Goal: Task Accomplishment & Management: Manage account settings

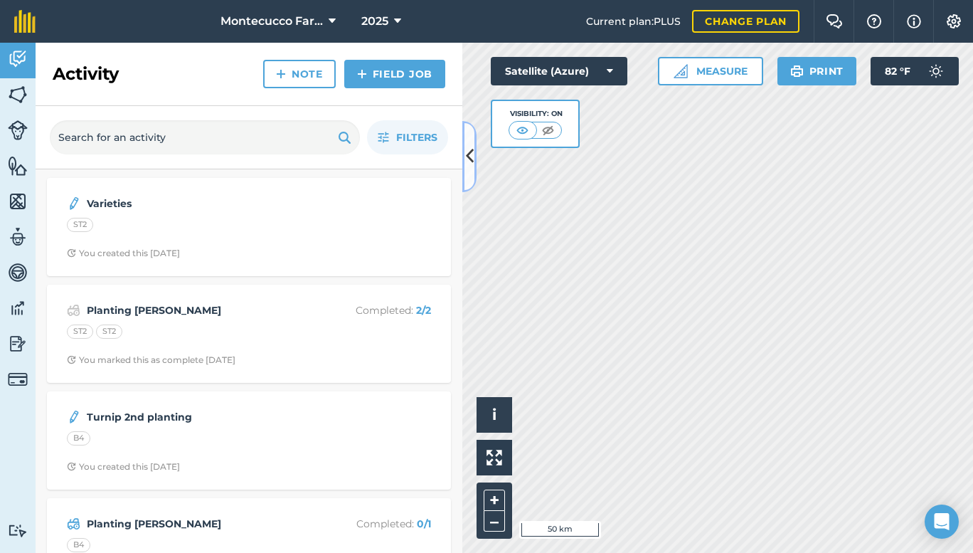
click at [472, 156] on icon at bounding box center [470, 156] width 8 height 25
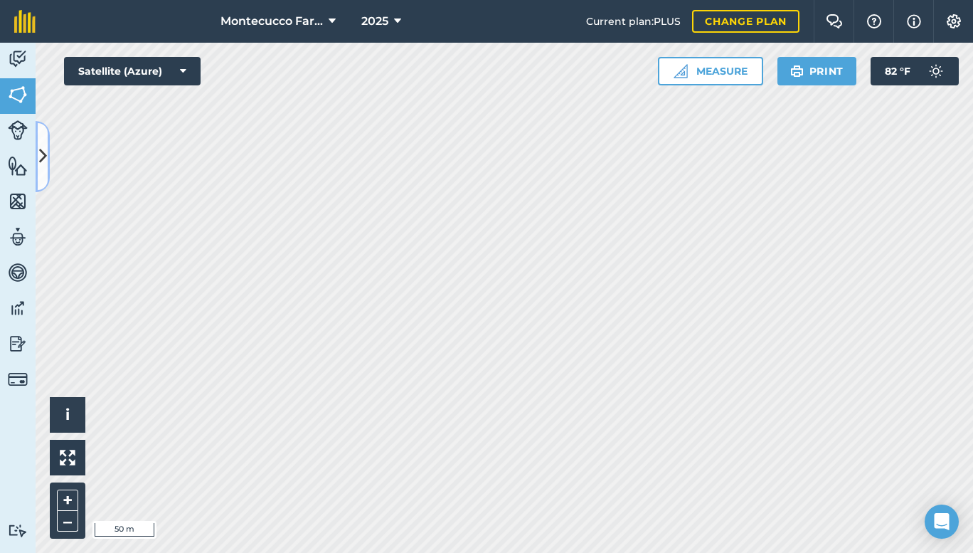
click at [48, 155] on button at bounding box center [43, 156] width 14 height 71
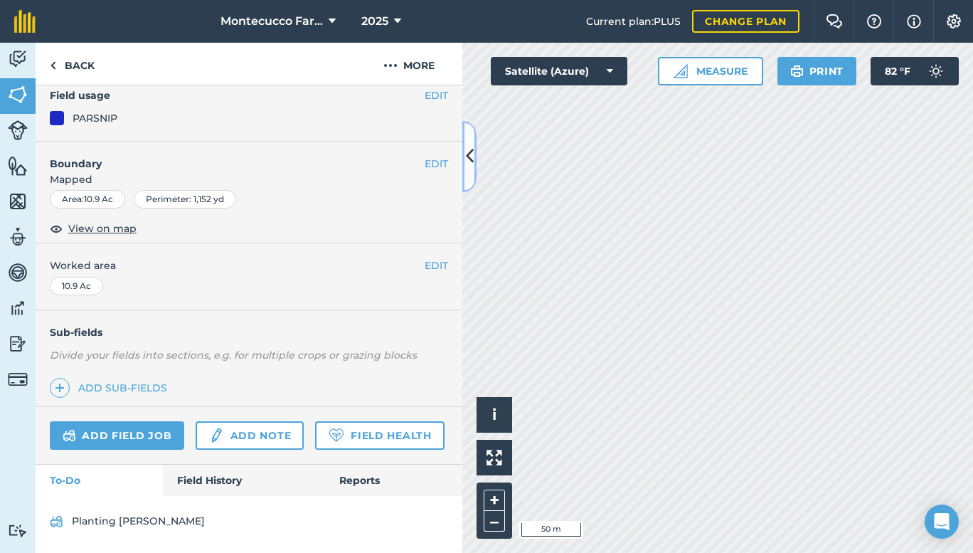
scroll to position [169, 0]
click at [211, 467] on link "Field History" at bounding box center [244, 480] width 162 height 31
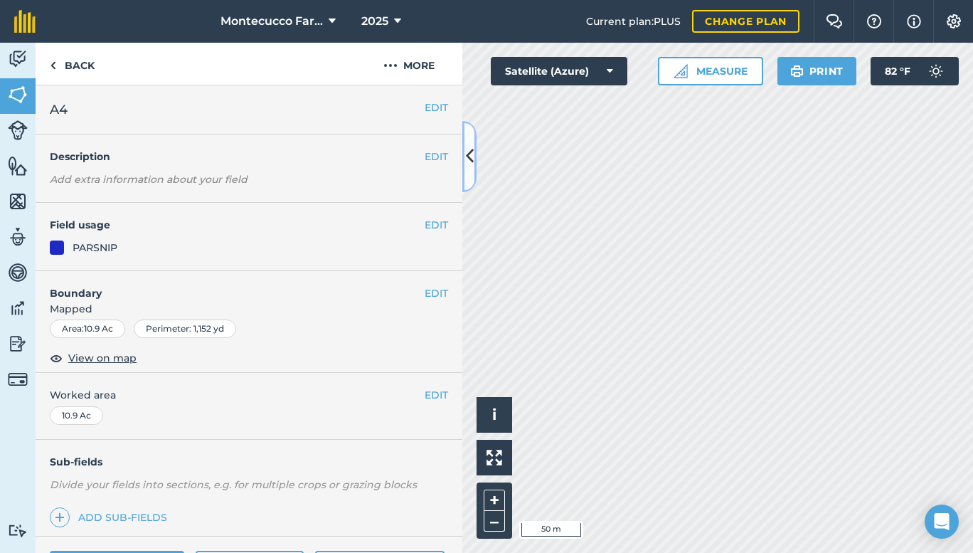
click at [473, 154] on button at bounding box center [469, 156] width 14 height 71
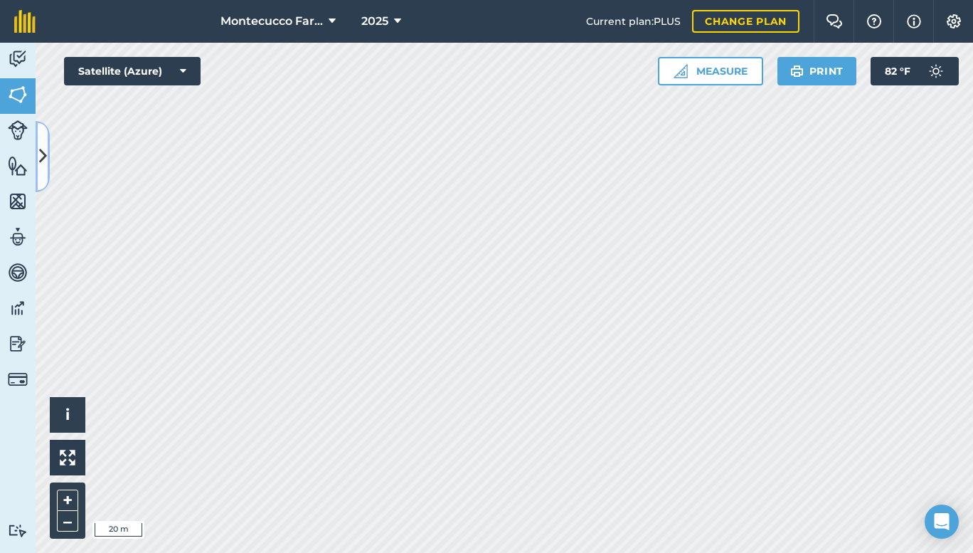
click at [47, 147] on button at bounding box center [43, 156] width 14 height 71
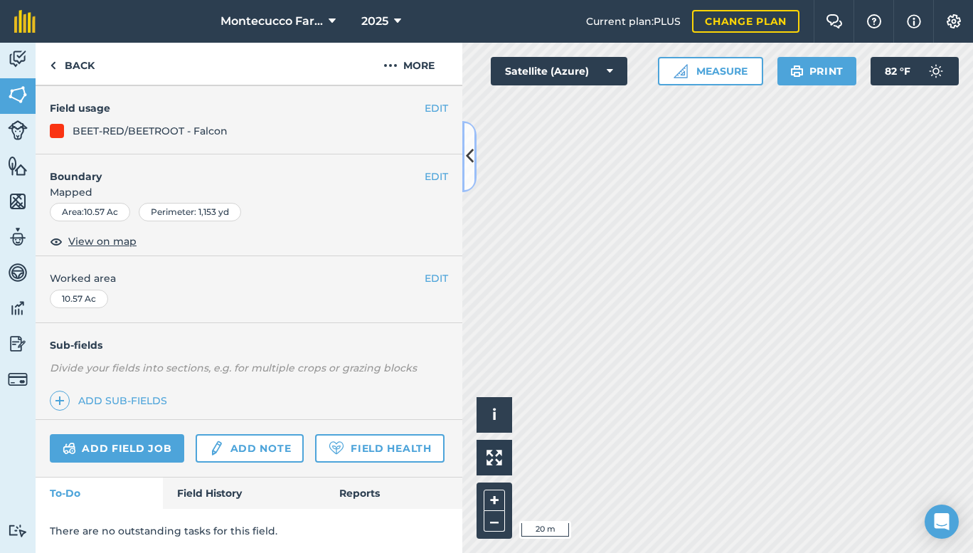
scroll to position [157, 0]
click at [227, 488] on link "Field History" at bounding box center [244, 492] width 162 height 31
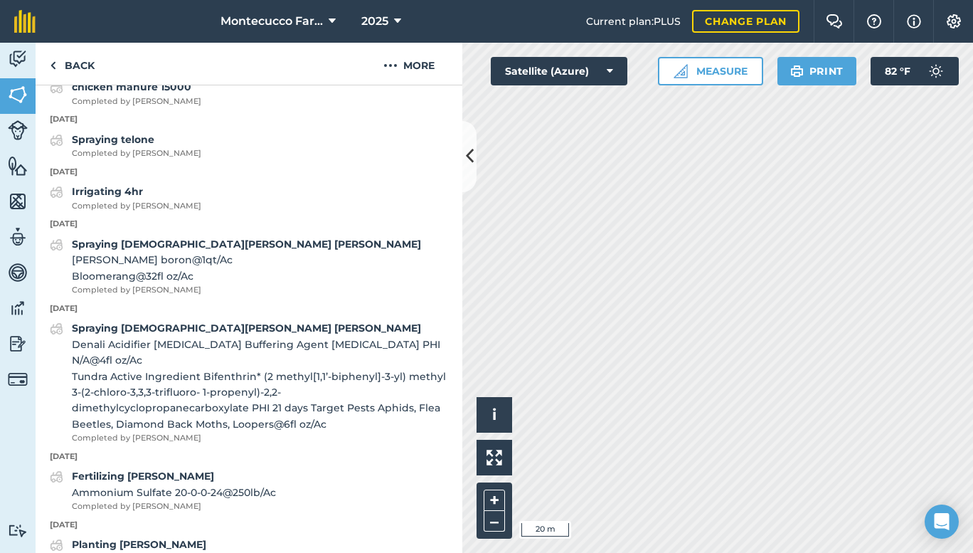
scroll to position [583, 0]
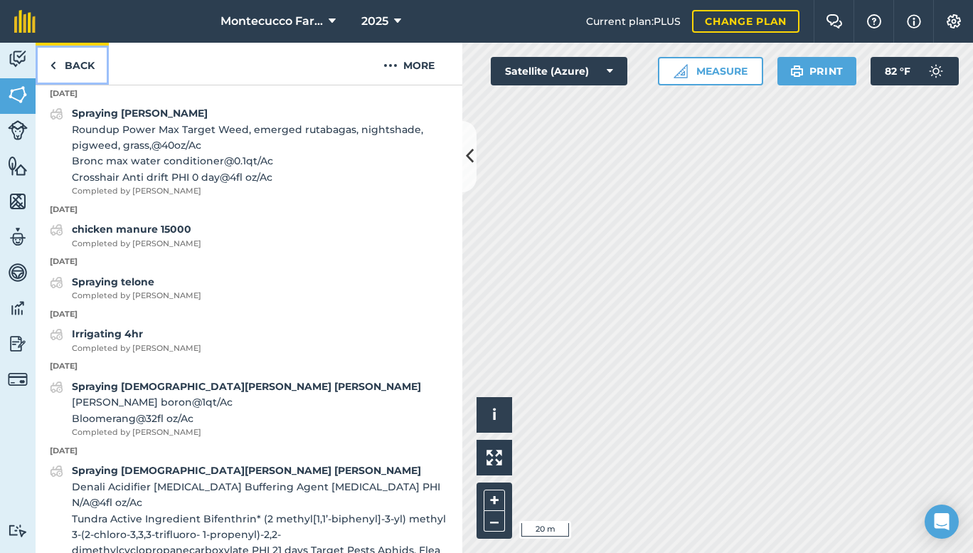
click at [73, 60] on link "Back" at bounding box center [72, 64] width 73 height 42
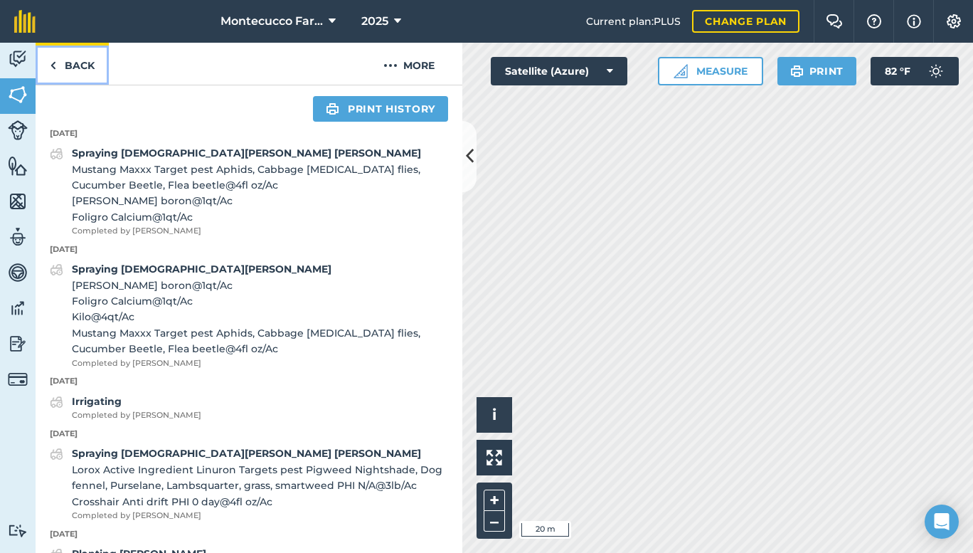
scroll to position [401, 0]
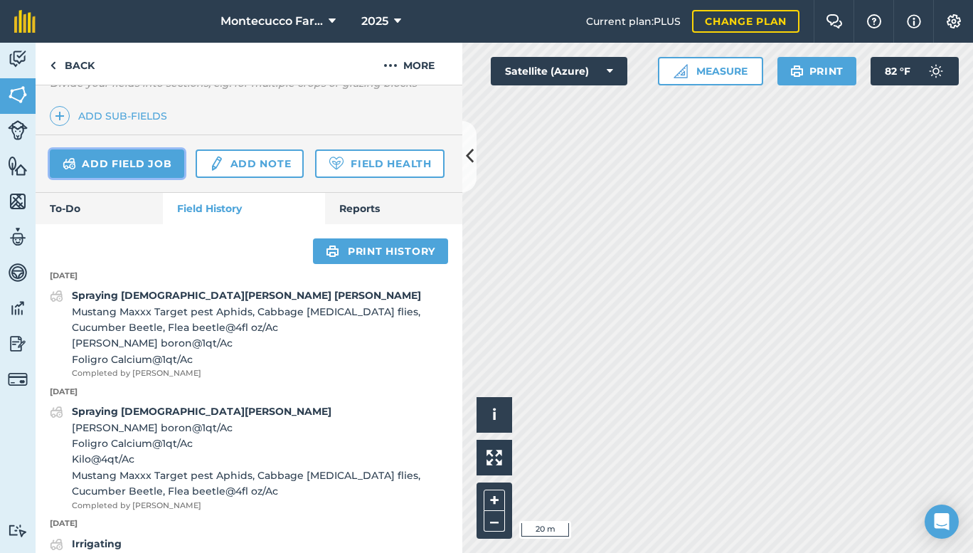
click at [100, 160] on link "Add field job" at bounding box center [117, 163] width 134 height 28
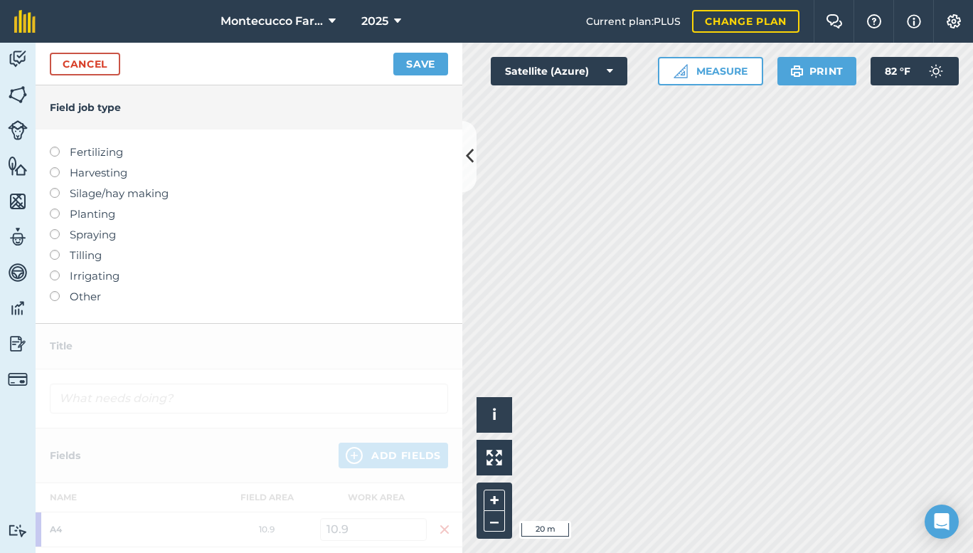
click at [98, 209] on label "Planting" at bounding box center [249, 214] width 398 height 17
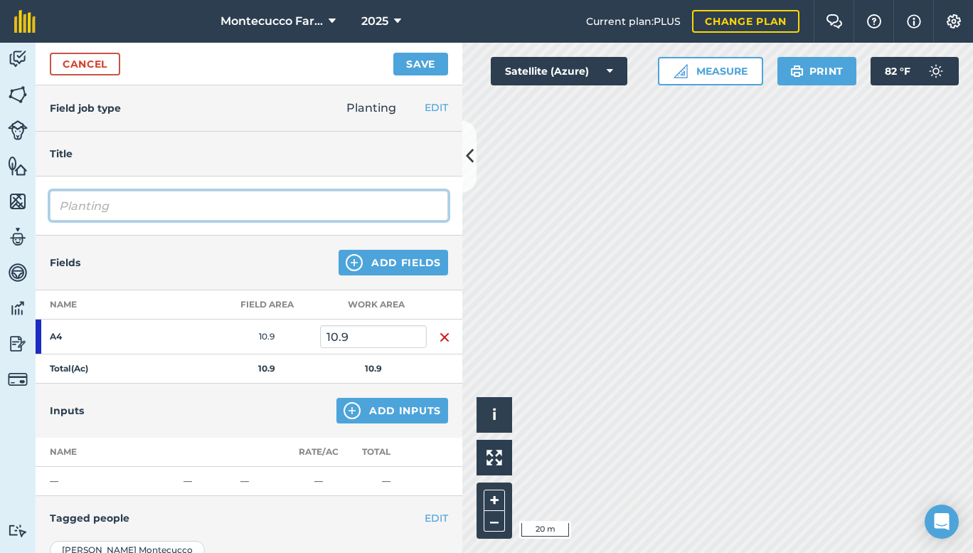
click at [145, 201] on input "Planting" at bounding box center [249, 206] width 398 height 30
click at [146, 201] on input "Planting" at bounding box center [249, 206] width 398 height 30
type input "Planting [PERSON_NAME]"
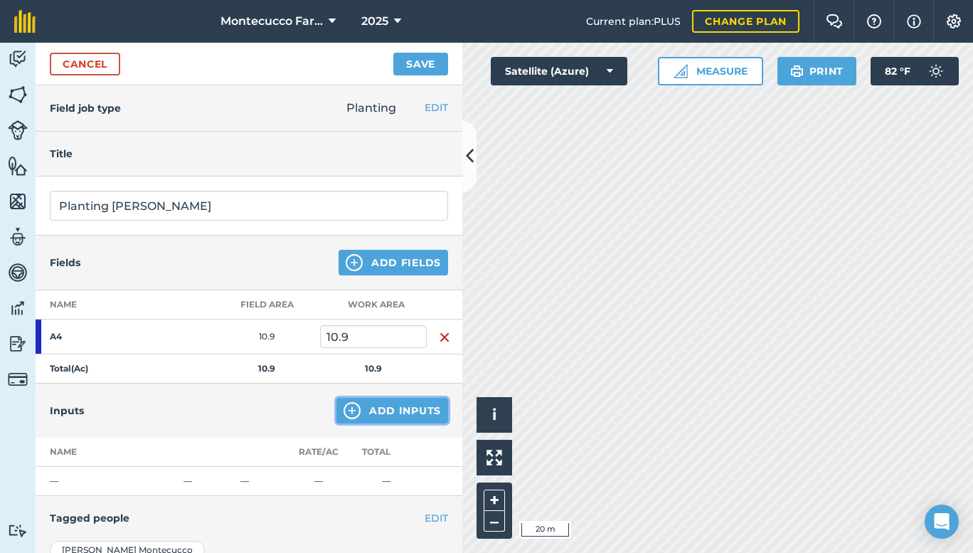
click at [388, 412] on button "Add Inputs" at bounding box center [393, 411] width 112 height 26
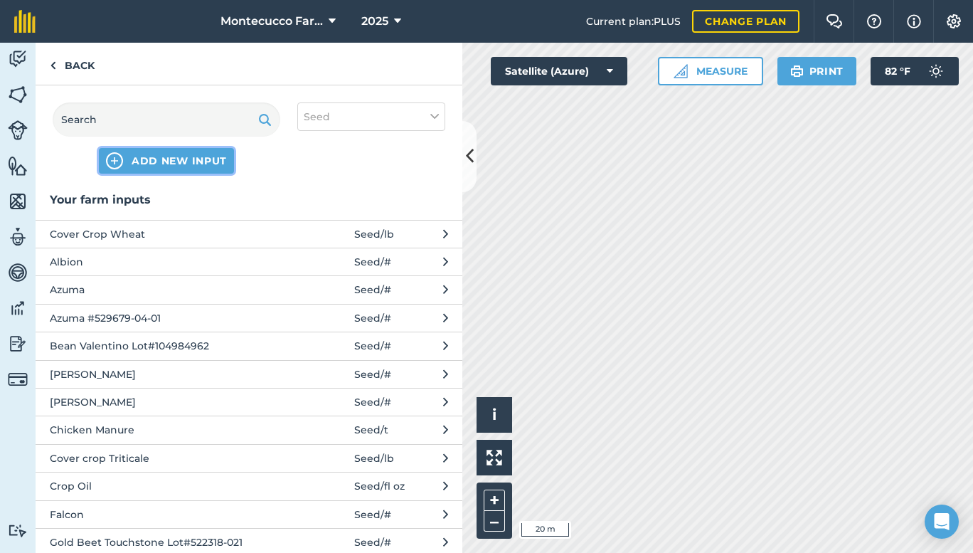
click at [188, 159] on span "ADD NEW INPUT" at bounding box center [179, 161] width 95 height 14
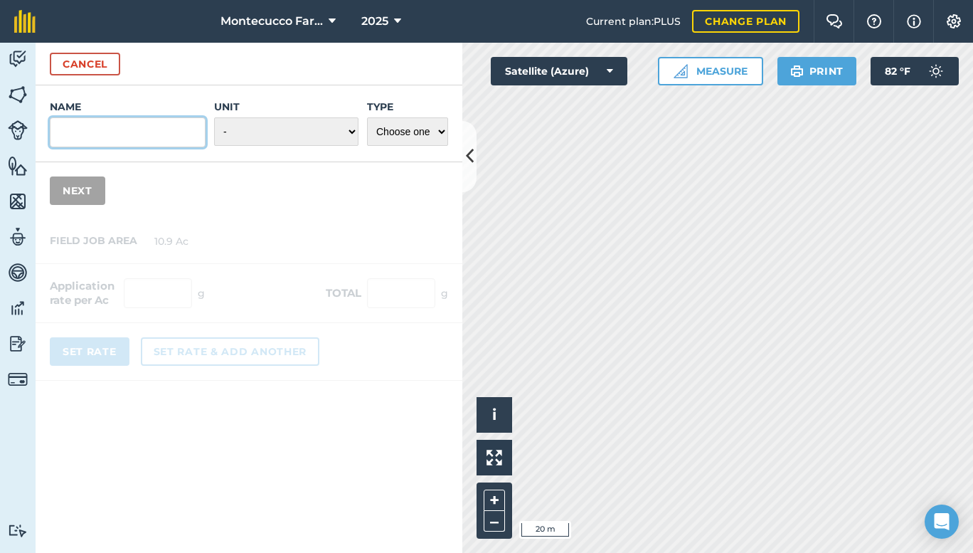
click at [191, 135] on input "Name" at bounding box center [128, 132] width 156 height 30
type input "B"
type input "Tazzu"
click at [353, 129] on select "- Grams/g Kilograms/kg Metric tonnes/t Millilitres/ml Litres/L Ounces/oz Pounds…" at bounding box center [286, 131] width 144 height 28
select select "COUNT"
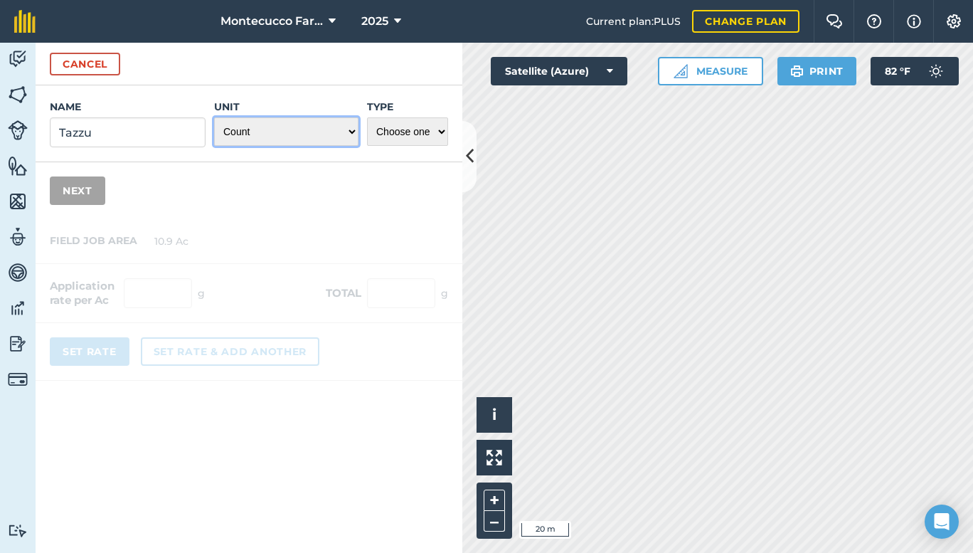
click at [214, 117] on select "- Grams/g Kilograms/kg Metric tonnes/t Millilitres/ml Litres/L Ounces/oz Pounds…" at bounding box center [286, 131] width 144 height 28
click at [425, 133] on select "Choose one Fertilizer Seed Spray Fuel Other" at bounding box center [407, 131] width 81 height 28
select select "SEED"
click at [367, 117] on select "Choose one Fertilizer Seed Spray Fuel Other" at bounding box center [407, 131] width 81 height 28
click at [353, 133] on select "- Grams/g Kilograms/kg Metric tonnes/t Millilitres/ml Litres/L Ounces/oz Pounds…" at bounding box center [286, 131] width 144 height 28
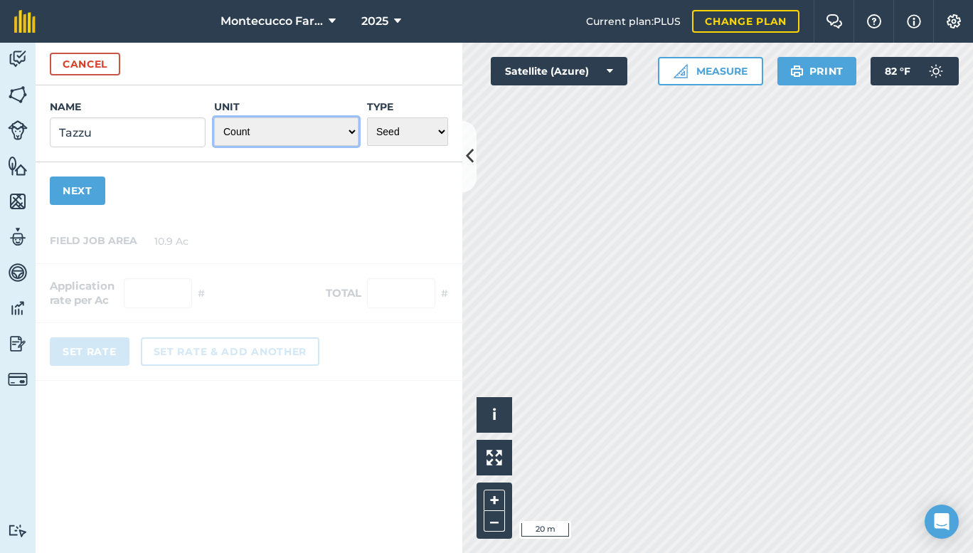
click at [354, 133] on select "- Grams/g Kilograms/kg Metric tonnes/t Millilitres/ml Litres/L Ounces/oz Pounds…" at bounding box center [286, 131] width 144 height 28
click at [80, 191] on button "Next" at bounding box center [77, 190] width 55 height 28
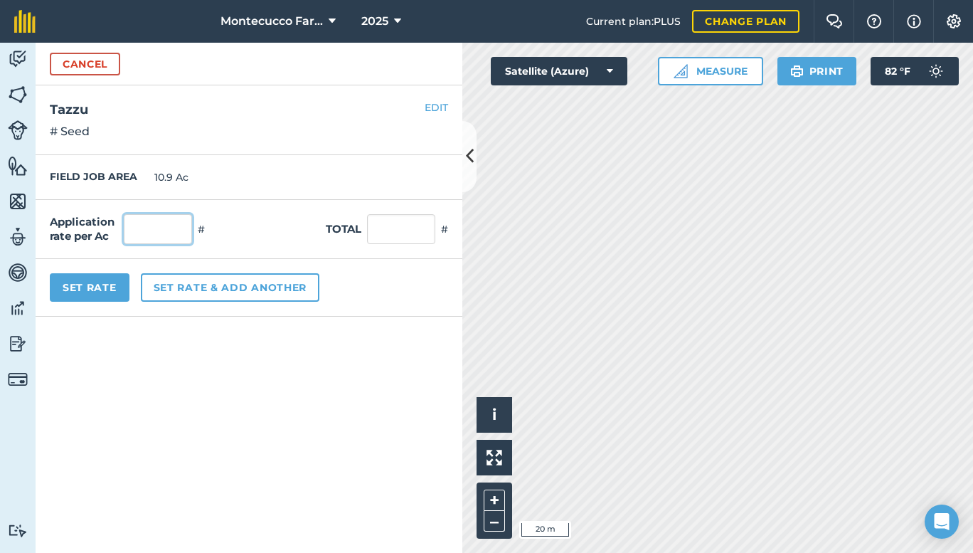
click at [169, 228] on input "text" at bounding box center [158, 229] width 68 height 30
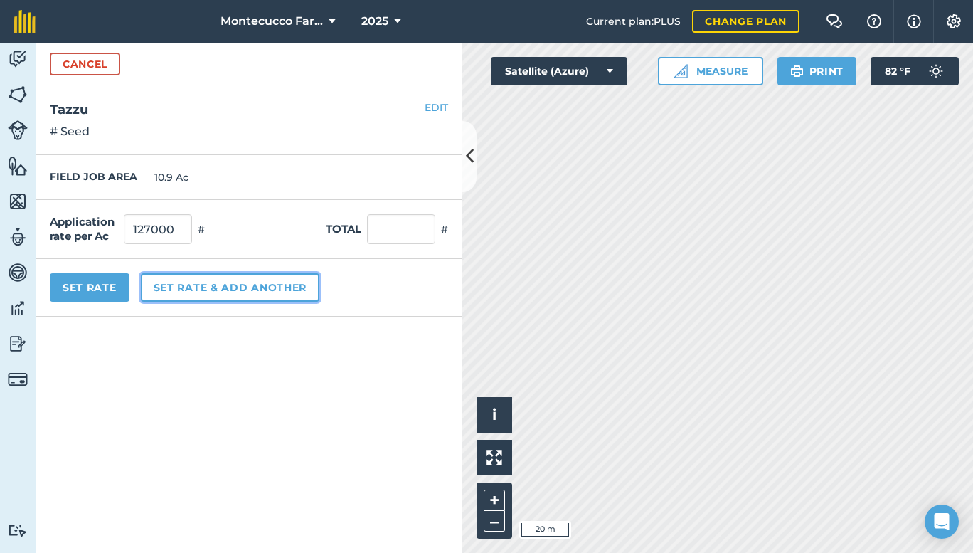
type input "127,000"
type input "1,384,300"
click at [188, 290] on button "Set rate & add another" at bounding box center [230, 287] width 179 height 28
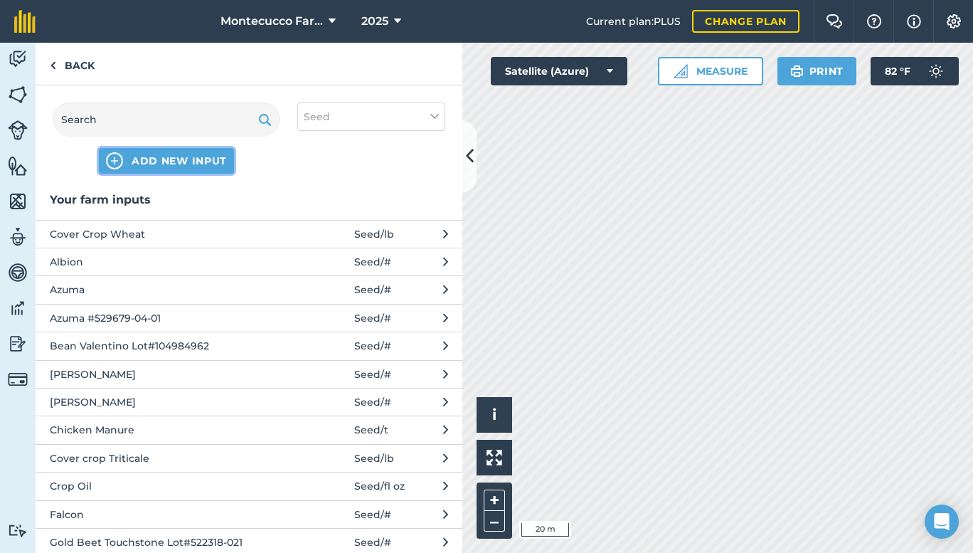
click at [185, 164] on span "ADD NEW INPUT" at bounding box center [179, 161] width 95 height 14
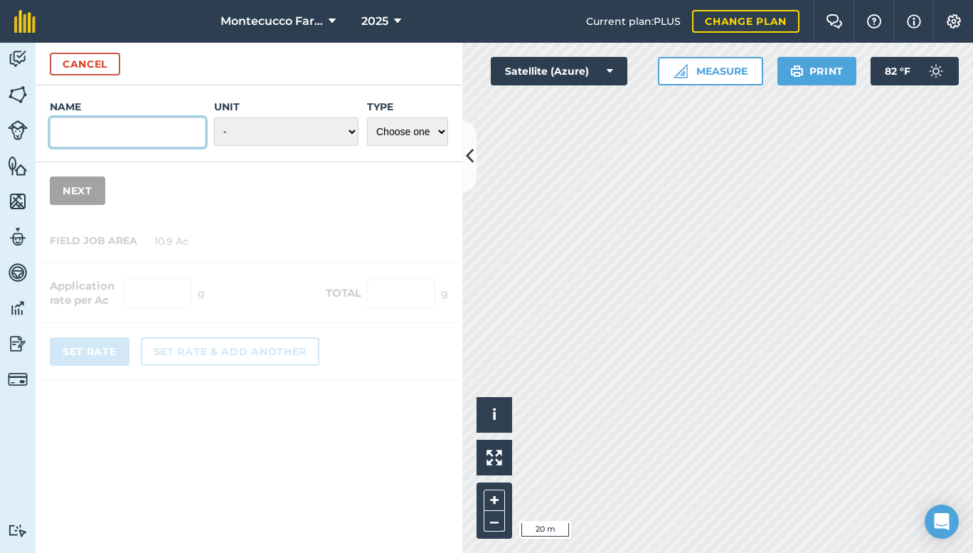
click at [174, 142] on input "Name" at bounding box center [128, 132] width 156 height 30
type input "Bazzu"
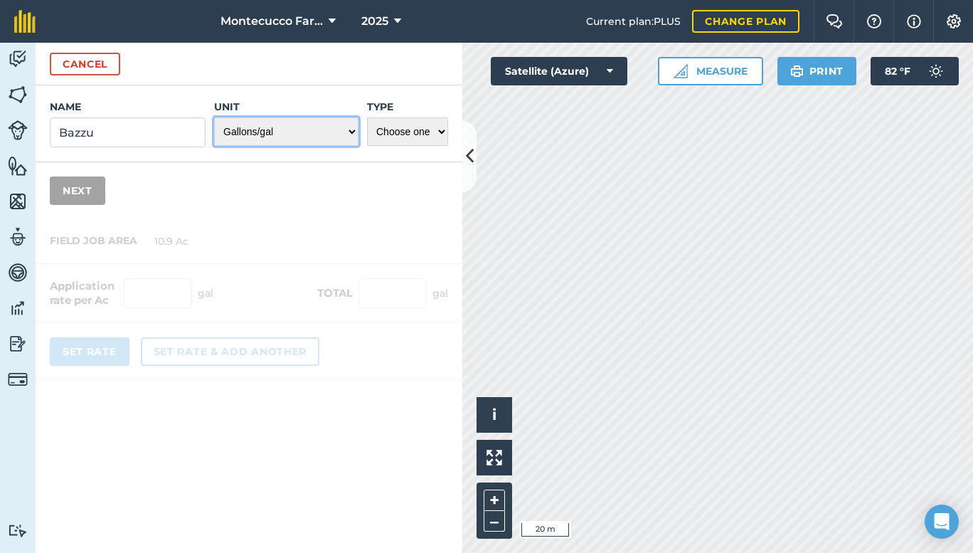
select select "COUNT"
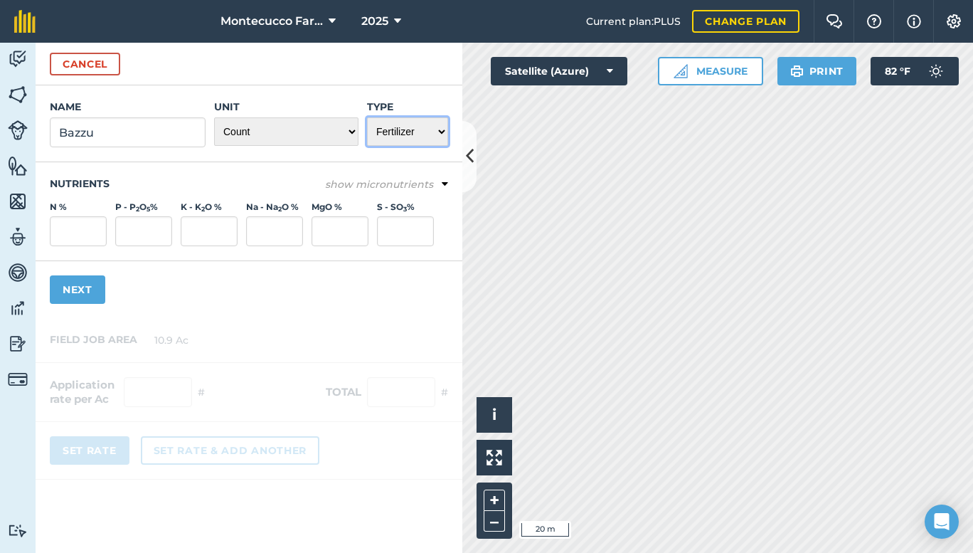
select select "SEED"
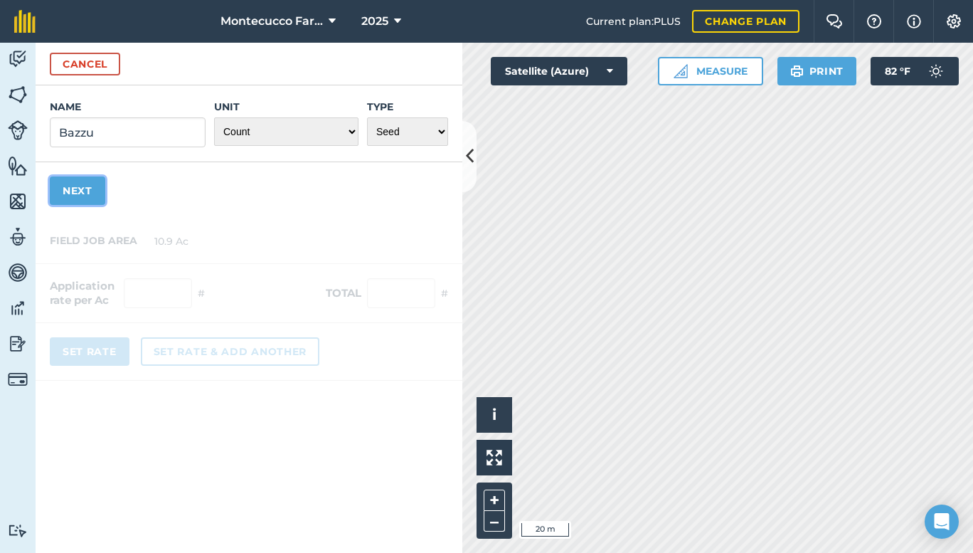
click button "Next" at bounding box center [77, 190] width 55 height 28
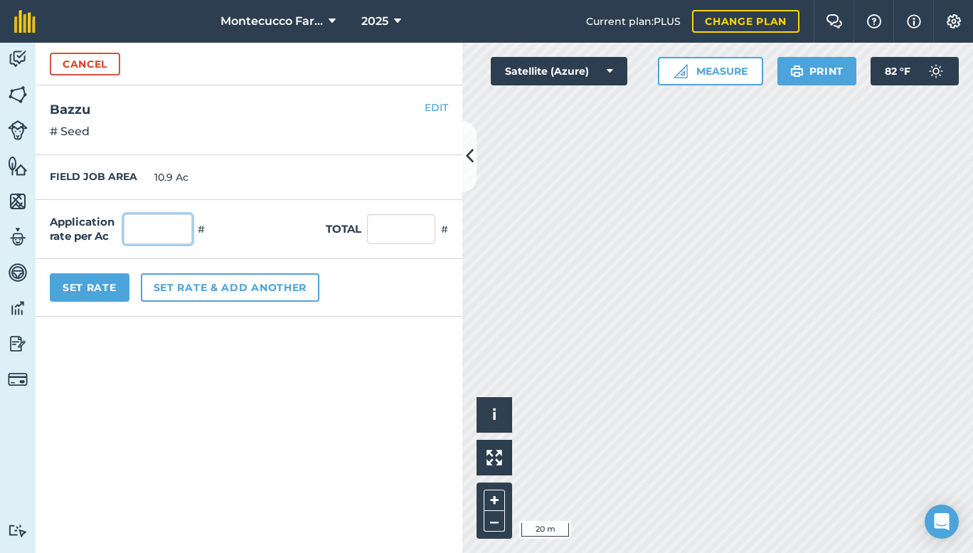
click at [165, 232] on input "text" at bounding box center [158, 229] width 68 height 30
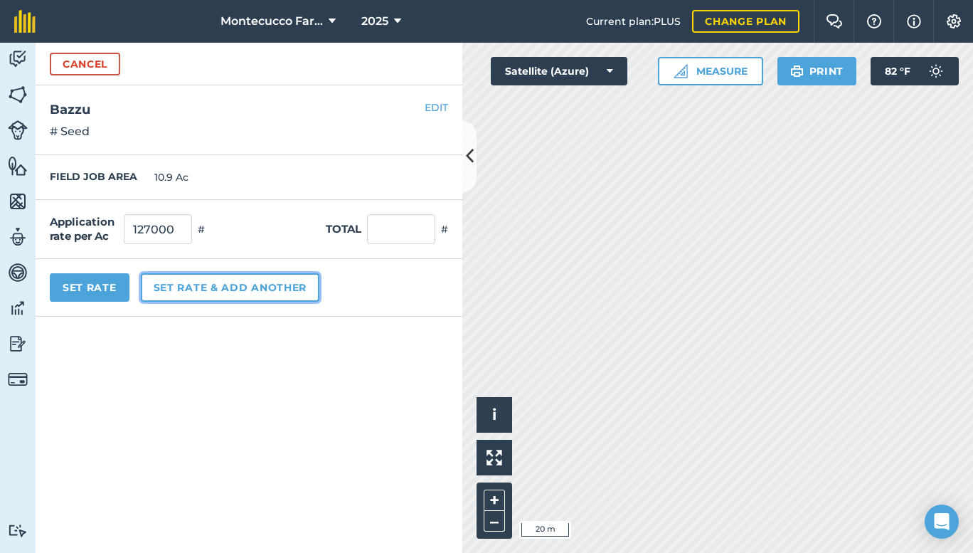
type input "127,000"
type input "1,384,300"
click at [245, 287] on button "Set rate & add another" at bounding box center [230, 287] width 179 height 28
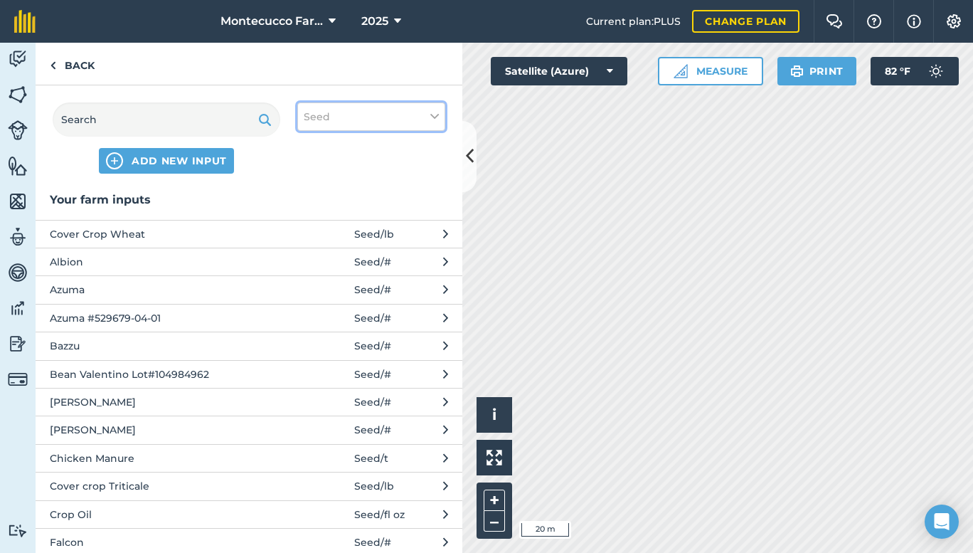
click at [435, 112] on icon at bounding box center [434, 117] width 9 height 16
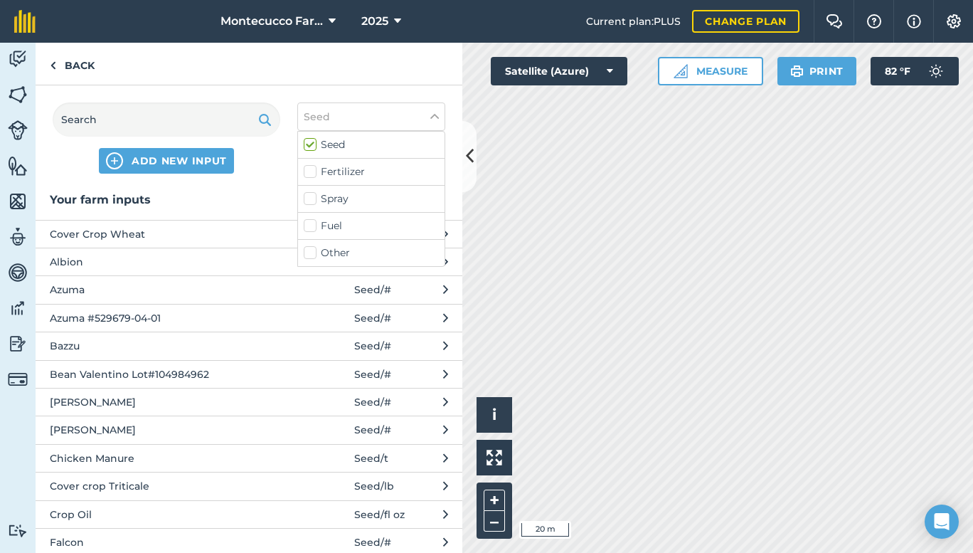
click at [308, 201] on label "Spray" at bounding box center [371, 198] width 135 height 15
click at [308, 201] on input "Spray" at bounding box center [308, 195] width 9 height 9
checkbox input "true"
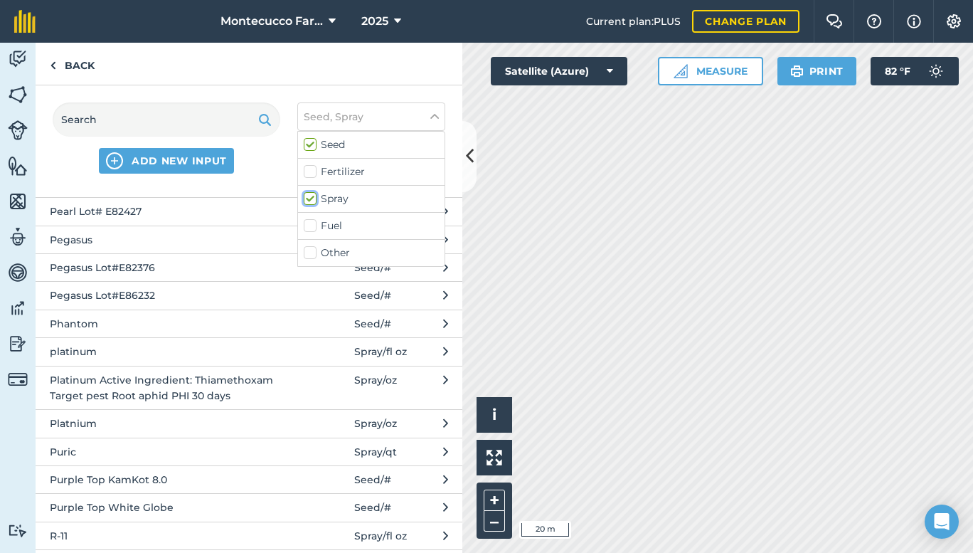
scroll to position [3401, 0]
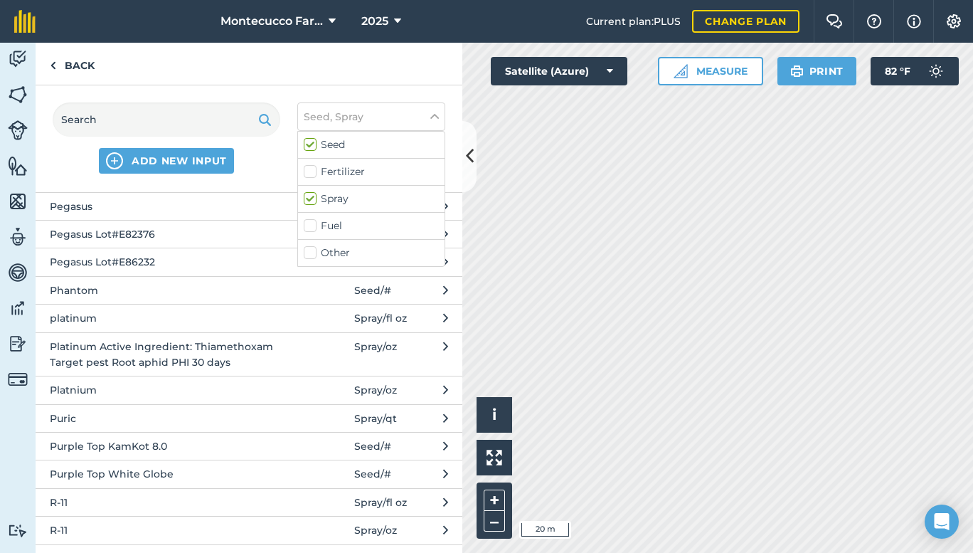
click at [275, 382] on span "Platnium" at bounding box center [166, 390] width 233 height 16
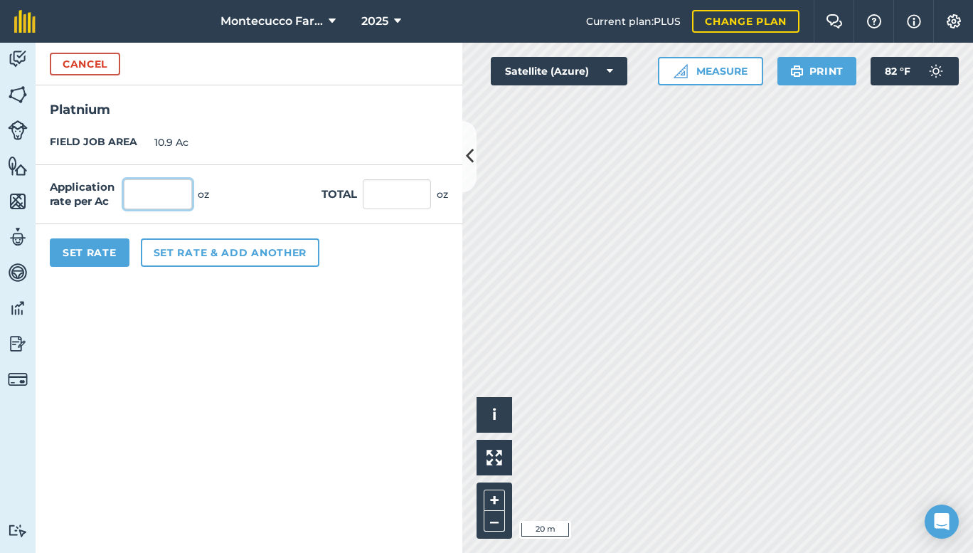
click at [147, 189] on input "text" at bounding box center [158, 194] width 68 height 30
type input "4"
type input "43.6"
click at [215, 253] on button "Set rate & add another" at bounding box center [230, 252] width 179 height 28
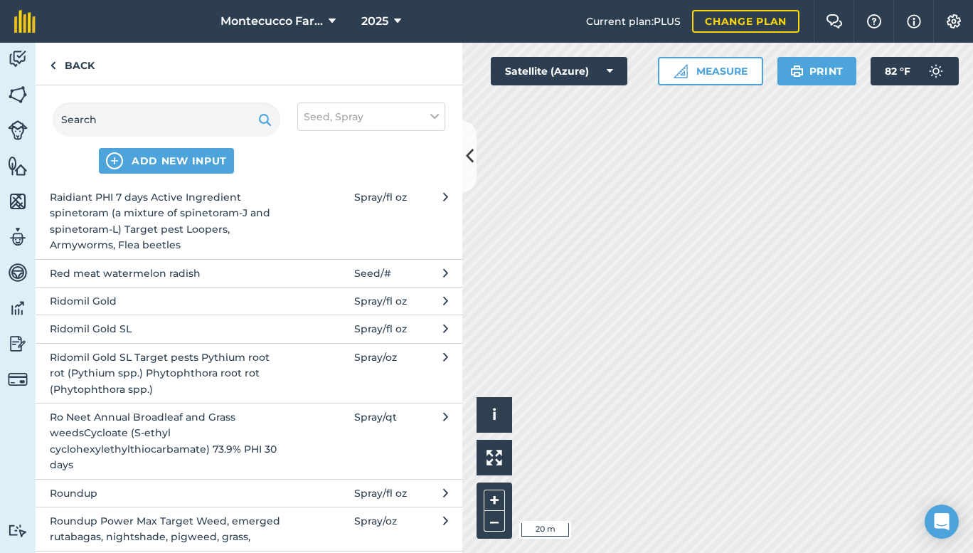
scroll to position [3819, 0]
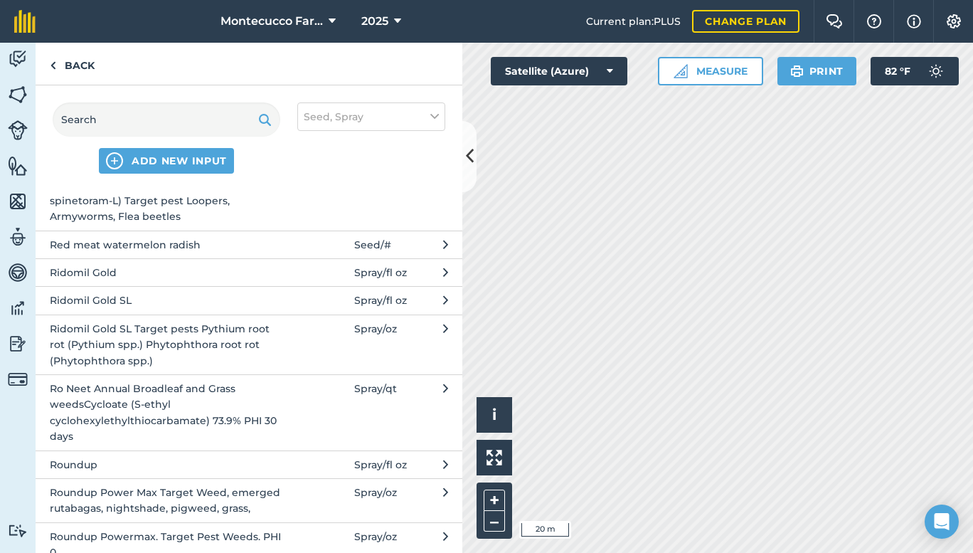
click at [245, 321] on span "Ridomil Gold SL Target pests Pythium root rot (Pythium spp.) Phytophthora root …" at bounding box center [166, 345] width 233 height 48
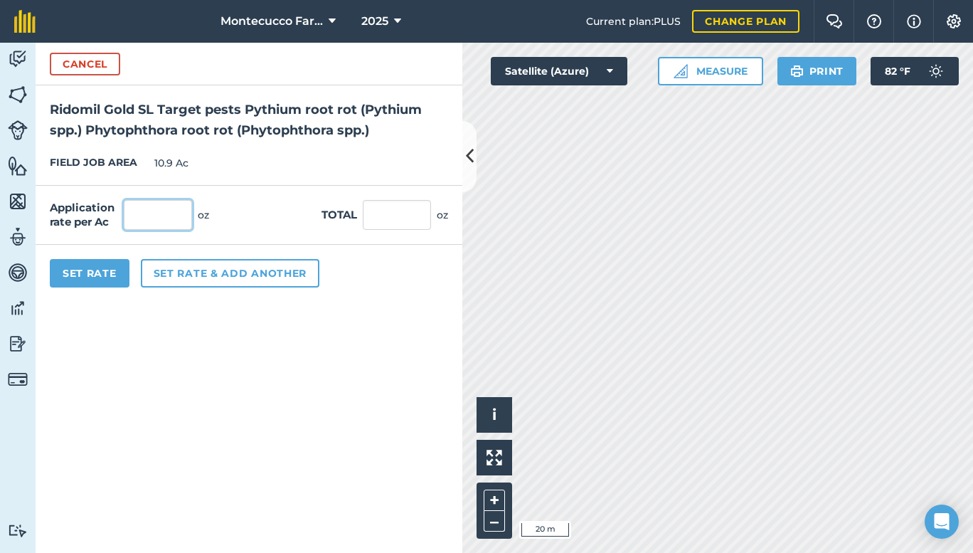
click at [142, 219] on input "text" at bounding box center [158, 215] width 68 height 30
type input "6"
type input "65.4"
click at [90, 269] on button "Set Rate" at bounding box center [90, 273] width 80 height 28
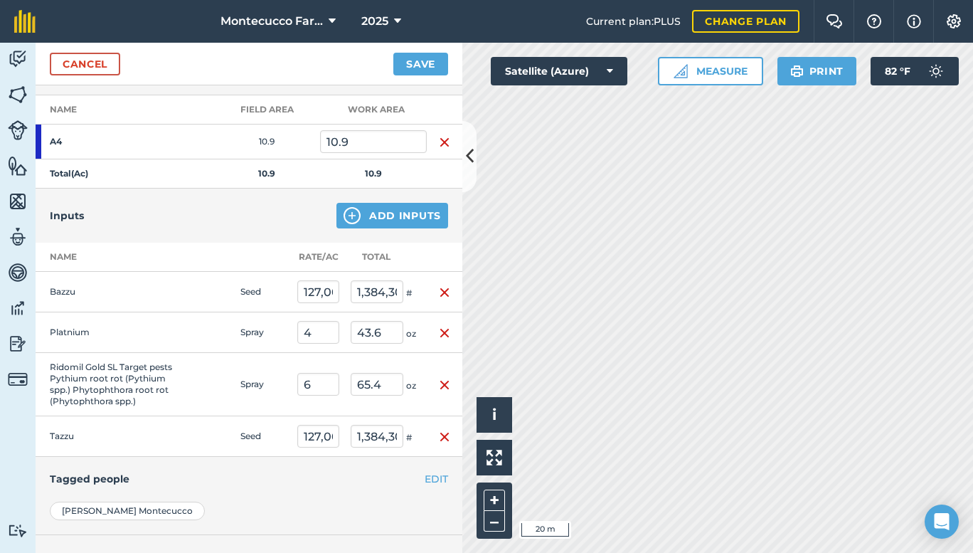
scroll to position [53, 0]
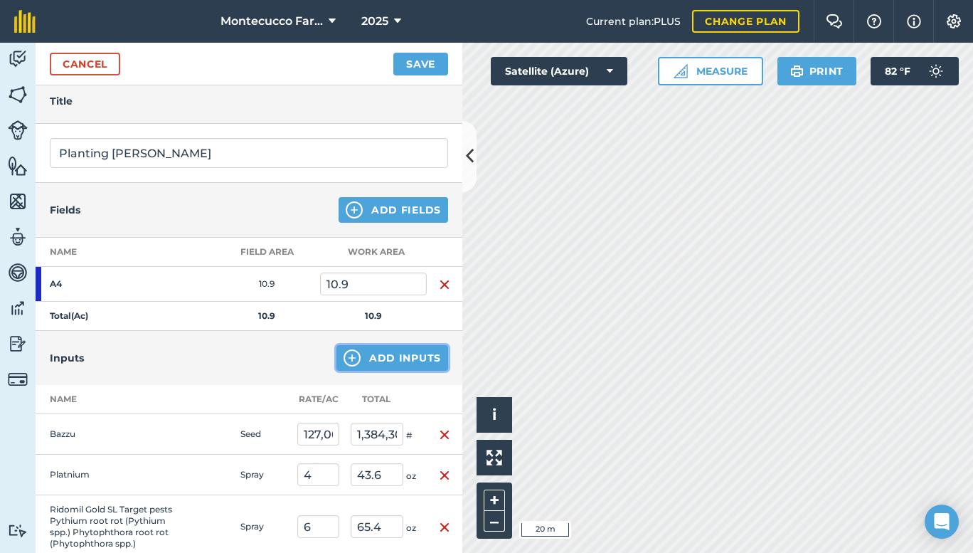
click at [412, 356] on button "Add Inputs" at bounding box center [393, 358] width 112 height 26
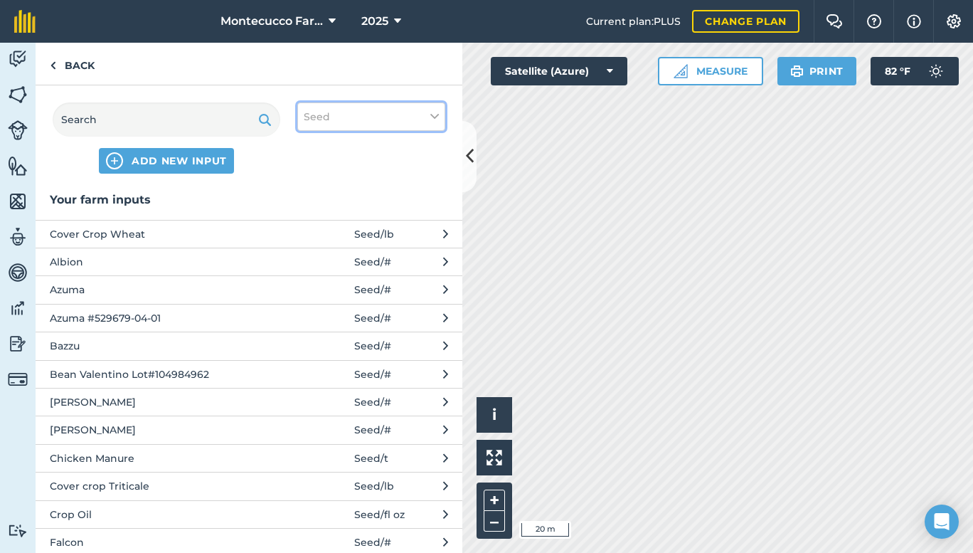
click at [440, 113] on button "Seed" at bounding box center [371, 116] width 148 height 28
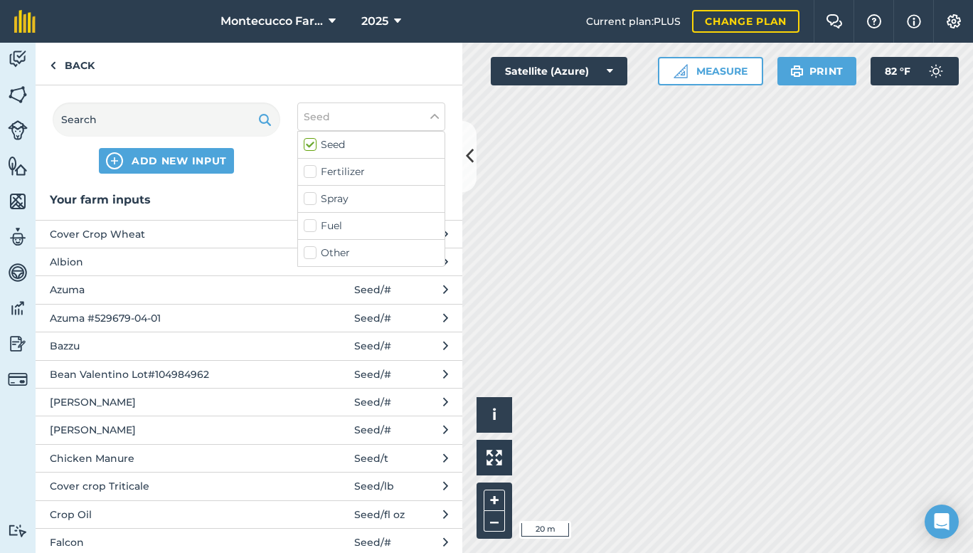
click at [354, 199] on label "Spray" at bounding box center [371, 198] width 135 height 15
click at [313, 199] on input "Spray" at bounding box center [308, 195] width 9 height 9
checkbox input "true"
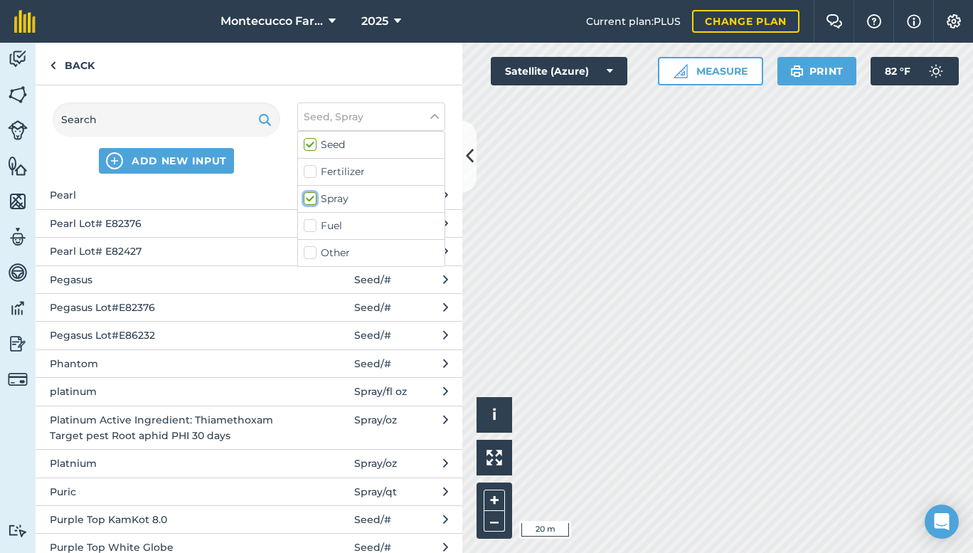
scroll to position [3339, 0]
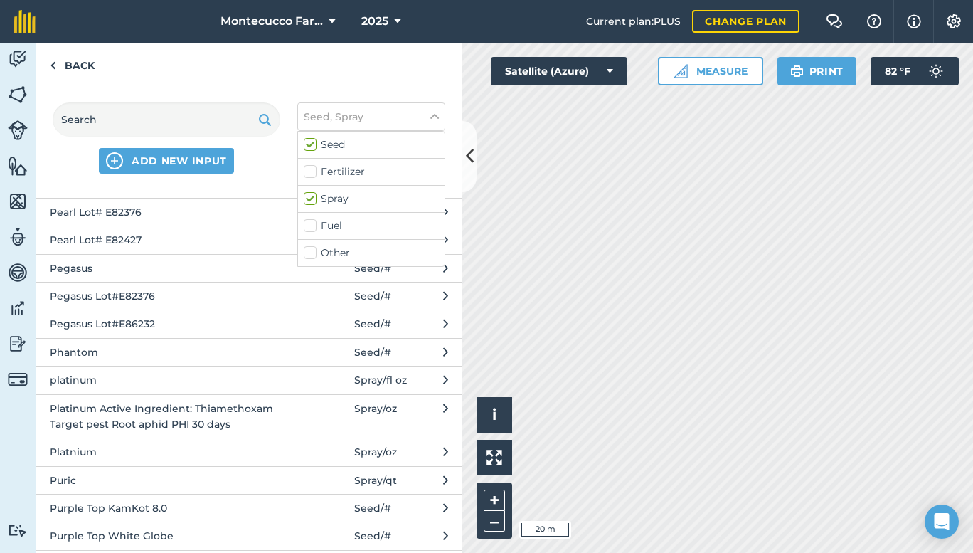
click at [309, 467] on button "Puric Spray / qt" at bounding box center [249, 480] width 427 height 28
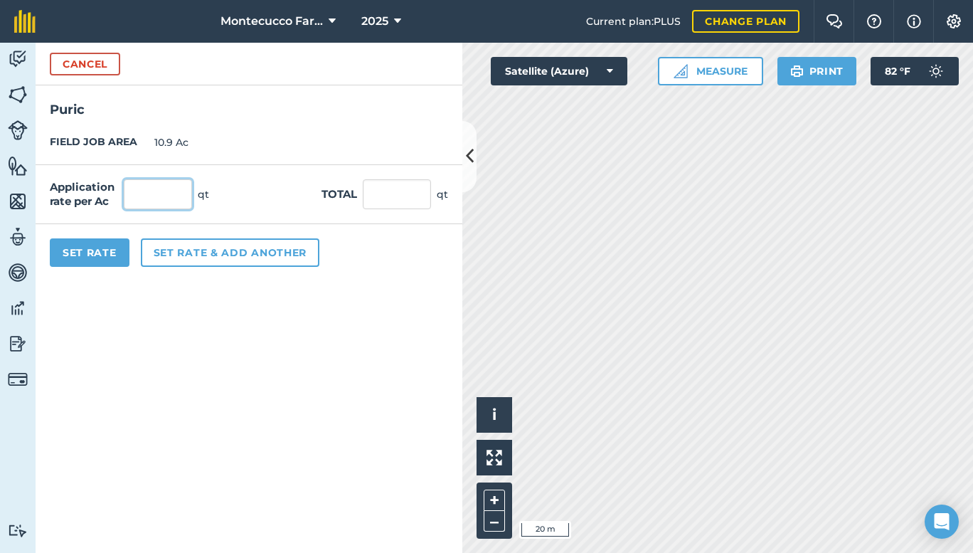
click at [146, 201] on input "text" at bounding box center [158, 194] width 68 height 30
type input "1"
type input "10.9"
click at [78, 244] on button "Set Rate" at bounding box center [90, 252] width 80 height 28
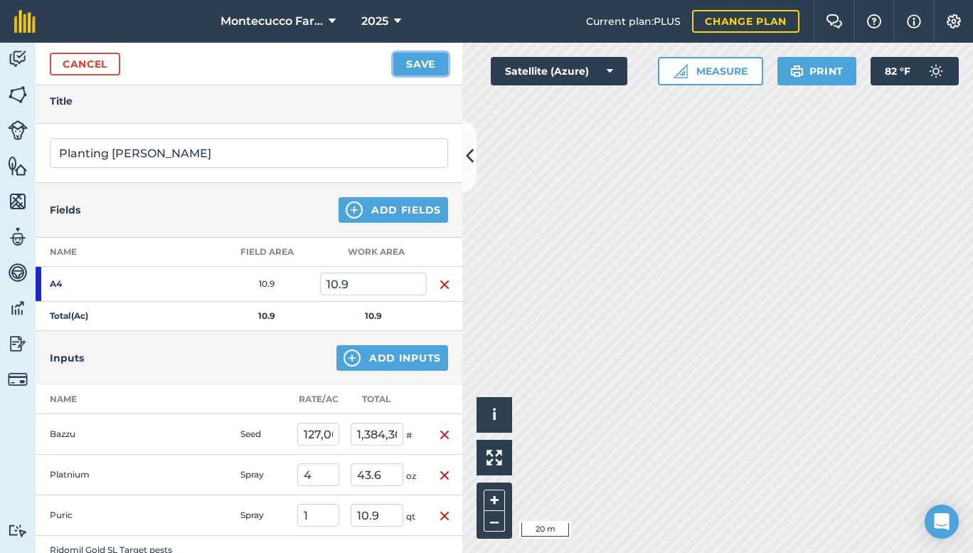
click at [420, 64] on button "Save" at bounding box center [420, 64] width 55 height 23
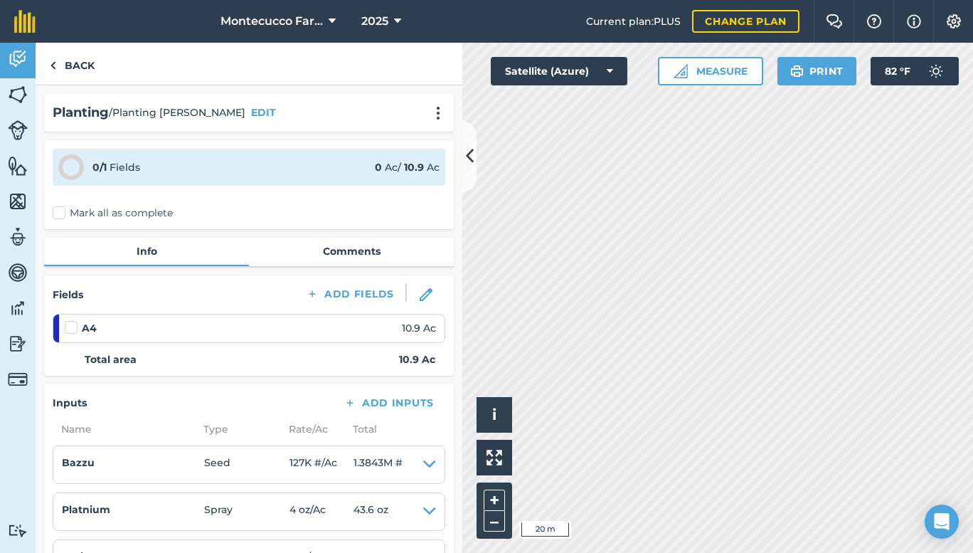
click at [63, 212] on label "Mark all as complete" at bounding box center [113, 213] width 120 height 15
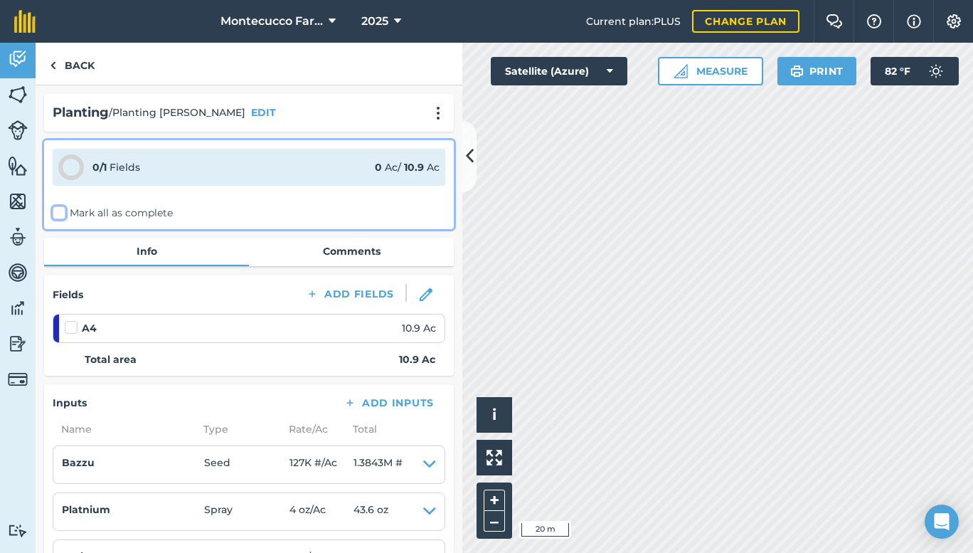
click at [62, 212] on input "Mark all as complete" at bounding box center [57, 210] width 9 height 9
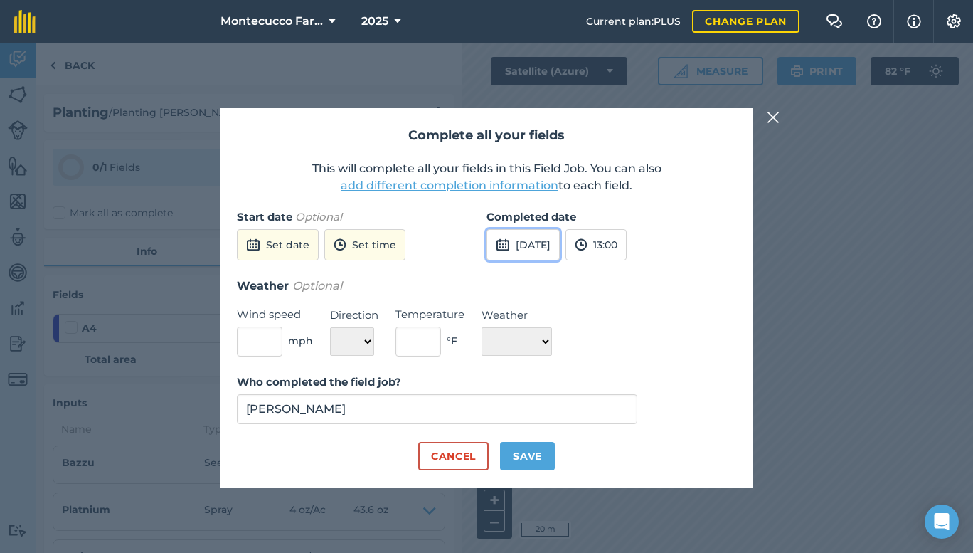
click at [553, 247] on button "[DATE]" at bounding box center [523, 244] width 73 height 31
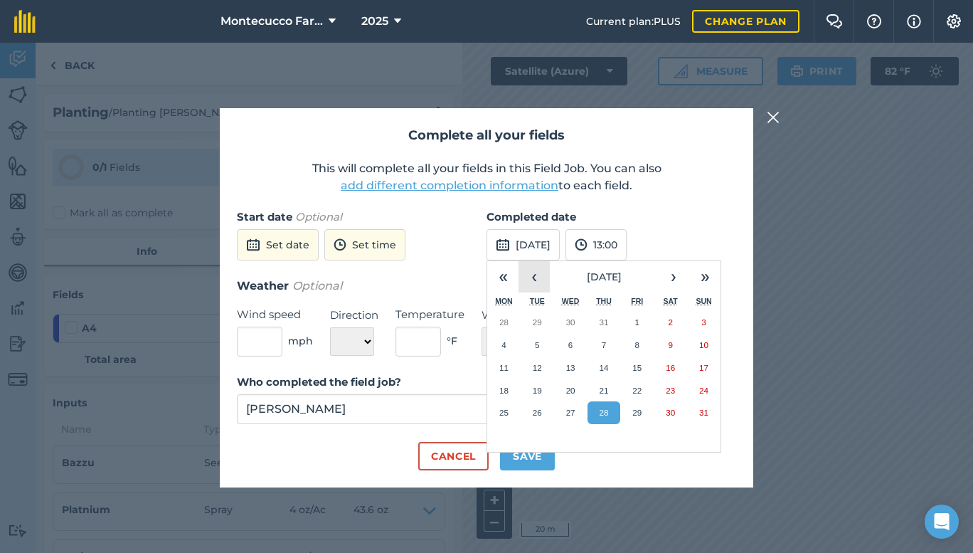
click at [535, 275] on button "‹" at bounding box center [534, 276] width 31 height 31
click at [502, 340] on abbr "7" at bounding box center [504, 344] width 4 height 9
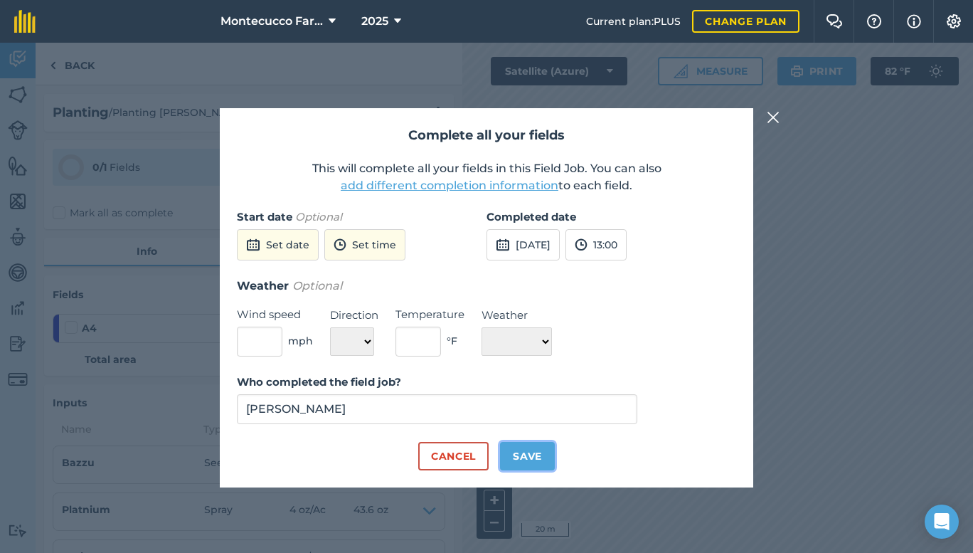
click at [543, 452] on button "Save" at bounding box center [527, 456] width 55 height 28
checkbox input "true"
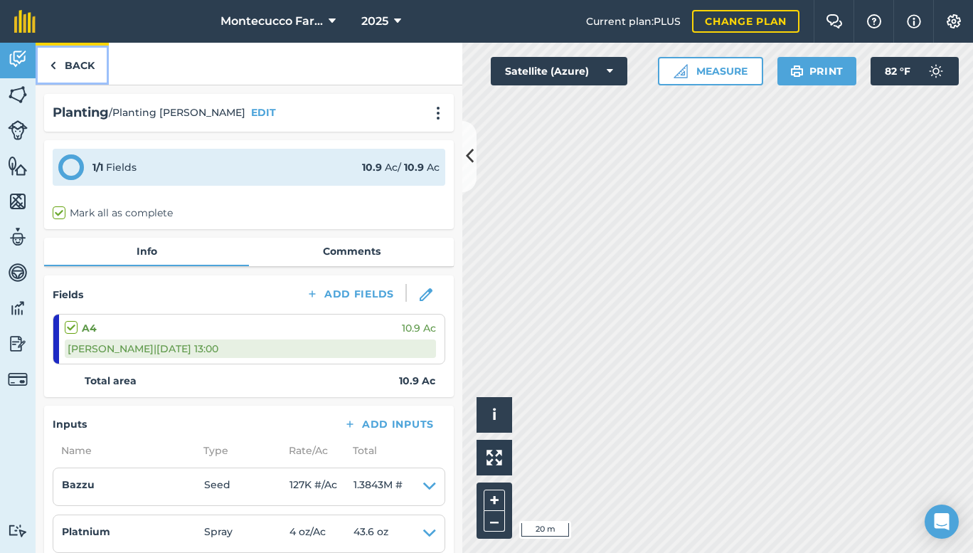
click at [38, 60] on link "Back" at bounding box center [72, 64] width 73 height 42
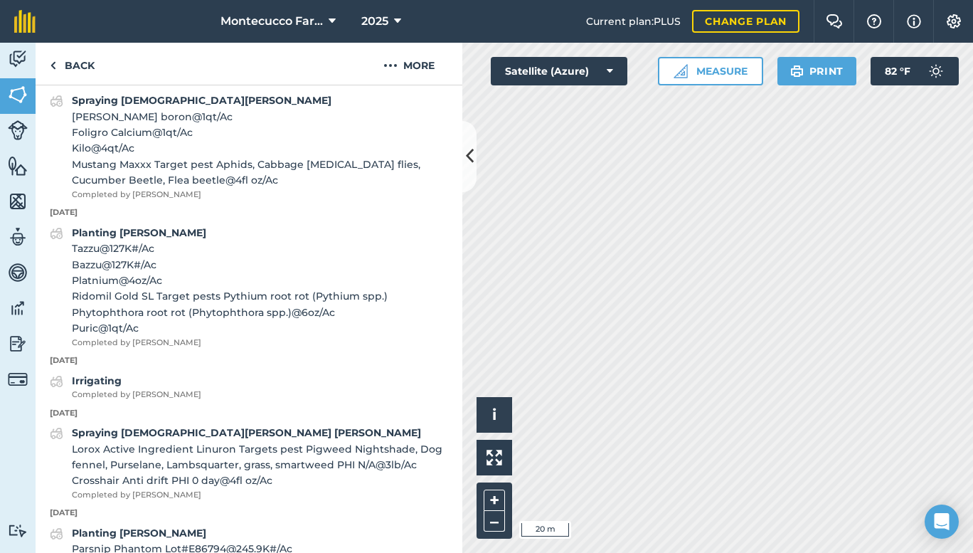
scroll to position [712, 0]
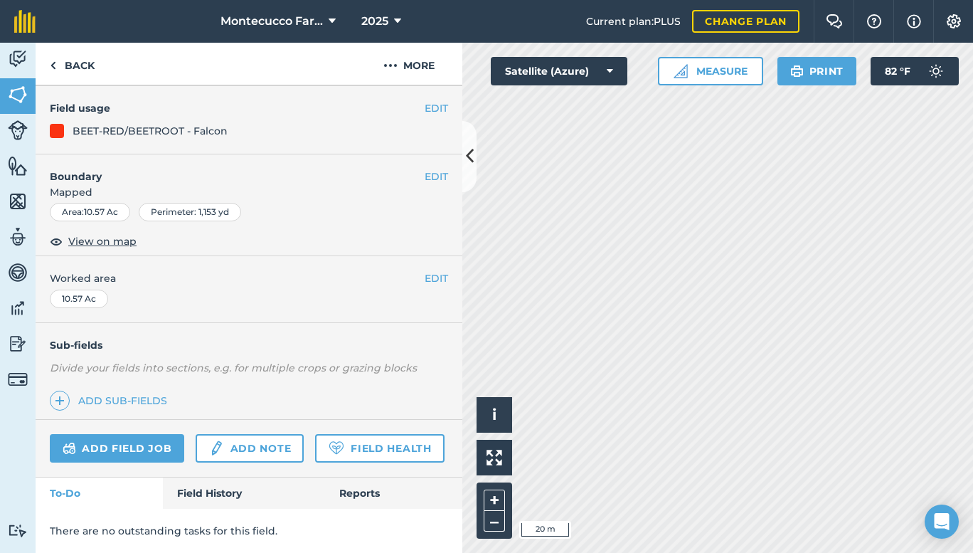
scroll to position [157, 0]
click at [193, 489] on link "Field History" at bounding box center [244, 492] width 162 height 31
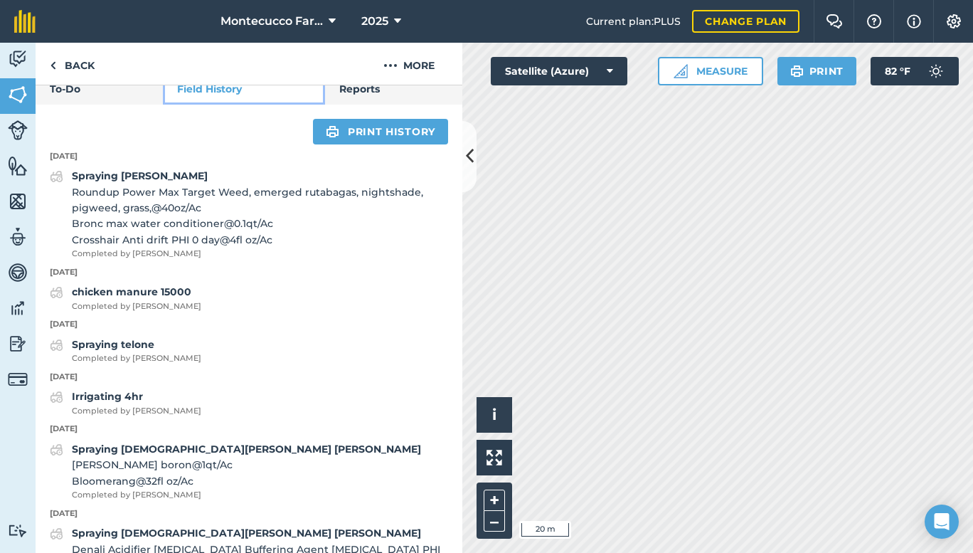
scroll to position [604, 0]
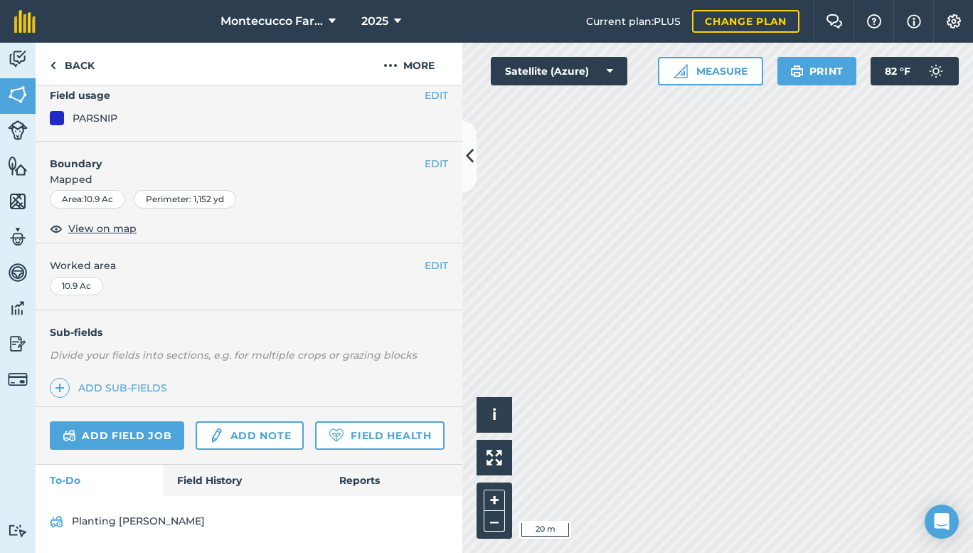
scroll to position [169, 0]
click at [207, 478] on link "Field History" at bounding box center [244, 480] width 162 height 31
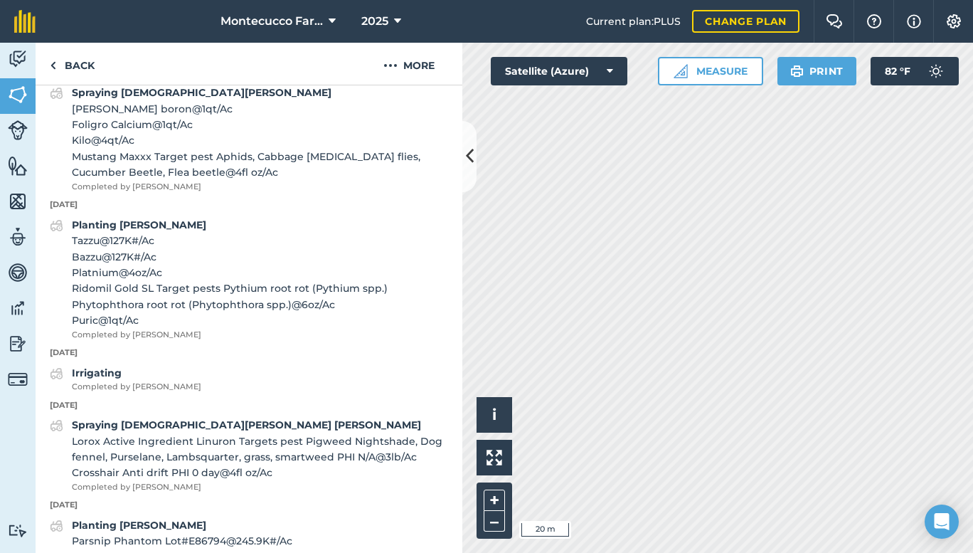
scroll to position [739, 0]
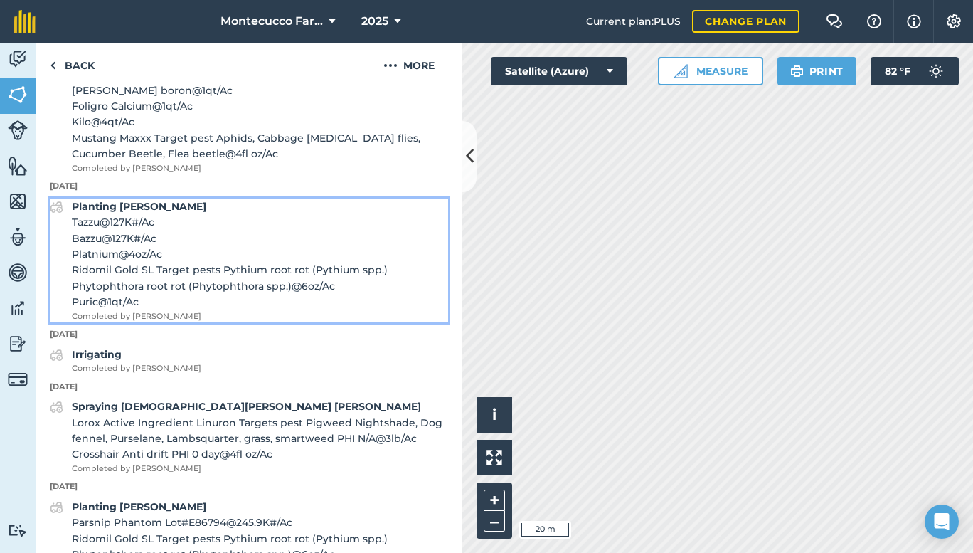
click at [93, 213] on strong "Planting [PERSON_NAME]" at bounding box center [139, 206] width 134 height 13
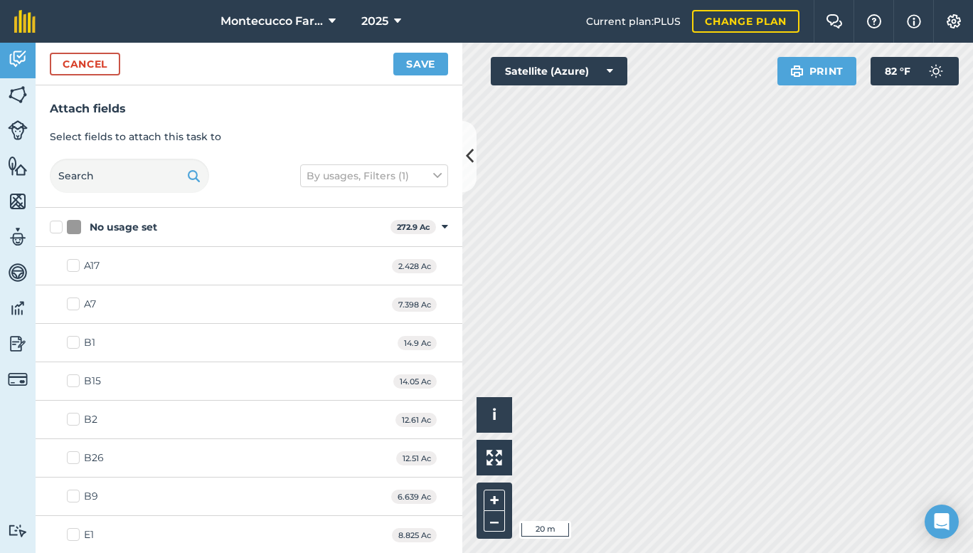
checkbox input "true"
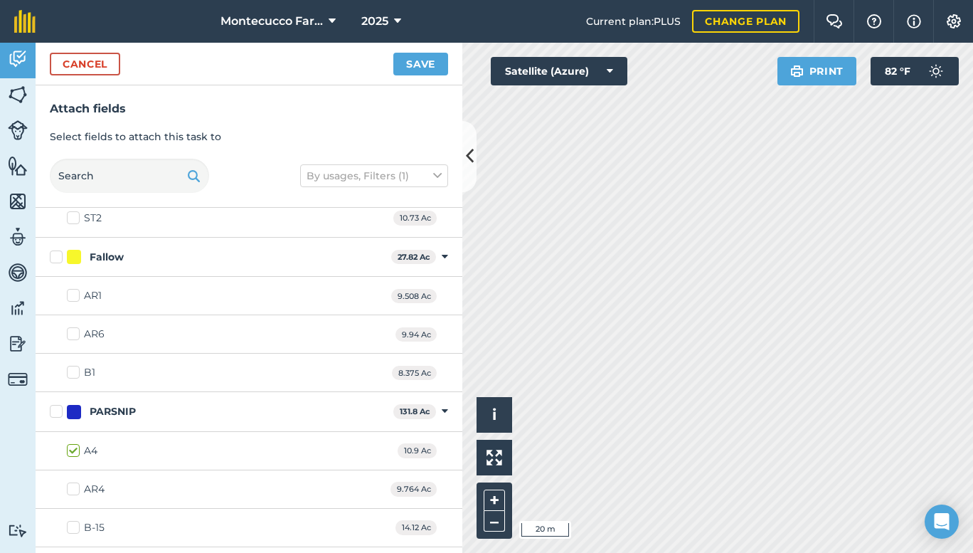
click at [73, 450] on label "A4" at bounding box center [82, 450] width 31 height 15
click at [73, 450] on input "A4" at bounding box center [71, 447] width 9 height 9
checkbox input "false"
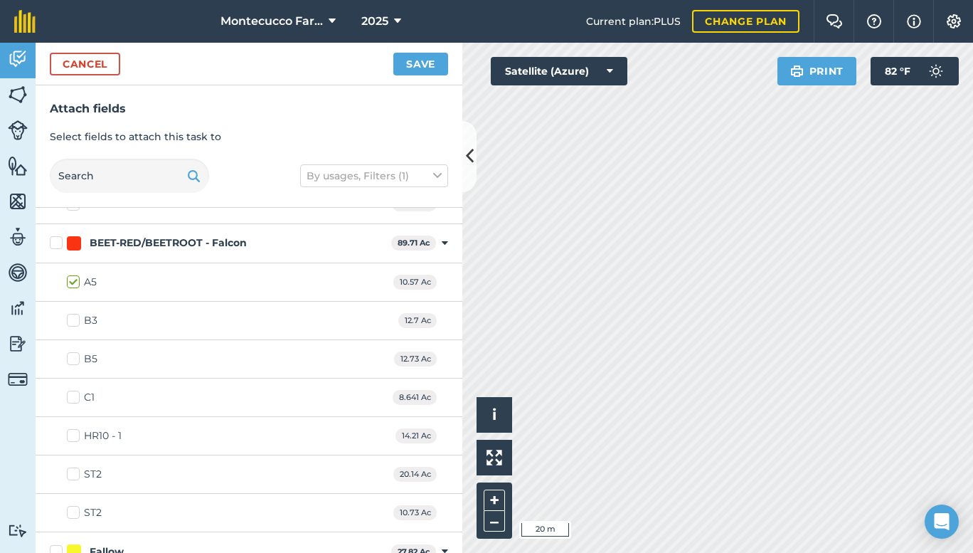
scroll to position [997, 0]
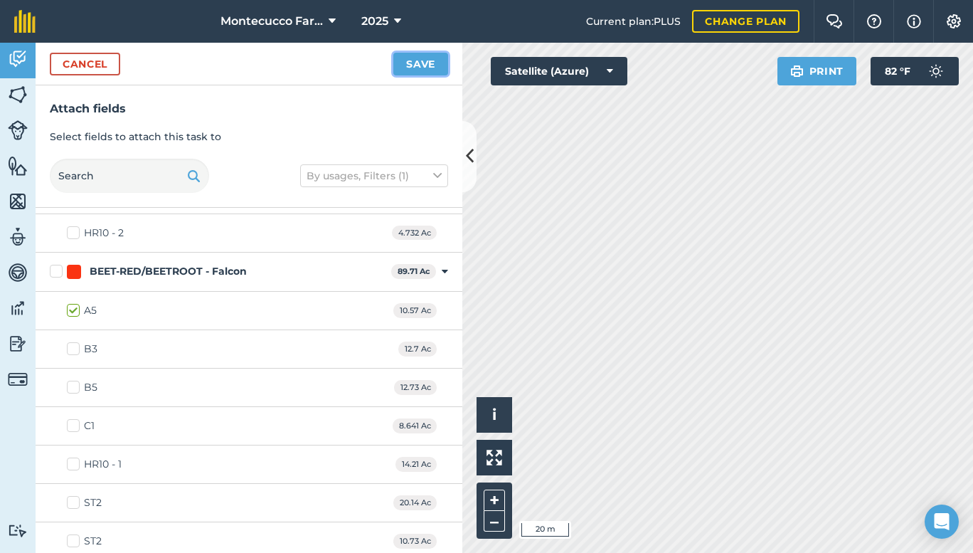
click at [413, 63] on button "Save" at bounding box center [420, 64] width 55 height 23
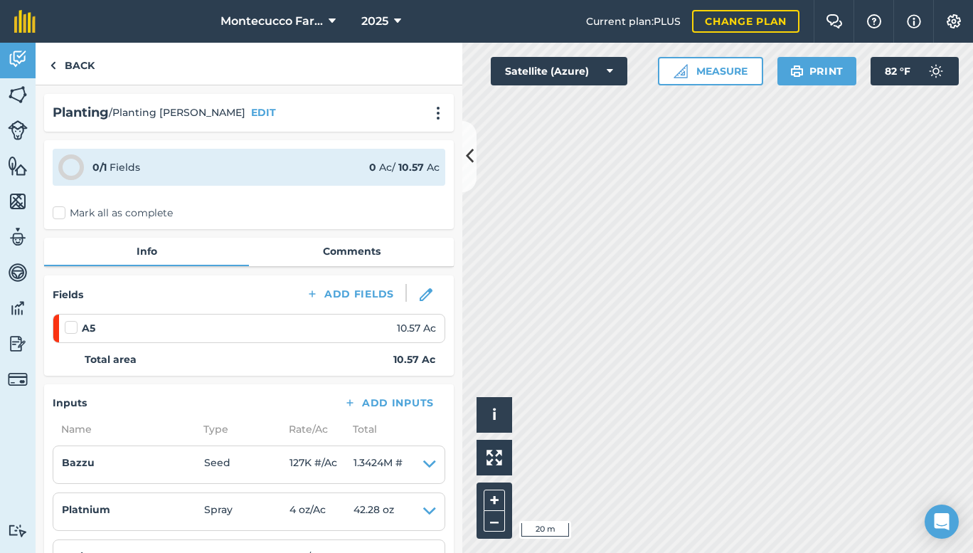
click at [63, 211] on label "Mark all as complete" at bounding box center [113, 213] width 120 height 15
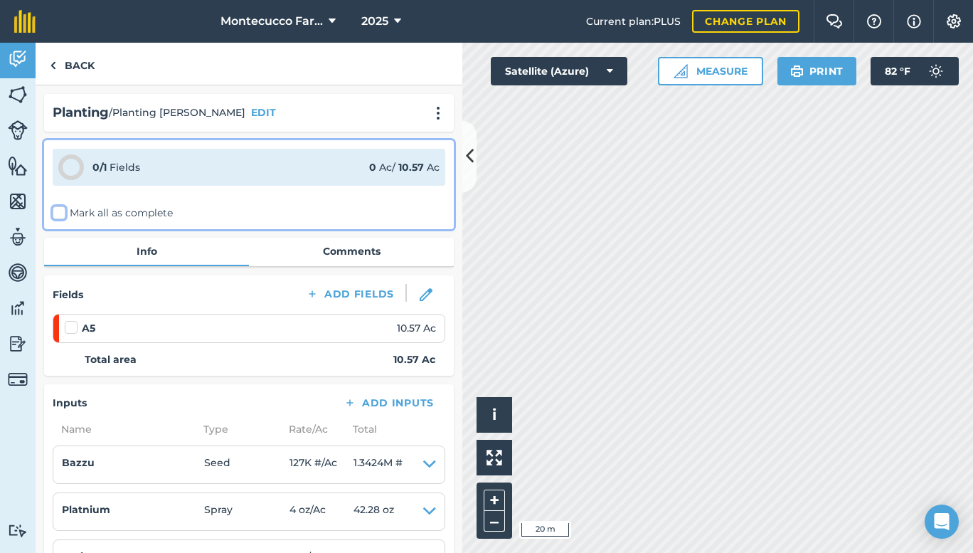
click at [62, 211] on input "Mark all as complete" at bounding box center [57, 210] width 9 height 9
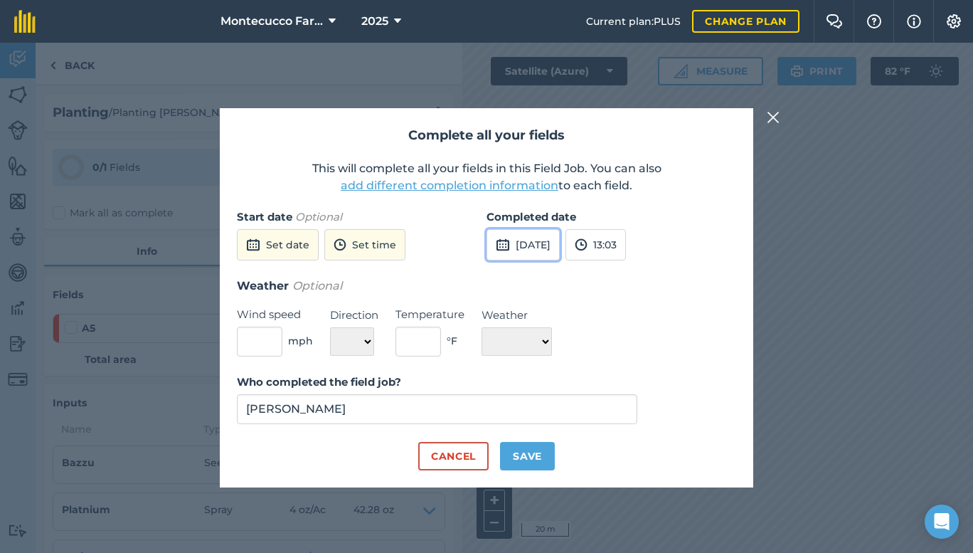
click at [560, 243] on button "[DATE]" at bounding box center [523, 244] width 73 height 31
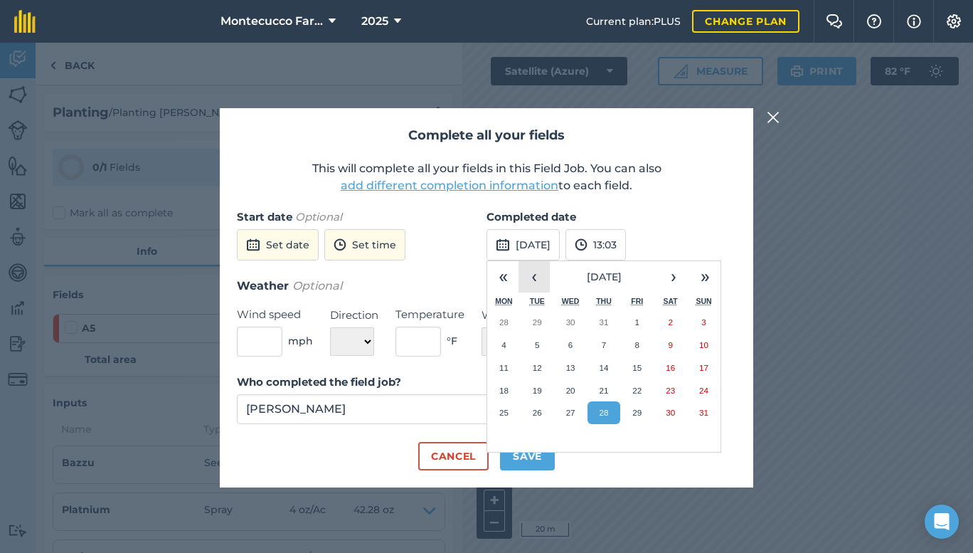
click at [530, 278] on button "‹" at bounding box center [534, 276] width 31 height 31
click at [509, 344] on button "7" at bounding box center [503, 345] width 33 height 23
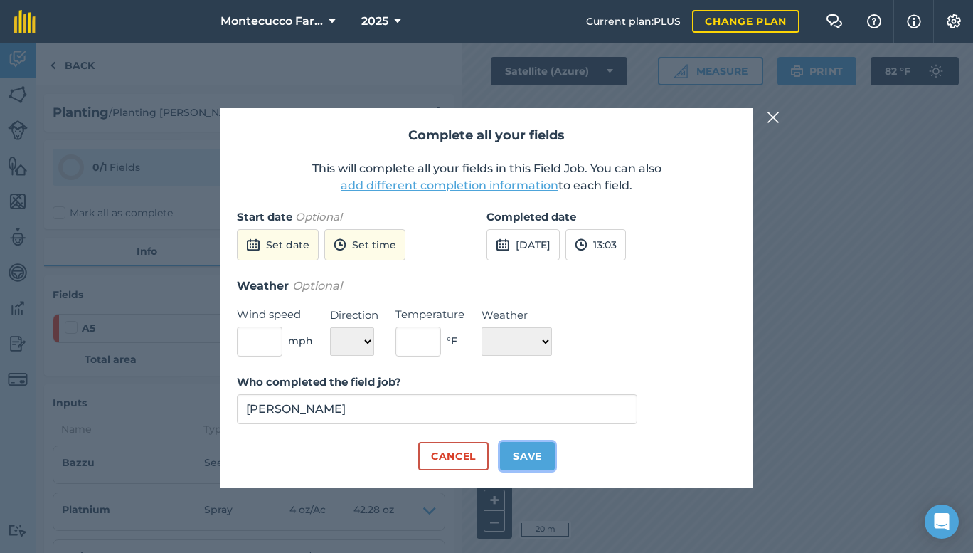
click at [539, 451] on button "Save" at bounding box center [527, 456] width 55 height 28
checkbox input "true"
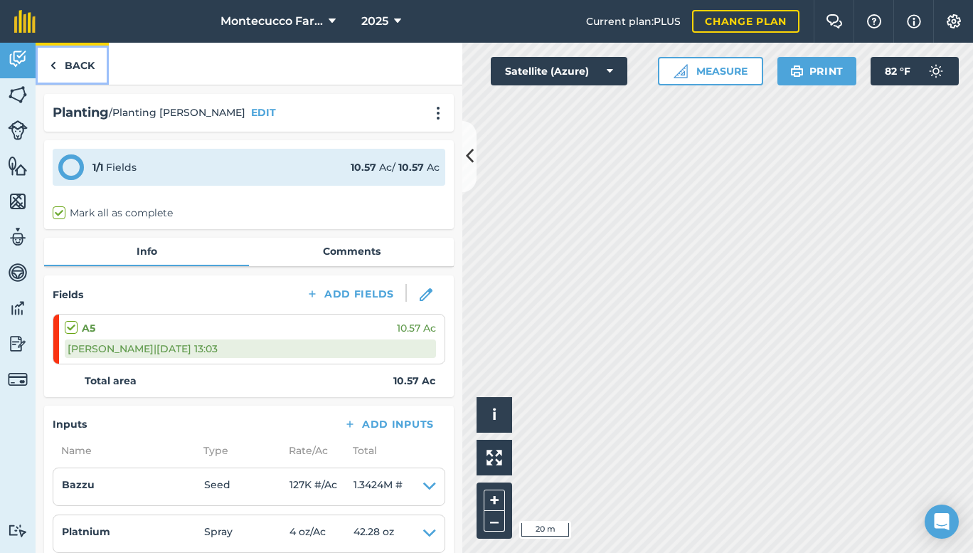
click at [63, 62] on link "Back" at bounding box center [72, 64] width 73 height 42
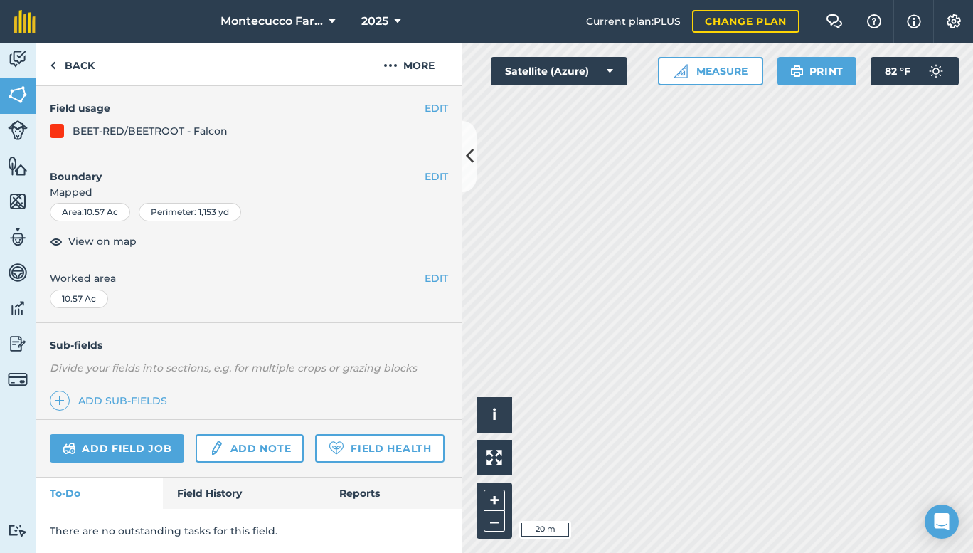
scroll to position [157, 0]
click at [195, 485] on link "Field History" at bounding box center [244, 492] width 162 height 31
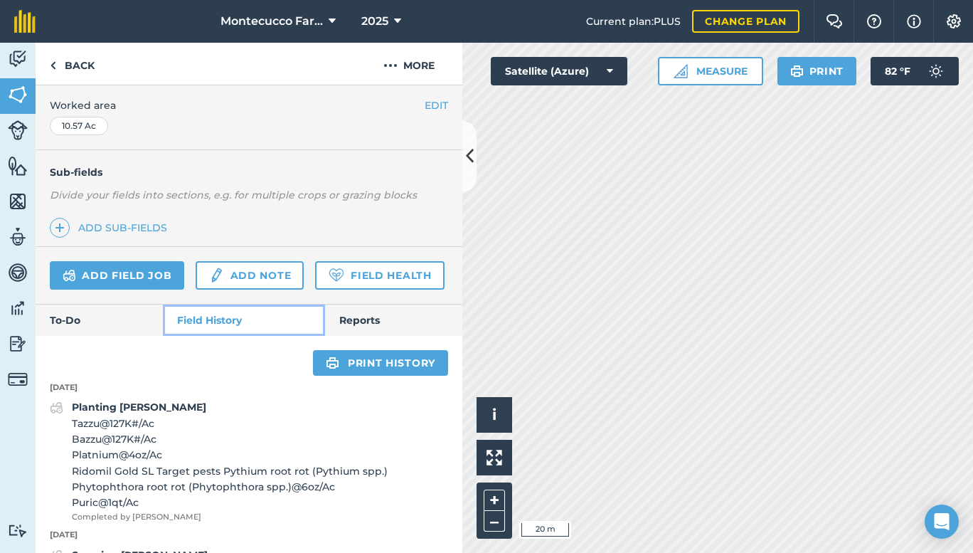
scroll to position [307, 0]
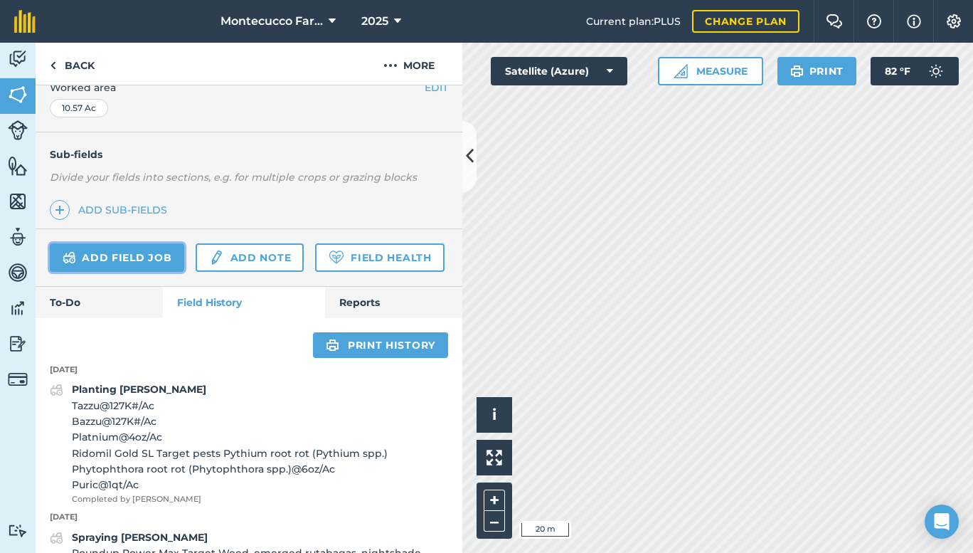
click at [97, 257] on link "Add field job" at bounding box center [117, 257] width 134 height 28
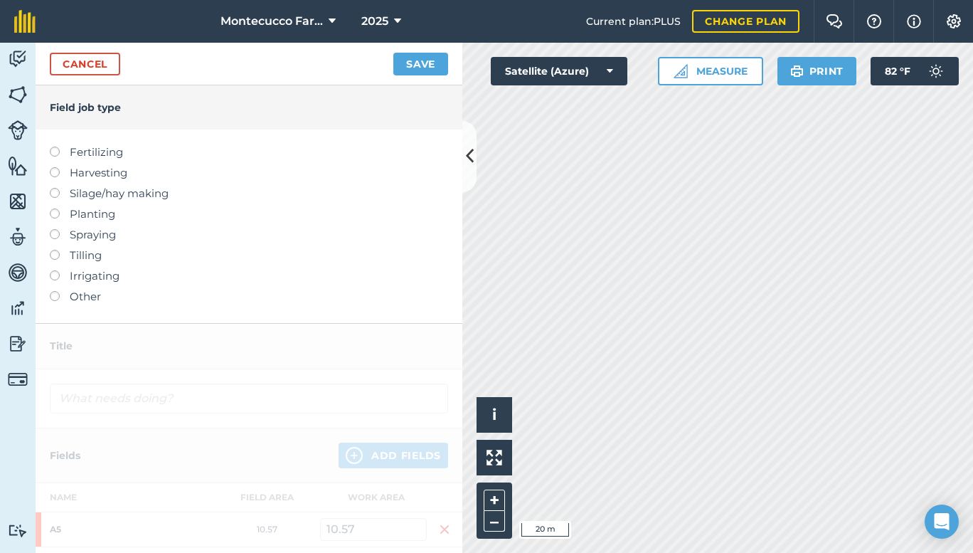
click at [55, 147] on label at bounding box center [60, 147] width 20 height 0
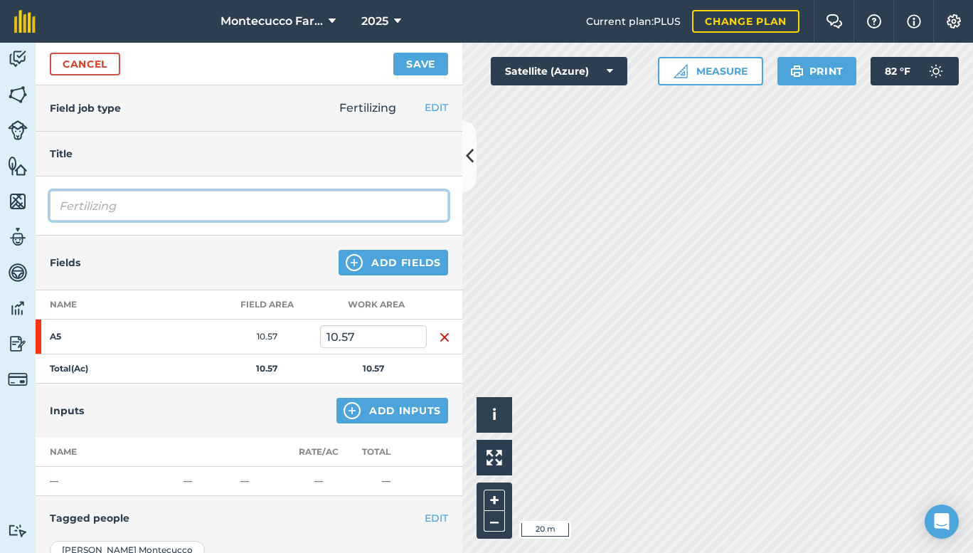
click at [192, 201] on input "Fertilizing" at bounding box center [249, 206] width 398 height 30
type input "Fertilizing Ryder [PERSON_NAME]"
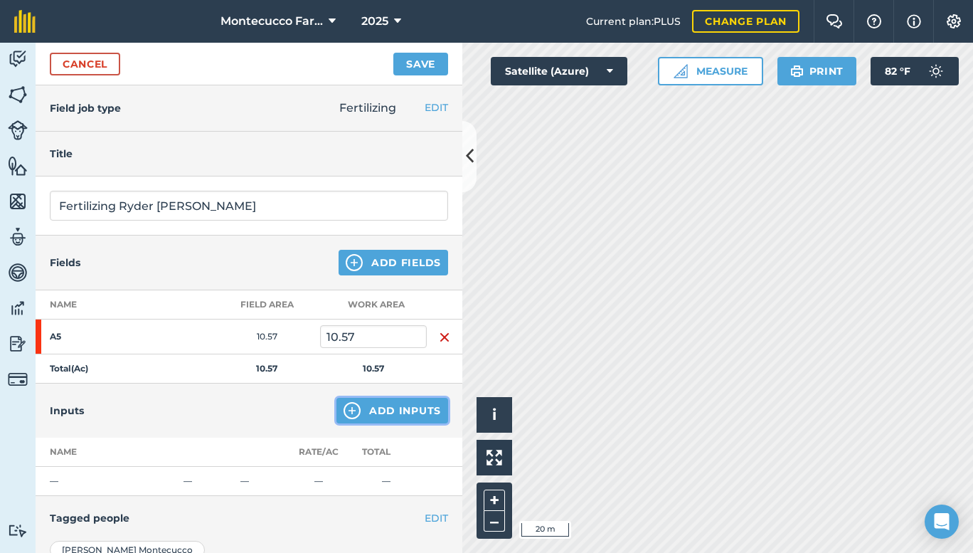
click at [386, 411] on button "Add Inputs" at bounding box center [393, 411] width 112 height 26
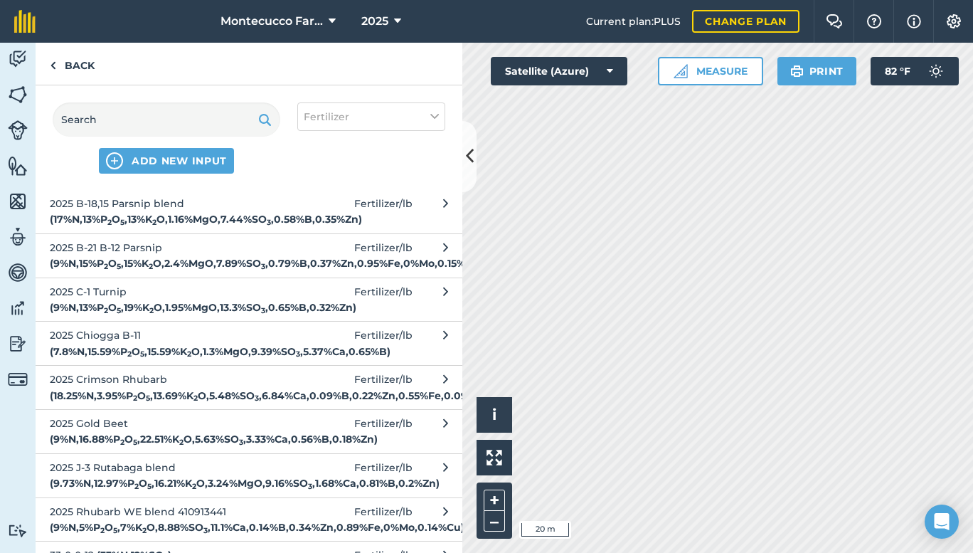
scroll to position [871, 0]
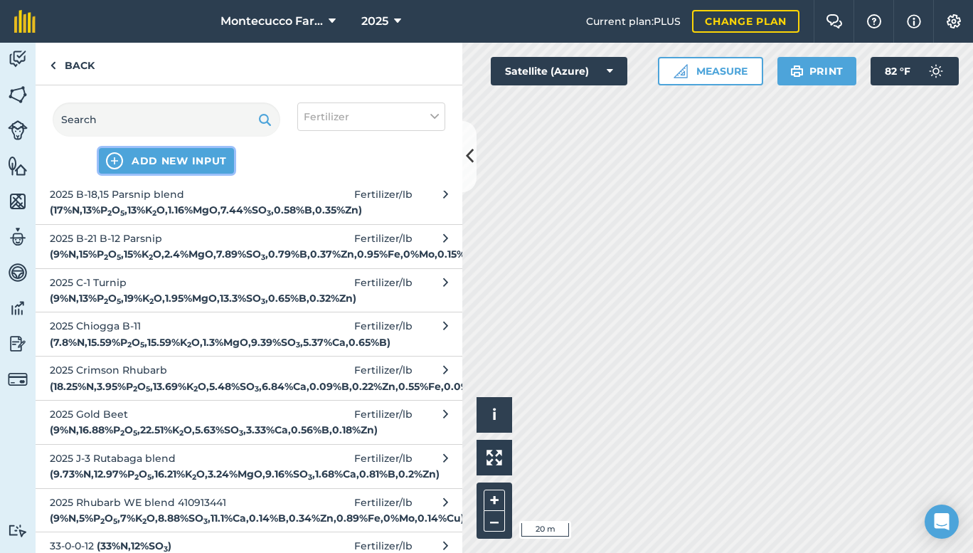
click at [164, 157] on span "ADD NEW INPUT" at bounding box center [179, 161] width 95 height 14
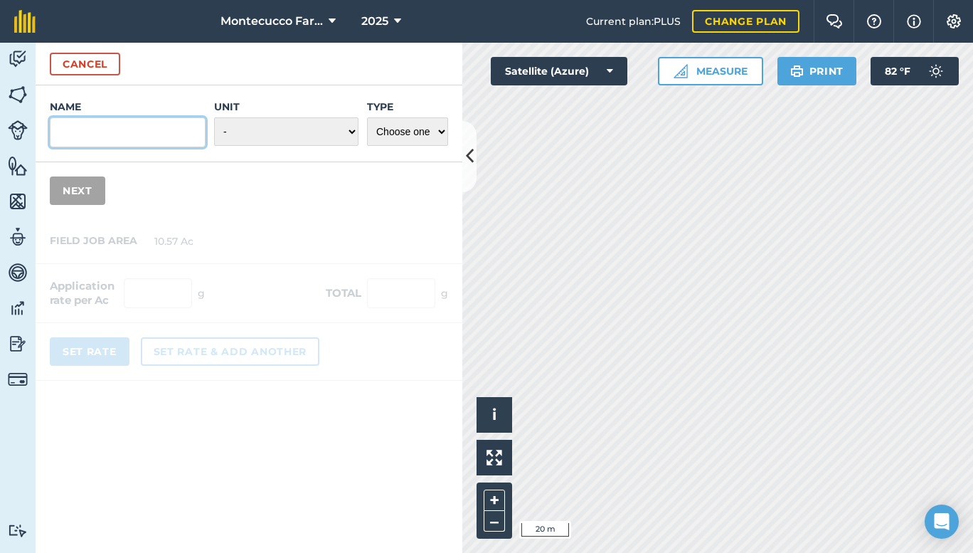
click at [162, 138] on input "Name" at bounding box center [128, 132] width 156 height 30
type input "2025 A-5 Beet blend"
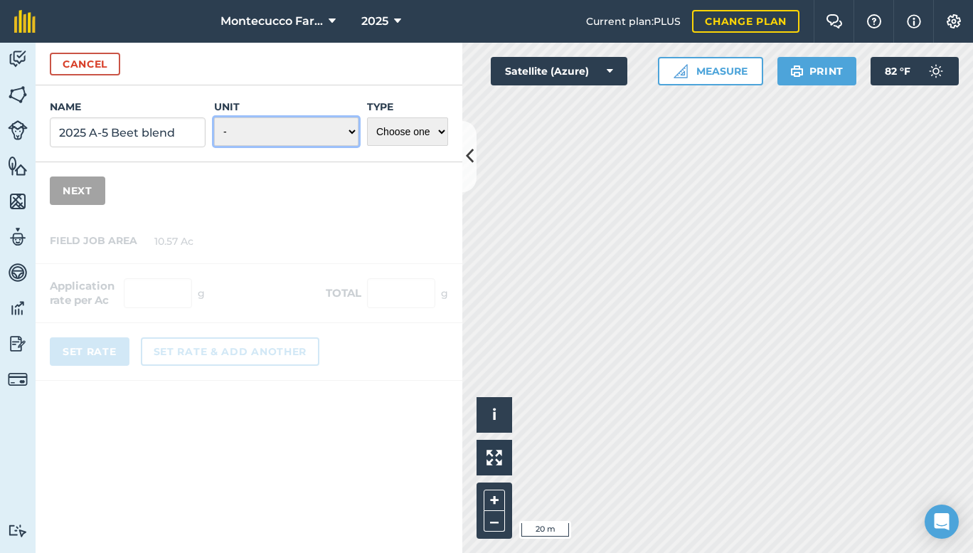
click at [340, 130] on select "- Grams/g Kilograms/kg Metric tonnes/t Millilitres/ml Litres/L Ounces/oz Pounds…" at bounding box center [286, 131] width 144 height 28
select select "POUNDS"
click at [214, 117] on select "- Grams/g Kilograms/kg Metric tonnes/t Millilitres/ml Litres/L Ounces/oz Pounds…" at bounding box center [286, 131] width 144 height 28
click at [433, 131] on select "Choose one Fertilizer Seed Spray Fuel Other" at bounding box center [407, 131] width 81 height 28
select select "FERTILIZER"
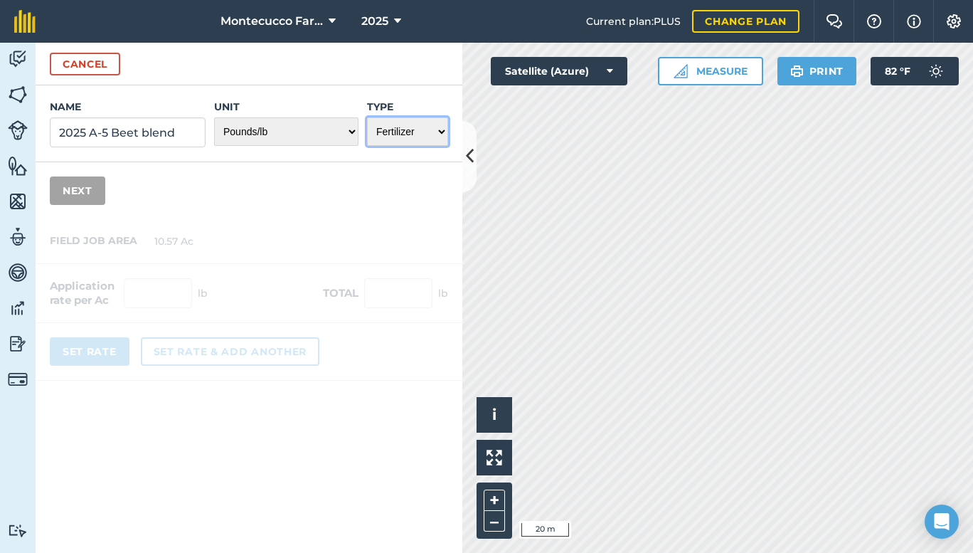
click at [367, 117] on select "Choose one Fertilizer Seed Spray Fuel Other" at bounding box center [407, 131] width 81 height 28
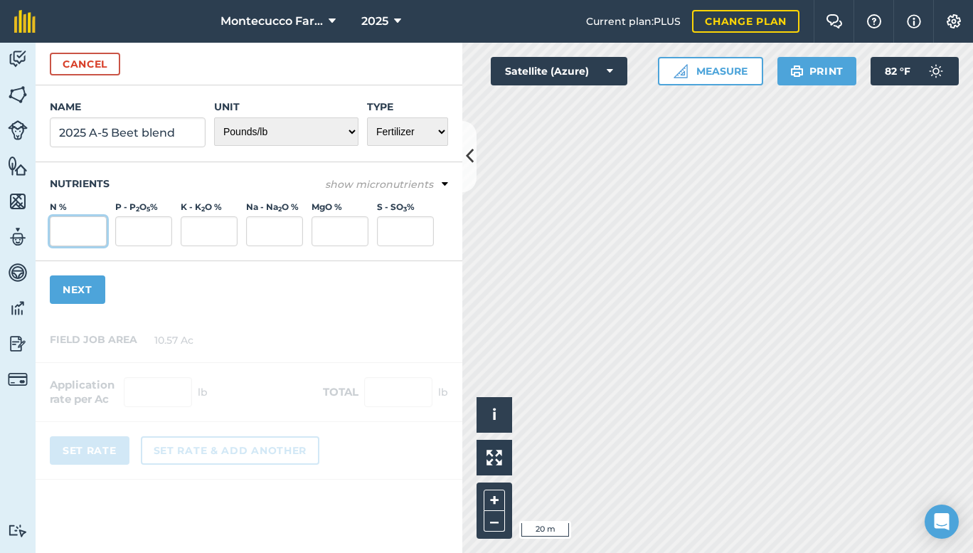
click at [88, 229] on input "N %" at bounding box center [78, 231] width 57 height 30
type input "11.93"
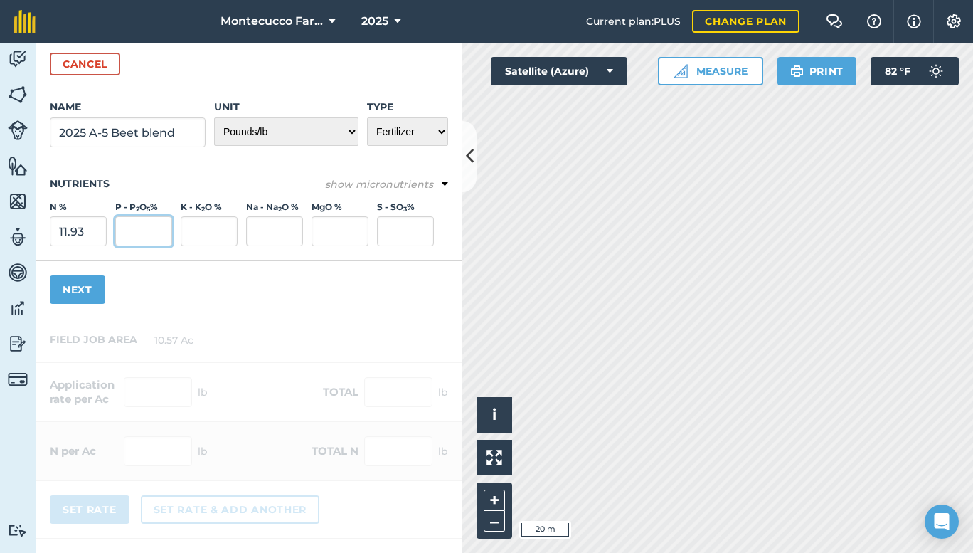
click at [130, 223] on input "P - P 2 O 5 %" at bounding box center [143, 231] width 57 height 30
type input "18.36"
click at [209, 226] on input "K - K 2 O %" at bounding box center [209, 231] width 57 height 30
type input "9.18"
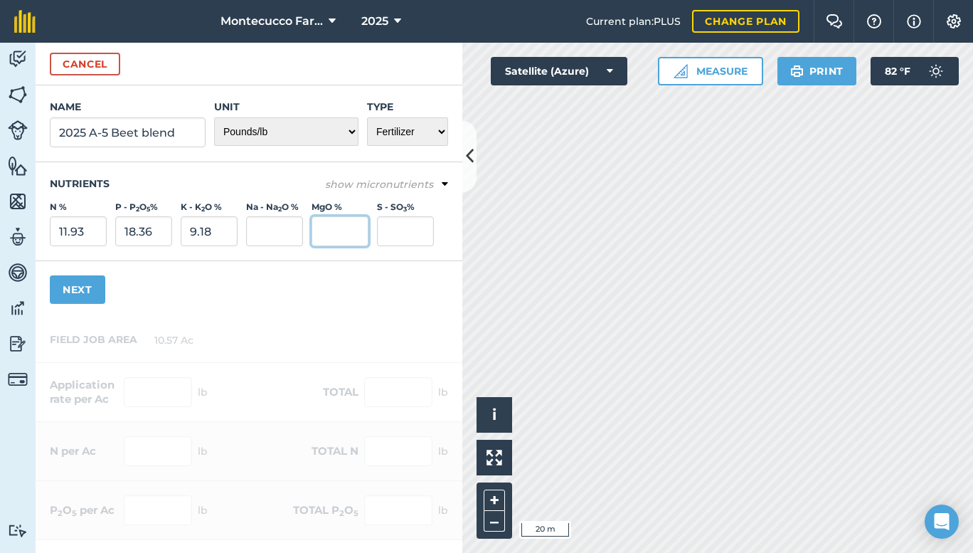
click at [344, 230] on input "MgO %" at bounding box center [340, 231] width 57 height 30
click at [393, 231] on input "S - SO 3 %" at bounding box center [405, 231] width 57 height 30
type input "6.693"
click at [419, 184] on em "show micronutrients" at bounding box center [379, 184] width 108 height 13
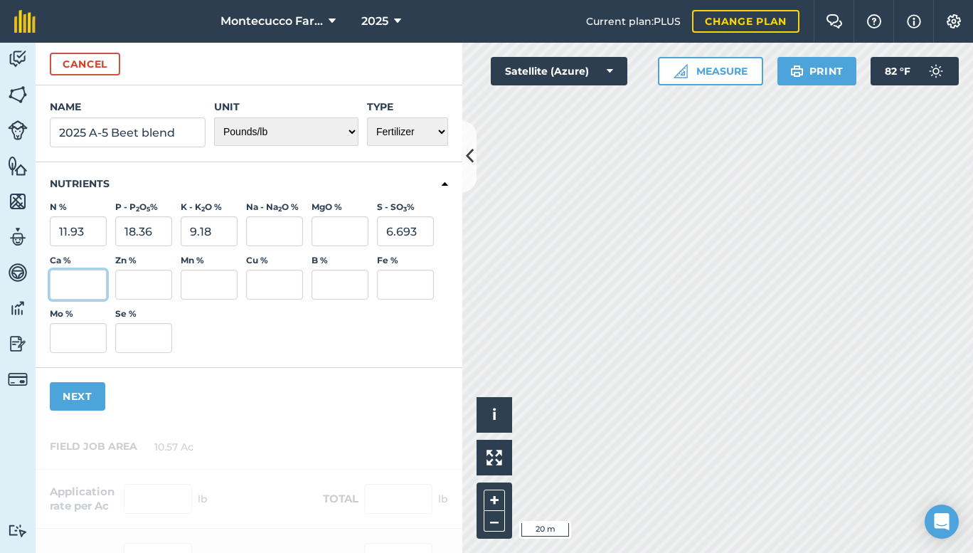
click at [97, 282] on input "Ca %" at bounding box center [78, 285] width 57 height 30
type input "6.324"
click at [334, 279] on input "B %" at bounding box center [340, 285] width 57 height 30
type input "0.918"
click at [66, 394] on button "Next" at bounding box center [77, 396] width 55 height 28
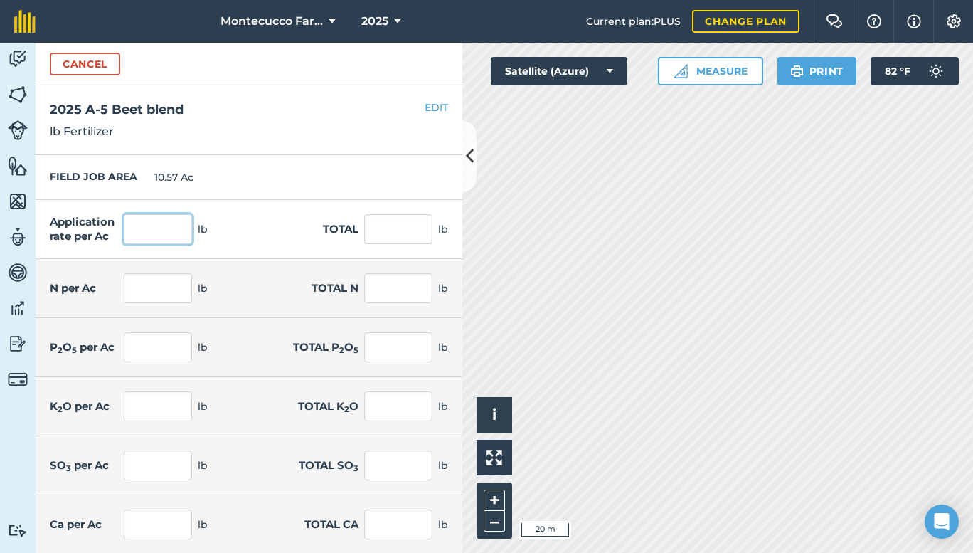
click at [140, 221] on input "text" at bounding box center [158, 229] width 68 height 30
type input "545"
click at [374, 236] on input "text" at bounding box center [398, 229] width 68 height 30
type input "5,760.65"
type input "65.019"
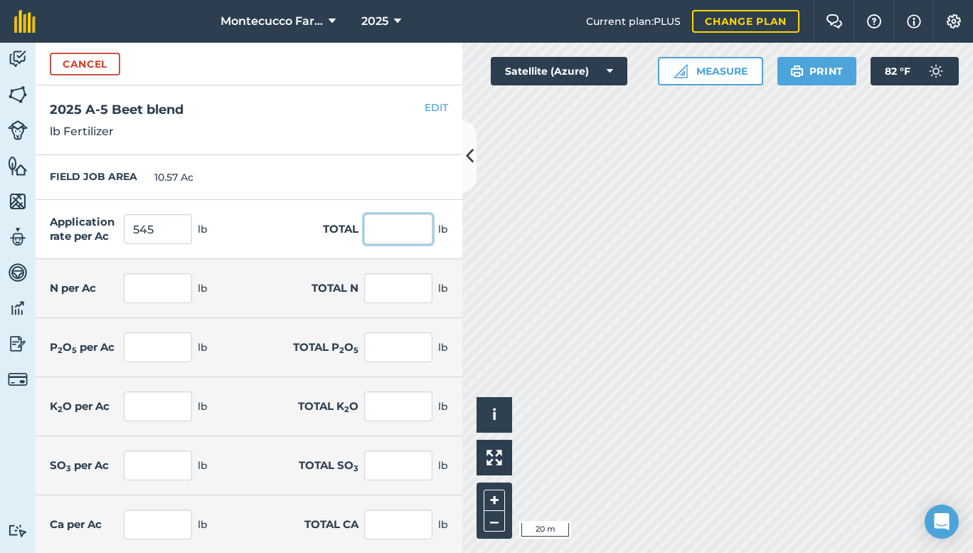
type input "687.246"
type input "100.062"
type input "1,057.655"
type input "50.031"
type input "528.828"
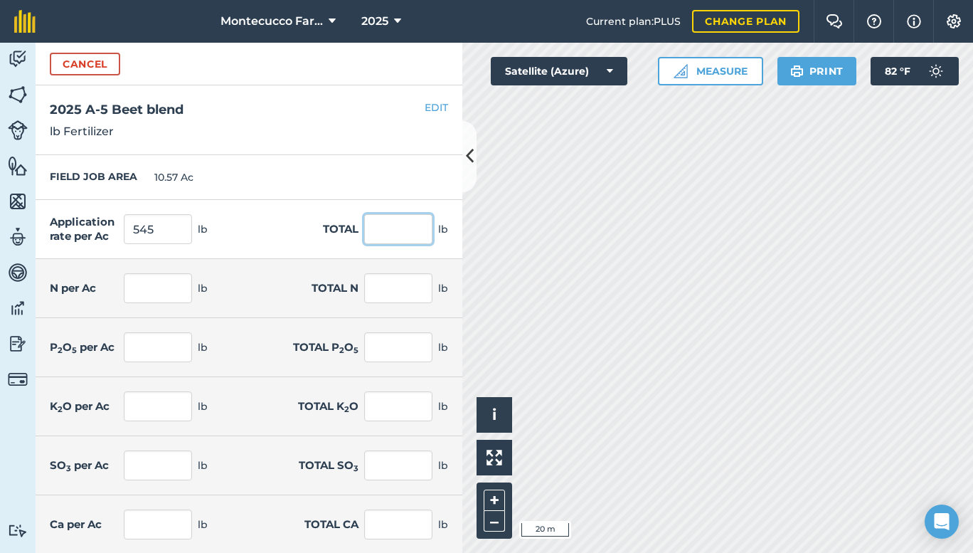
type input "36.477"
type input "385.56"
type input "34.466"
type input "364.304"
type input "5.003"
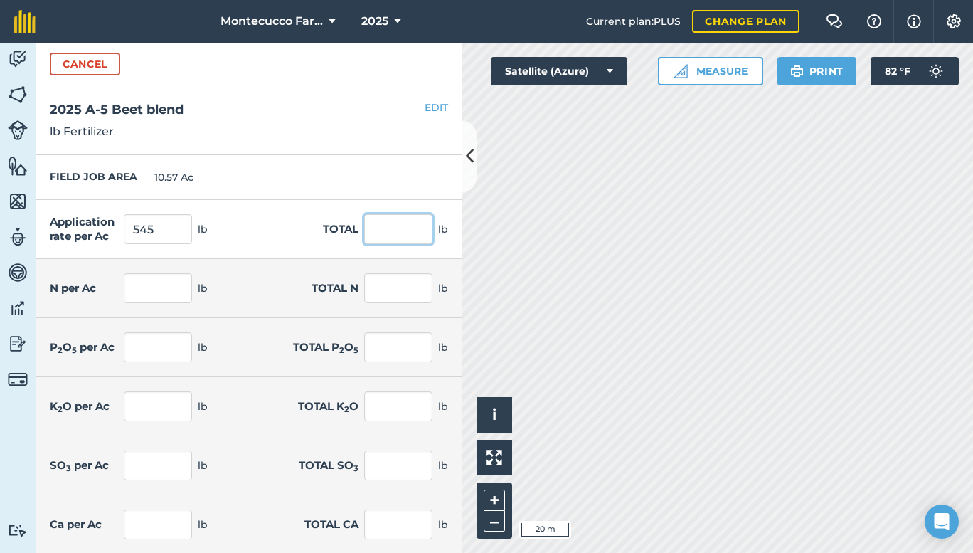
type input "52.883"
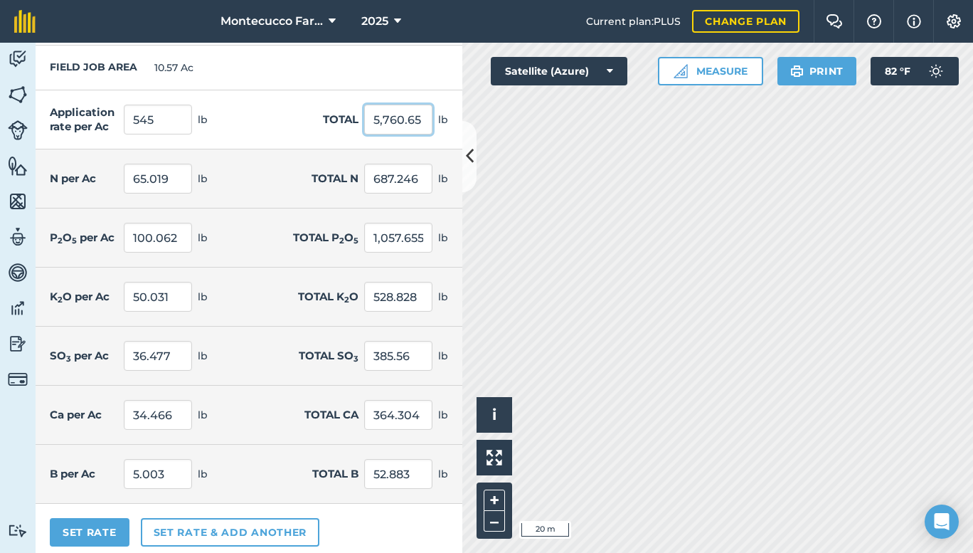
scroll to position [118, 0]
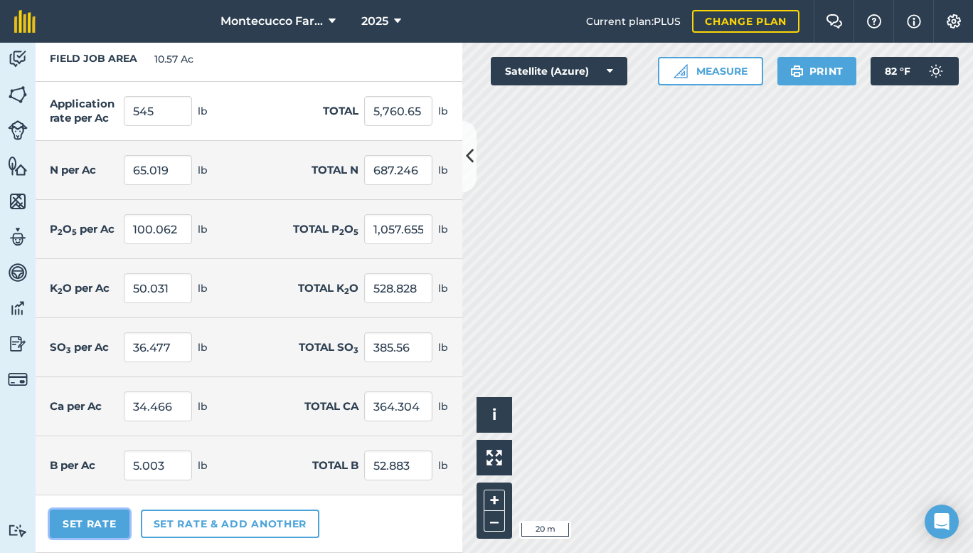
click at [94, 522] on button "Set Rate" at bounding box center [90, 523] width 80 height 28
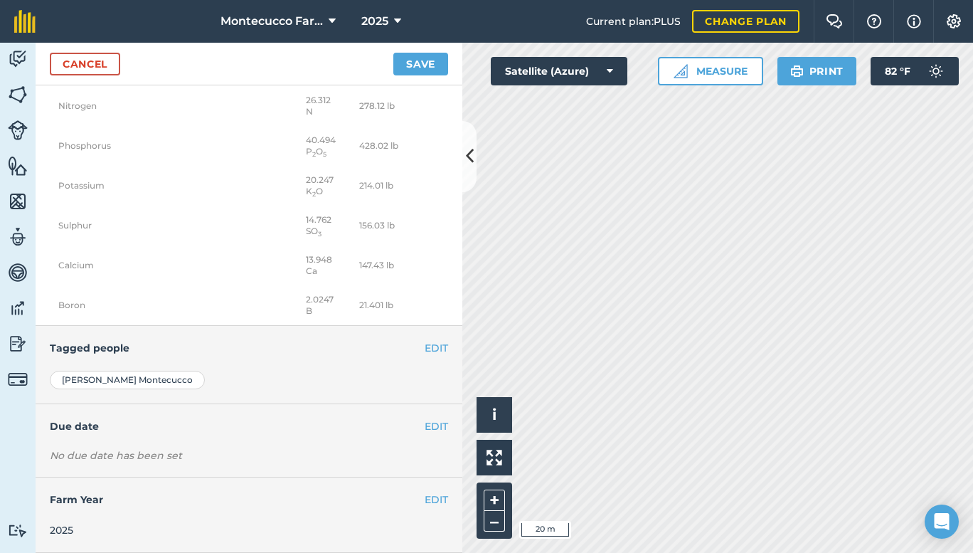
scroll to position [443, 0]
click at [425, 420] on button "EDIT" at bounding box center [436, 426] width 23 height 16
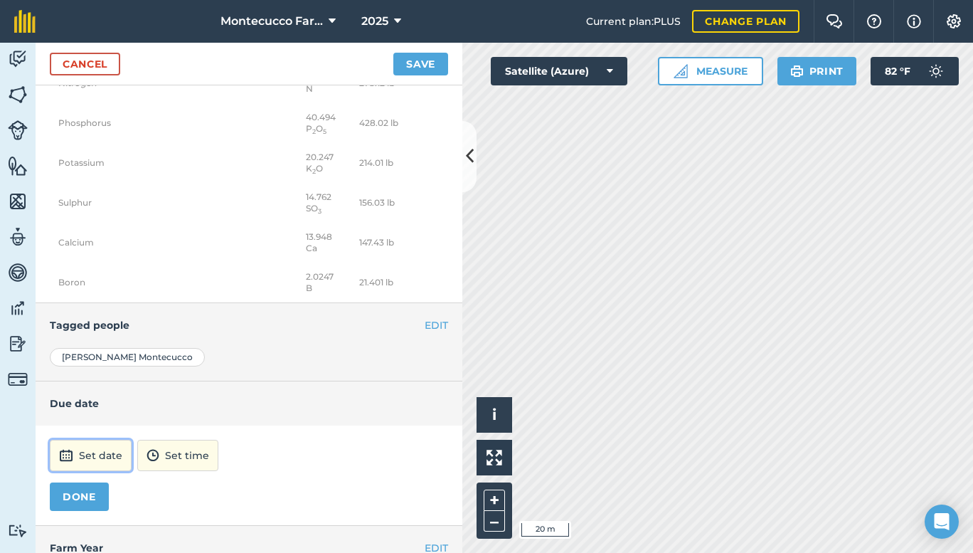
click at [105, 471] on button "Set date" at bounding box center [91, 455] width 82 height 31
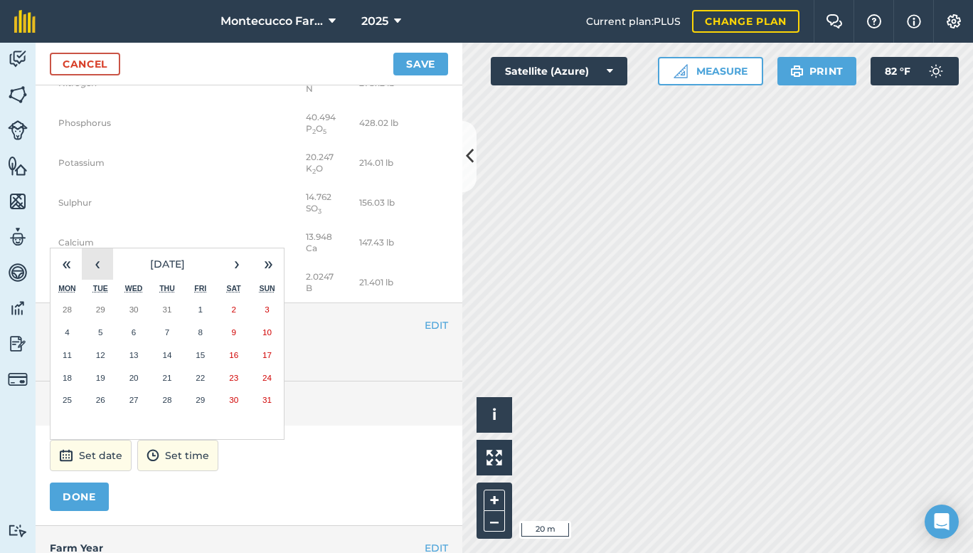
click at [109, 280] on button "‹" at bounding box center [97, 263] width 31 height 31
drag, startPoint x: 137, startPoint y: 332, endPoint x: 134, endPoint y: 339, distance: 8.6
click at [137, 321] on button "2" at bounding box center [133, 309] width 33 height 23
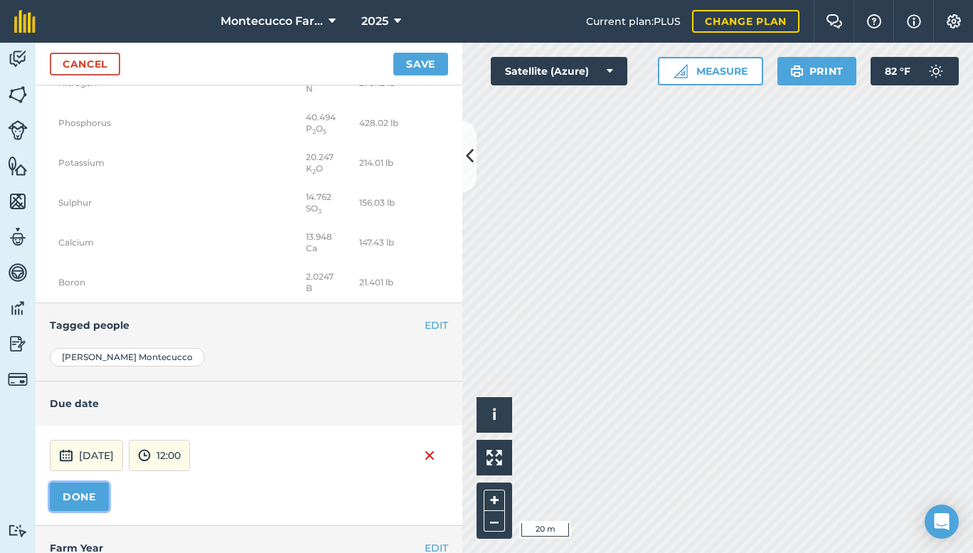
click at [73, 511] on button "DONE" at bounding box center [79, 496] width 59 height 28
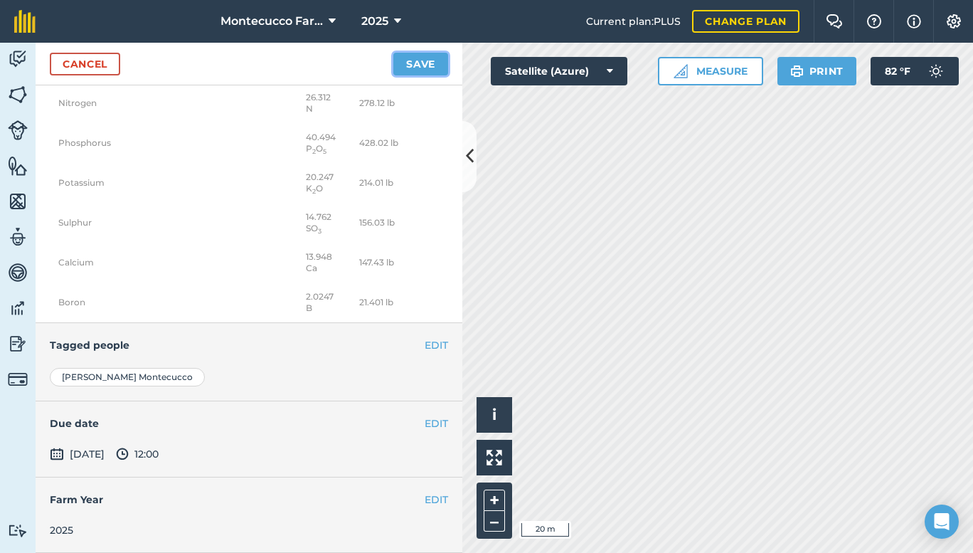
click at [424, 64] on button "Save" at bounding box center [420, 64] width 55 height 23
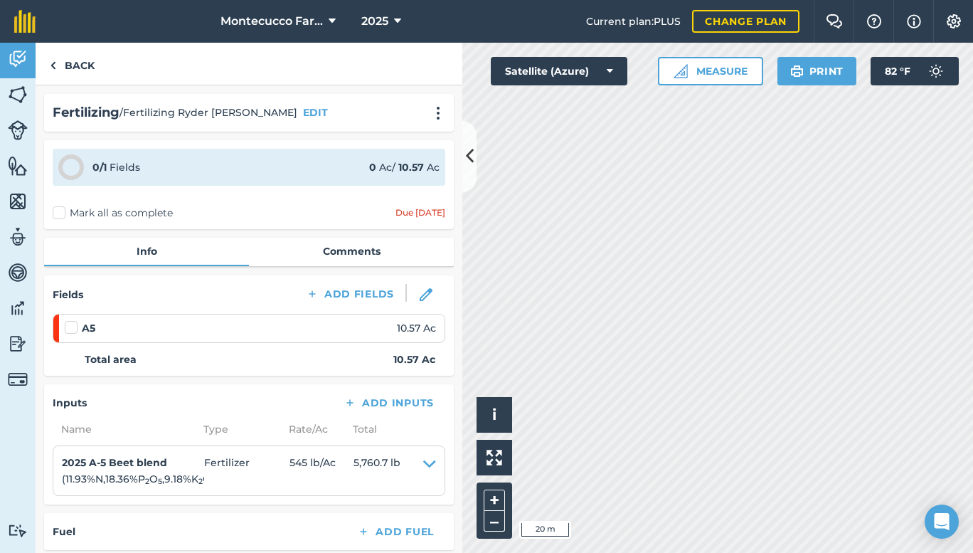
click at [60, 210] on label "Mark all as complete" at bounding box center [113, 213] width 120 height 15
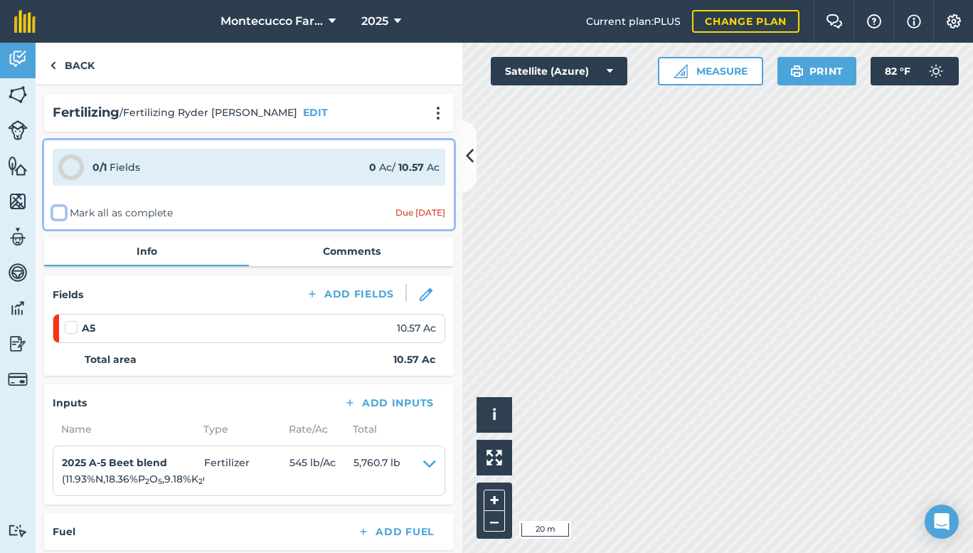
click at [60, 210] on input "Mark all as complete" at bounding box center [57, 210] width 9 height 9
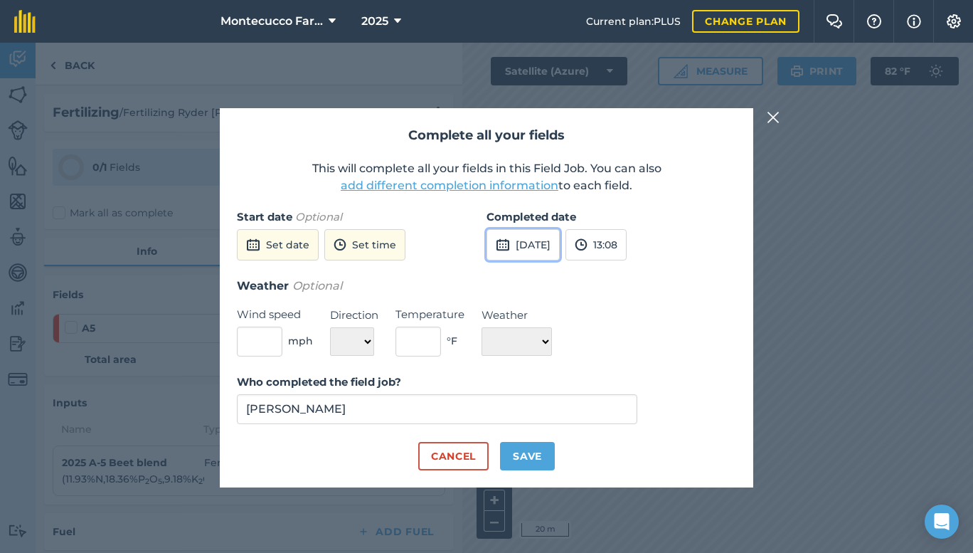
click at [559, 241] on button "[DATE]" at bounding box center [523, 244] width 73 height 31
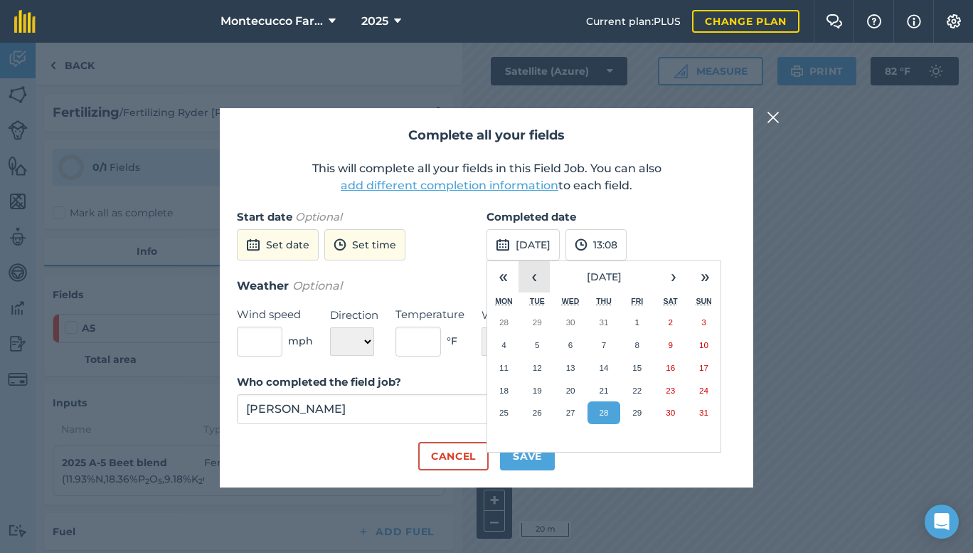
click at [541, 277] on button "‹" at bounding box center [534, 276] width 31 height 31
click at [568, 321] on abbr "2" at bounding box center [570, 321] width 4 height 9
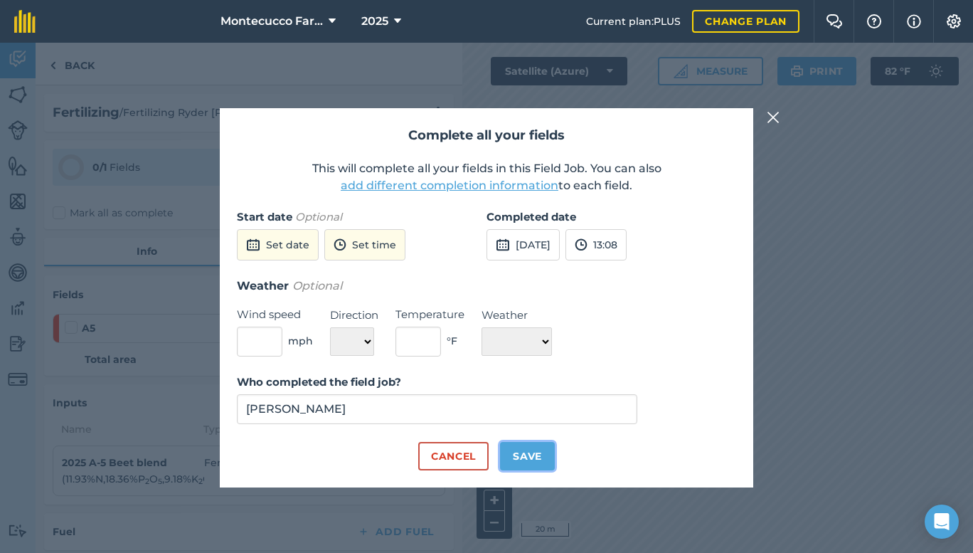
click at [537, 455] on button "Save" at bounding box center [527, 456] width 55 height 28
checkbox input "true"
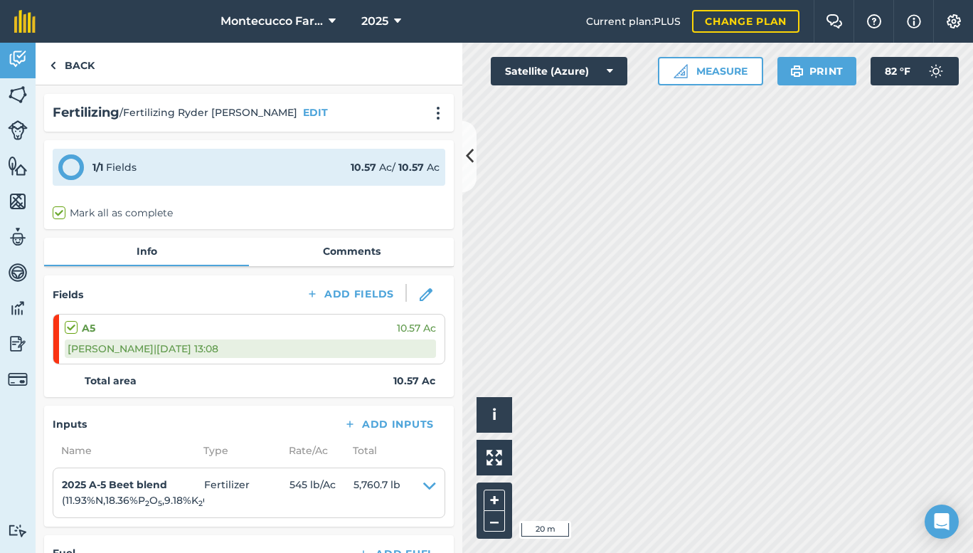
scroll to position [221, 0]
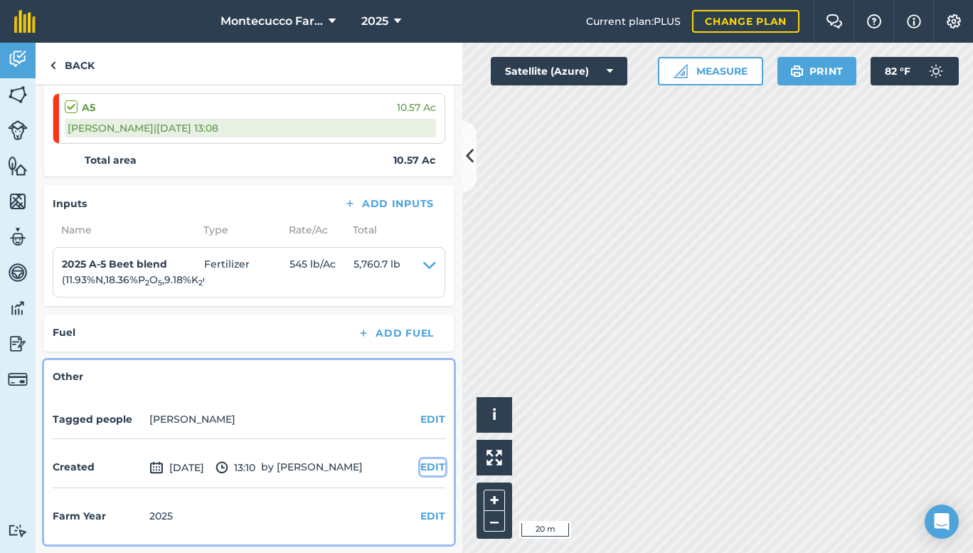
click at [423, 465] on button "EDIT" at bounding box center [432, 467] width 25 height 16
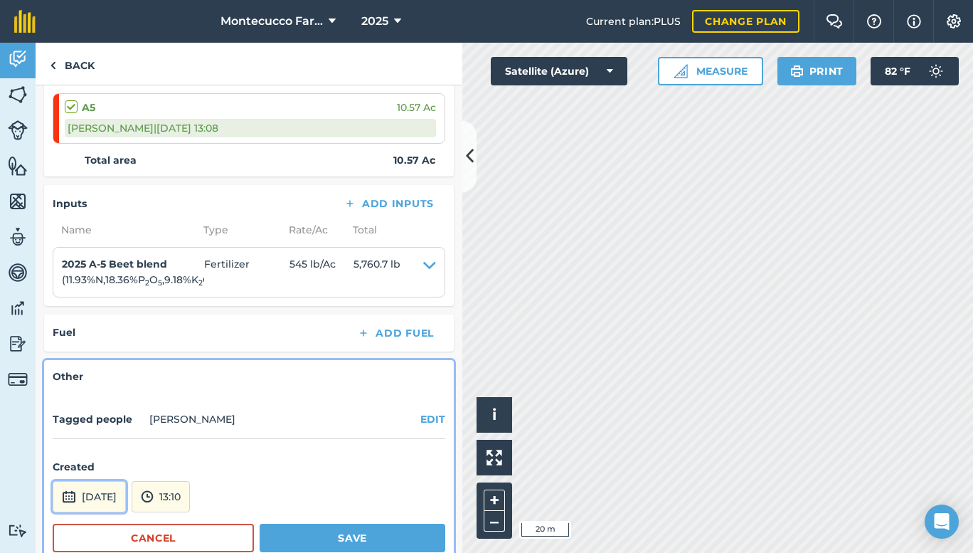
click at [117, 493] on button "[DATE]" at bounding box center [89, 496] width 73 height 31
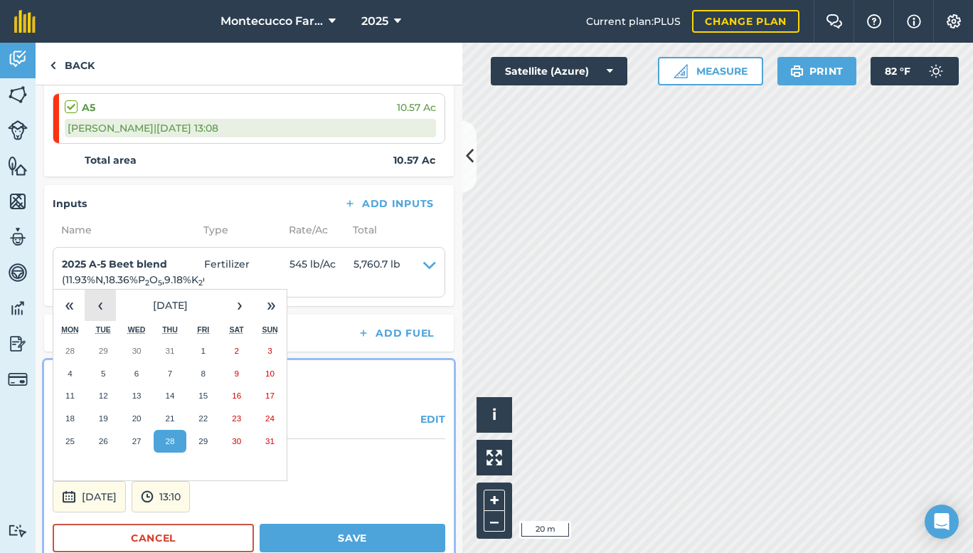
click at [90, 295] on button "‹" at bounding box center [100, 305] width 31 height 31
click at [164, 348] on button "3" at bounding box center [170, 350] width 33 height 23
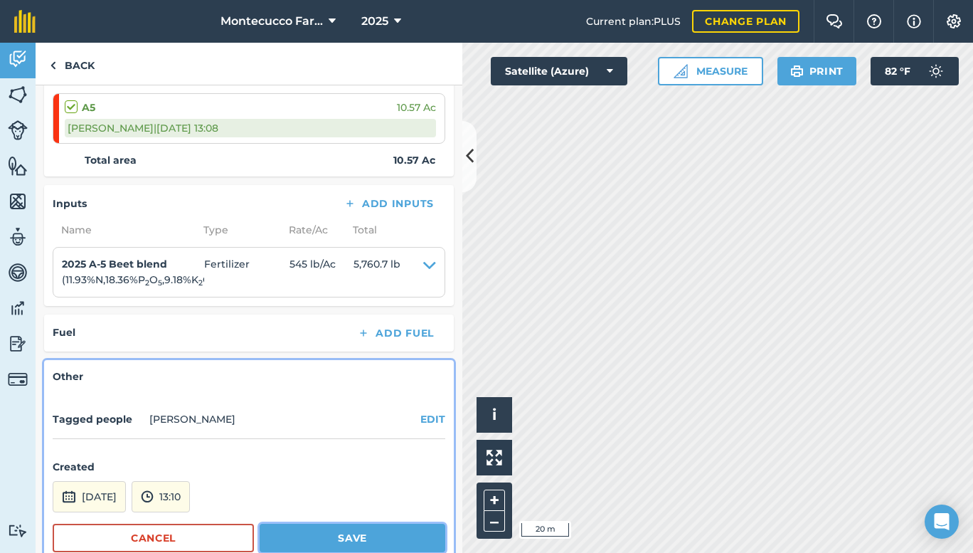
click at [322, 536] on button "Save" at bounding box center [353, 538] width 186 height 28
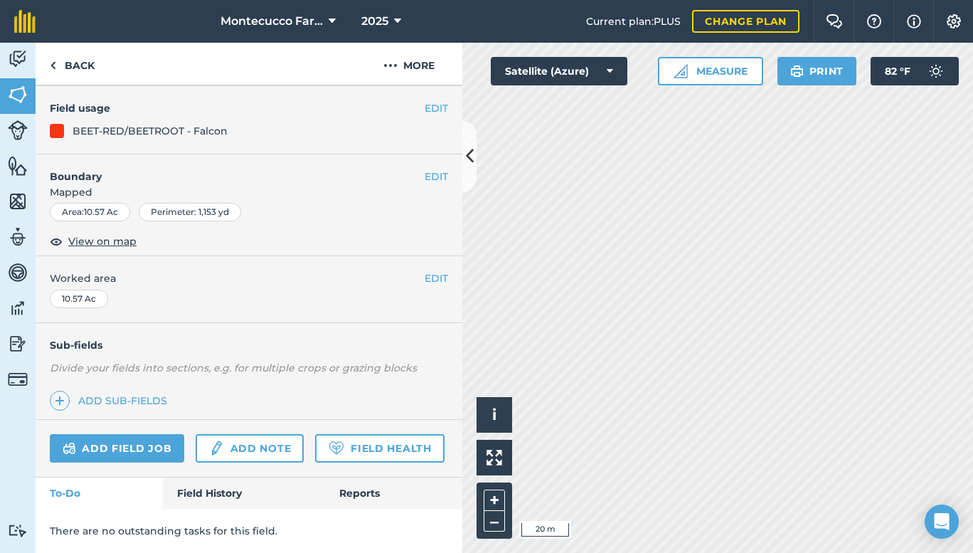
scroll to position [157, 0]
click at [189, 487] on link "Field History" at bounding box center [244, 492] width 162 height 31
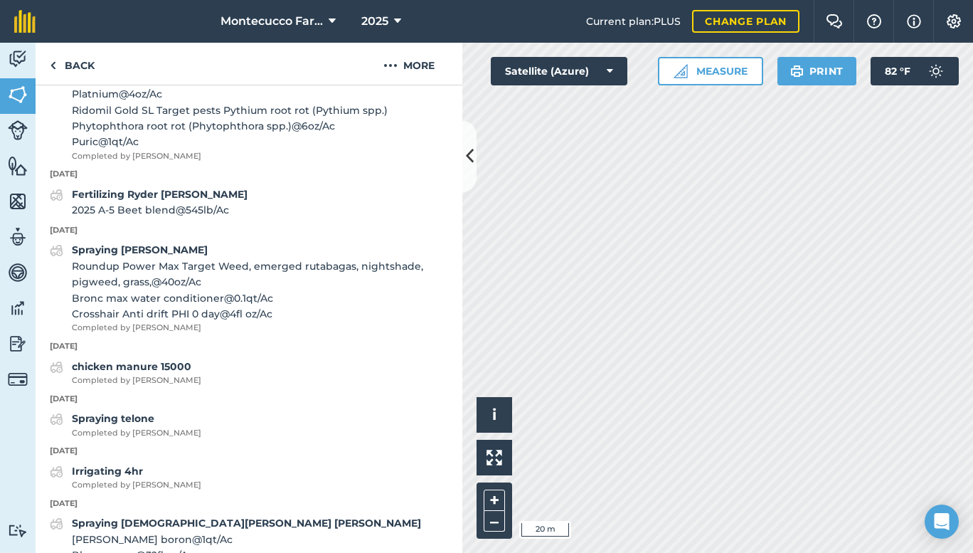
scroll to position [578, 0]
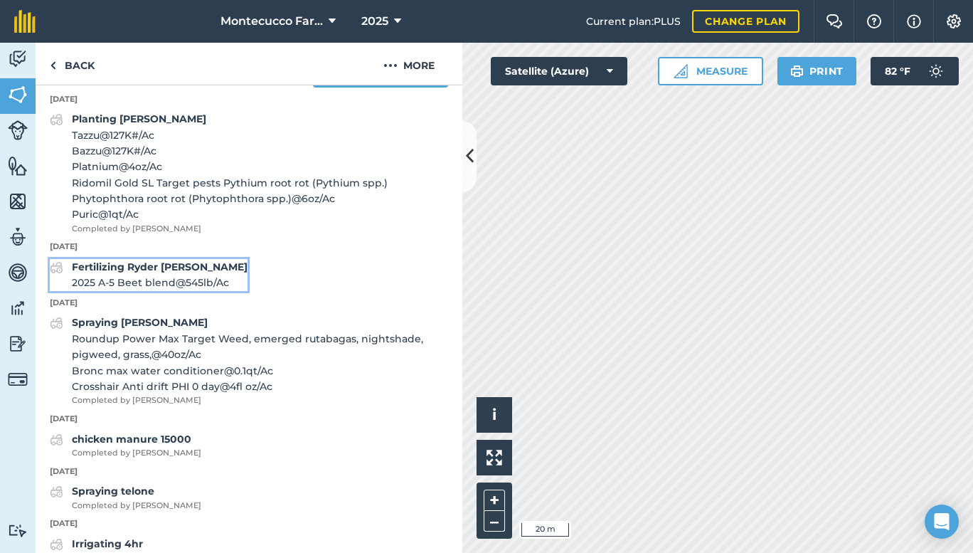
click at [159, 273] on strong "Fertilizing Ryder [PERSON_NAME]" at bounding box center [160, 266] width 176 height 13
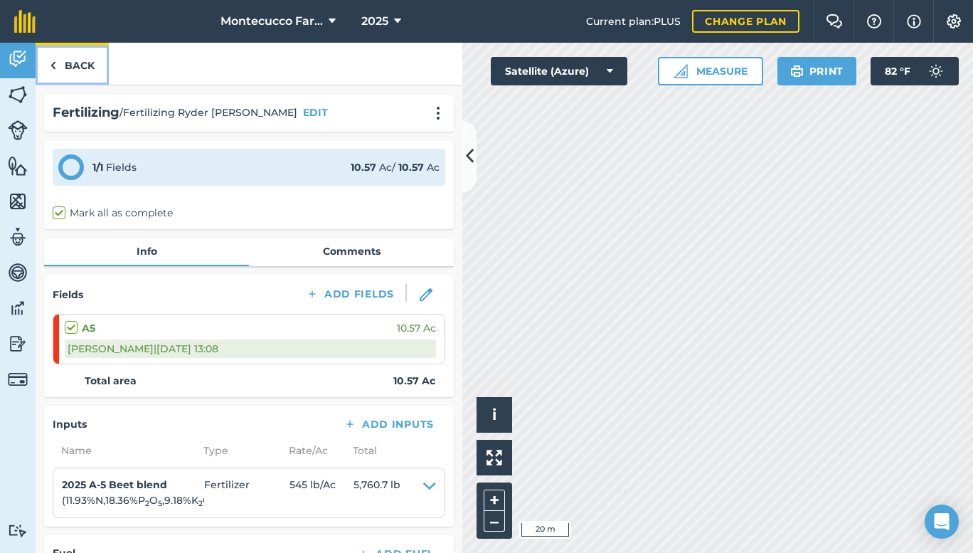
click at [72, 65] on link "Back" at bounding box center [72, 64] width 73 height 42
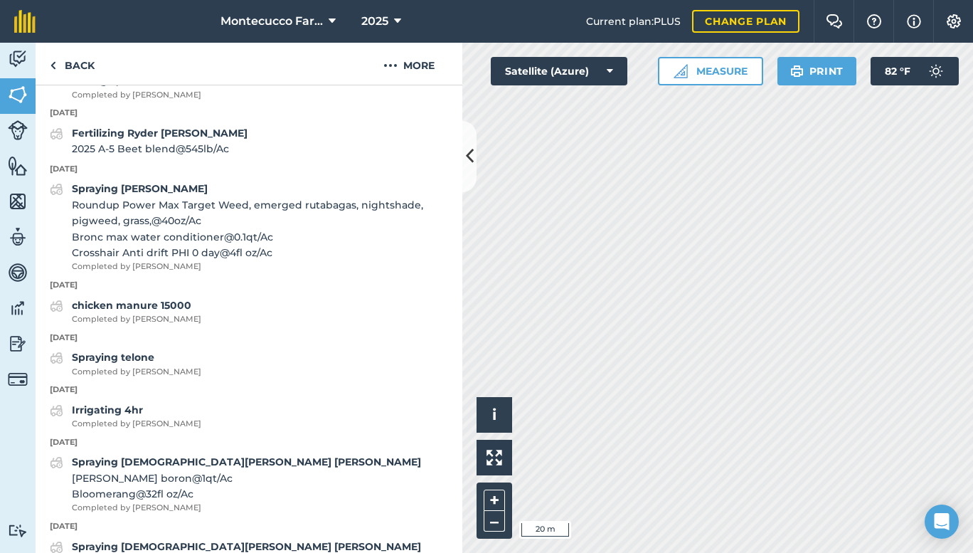
scroll to position [569, 0]
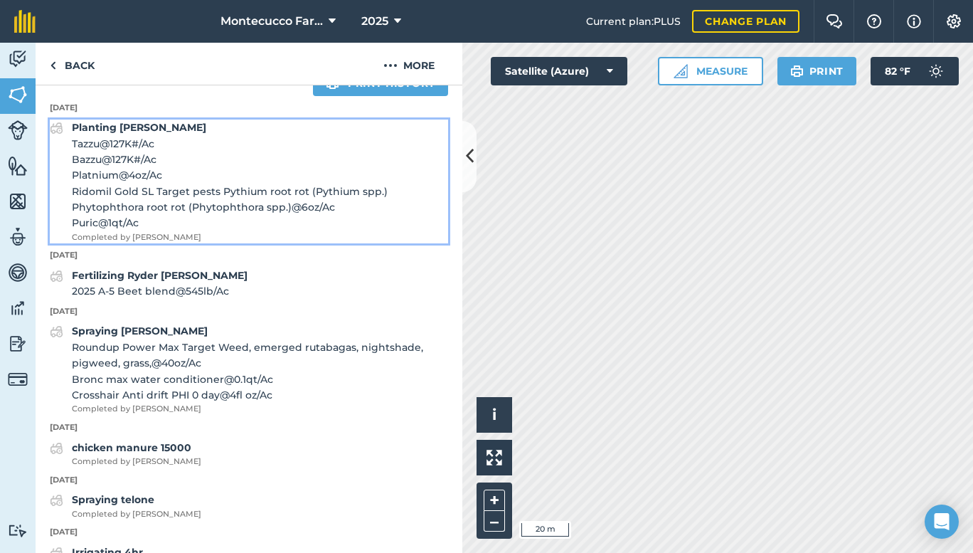
click at [130, 167] on span "Bazzu @ 127K # / Ac" at bounding box center [260, 160] width 376 height 16
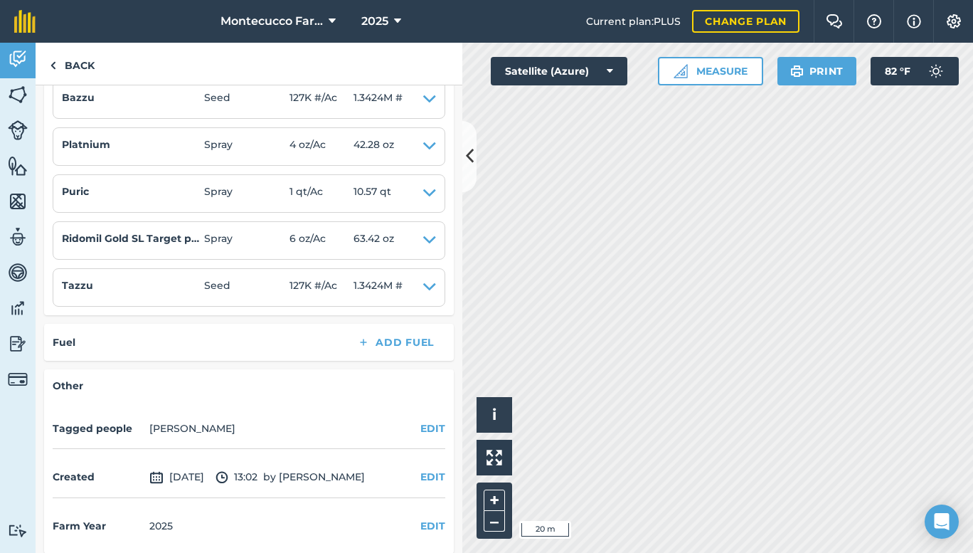
scroll to position [396, 0]
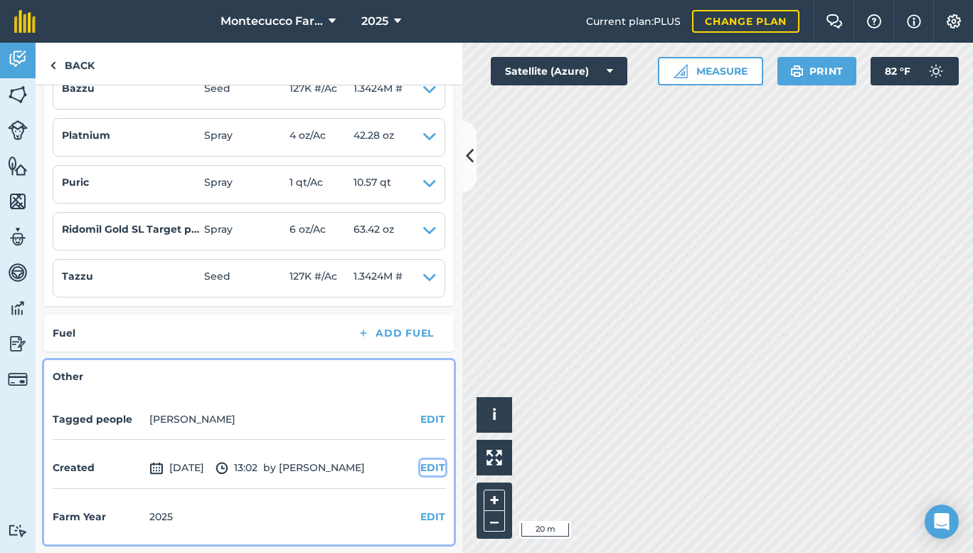
click at [428, 463] on button "EDIT" at bounding box center [432, 468] width 25 height 16
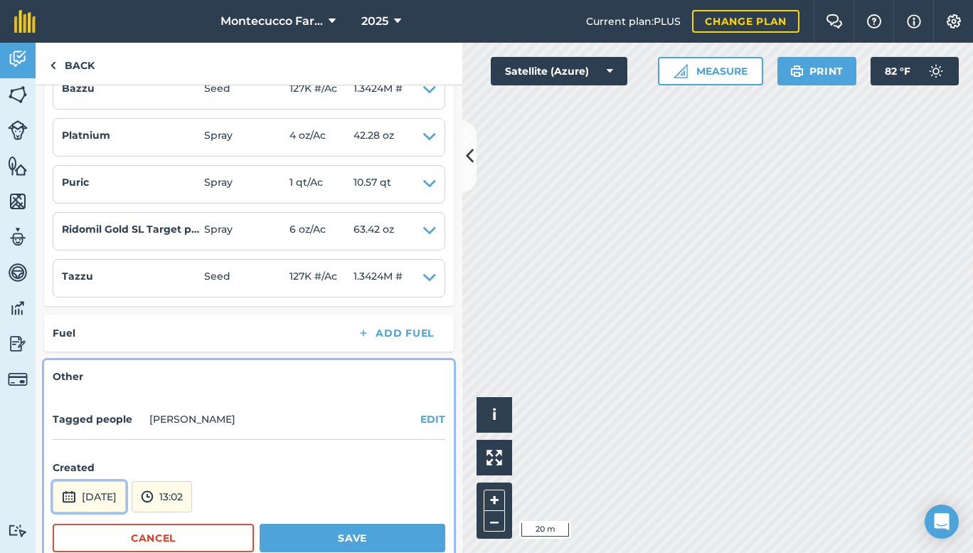
click at [126, 498] on button "[DATE]" at bounding box center [89, 496] width 73 height 31
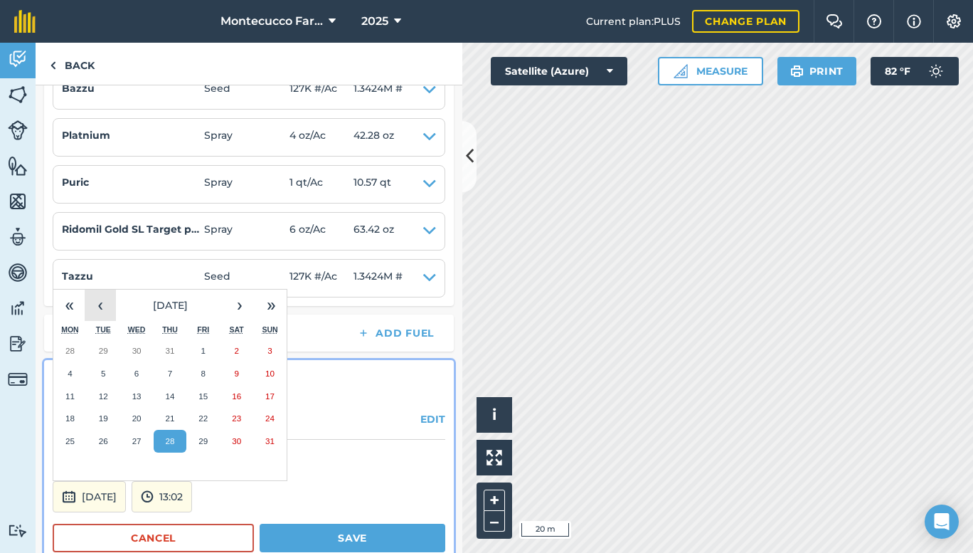
click at [115, 312] on button "‹" at bounding box center [100, 305] width 31 height 31
click at [109, 379] on button "8" at bounding box center [103, 373] width 33 height 23
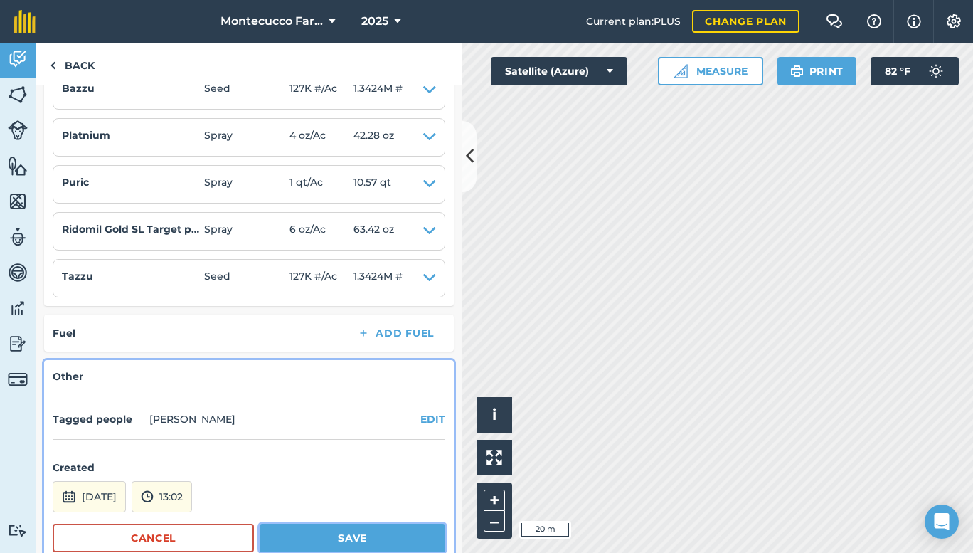
click at [345, 529] on button "Save" at bounding box center [353, 538] width 186 height 28
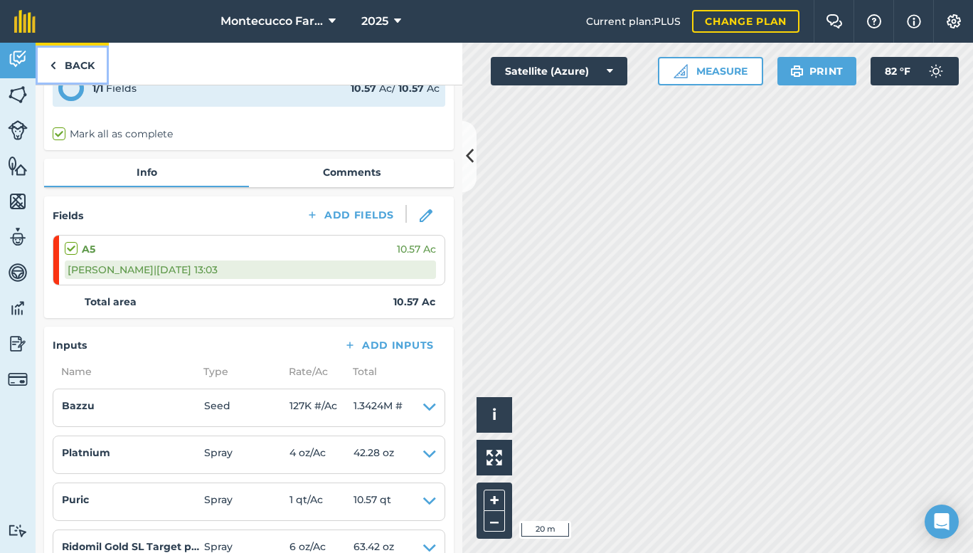
scroll to position [0, 0]
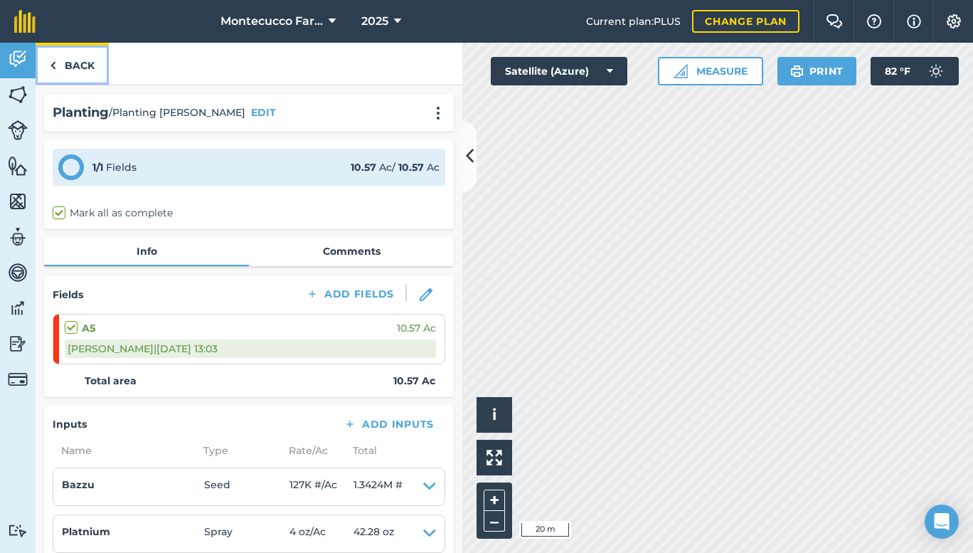
click at [64, 61] on link "Back" at bounding box center [72, 64] width 73 height 42
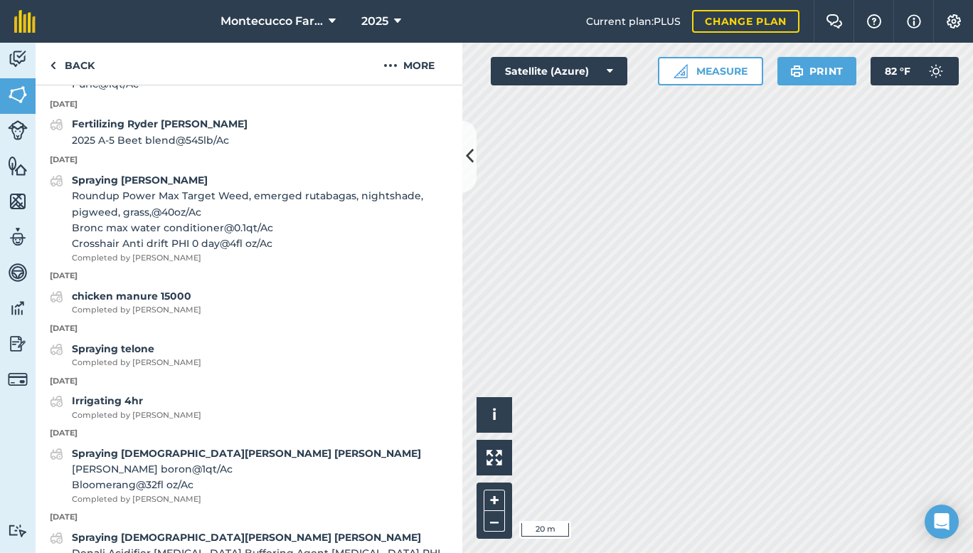
scroll to position [427, 0]
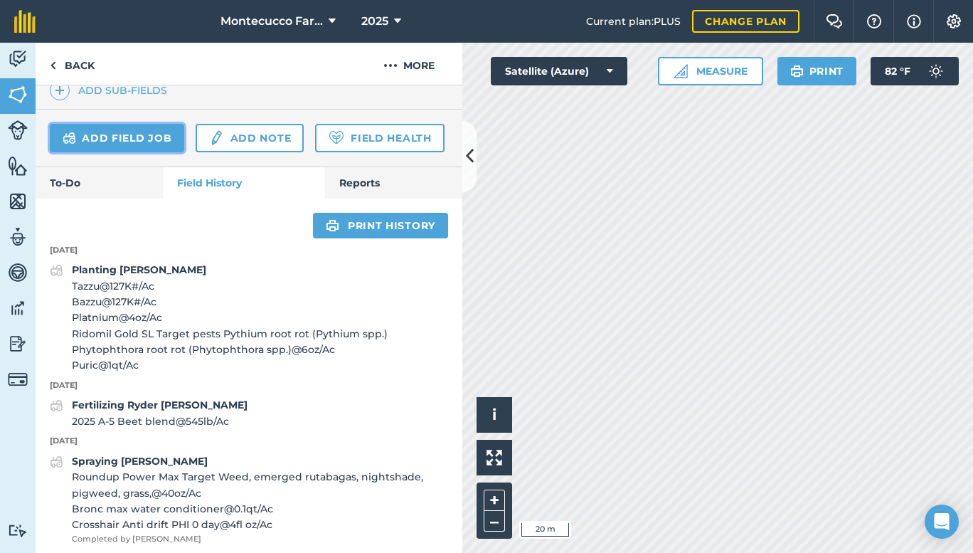
click at [126, 139] on link "Add field job" at bounding box center [117, 138] width 134 height 28
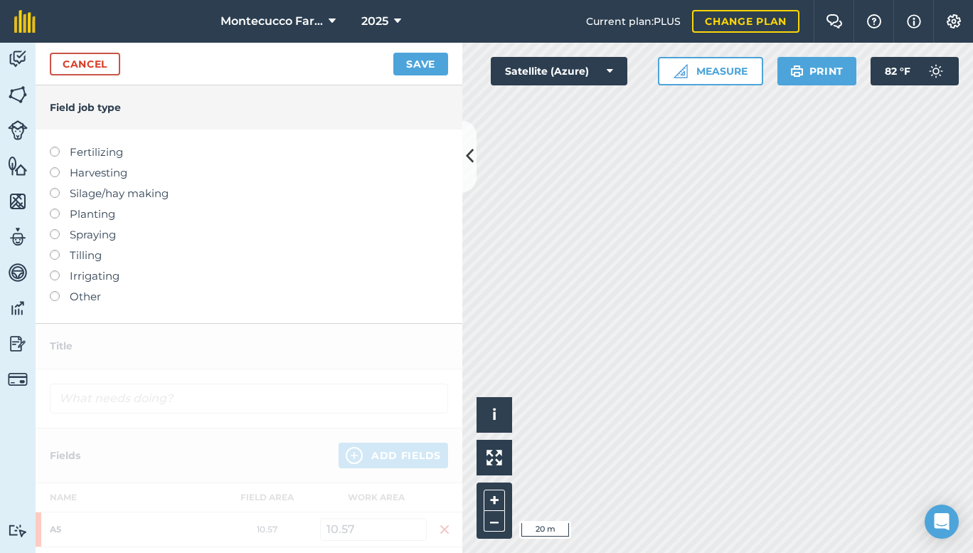
click at [82, 237] on label "Spraying" at bounding box center [249, 234] width 398 height 17
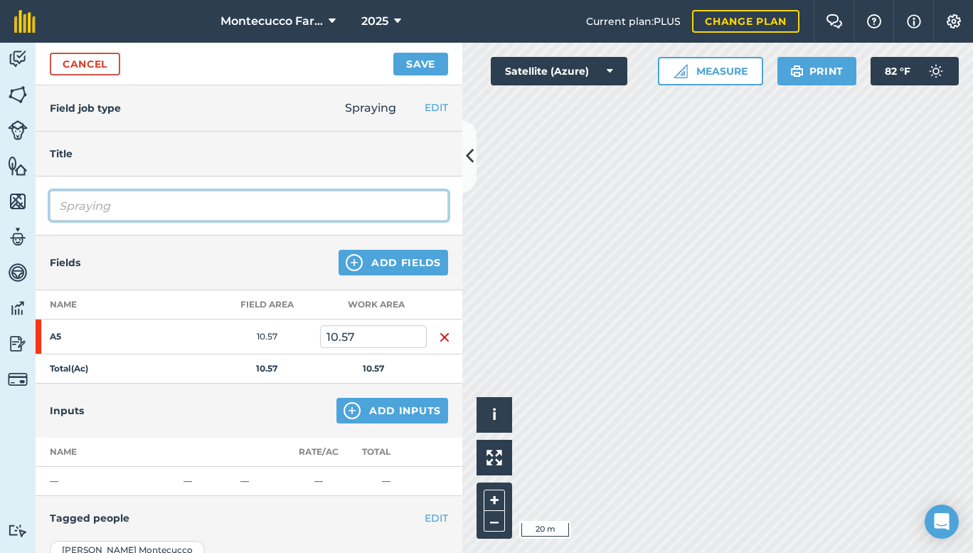
click at [123, 208] on input "Spraying" at bounding box center [249, 206] width 398 height 30
type input "Spraying [DEMOGRAPHIC_DATA][PERSON_NAME] [PERSON_NAME]"
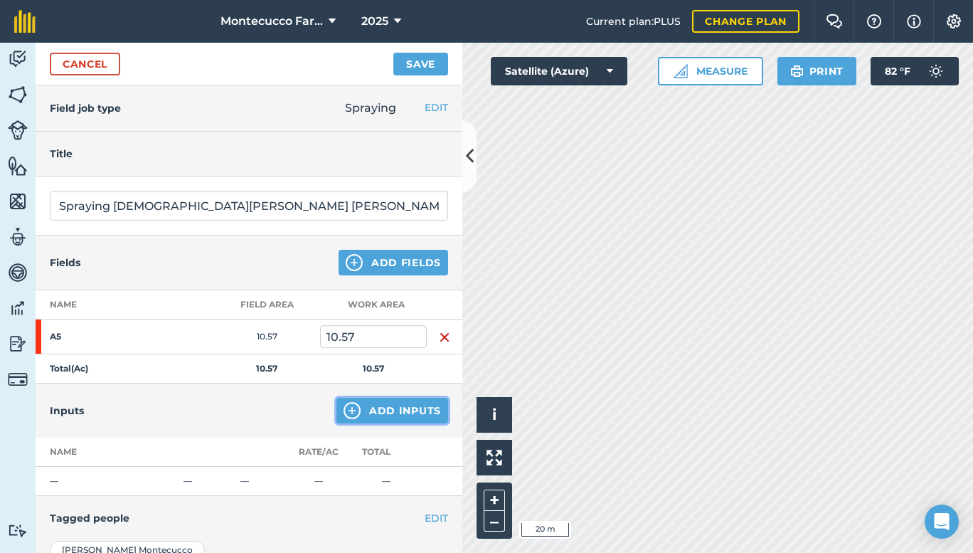
click at [396, 416] on button "Add Inputs" at bounding box center [393, 411] width 112 height 26
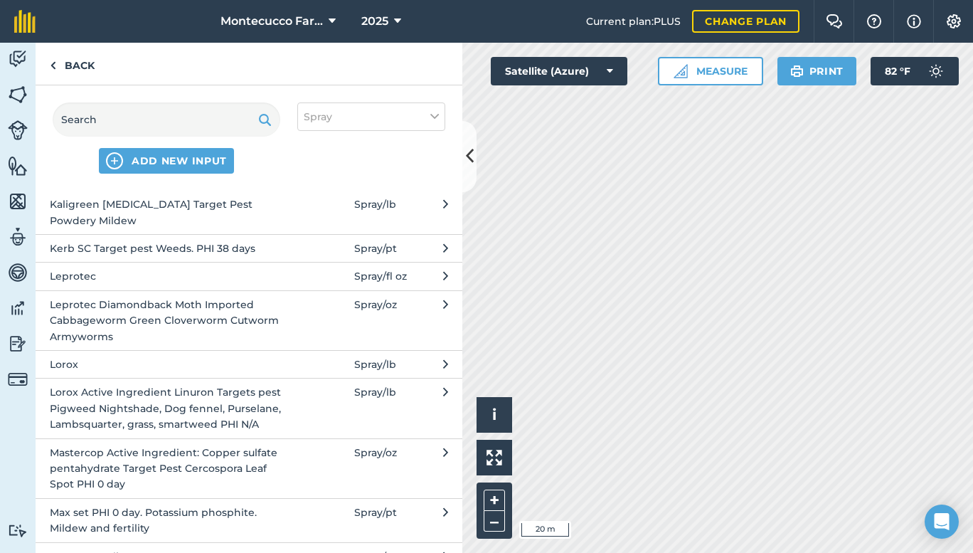
scroll to position [3841, 0]
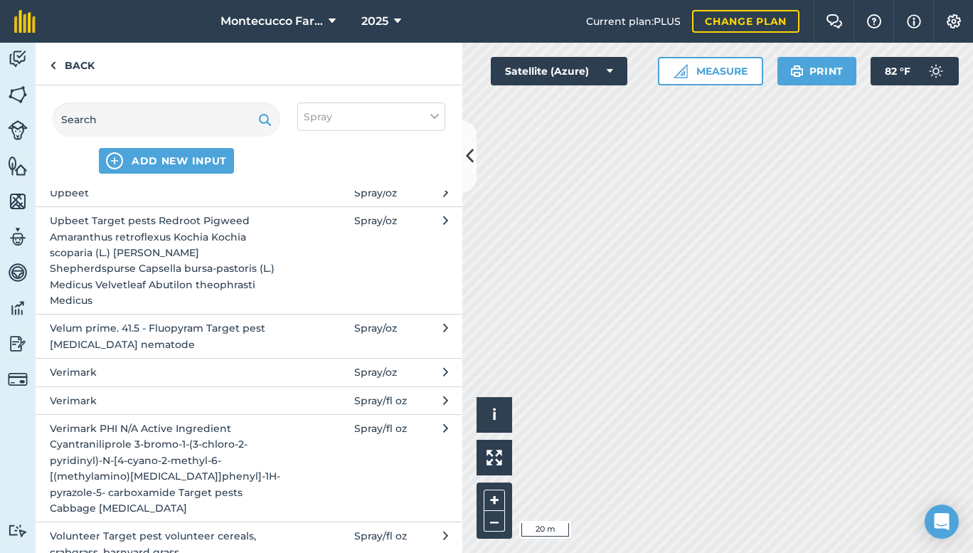
click at [218, 320] on span "Velum prime. 41.5 - Fluopyram Target pest [MEDICAL_DATA] nematode" at bounding box center [166, 336] width 233 height 32
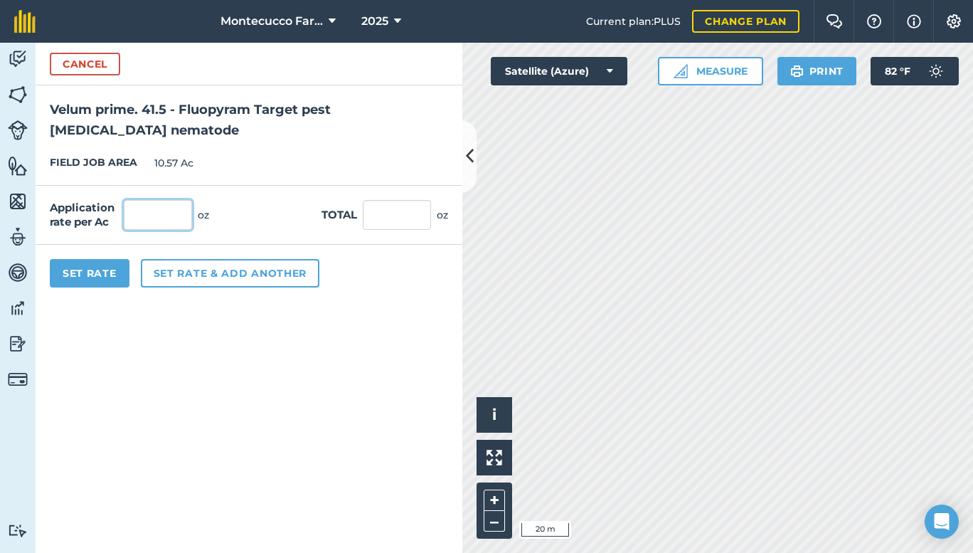
click at [184, 200] on input "text" at bounding box center [158, 215] width 68 height 30
type input "6.84"
type input "72.299"
click at [69, 259] on button "Set Rate" at bounding box center [90, 273] width 80 height 28
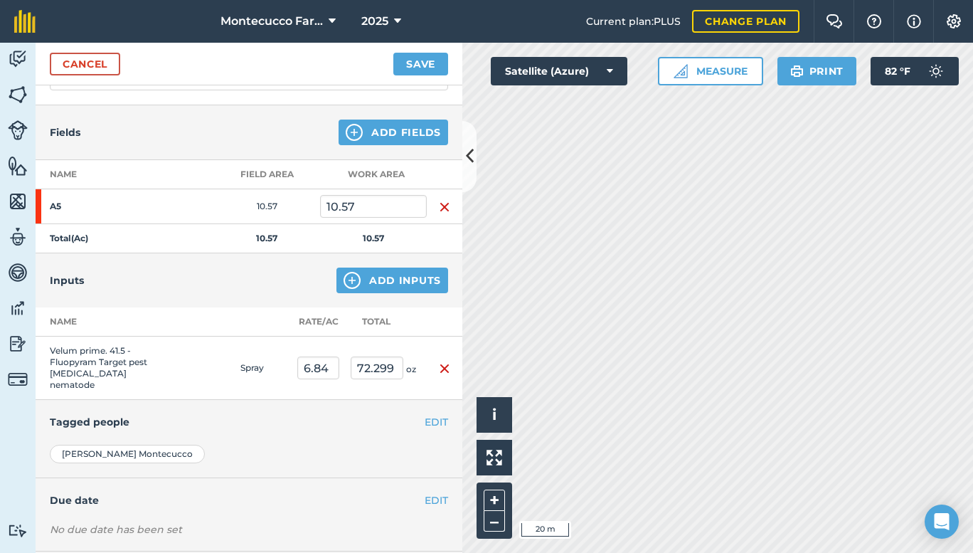
scroll to position [142, 0]
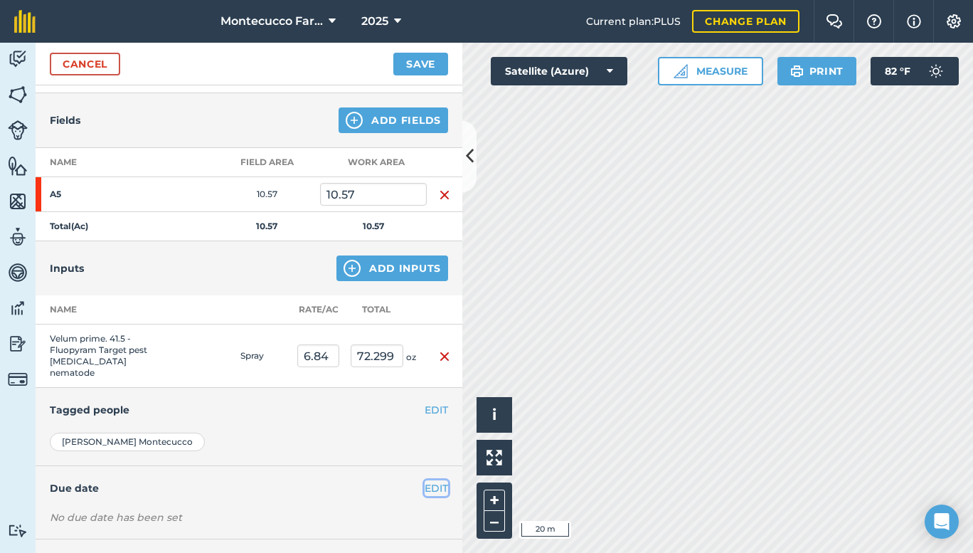
click at [425, 480] on button "EDIT" at bounding box center [436, 488] width 23 height 16
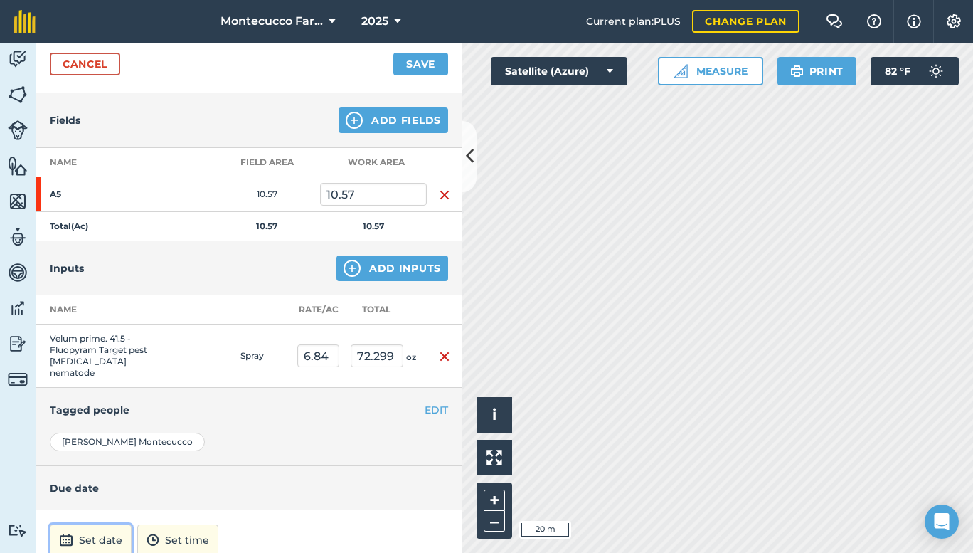
click at [78, 530] on button "Set date" at bounding box center [91, 539] width 82 height 31
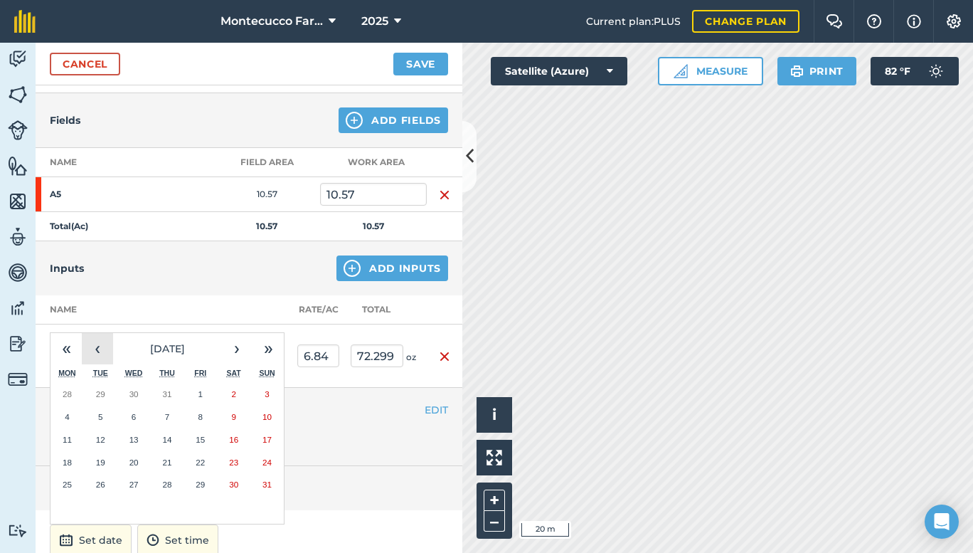
click at [101, 339] on button "‹" at bounding box center [97, 348] width 31 height 31
click at [65, 412] on abbr "7" at bounding box center [67, 416] width 4 height 9
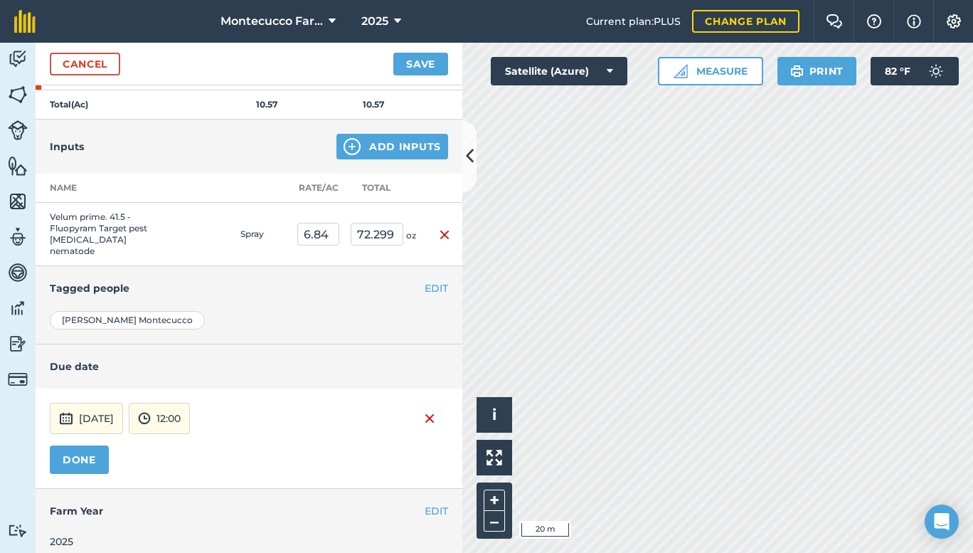
scroll to position [122, 0]
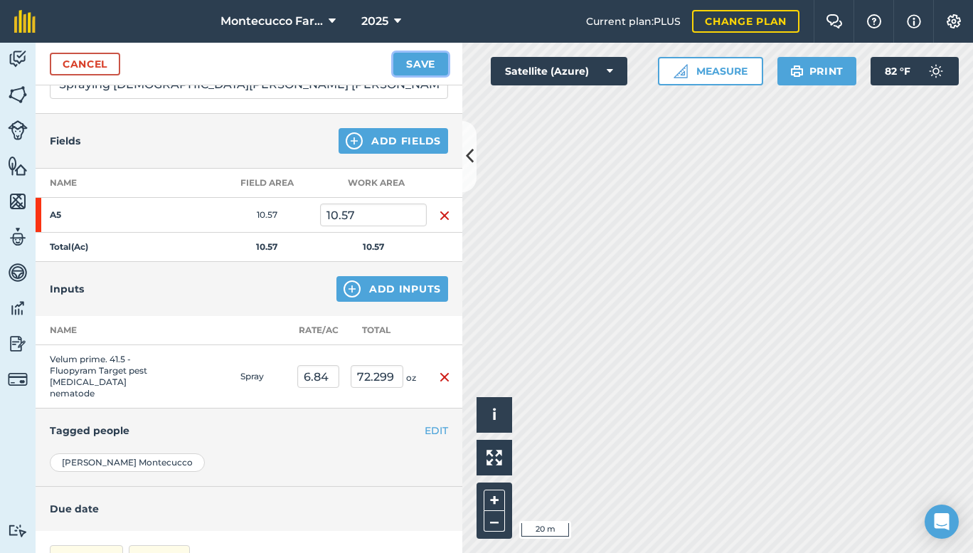
click at [420, 63] on button "Save" at bounding box center [420, 64] width 55 height 23
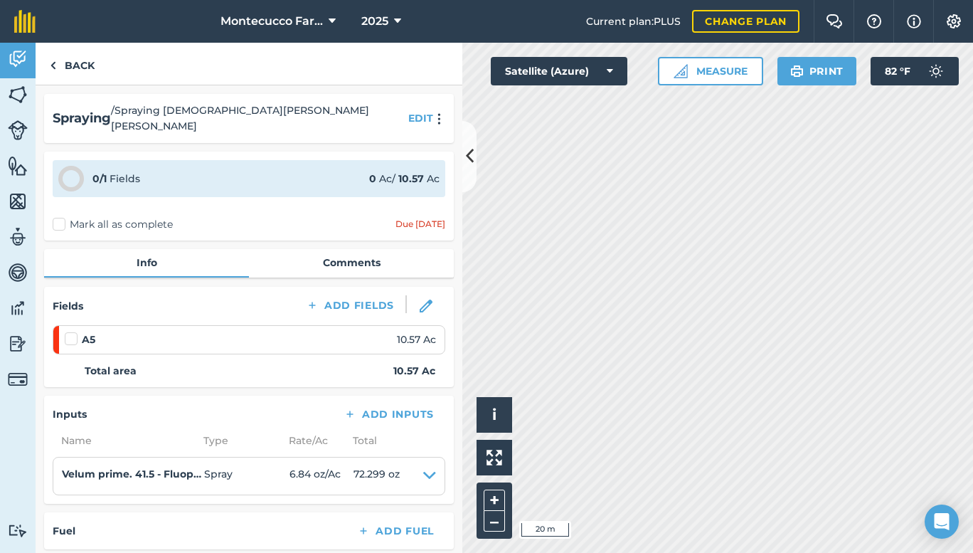
click at [63, 217] on label "Mark all as complete" at bounding box center [113, 224] width 120 height 15
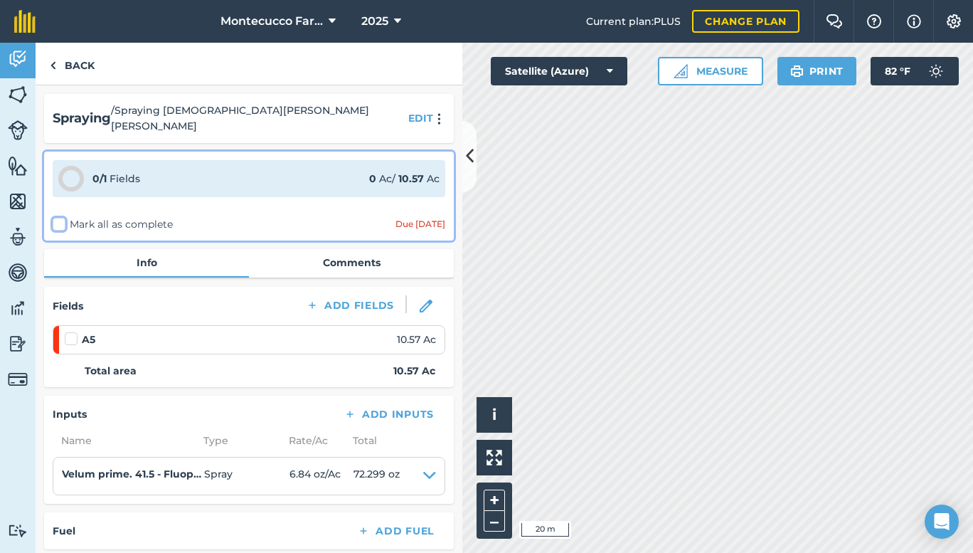
click at [62, 217] on input "Mark all as complete" at bounding box center [57, 221] width 9 height 9
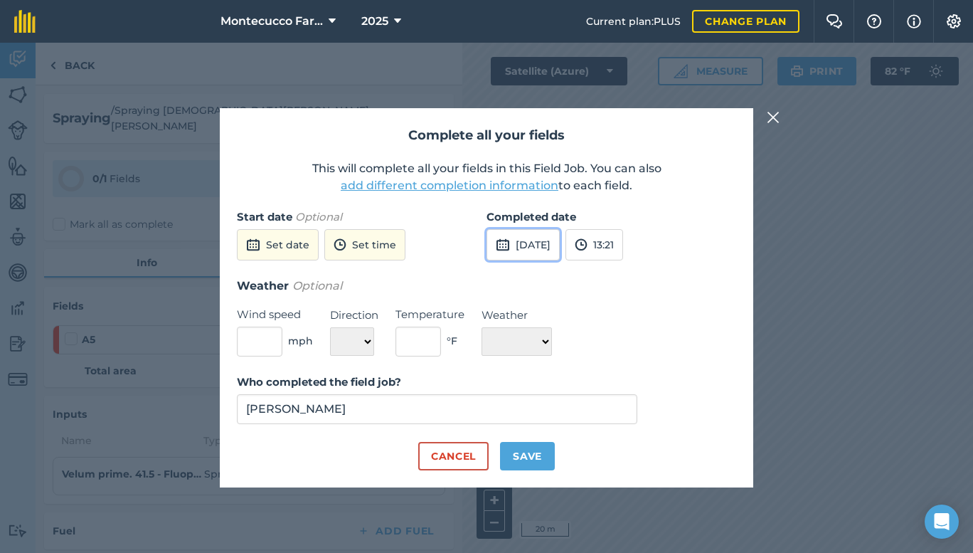
click at [545, 240] on button "[DATE]" at bounding box center [523, 244] width 73 height 31
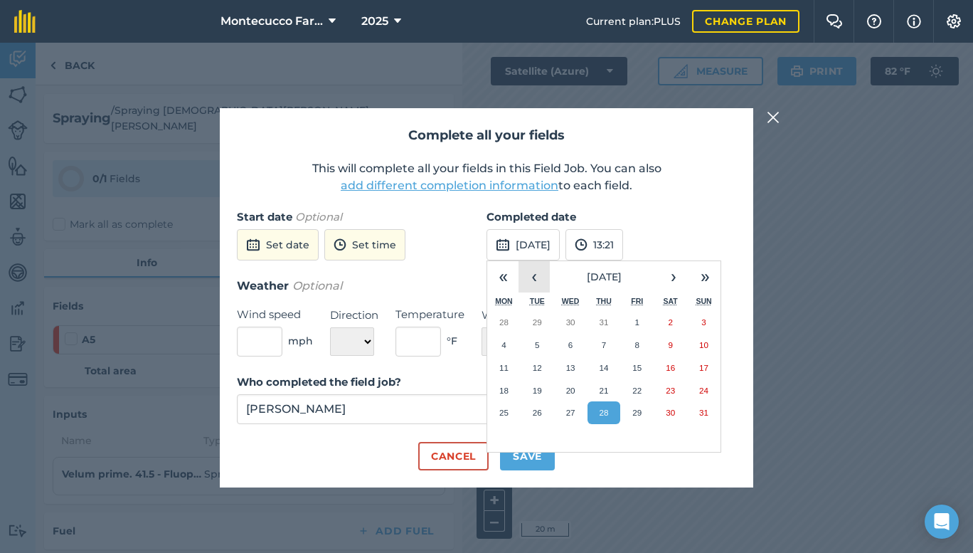
click at [544, 283] on button "‹" at bounding box center [534, 276] width 31 height 31
click at [516, 345] on button "7" at bounding box center [503, 345] width 33 height 23
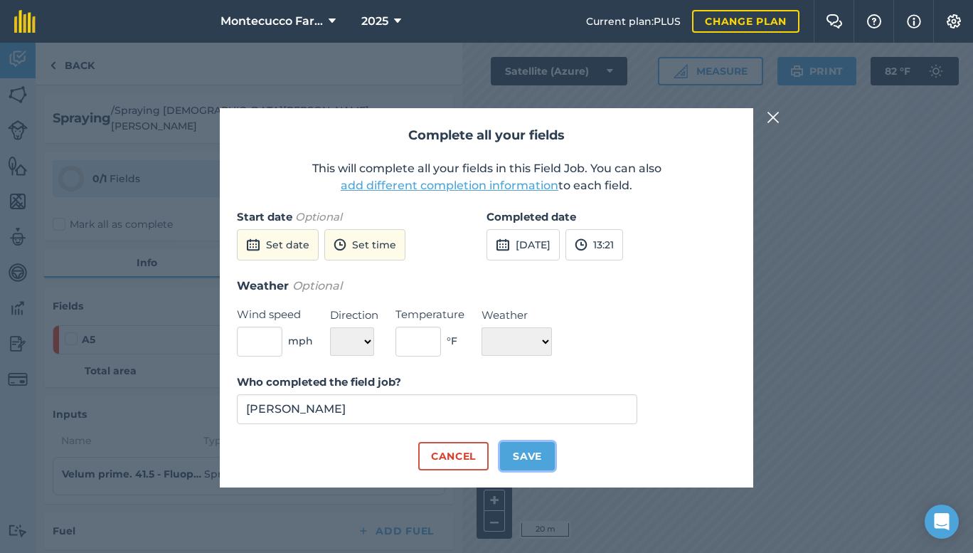
click at [529, 458] on button "Save" at bounding box center [527, 456] width 55 height 28
checkbox input "true"
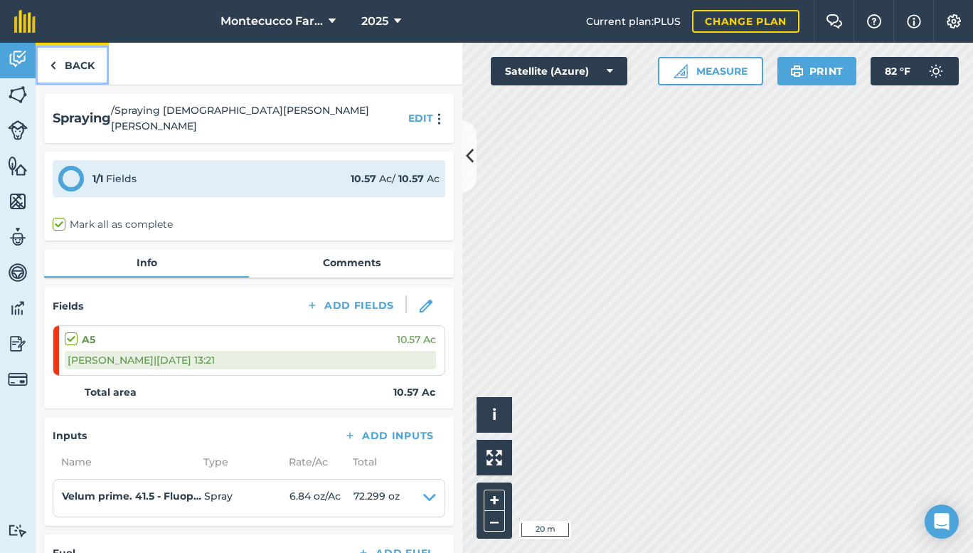
click at [89, 63] on link "Back" at bounding box center [72, 64] width 73 height 42
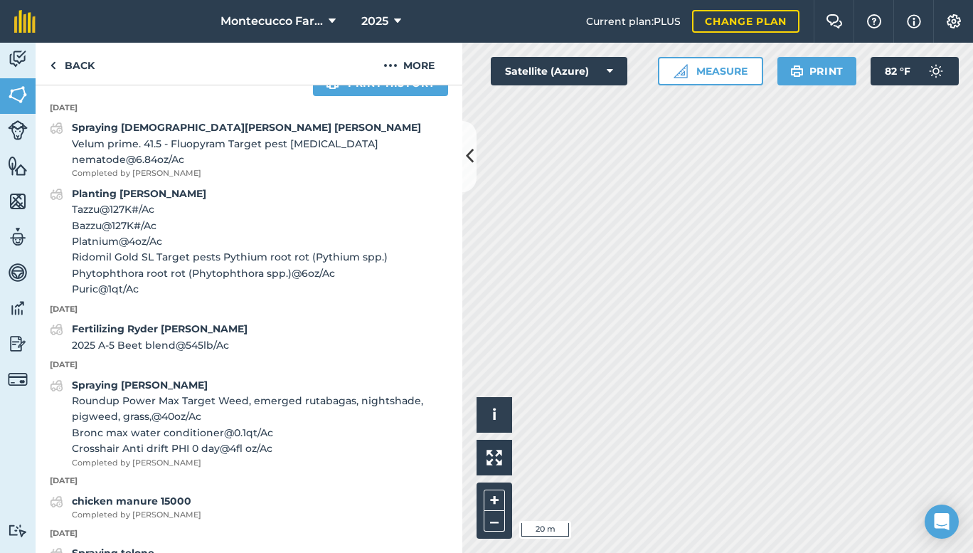
scroll to position [427, 0]
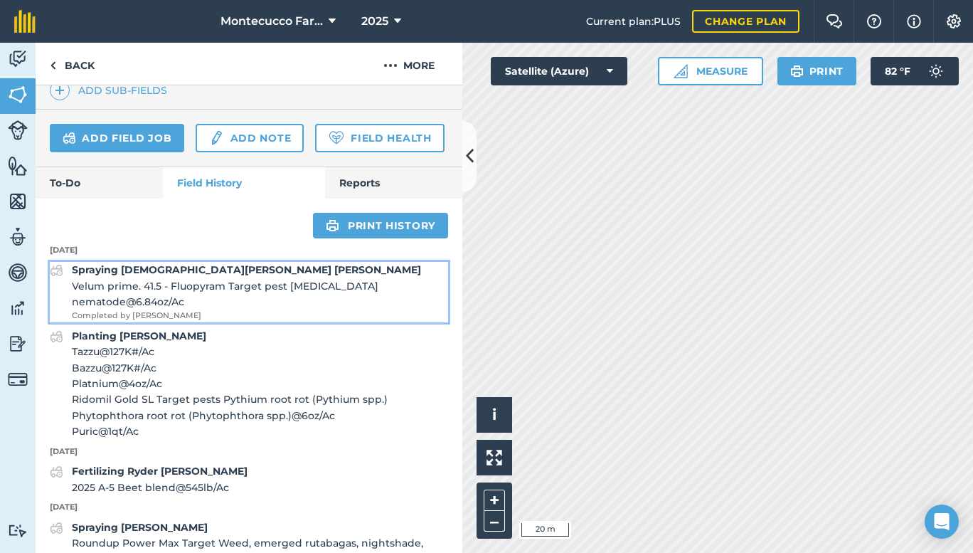
click at [149, 310] on span "Velum prime. 41.5 - Fluopyram Target pest [MEDICAL_DATA] nematode @ 6.84 oz / Ac" at bounding box center [260, 294] width 376 height 32
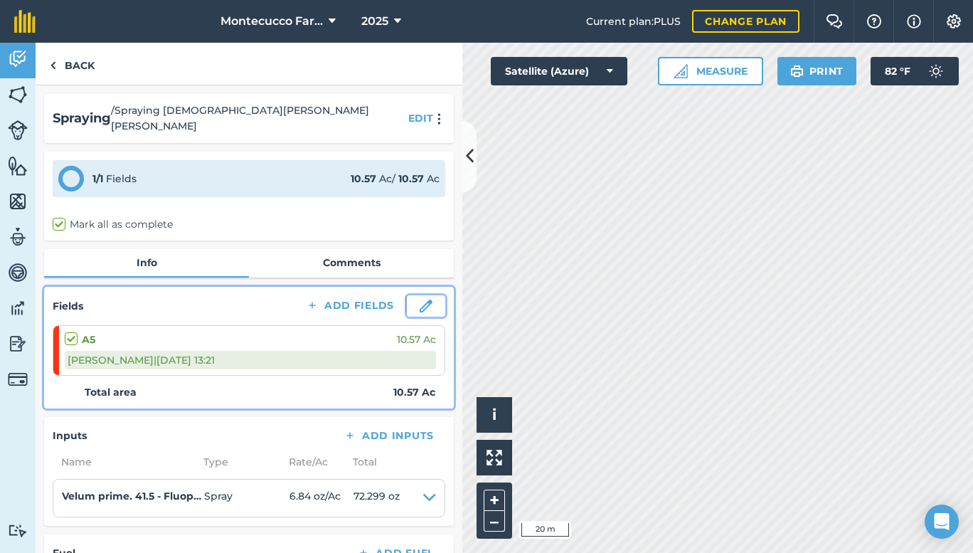
click at [420, 300] on img at bounding box center [426, 306] width 13 height 13
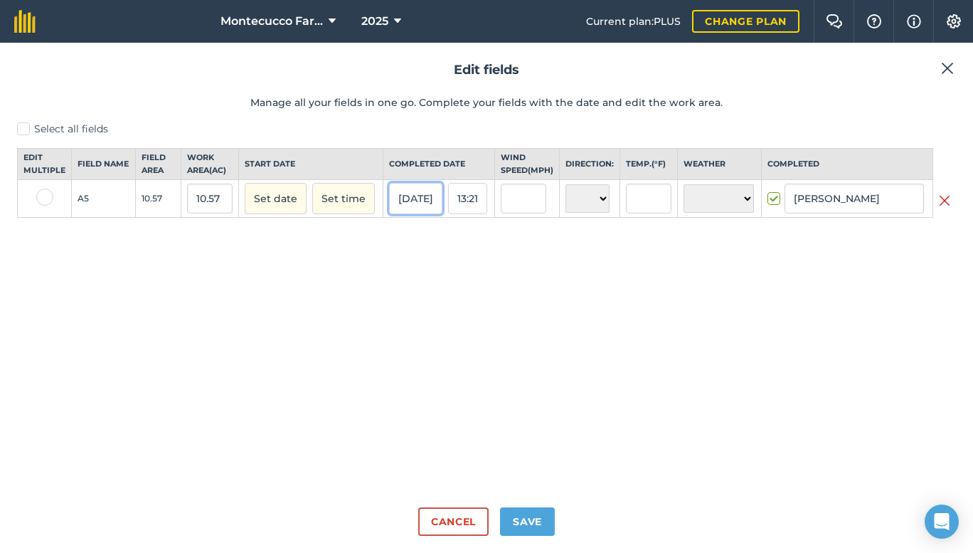
click at [418, 209] on button "[DATE]" at bounding box center [415, 198] width 53 height 31
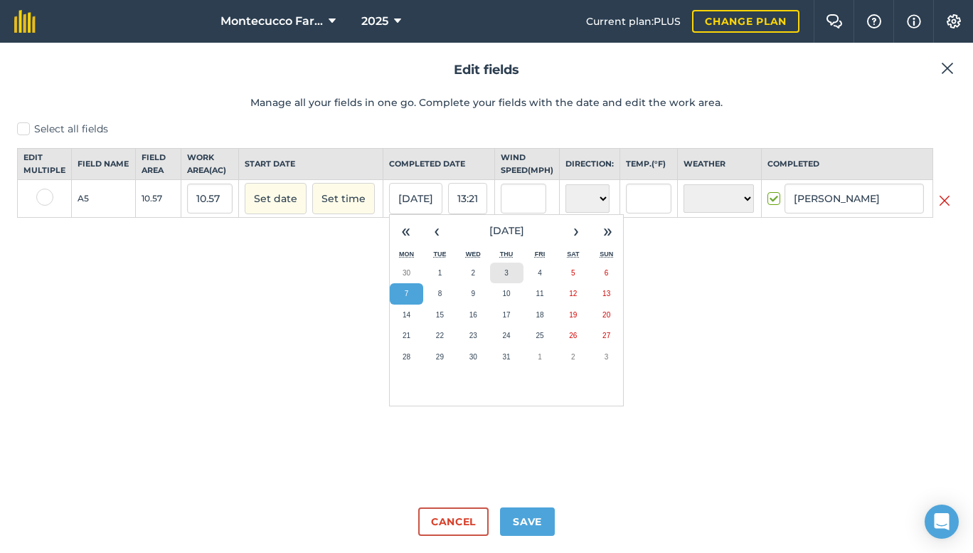
click at [504, 284] on button "3" at bounding box center [506, 273] width 33 height 21
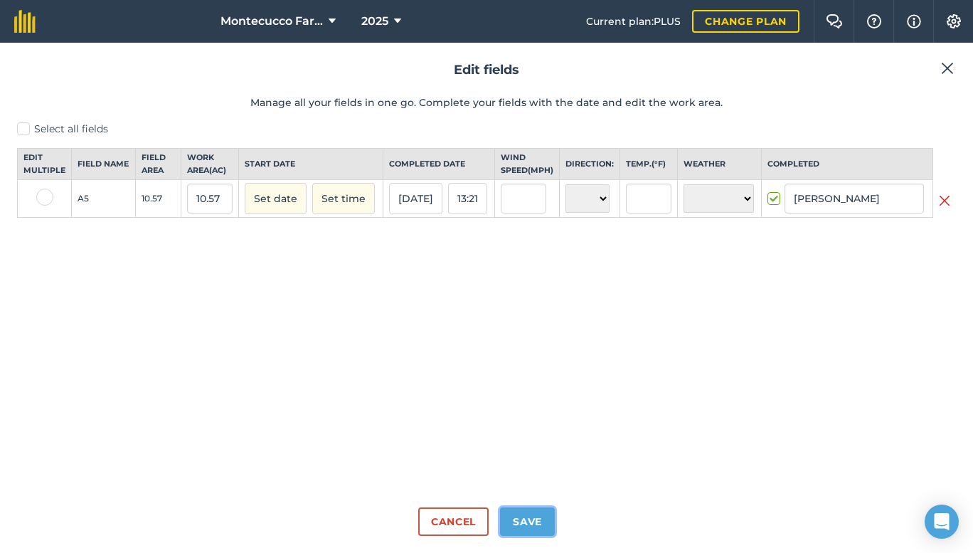
click at [527, 519] on button "Save" at bounding box center [527, 521] width 55 height 28
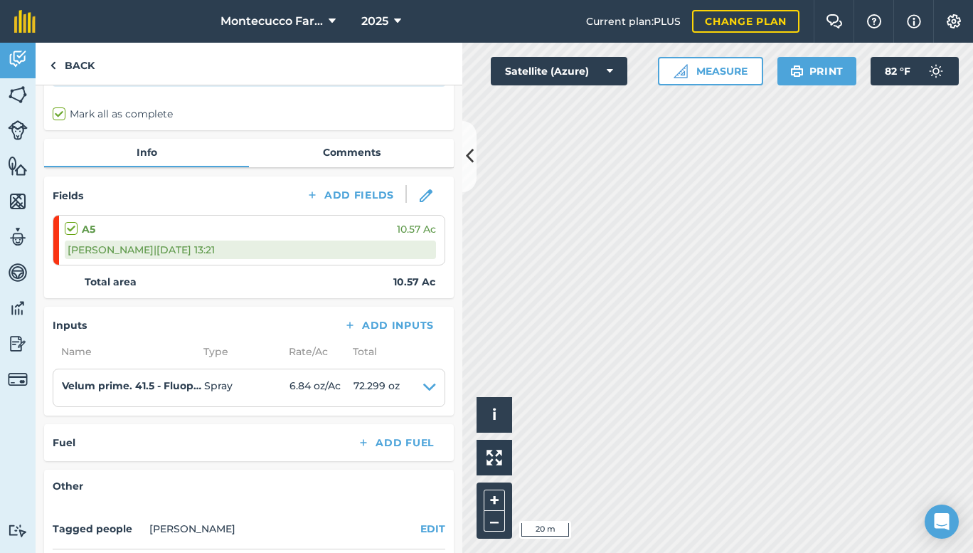
scroll to position [208, 0]
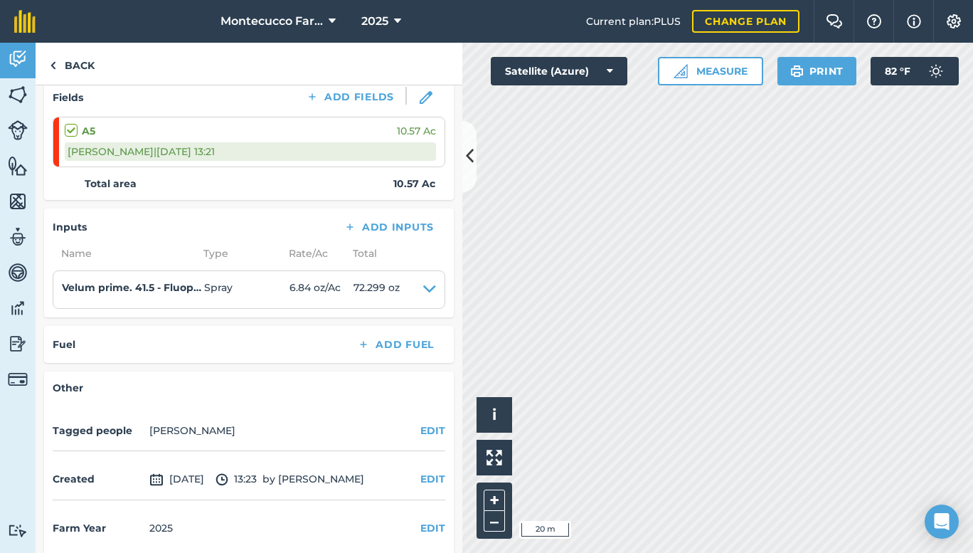
click at [414, 460] on div "Created [DATE] 13:23 by [PERSON_NAME] EDIT" at bounding box center [249, 480] width 393 height 41
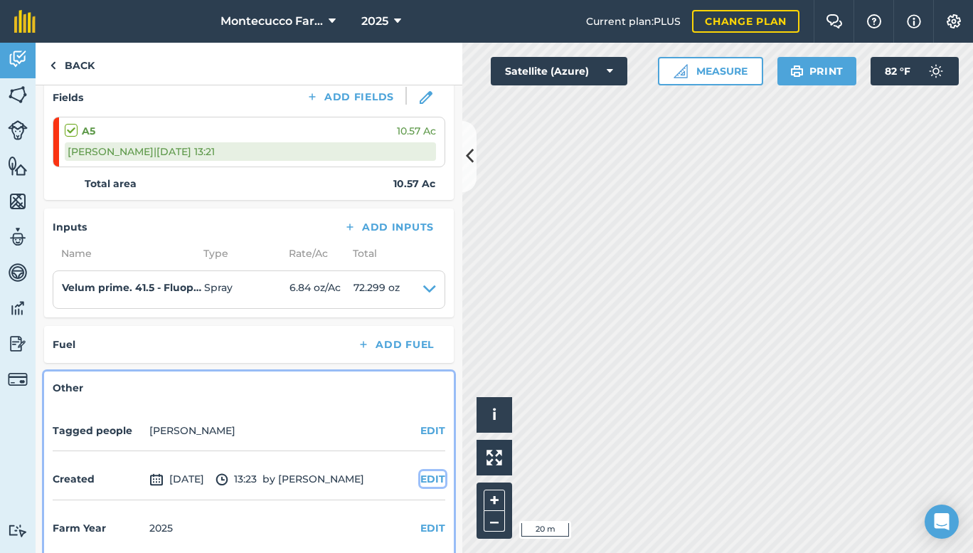
click at [420, 471] on button "EDIT" at bounding box center [432, 479] width 25 height 16
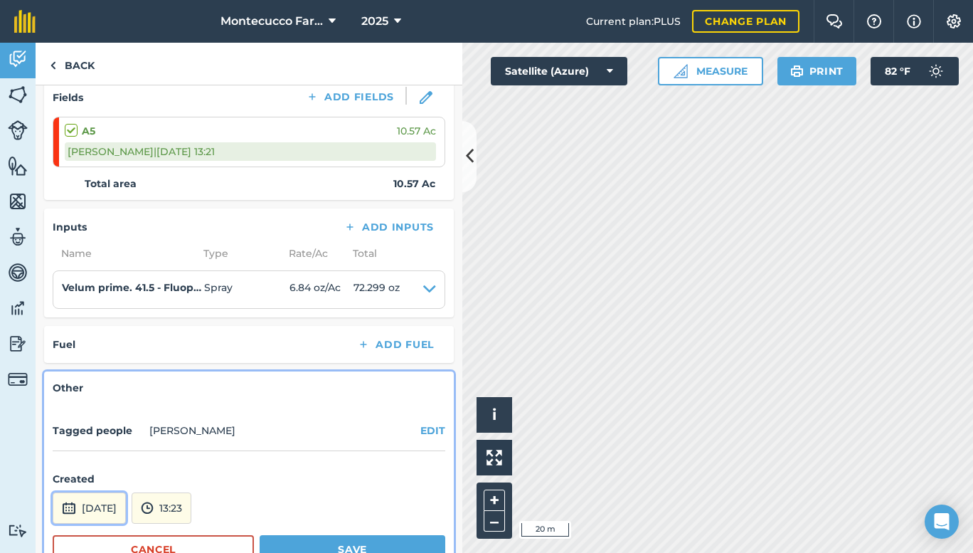
click at [126, 492] on button "[DATE]" at bounding box center [89, 507] width 73 height 31
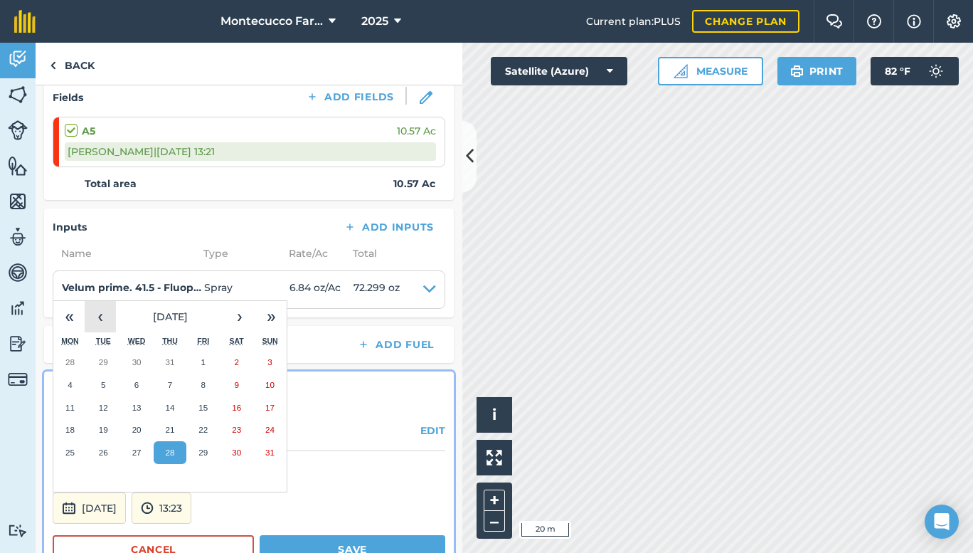
click at [102, 302] on button "‹" at bounding box center [100, 316] width 31 height 31
click at [65, 374] on button "7" at bounding box center [69, 385] width 33 height 23
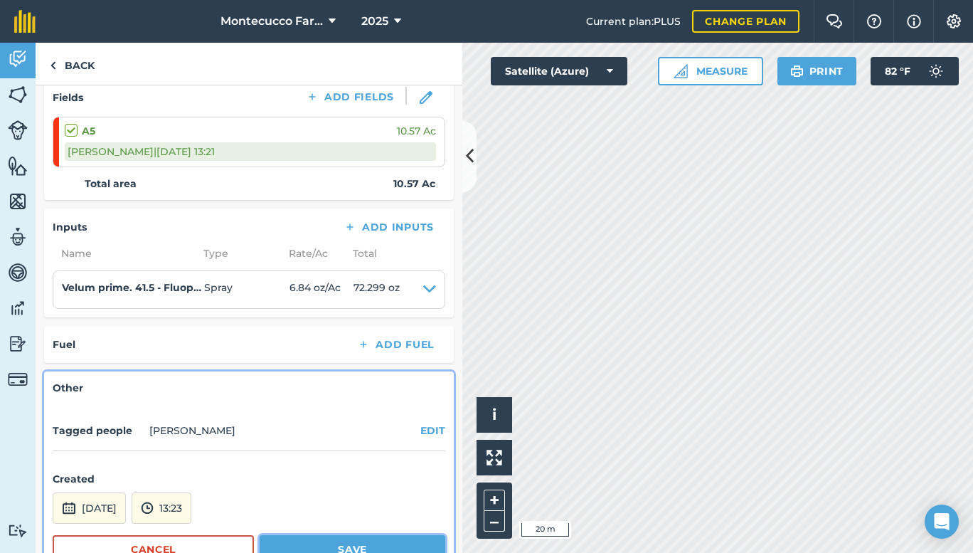
click at [372, 535] on button "Save" at bounding box center [353, 549] width 186 height 28
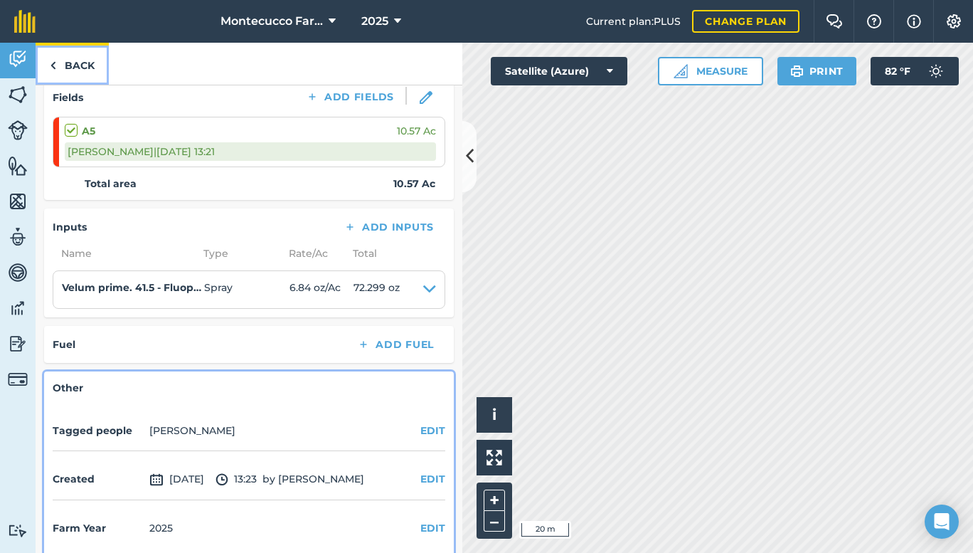
click at [92, 60] on link "Back" at bounding box center [72, 64] width 73 height 42
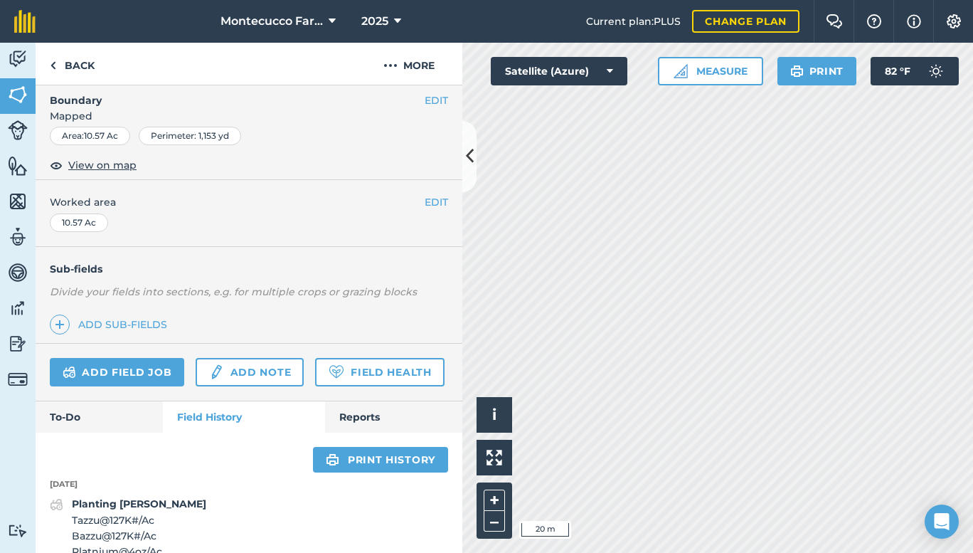
scroll to position [337, 0]
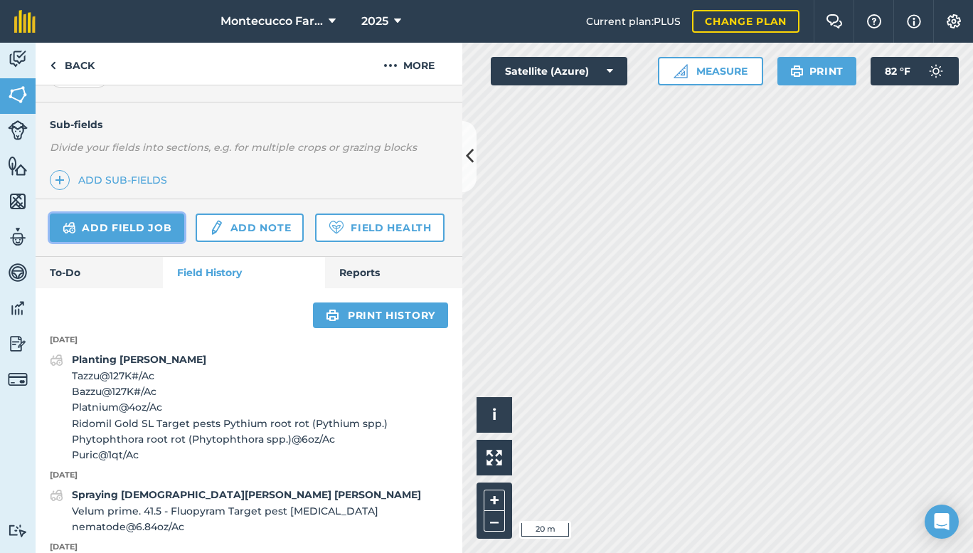
click at [132, 225] on link "Add field job" at bounding box center [117, 227] width 134 height 28
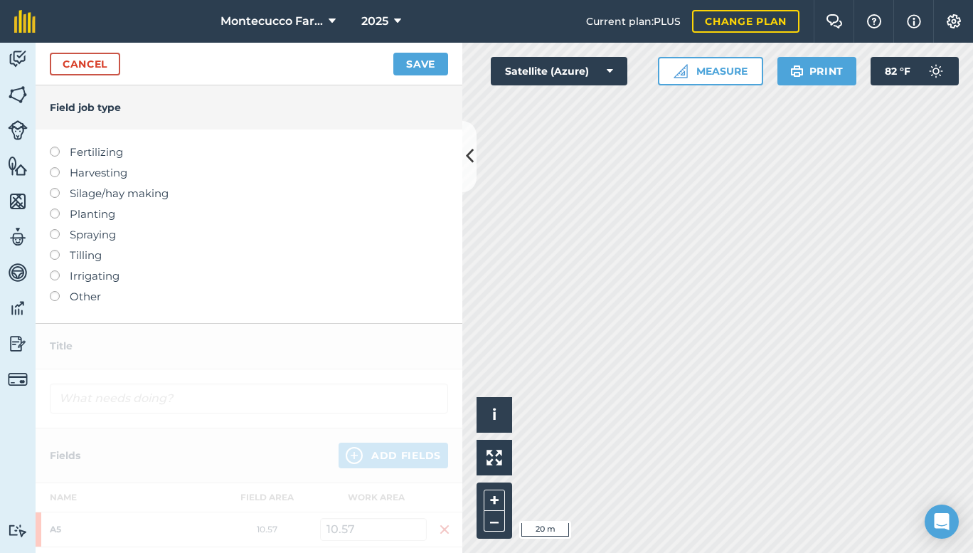
click at [56, 229] on label at bounding box center [60, 229] width 20 height 0
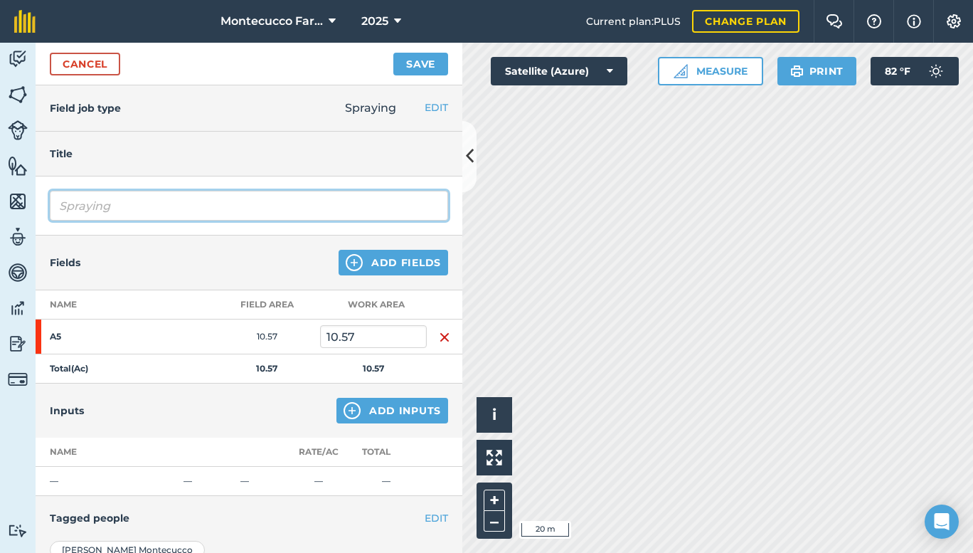
click at [142, 208] on input "Spraying" at bounding box center [249, 206] width 398 height 30
type input "Spraying [DEMOGRAPHIC_DATA][PERSON_NAME] [PERSON_NAME]"
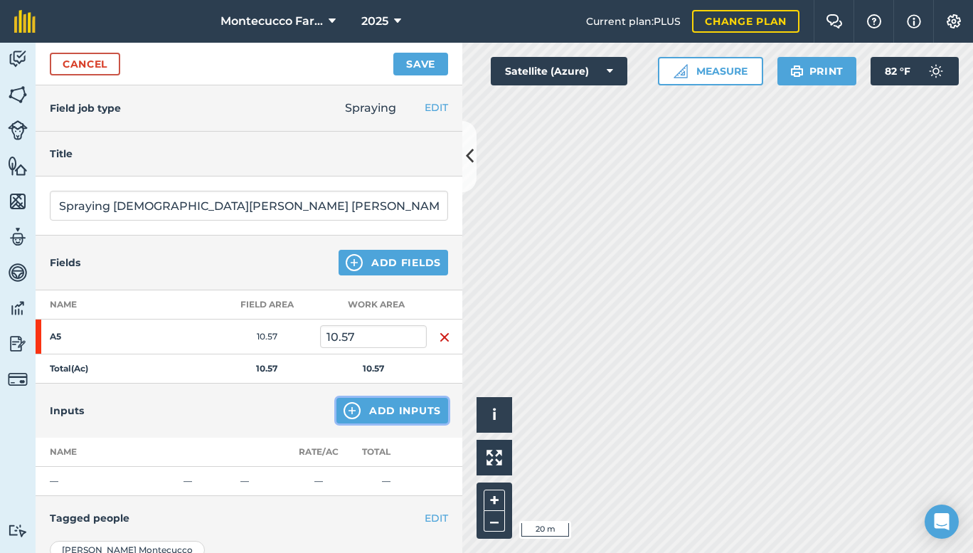
click at [366, 406] on button "Add Inputs" at bounding box center [393, 411] width 112 height 26
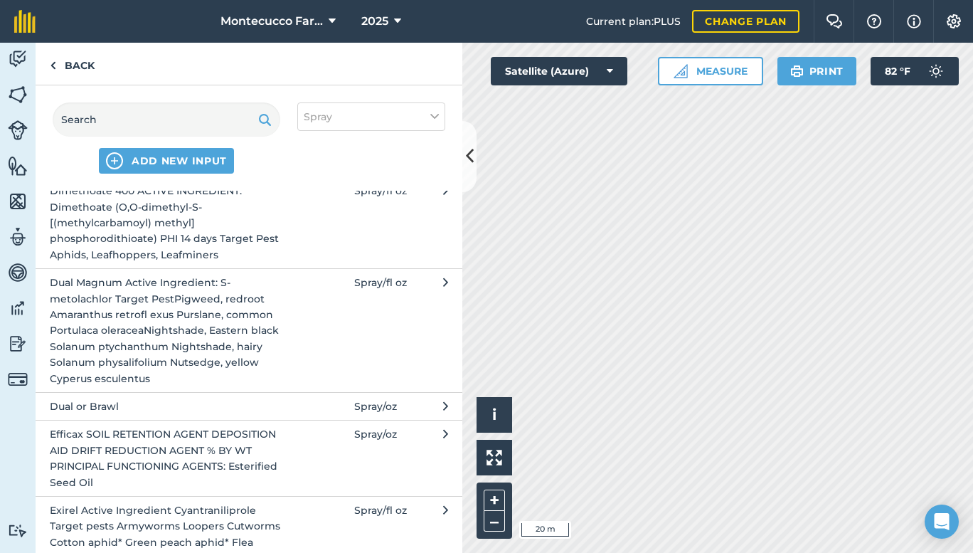
scroll to position [1281, 0]
click at [107, 329] on span "Dual Magnum Active Ingredient: S-metolachlor Target PestPigweed, redroot Amaran…" at bounding box center [166, 331] width 233 height 112
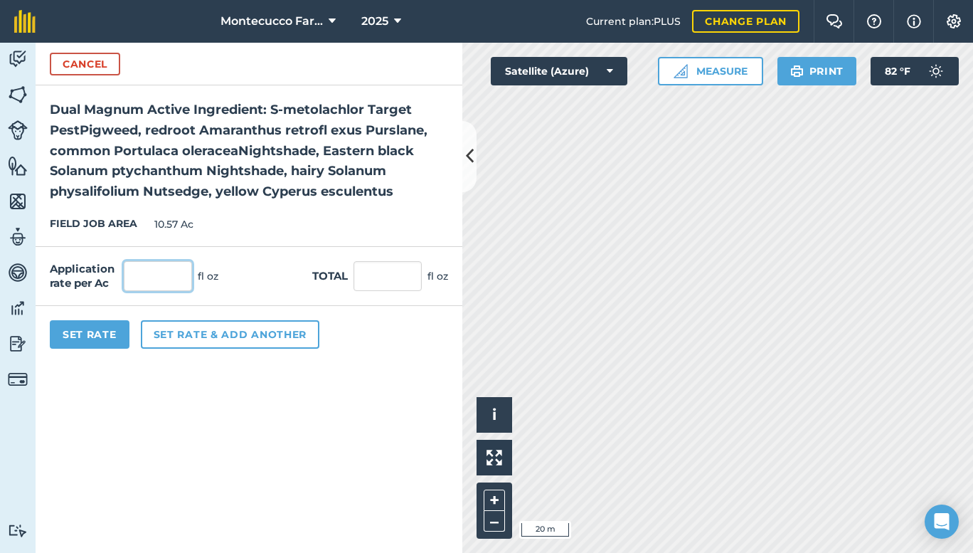
click at [169, 275] on input "text" at bounding box center [158, 276] width 68 height 30
click at [169, 274] on input "text" at bounding box center [158, 276] width 68 height 30
type input "8"
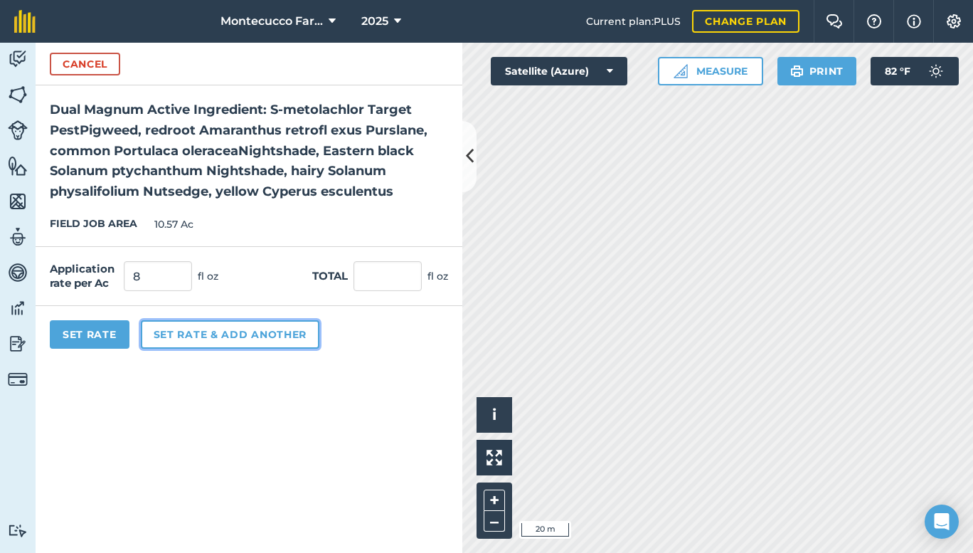
type input "84.56"
click at [199, 334] on button "Set rate & add another" at bounding box center [230, 334] width 179 height 28
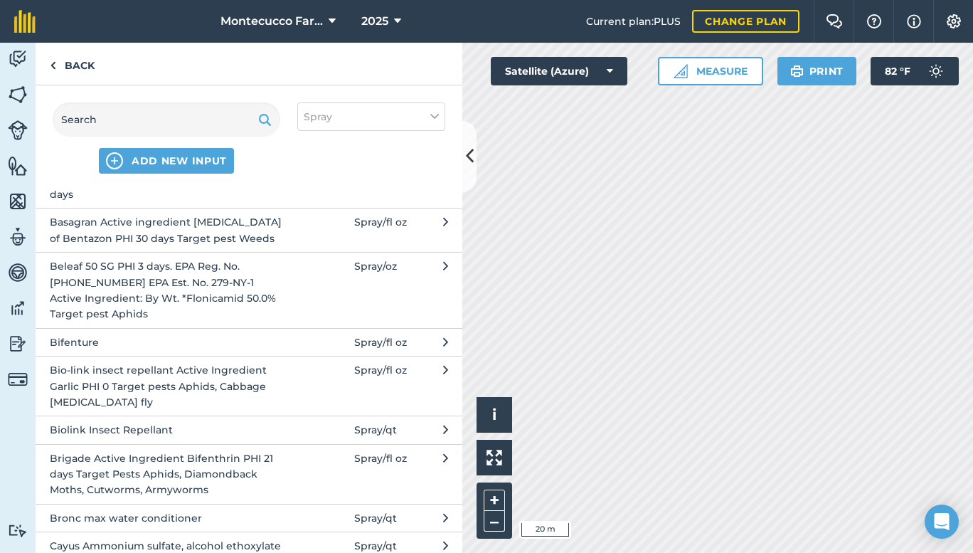
scroll to position [854, 0]
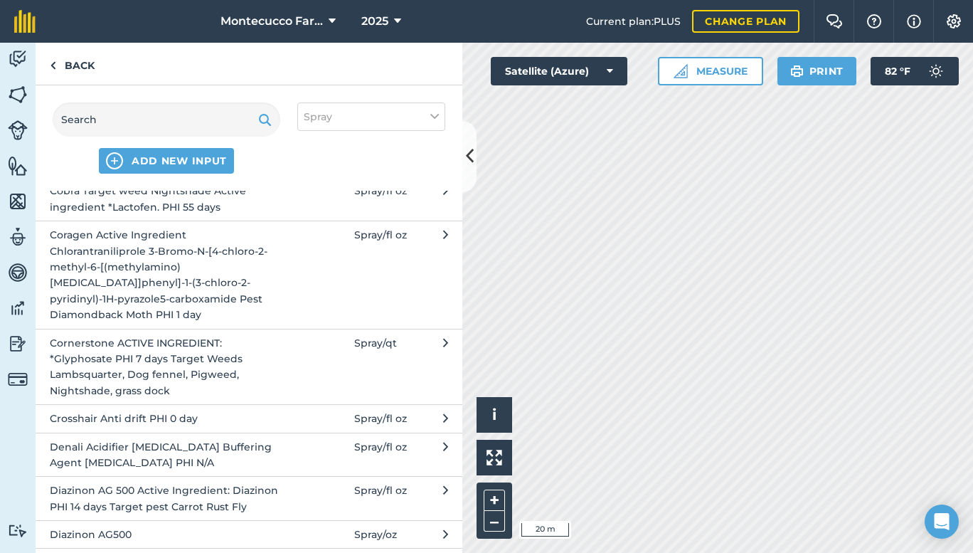
click at [256, 416] on span "Crosshair Anti drift PHI 0 day" at bounding box center [166, 419] width 233 height 16
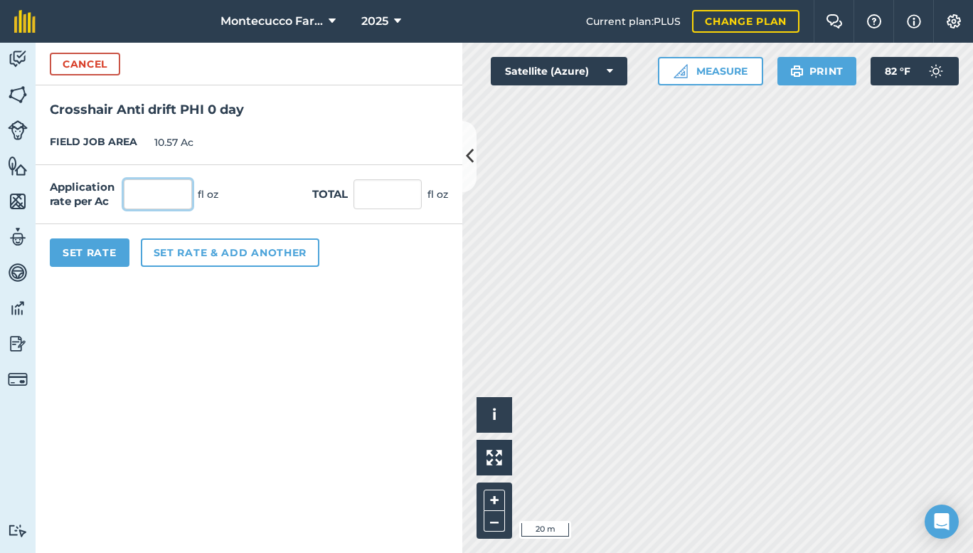
click at [153, 195] on input "text" at bounding box center [158, 194] width 68 height 30
type input "4"
type input "42.28"
click at [98, 251] on button "Set Rate" at bounding box center [90, 252] width 80 height 28
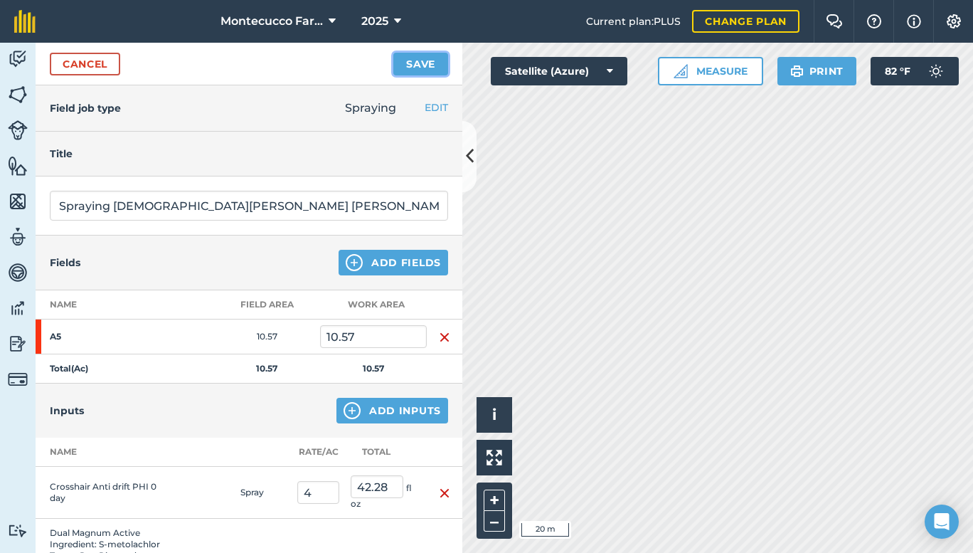
click at [410, 57] on button "Save" at bounding box center [420, 64] width 55 height 23
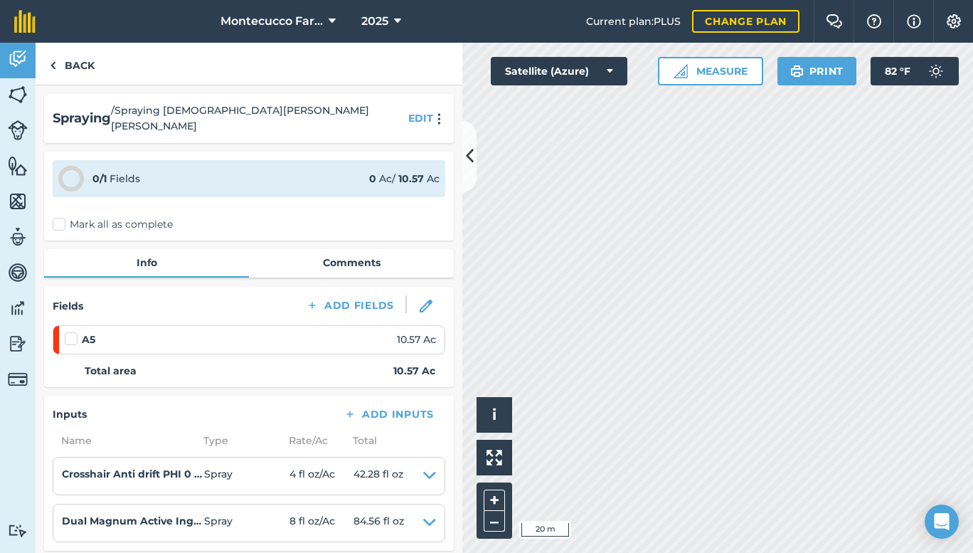
click at [63, 217] on label "Mark all as complete" at bounding box center [113, 224] width 120 height 15
click at [62, 217] on input "Mark all as complete" at bounding box center [57, 221] width 9 height 9
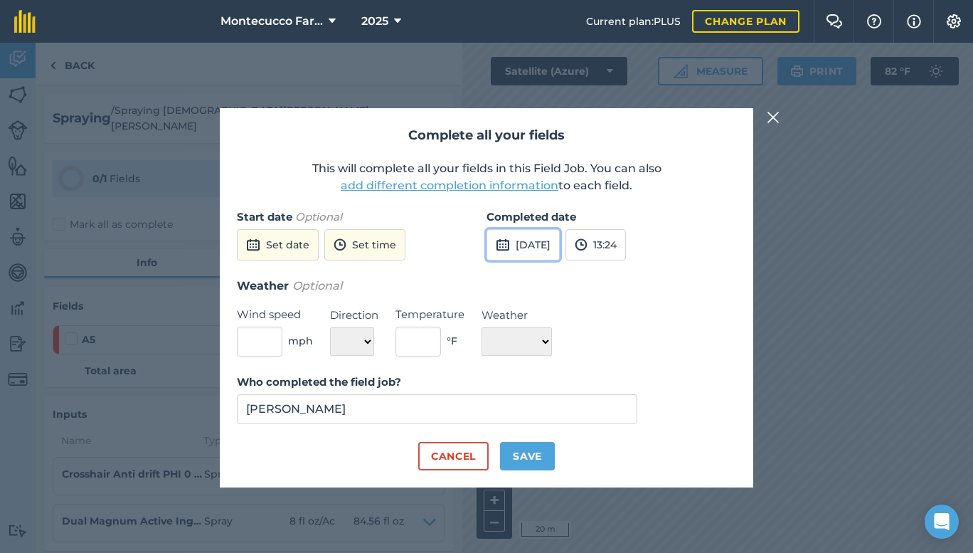
click at [551, 243] on button "[DATE]" at bounding box center [523, 244] width 73 height 31
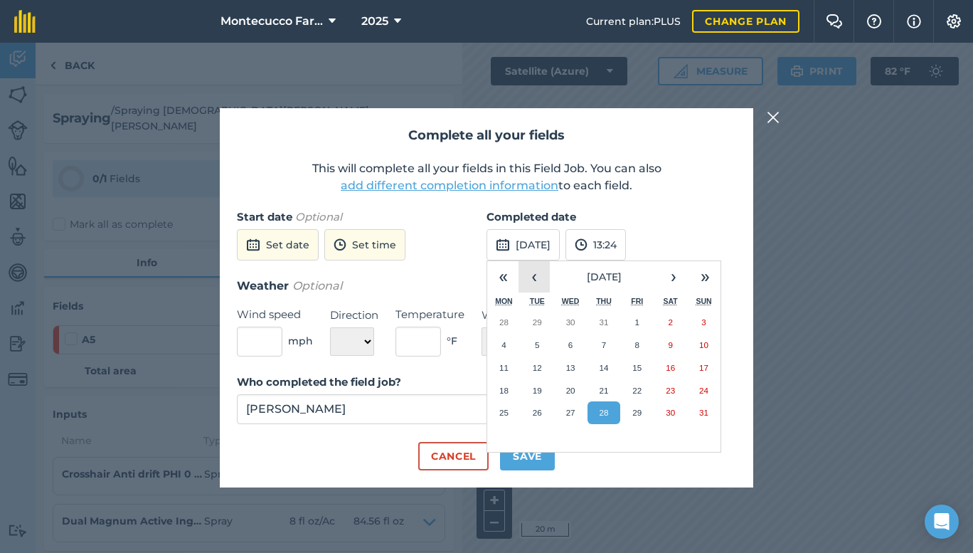
click at [539, 275] on button "‹" at bounding box center [534, 276] width 31 height 31
click at [496, 339] on button "7" at bounding box center [503, 345] width 33 height 23
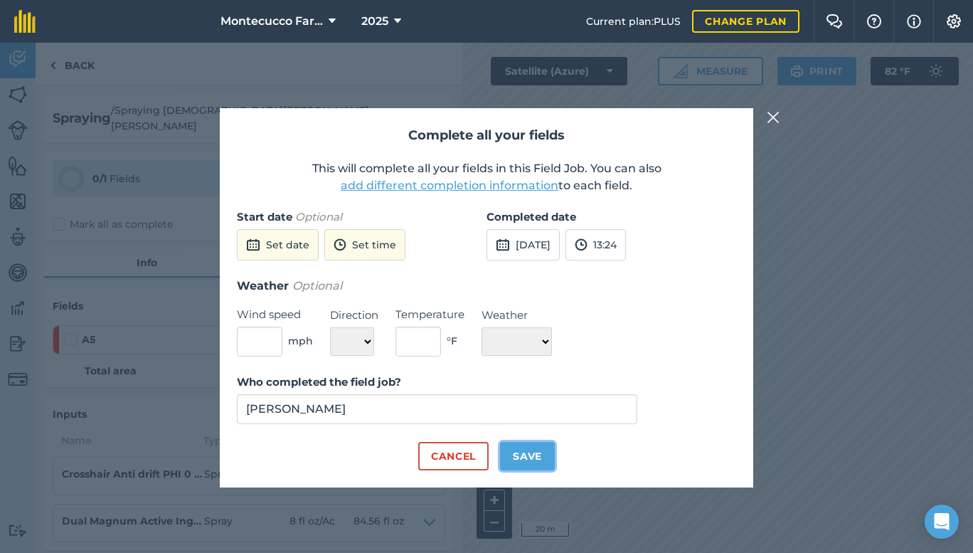
click at [525, 458] on button "Save" at bounding box center [527, 456] width 55 height 28
checkbox input "true"
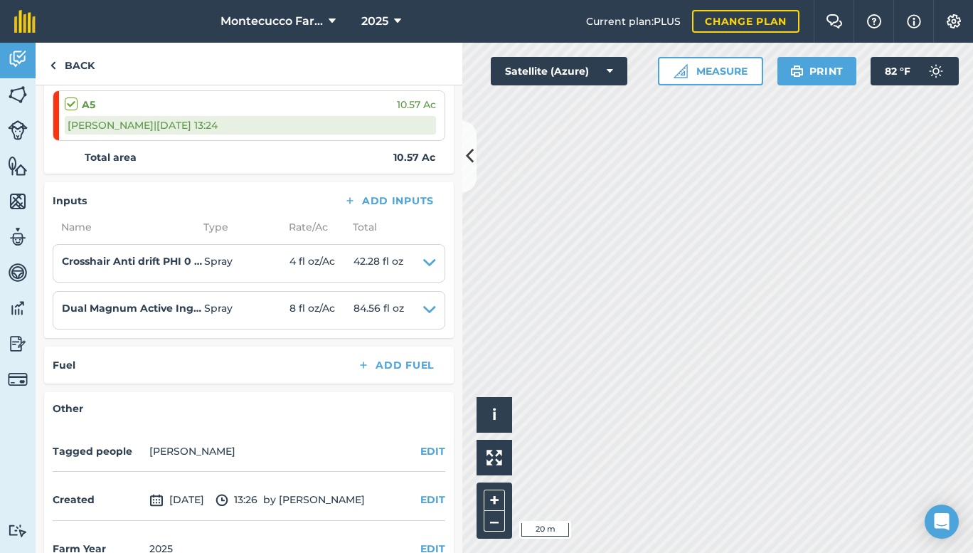
scroll to position [255, 0]
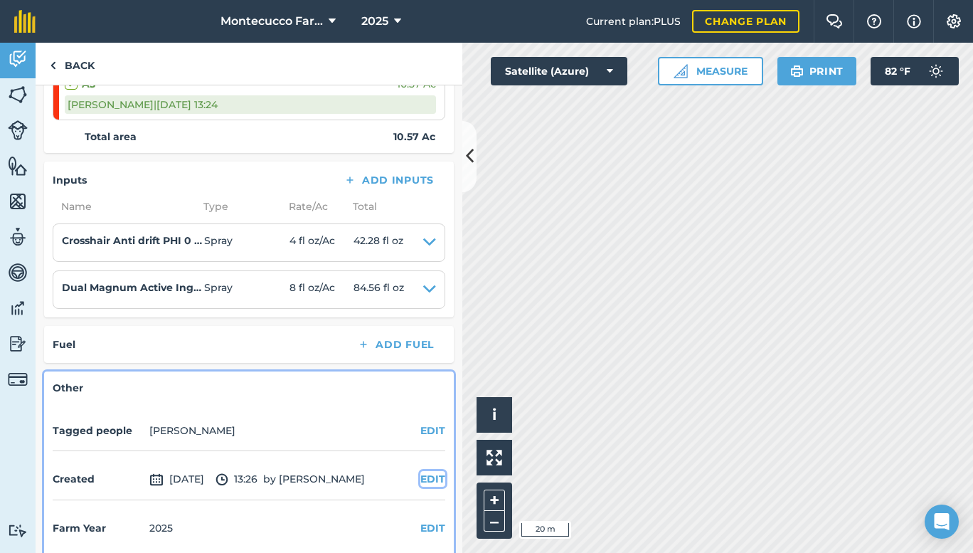
click at [423, 471] on button "EDIT" at bounding box center [432, 479] width 25 height 16
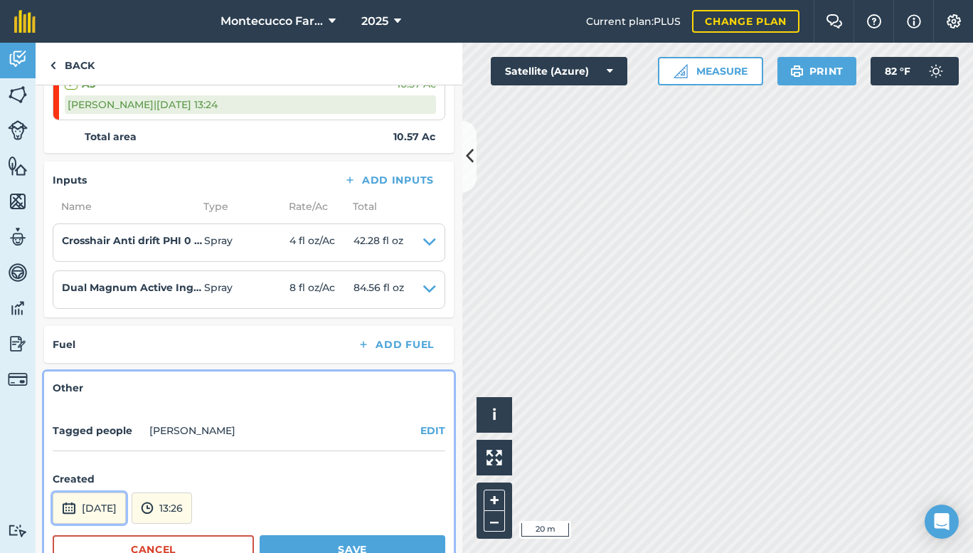
click at [126, 492] on button "[DATE]" at bounding box center [89, 507] width 73 height 31
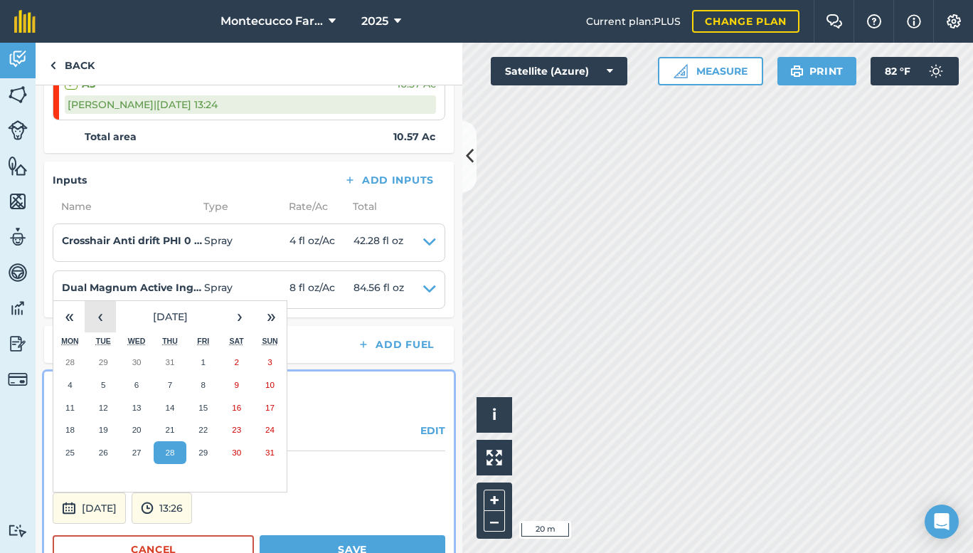
click at [97, 308] on button "‹" at bounding box center [100, 316] width 31 height 31
click at [97, 374] on button "8" at bounding box center [103, 385] width 33 height 23
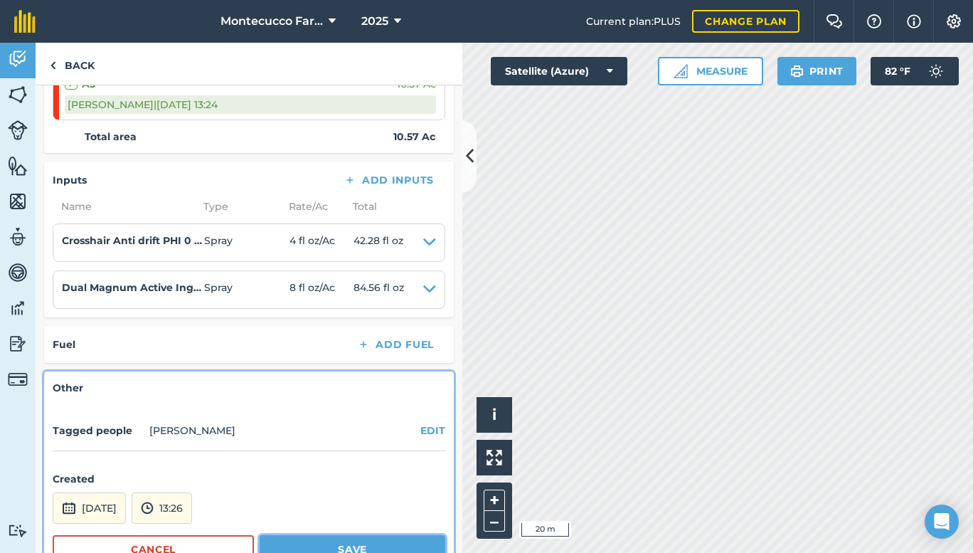
click at [368, 535] on button "Save" at bounding box center [353, 549] width 186 height 28
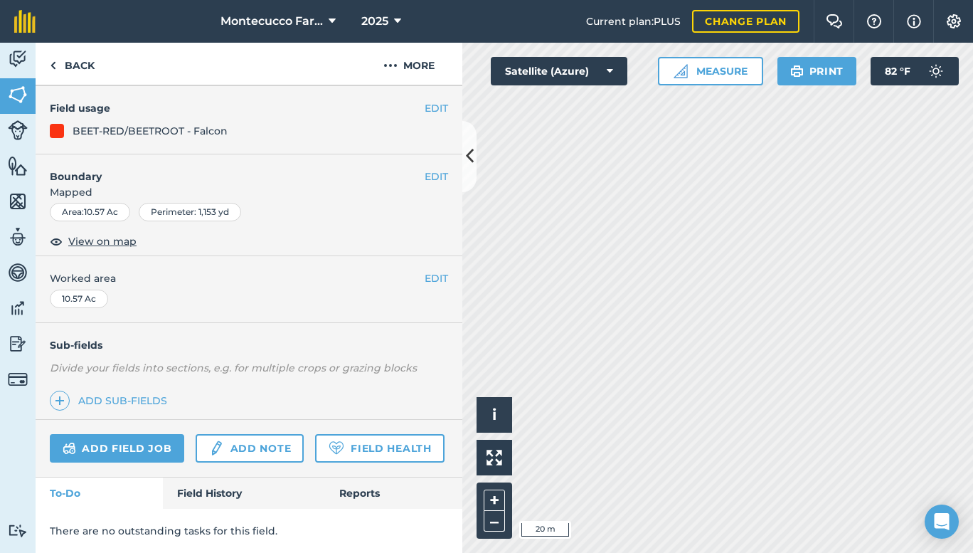
scroll to position [157, 0]
click at [125, 434] on link "Add field job" at bounding box center [117, 448] width 134 height 28
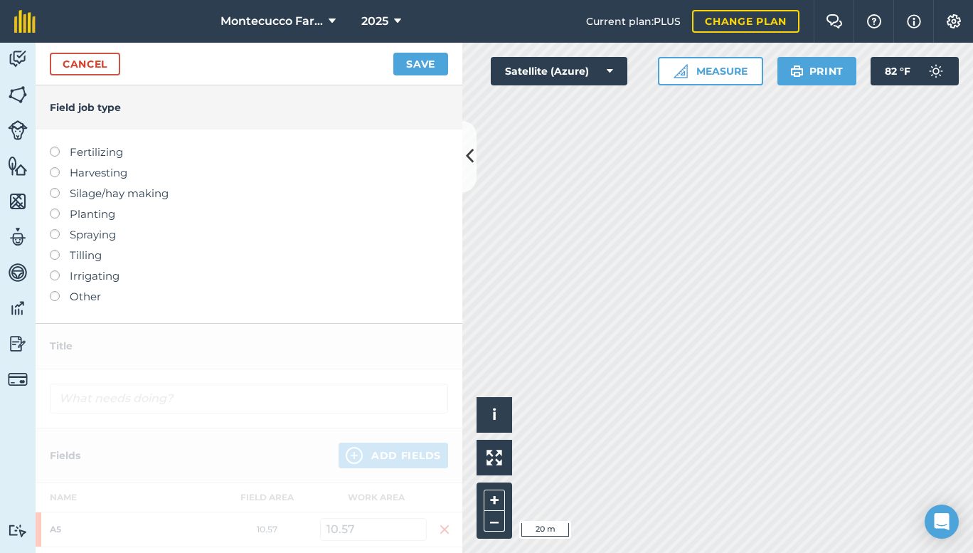
click at [53, 229] on label at bounding box center [60, 229] width 20 height 0
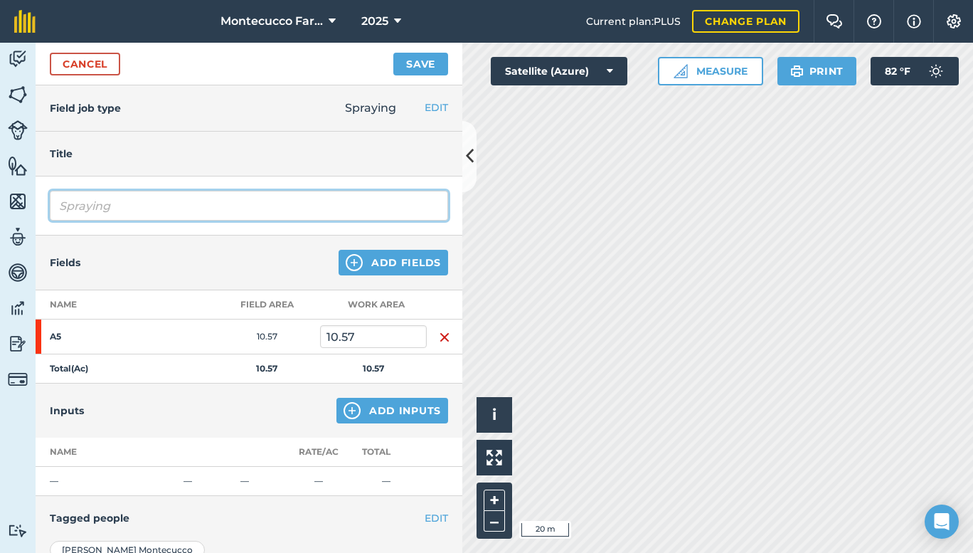
click at [196, 212] on input "Spraying" at bounding box center [249, 206] width 398 height 30
type input "Spraying [DEMOGRAPHIC_DATA][PERSON_NAME] [PERSON_NAME]"
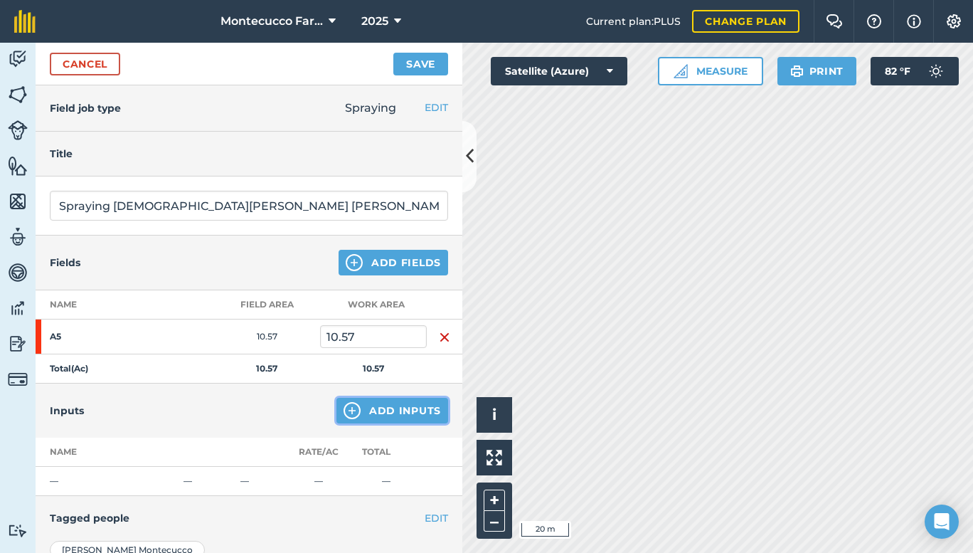
click at [394, 405] on button "Add Inputs" at bounding box center [393, 411] width 112 height 26
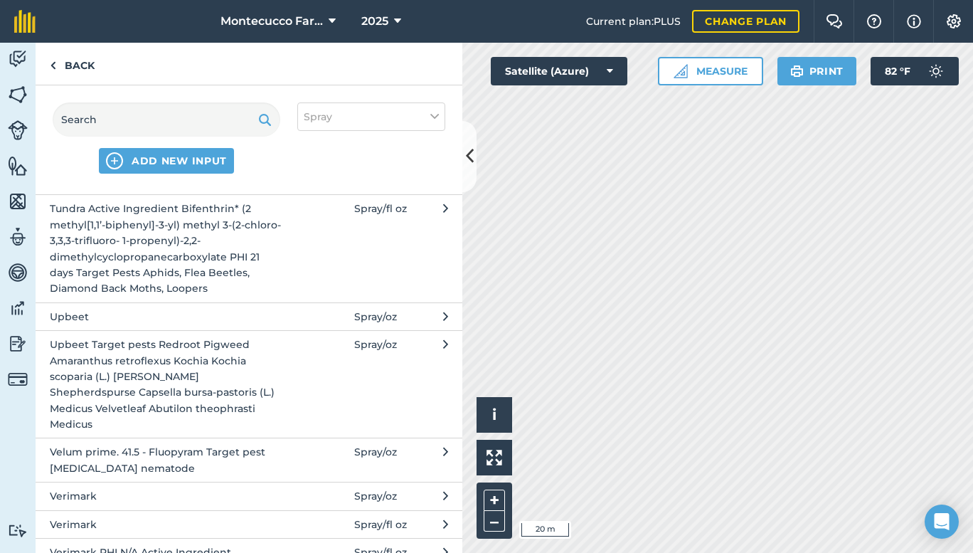
scroll to position [3721, 0]
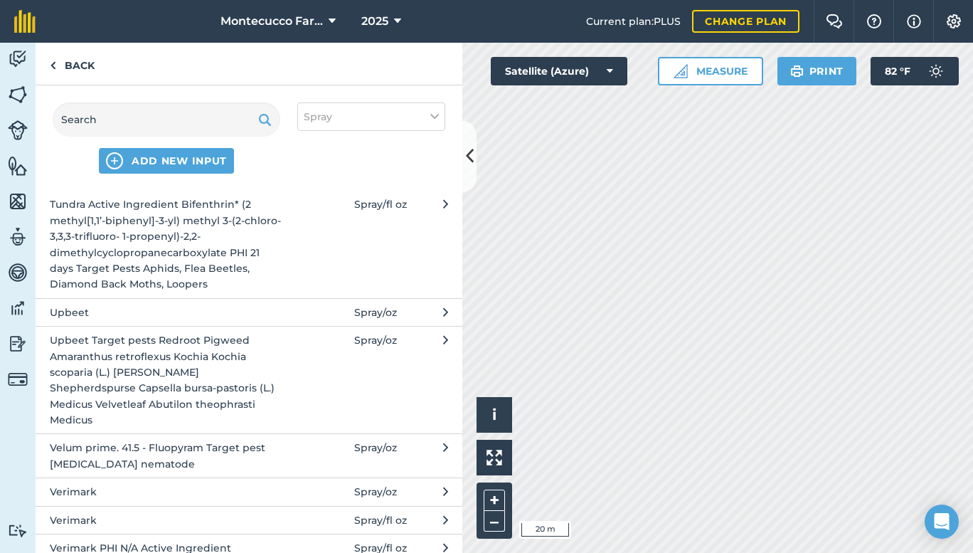
click at [142, 354] on span "Upbeet Target pests Redroot Pigweed Amaranthus retroflexus Kochia Kochia scopar…" at bounding box center [166, 379] width 233 height 95
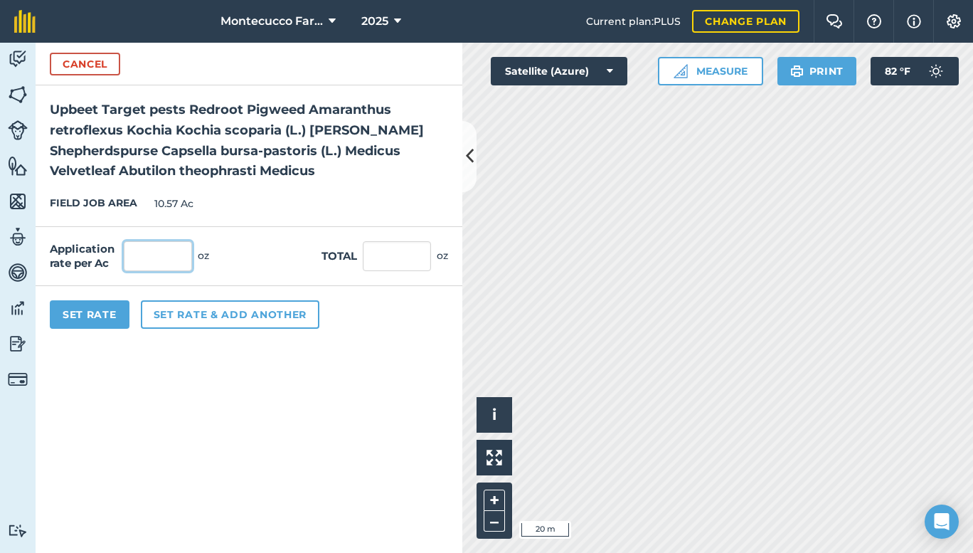
click at [176, 255] on input "text" at bounding box center [158, 256] width 68 height 30
type input "1"
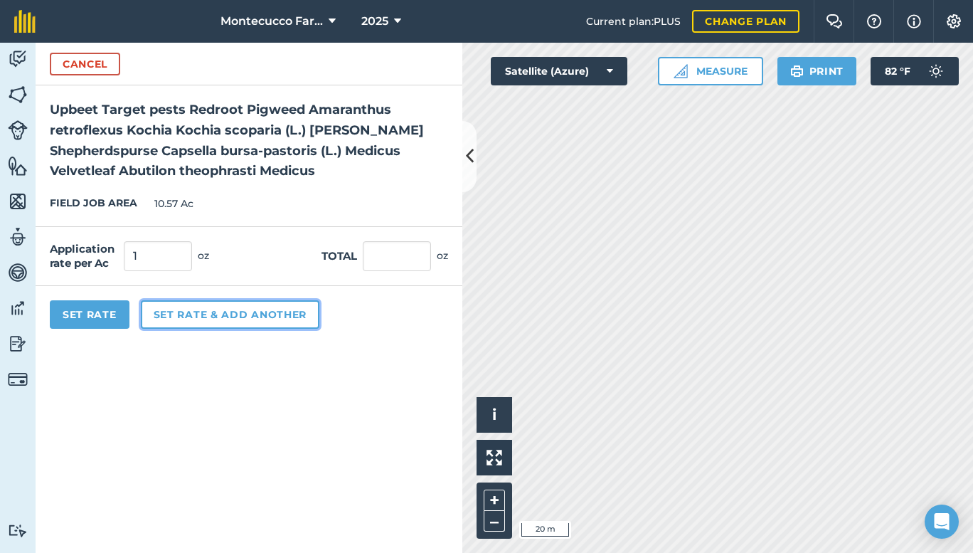
type input "10.57"
click at [189, 311] on button "Set rate & add another" at bounding box center [230, 314] width 179 height 28
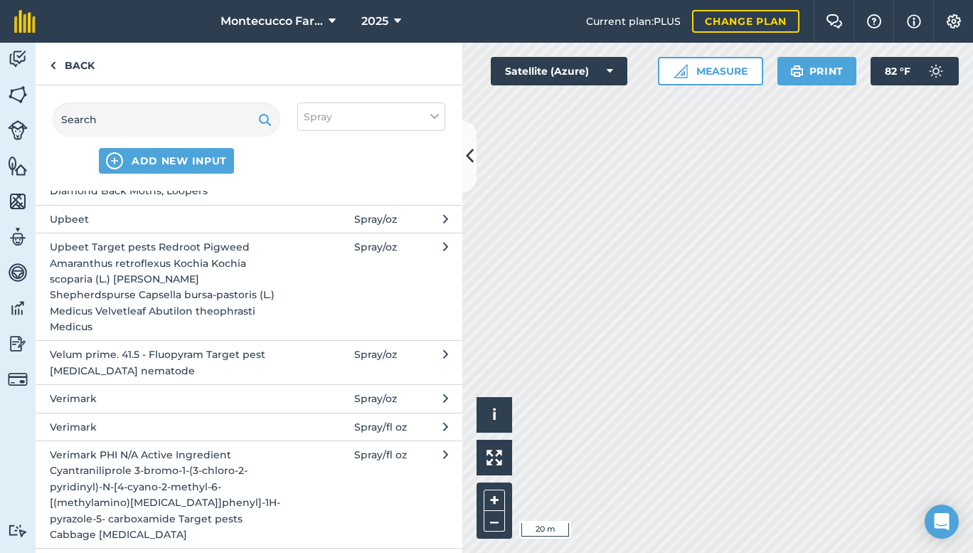
scroll to position [3841, 0]
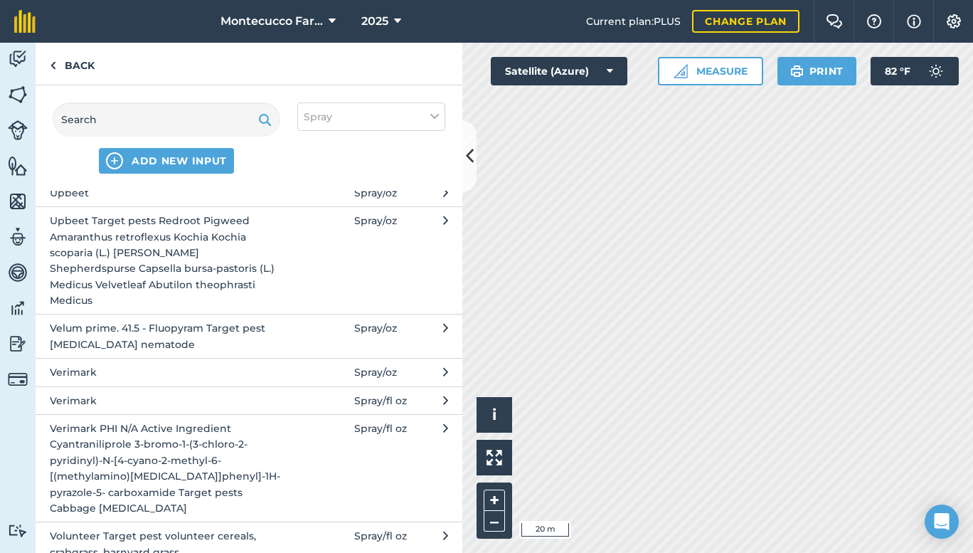
click at [147, 528] on span "Volunteer Target pest volunteer cereals, crabgrass, barnyard grass" at bounding box center [166, 544] width 233 height 32
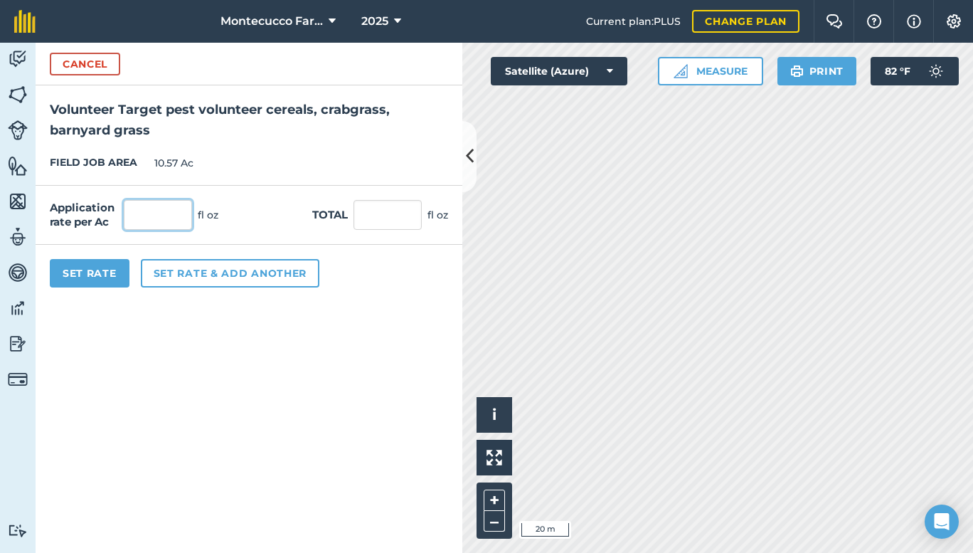
click at [166, 218] on input "text" at bounding box center [158, 215] width 68 height 30
type input "12"
type input "126.84"
click at [201, 265] on button "Set rate & add another" at bounding box center [230, 273] width 179 height 28
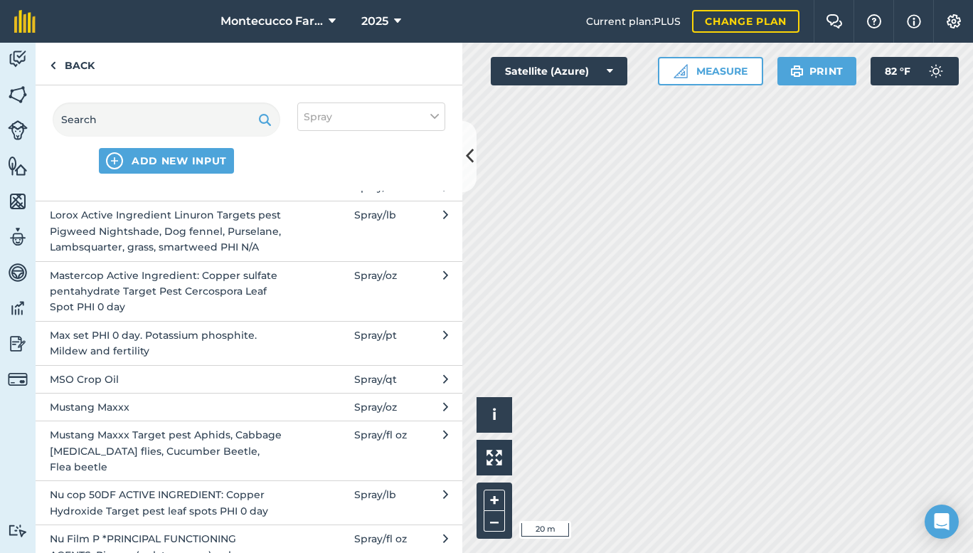
scroll to position [2296, 0]
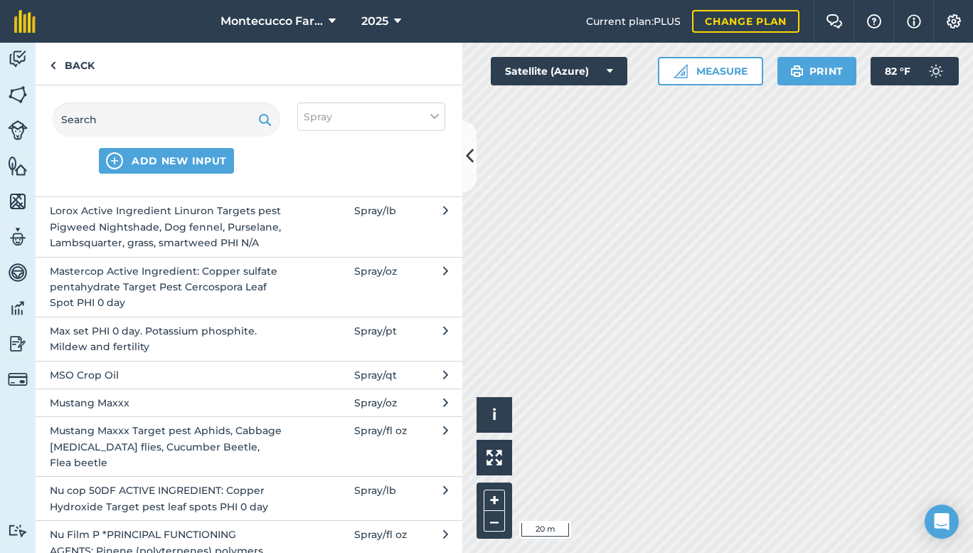
click at [185, 374] on span "MSO Crop Oil" at bounding box center [166, 375] width 233 height 16
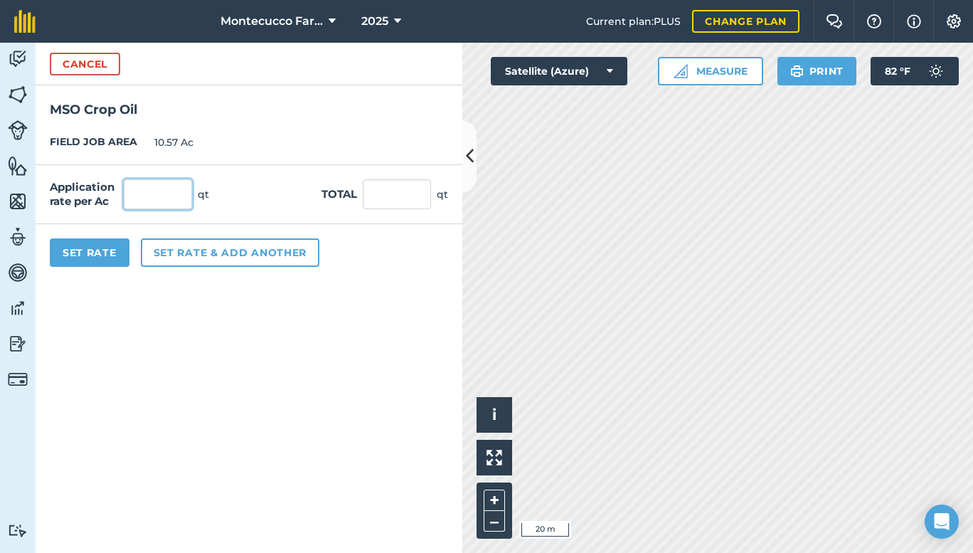
click at [162, 194] on input "text" at bounding box center [158, 194] width 68 height 30
type input "1"
type input "10.57"
click at [171, 252] on button "Set rate & add another" at bounding box center [230, 252] width 179 height 28
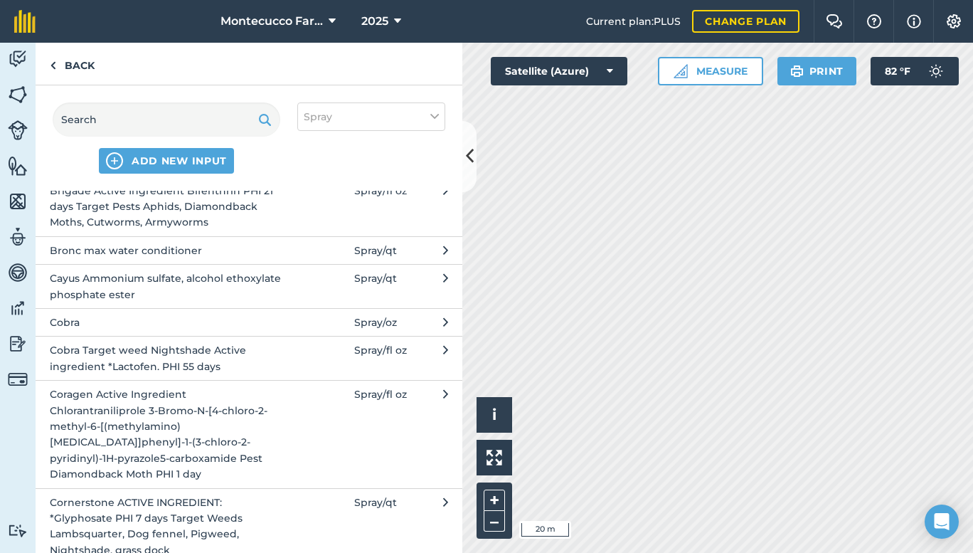
scroll to position [800, 0]
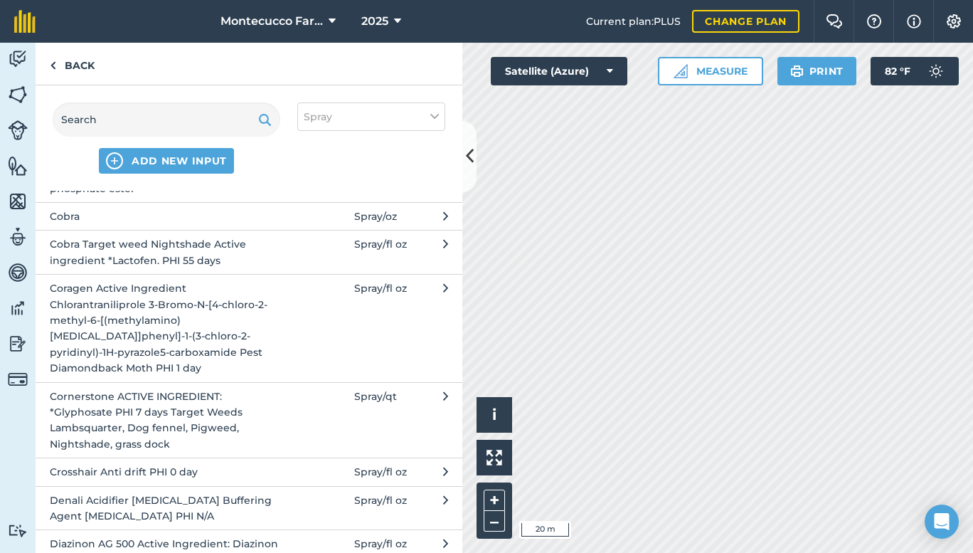
click at [360, 471] on span "Spray / fl oz" at bounding box center [380, 472] width 53 height 16
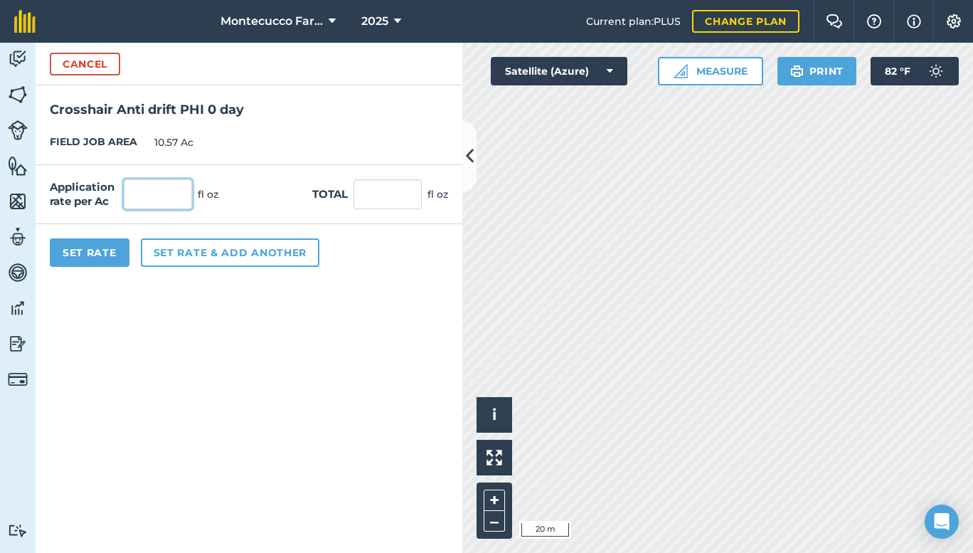
click at [147, 180] on input "text" at bounding box center [158, 194] width 68 height 30
type input "1"
type input "10.57"
click at [83, 247] on button "Set Rate" at bounding box center [90, 252] width 80 height 28
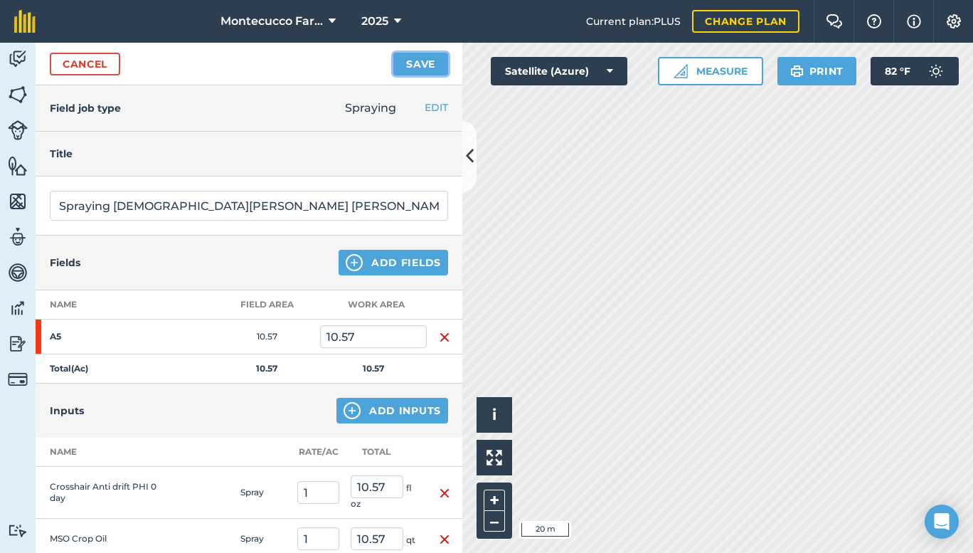
click at [429, 59] on button "Save" at bounding box center [420, 64] width 55 height 23
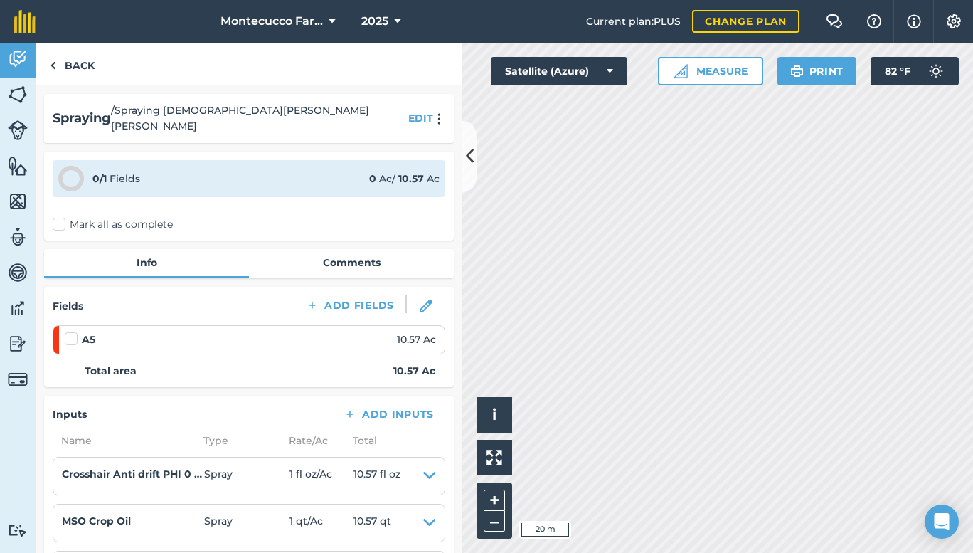
click at [62, 217] on label "Mark all as complete" at bounding box center [113, 224] width 120 height 15
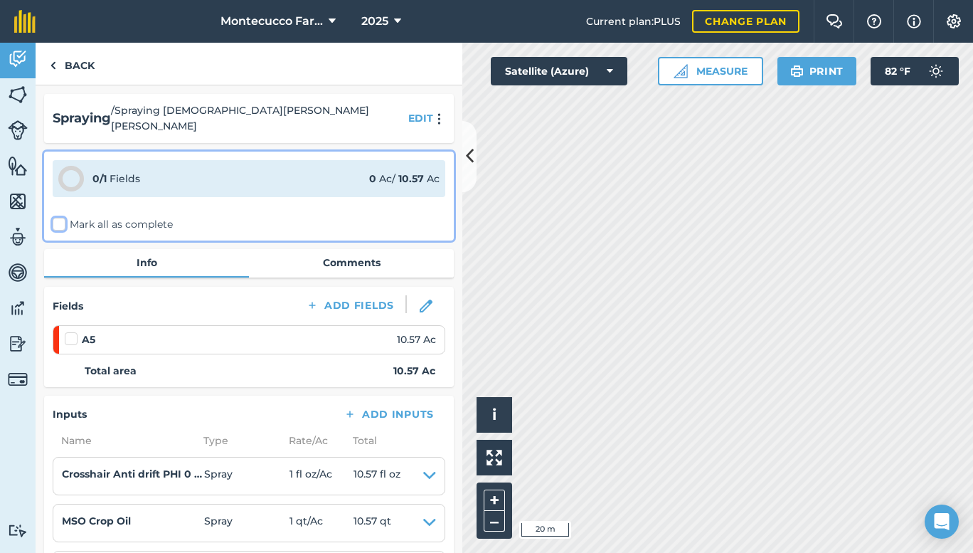
click at [62, 217] on input "Mark all as complete" at bounding box center [57, 221] width 9 height 9
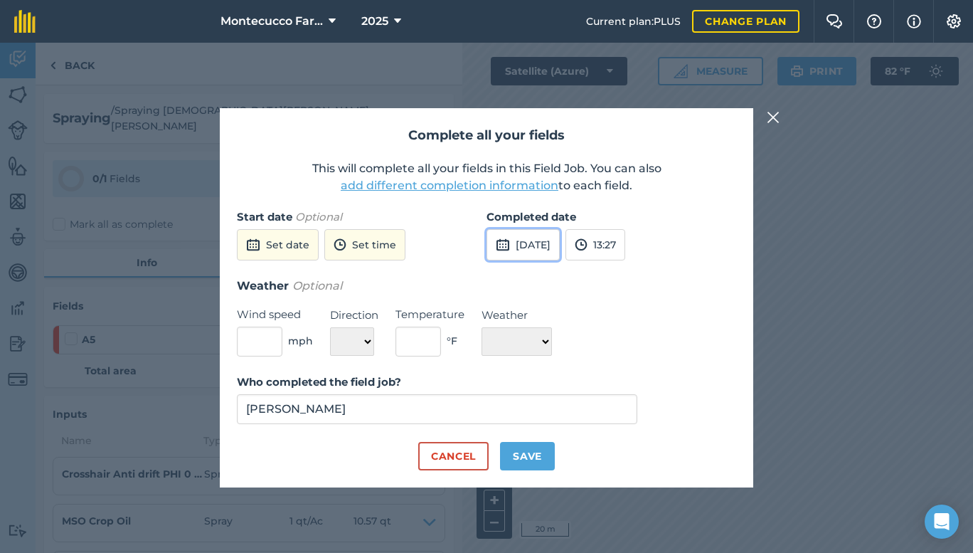
click at [540, 249] on button "[DATE]" at bounding box center [523, 244] width 73 height 31
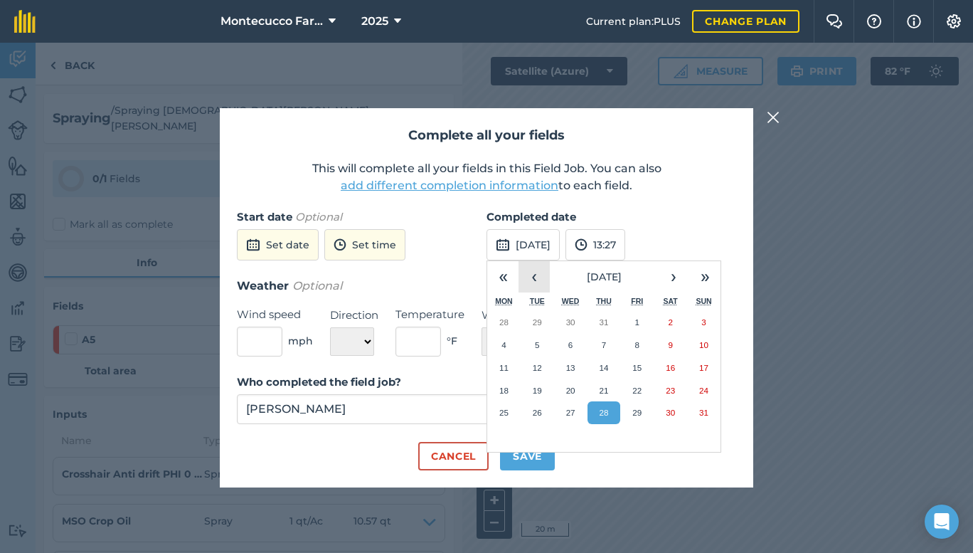
click at [541, 271] on button "‹" at bounding box center [534, 276] width 31 height 31
click at [569, 366] on abbr "16" at bounding box center [570, 367] width 9 height 9
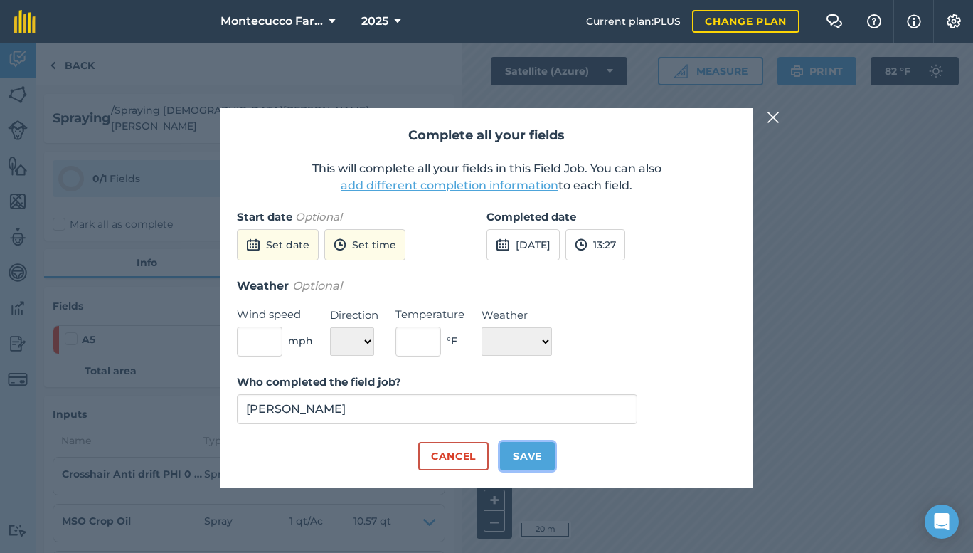
click at [549, 450] on button "Save" at bounding box center [527, 456] width 55 height 28
checkbox input "true"
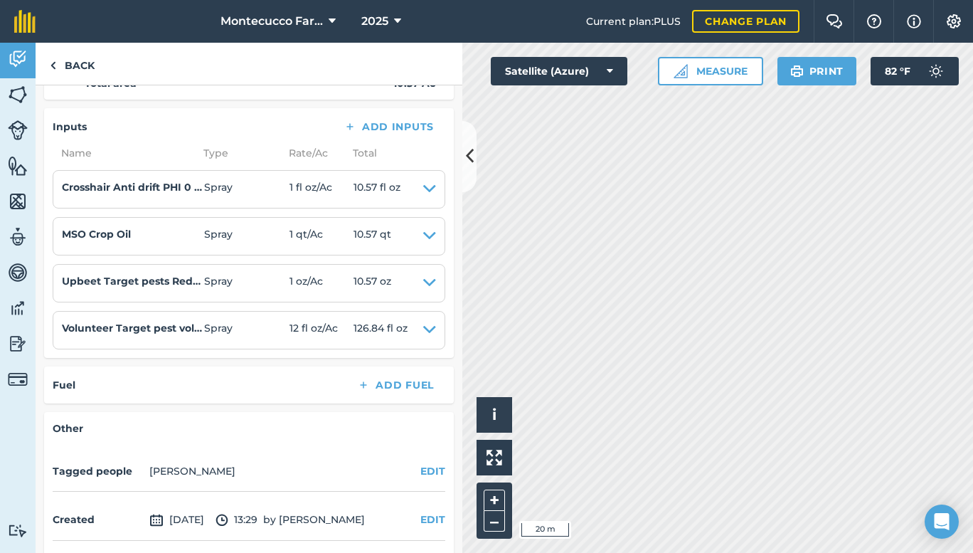
scroll to position [349, 0]
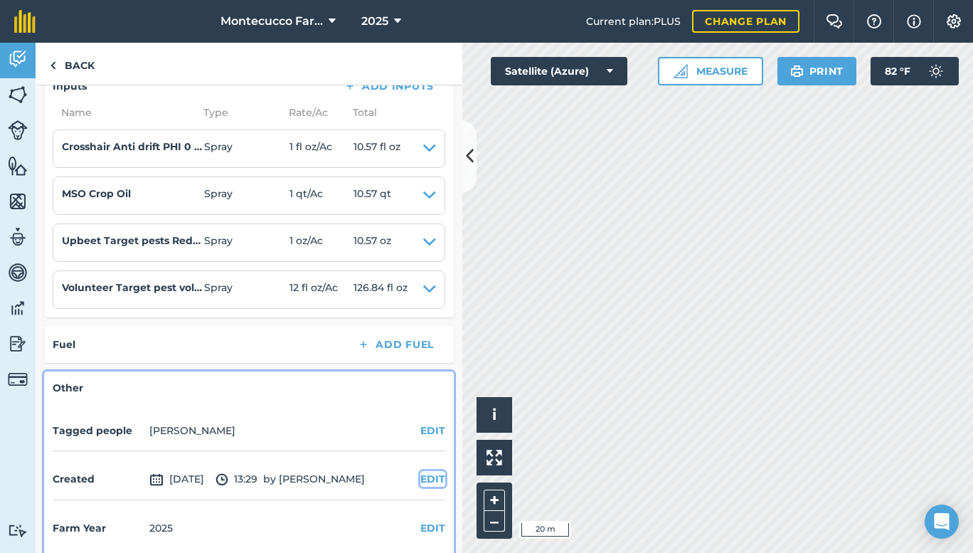
click at [420, 471] on button "EDIT" at bounding box center [432, 479] width 25 height 16
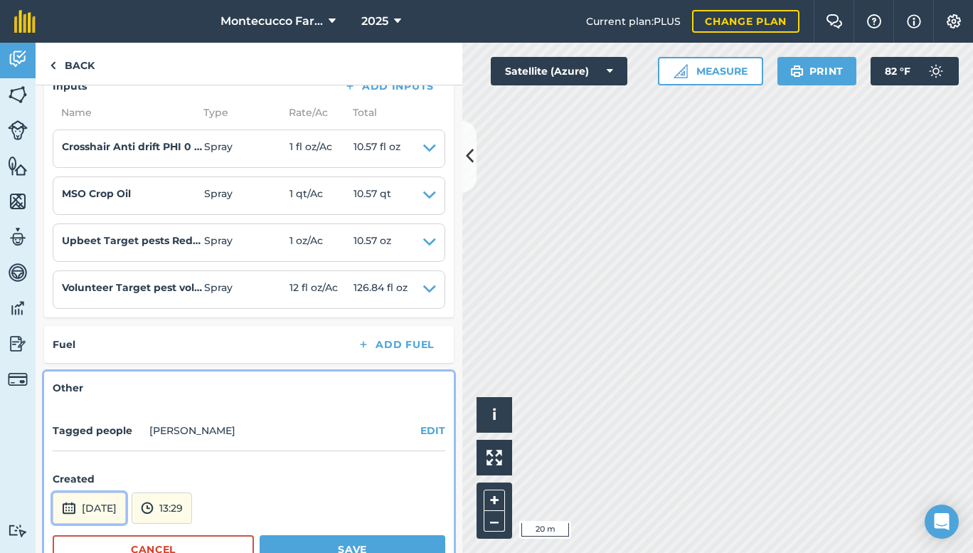
click at [123, 495] on button "[DATE]" at bounding box center [89, 507] width 73 height 31
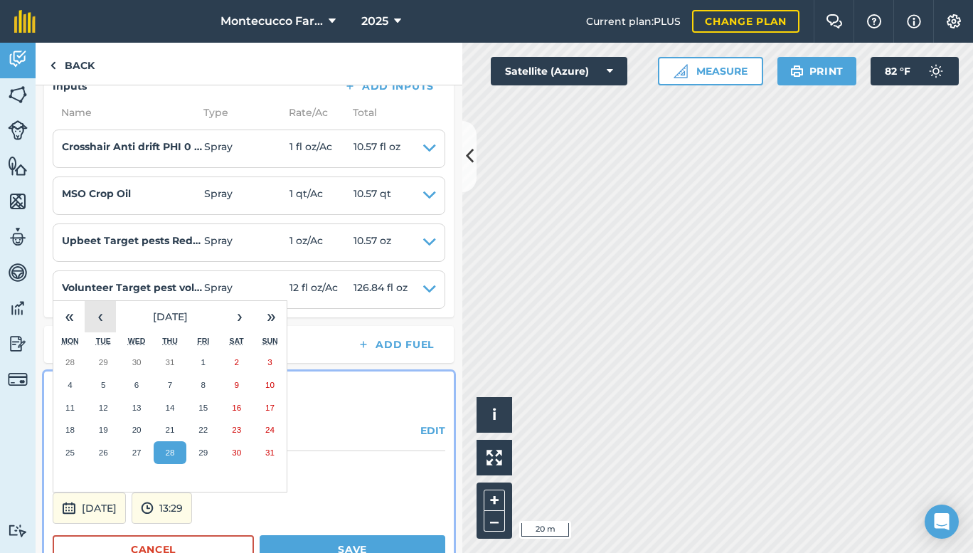
click at [93, 303] on button "‹" at bounding box center [100, 316] width 31 height 31
click at [167, 403] on abbr "17" at bounding box center [169, 407] width 9 height 9
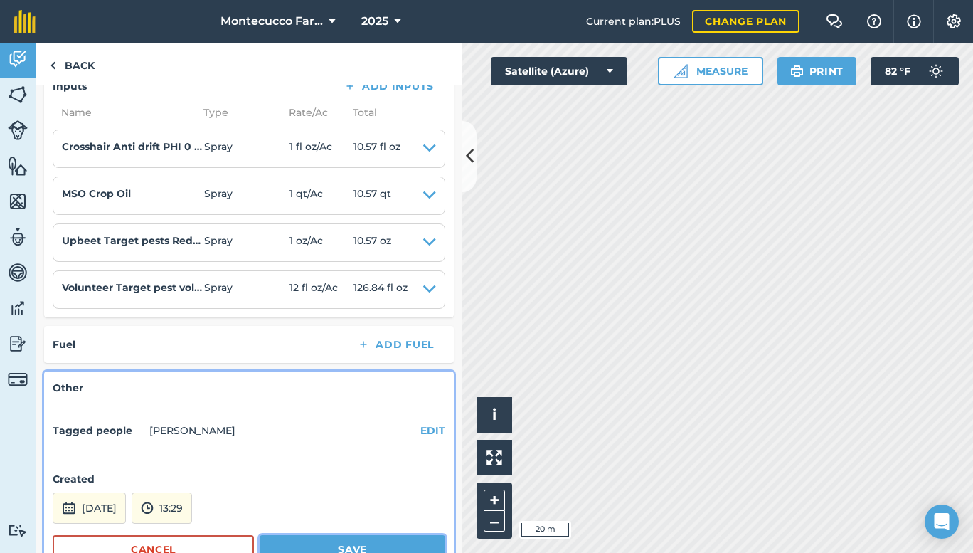
click at [340, 535] on button "Save" at bounding box center [353, 549] width 186 height 28
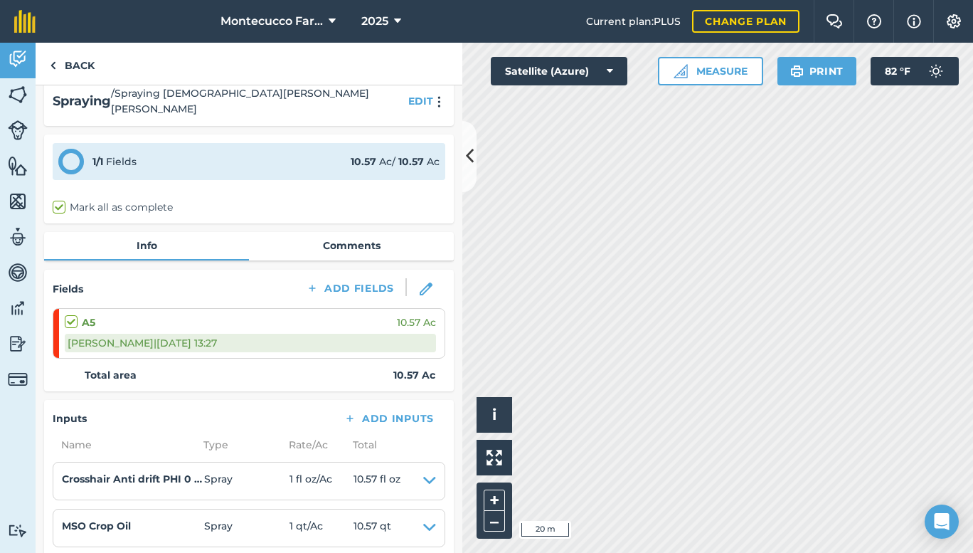
scroll to position [0, 0]
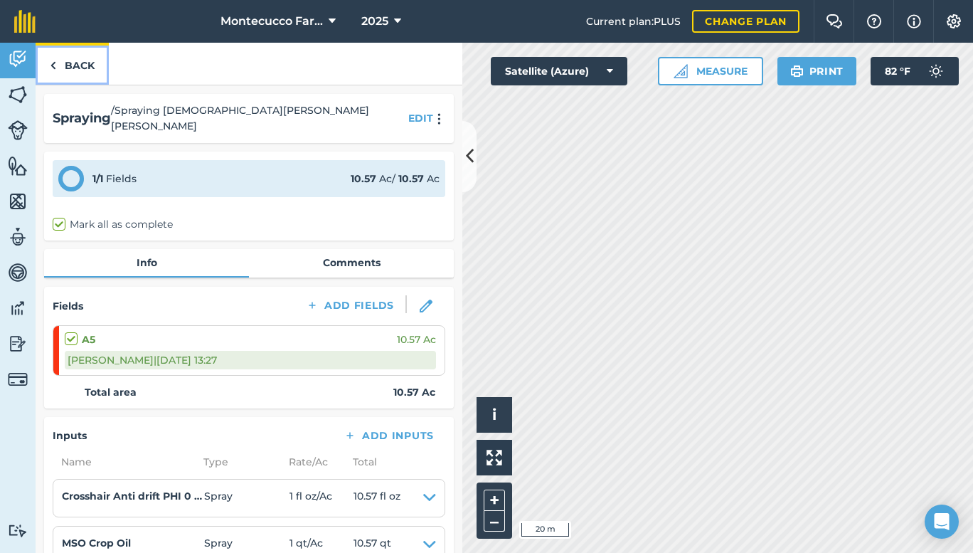
click at [71, 56] on link "Back" at bounding box center [72, 64] width 73 height 42
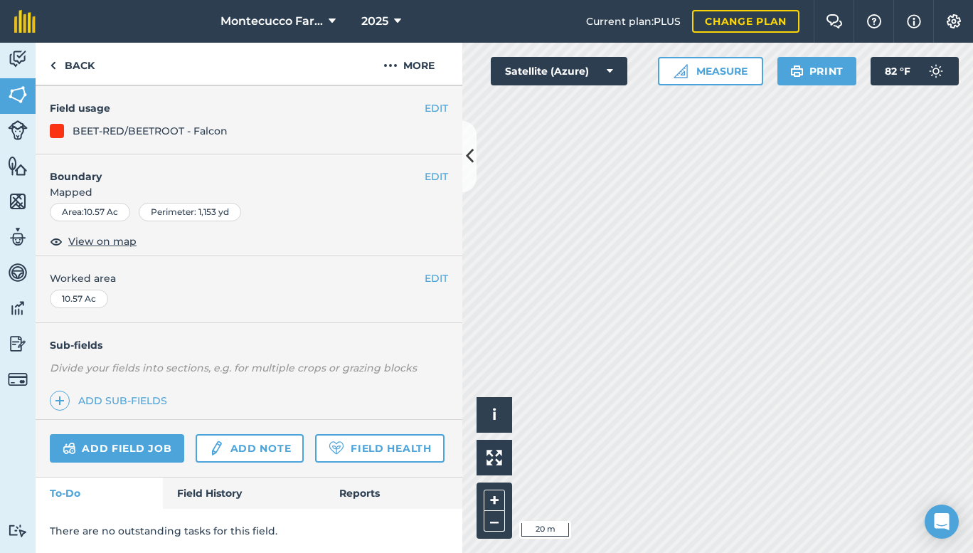
scroll to position [157, 0]
click at [162, 434] on link "Add field job" at bounding box center [117, 448] width 134 height 28
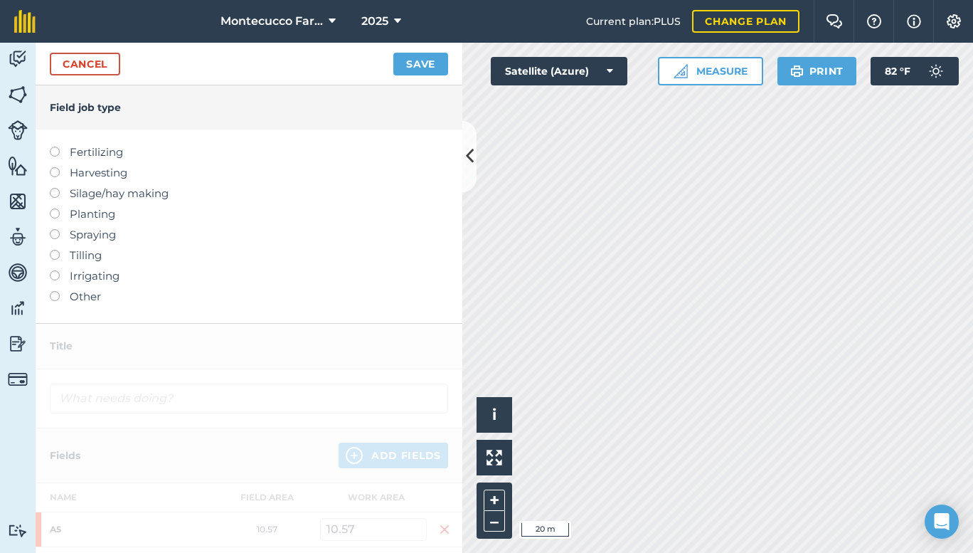
click at [97, 235] on label "Spraying" at bounding box center [249, 234] width 398 height 17
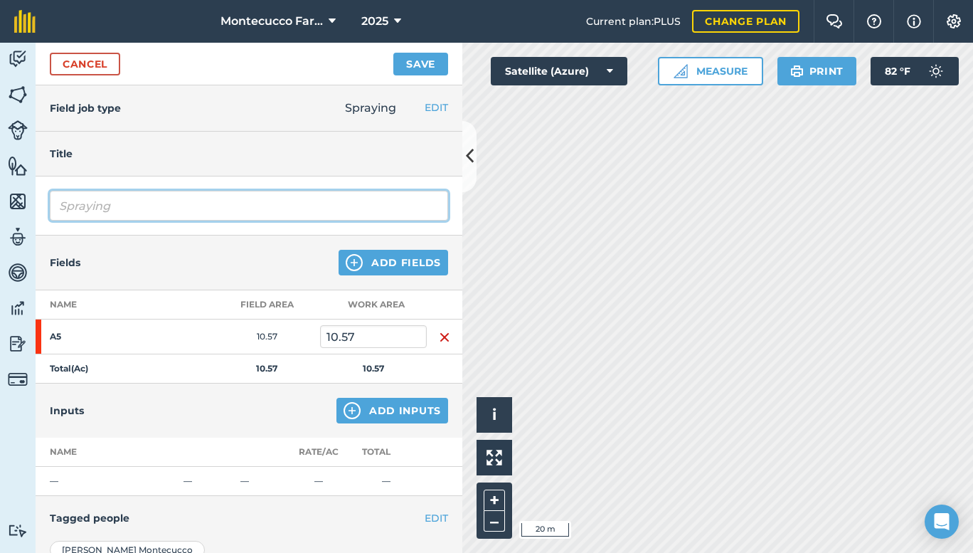
click at [132, 206] on input "Spraying" at bounding box center [249, 206] width 398 height 30
type input "Spraying [DEMOGRAPHIC_DATA][PERSON_NAME] [PERSON_NAME]"
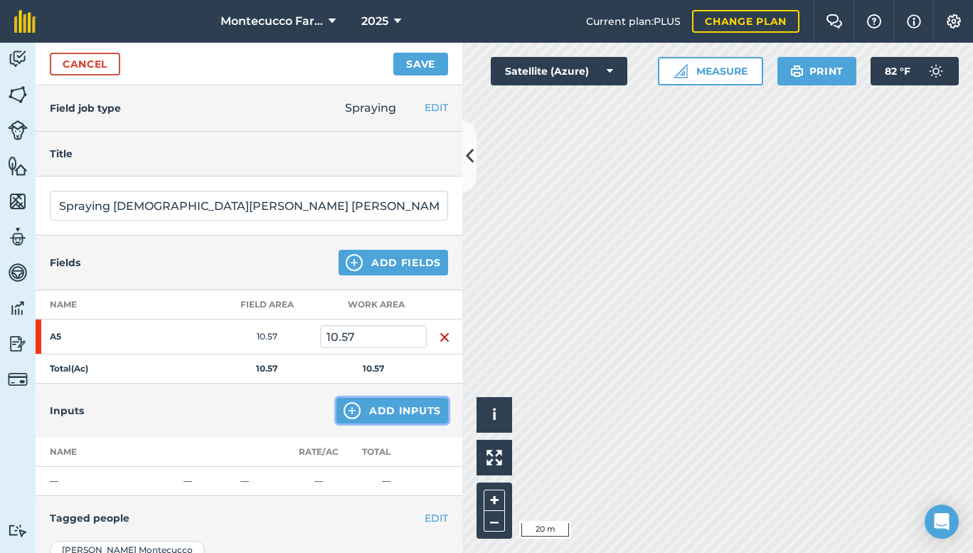
click at [389, 411] on button "Add Inputs" at bounding box center [393, 411] width 112 height 26
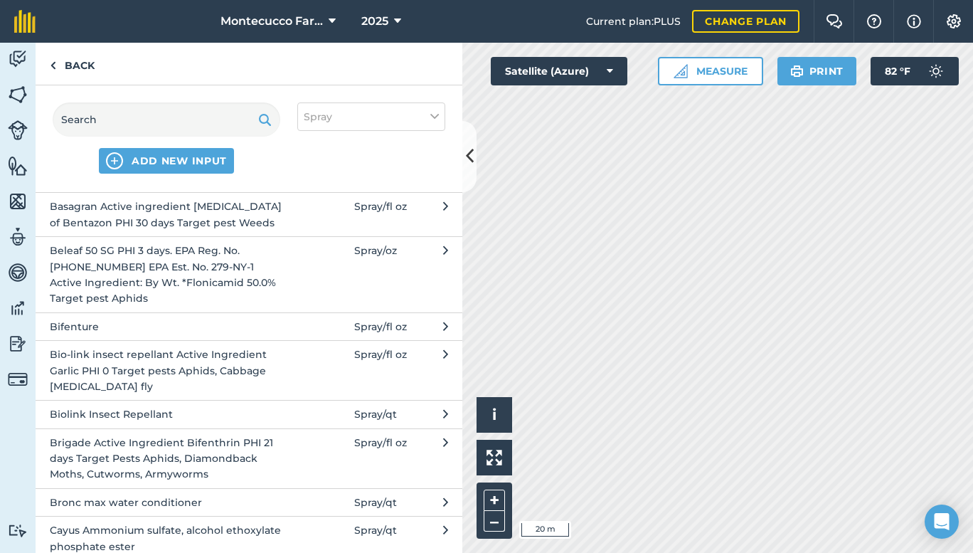
scroll to position [438, 0]
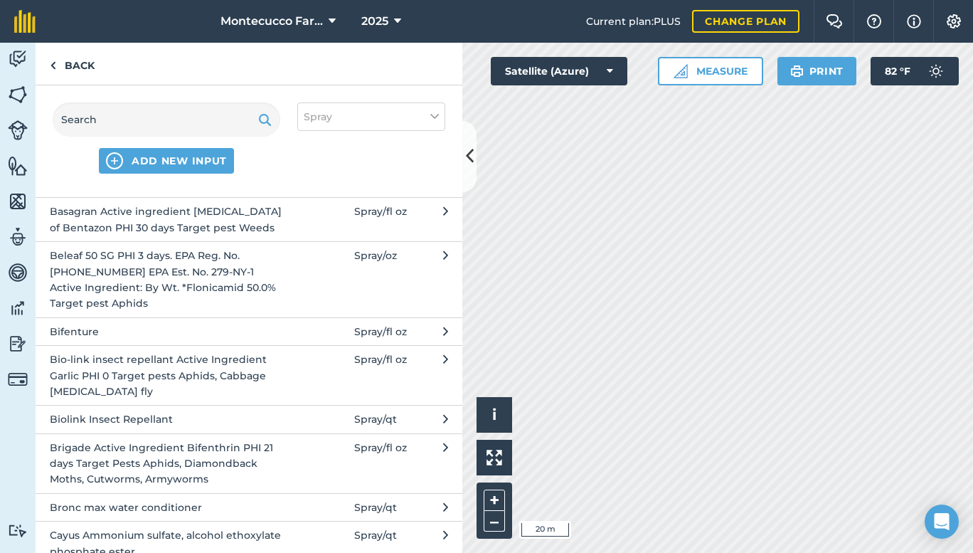
click at [155, 457] on span "Brigade Active Ingredient Bifenthrin PHI 21 days Target Pests Aphids, Diamondba…" at bounding box center [166, 464] width 233 height 48
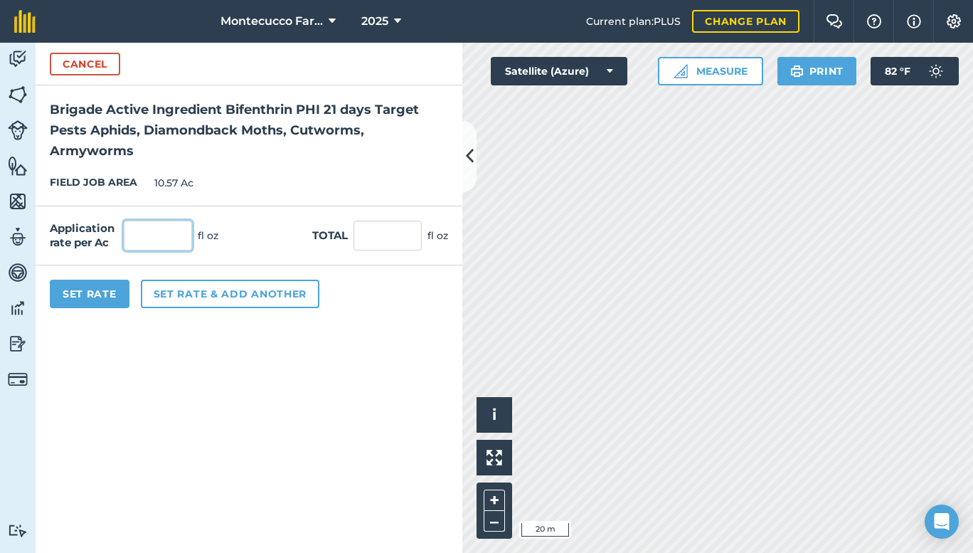
click at [184, 238] on input "text" at bounding box center [158, 236] width 68 height 30
type input "6"
type input "63.42"
click at [174, 297] on button "Set rate & add another" at bounding box center [230, 294] width 179 height 28
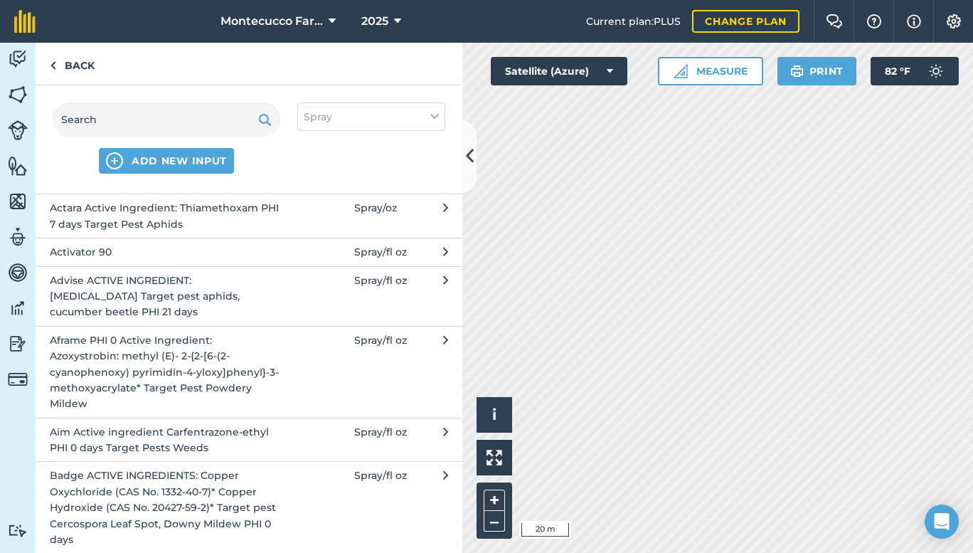
scroll to position [68, 0]
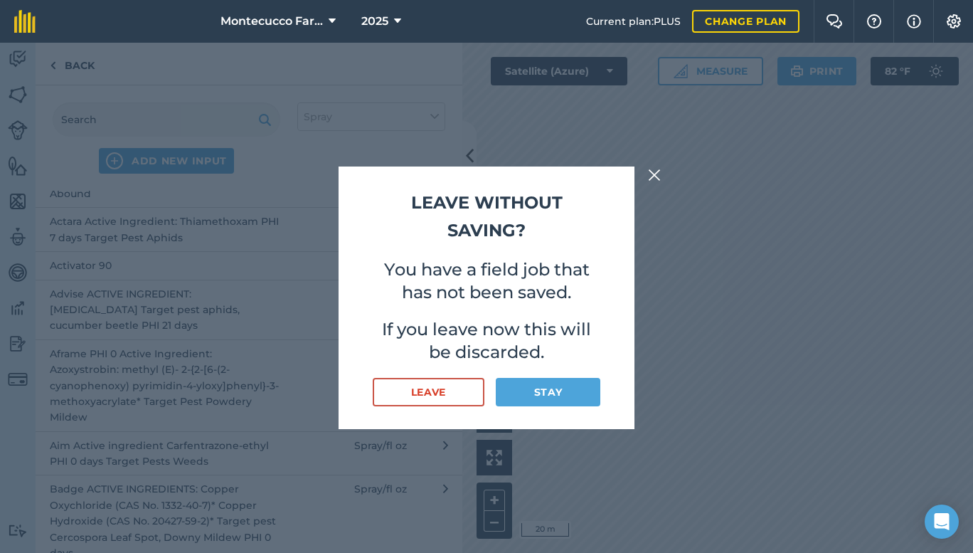
click at [483, 181] on body "Montecucco Farms 2025 Current plan : PLUS Change plan Farm Chat Help Info Setti…" at bounding box center [486, 276] width 973 height 553
click at [531, 386] on button "Stay" at bounding box center [548, 392] width 105 height 28
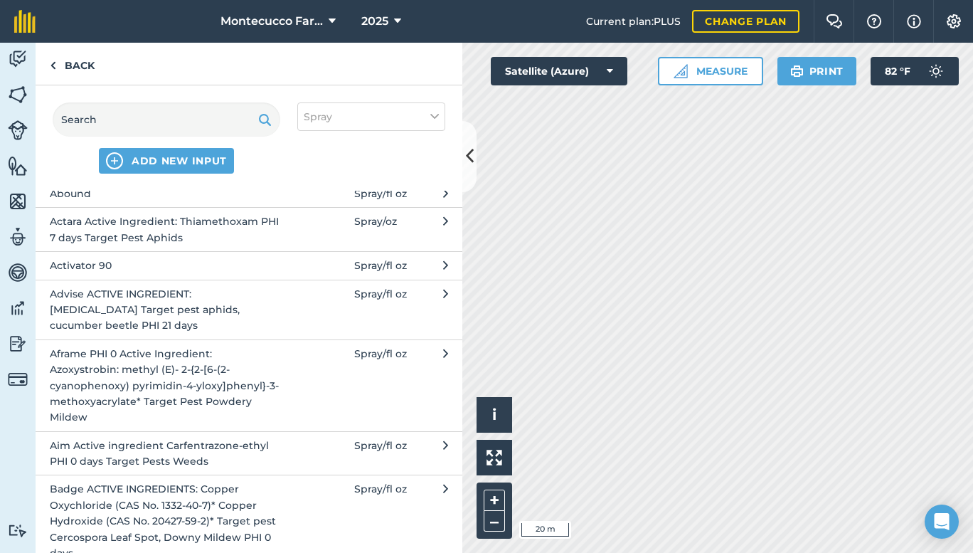
click at [139, 381] on span "Aframe PHI 0 Active Ingredient: Azoxystrobin: methyl (E)- 2-{2-[6-(2-cyanopheno…" at bounding box center [166, 386] width 233 height 80
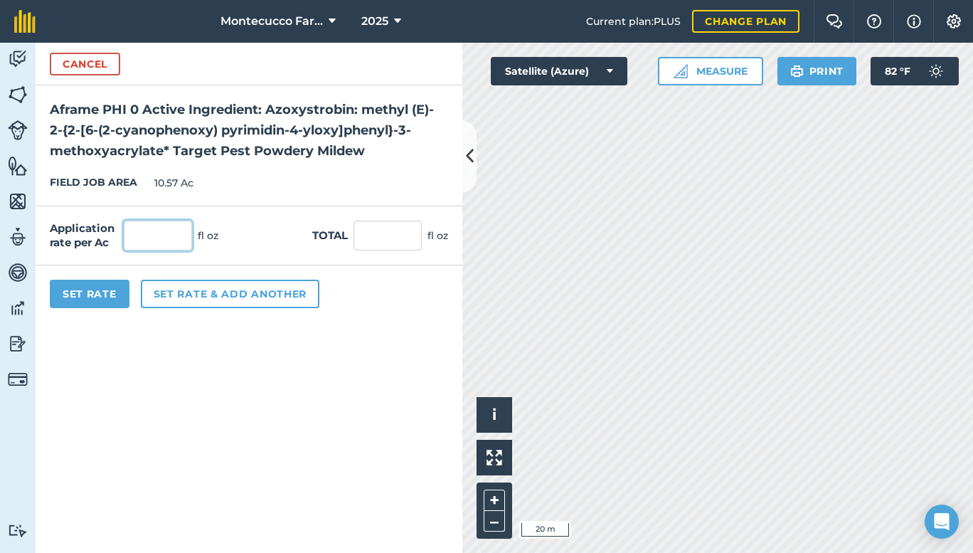
click at [146, 232] on input "text" at bounding box center [158, 236] width 68 height 30
type input "15"
type input "158.55"
click at [236, 289] on button "Set rate & add another" at bounding box center [230, 294] width 179 height 28
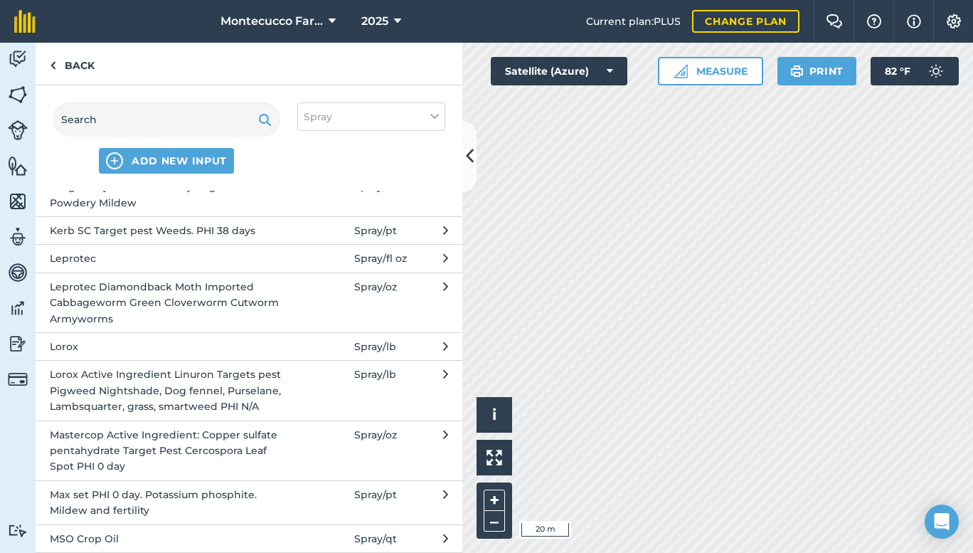
scroll to position [2154, 0]
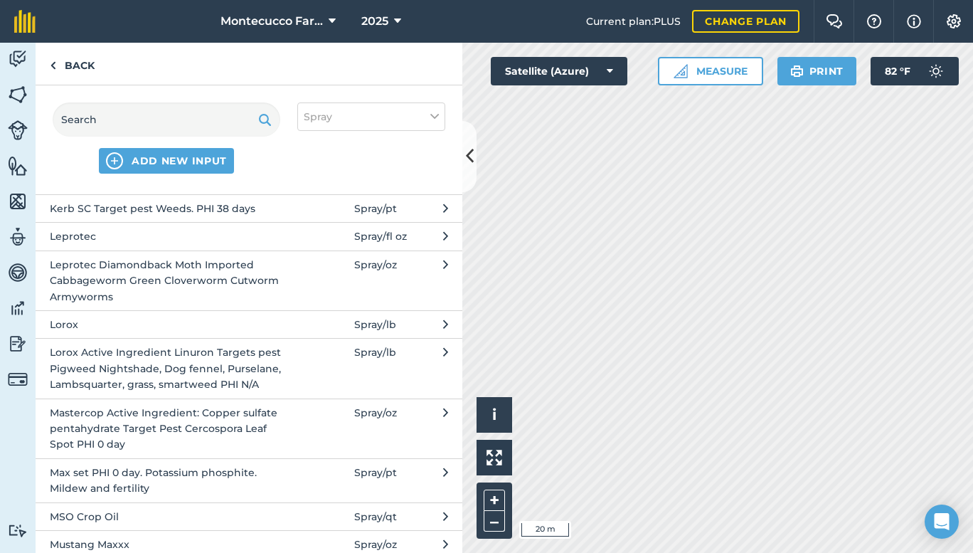
click at [134, 430] on span "Mastercop Active Ingredient: Copper sulfate pentahydrate Target Pest Cercospora…" at bounding box center [166, 429] width 233 height 48
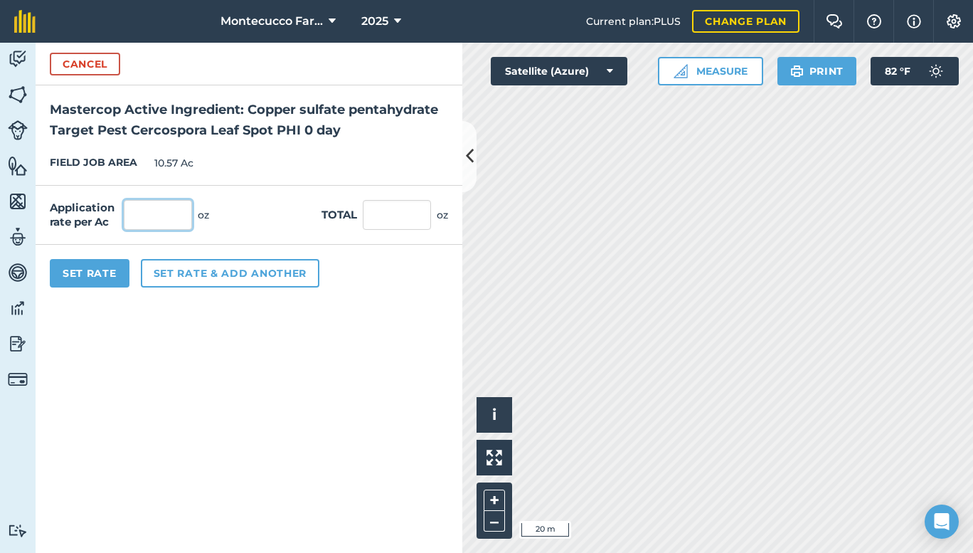
click at [154, 220] on input "text" at bounding box center [158, 215] width 68 height 30
type input "24"
type input "253.68"
click at [180, 273] on button "Set rate & add another" at bounding box center [230, 273] width 179 height 28
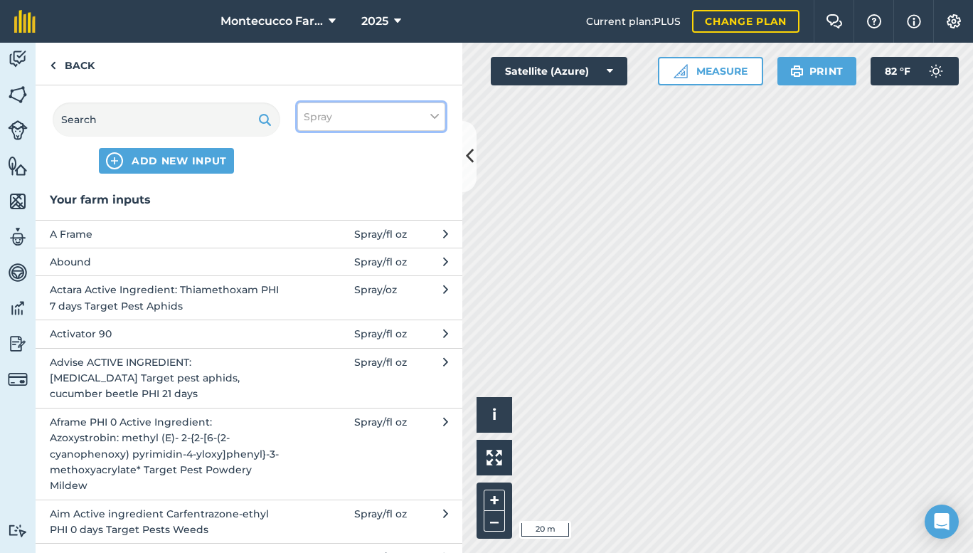
click at [347, 113] on button "Spray" at bounding box center [371, 116] width 148 height 28
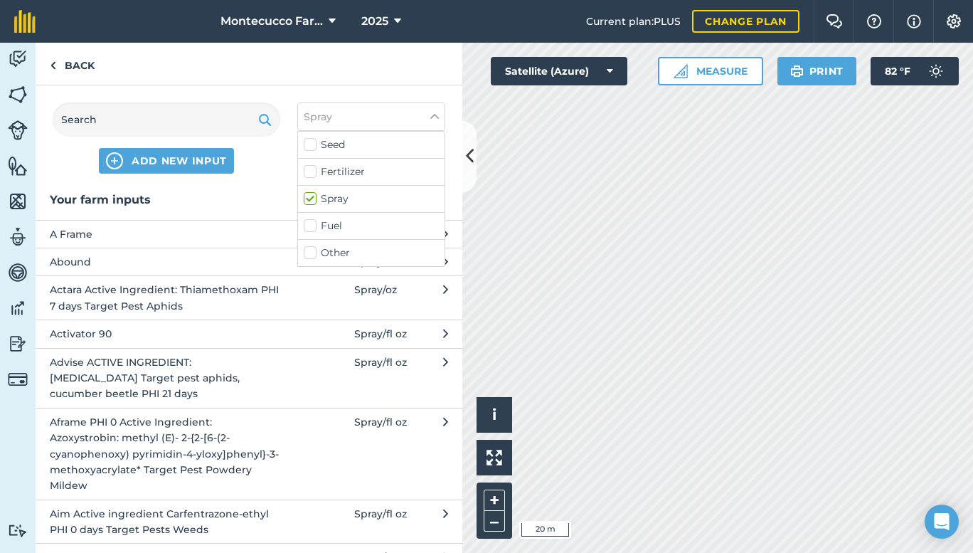
click at [344, 169] on label "Fertilizer" at bounding box center [371, 171] width 135 height 15
click at [313, 169] on input "Fertilizer" at bounding box center [308, 168] width 9 height 9
checkbox input "true"
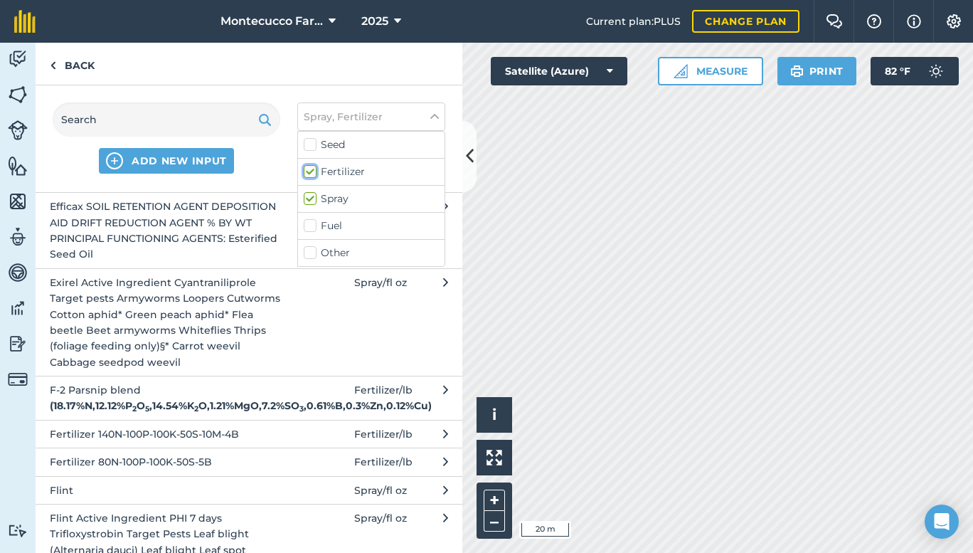
scroll to position [3842, 0]
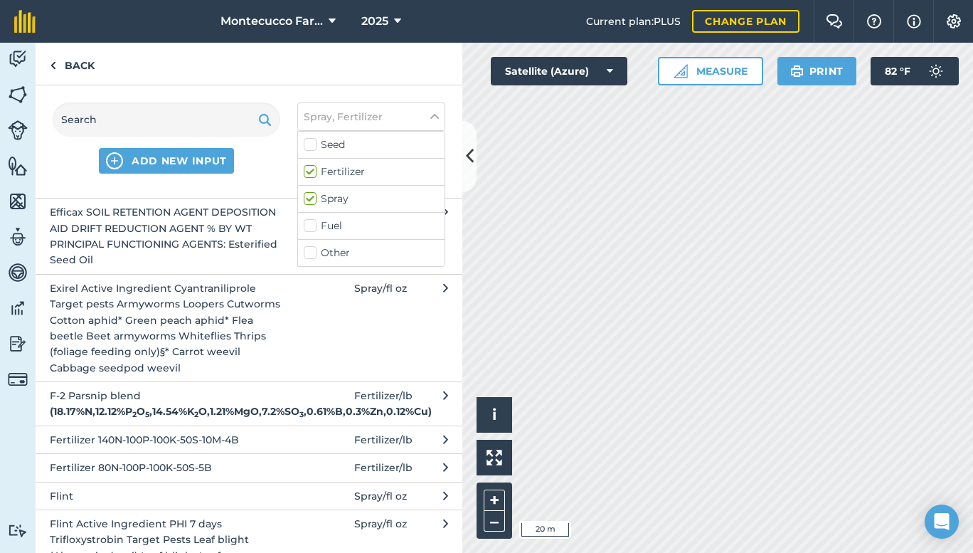
click at [334, 199] on label "Spray" at bounding box center [371, 198] width 135 height 15
click at [313, 199] on input "Spray" at bounding box center [308, 195] width 9 height 9
checkbox input "false"
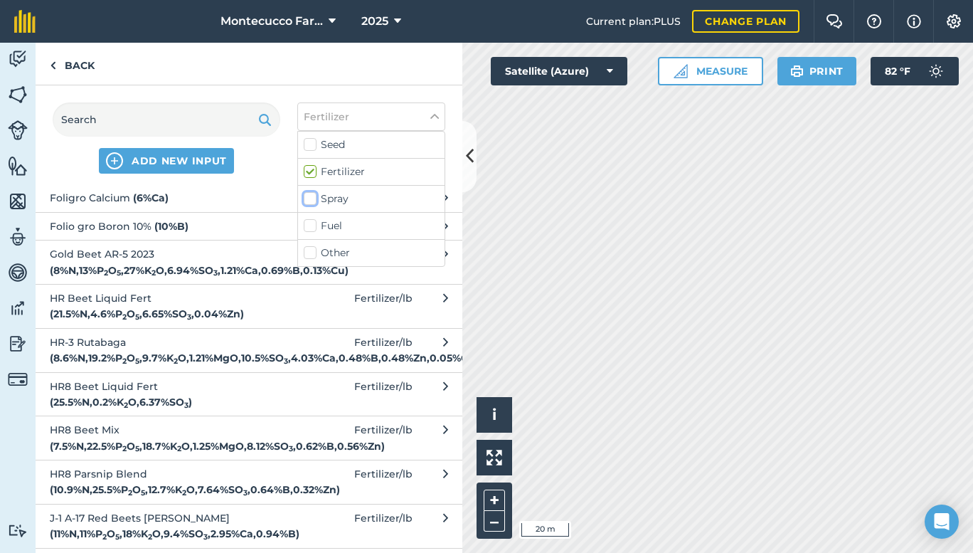
scroll to position [2787, 0]
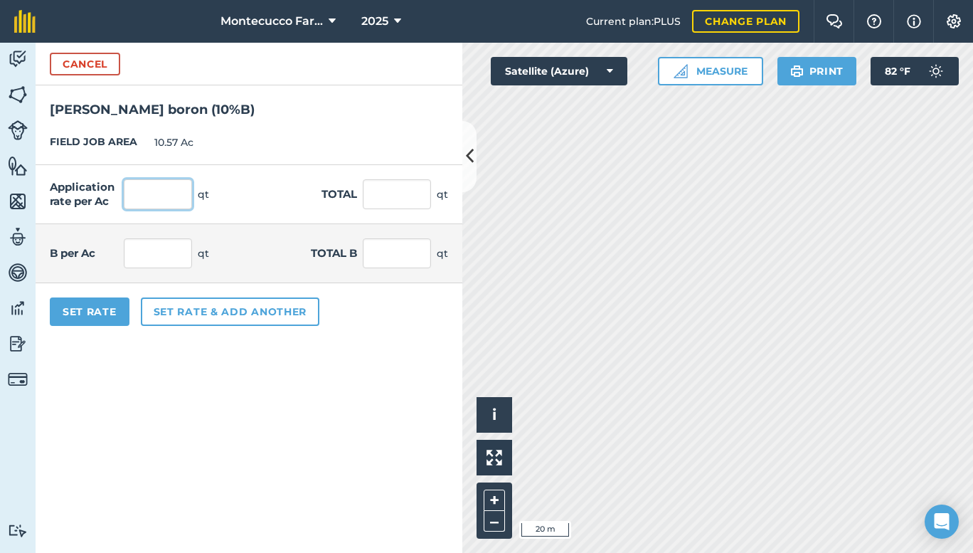
click at [152, 187] on input "text" at bounding box center [158, 194] width 68 height 30
type input "1"
type input "10.57"
type input "0.1"
type input "1.057"
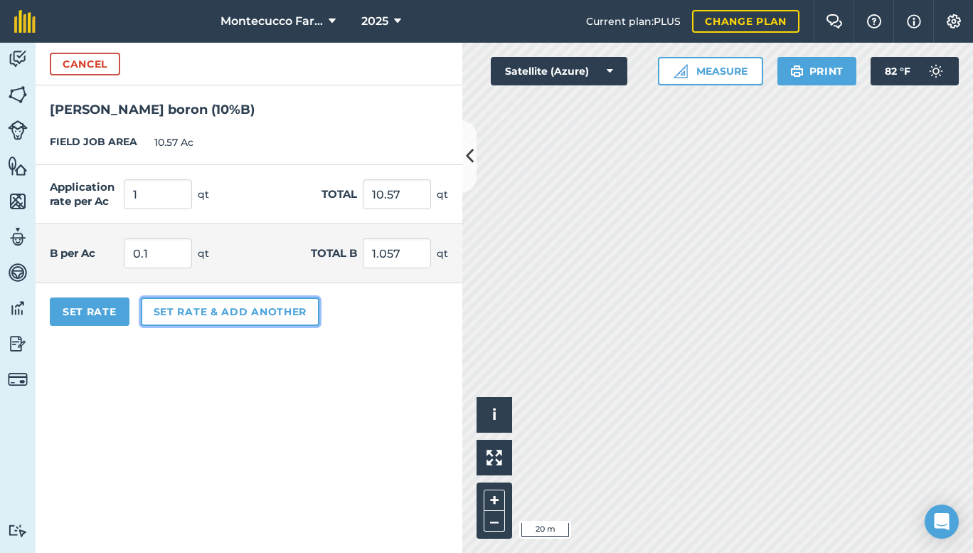
click at [264, 310] on button "Set rate & add another" at bounding box center [230, 311] width 179 height 28
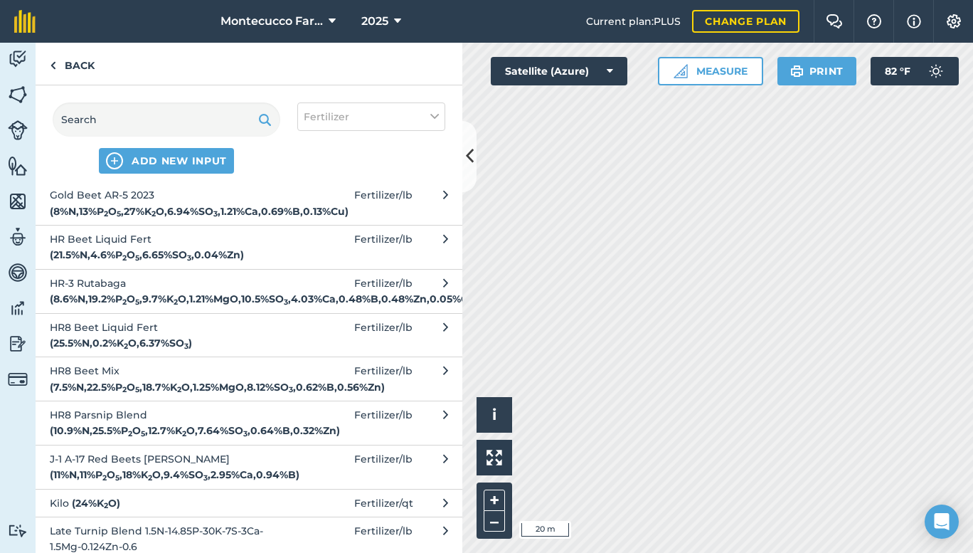
scroll to position [2846, 0]
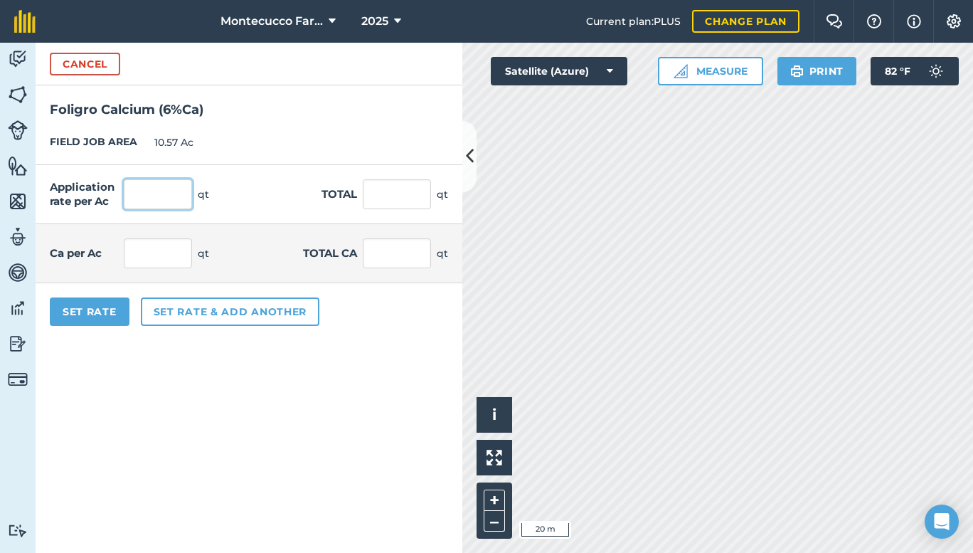
click at [140, 191] on input "text" at bounding box center [158, 194] width 68 height 30
type input "1"
type input "10.57"
type input "0.06"
type input "0.634"
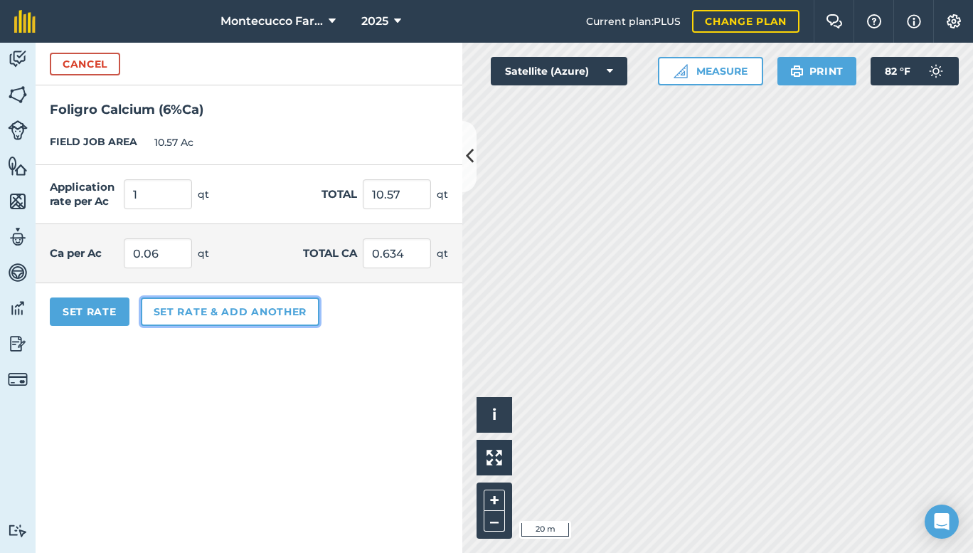
click at [180, 312] on button "Set rate & add another" at bounding box center [230, 311] width 179 height 28
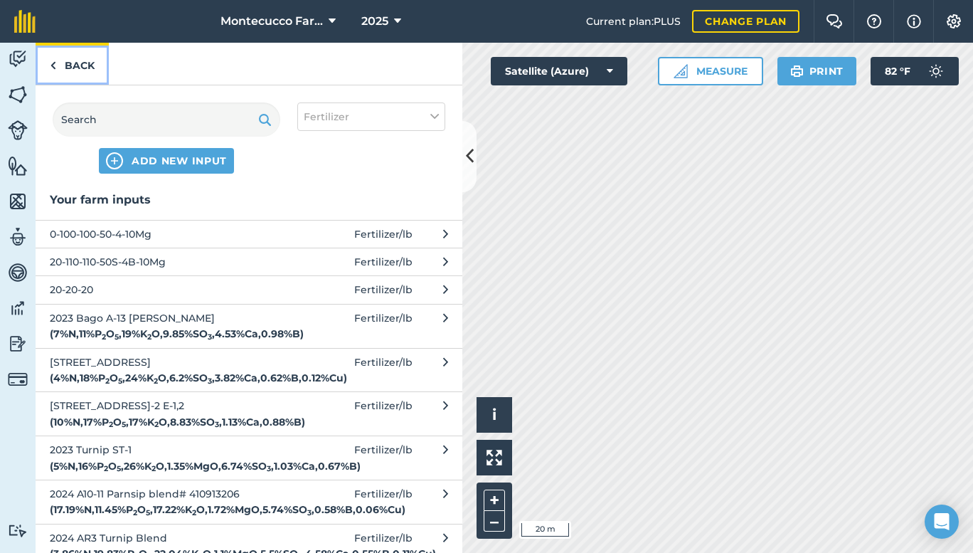
click at [88, 68] on link "Back" at bounding box center [72, 64] width 73 height 42
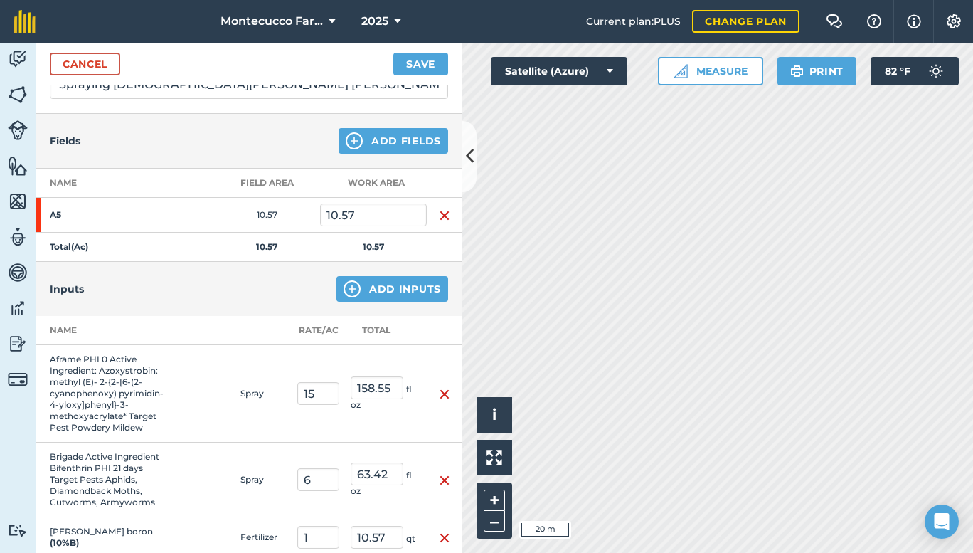
scroll to position [0, 0]
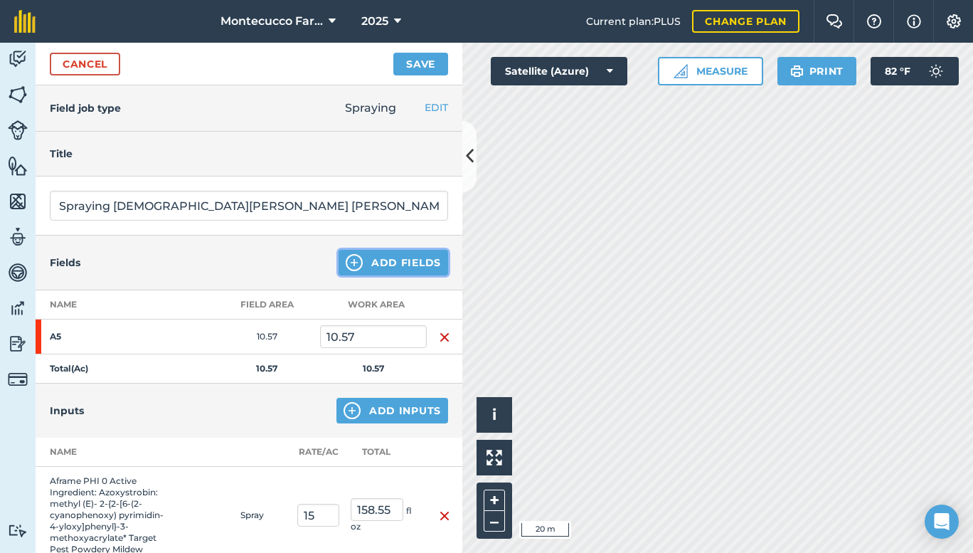
click at [364, 263] on button "Add Fields" at bounding box center [394, 263] width 110 height 26
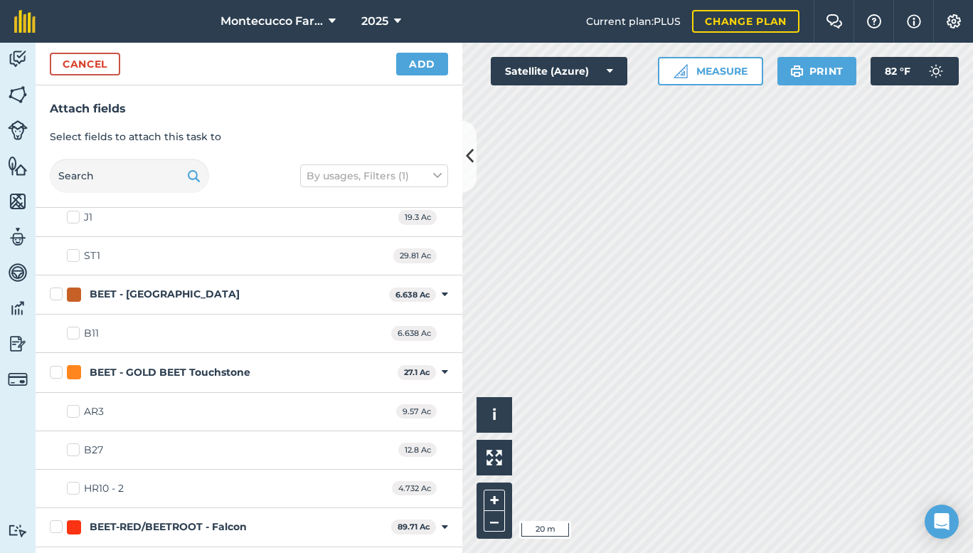
scroll to position [745, 0]
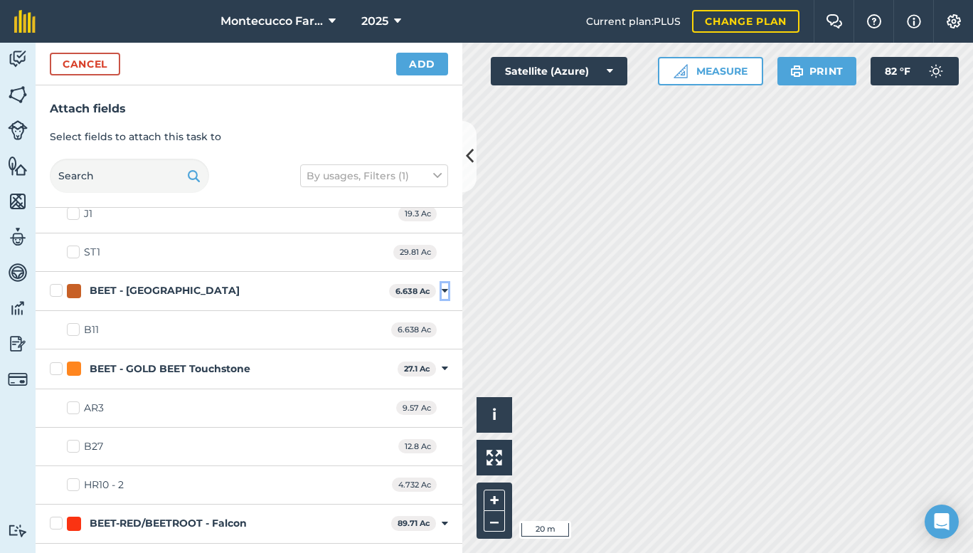
drag, startPoint x: 431, startPoint y: 297, endPoint x: 445, endPoint y: 347, distance: 52.5
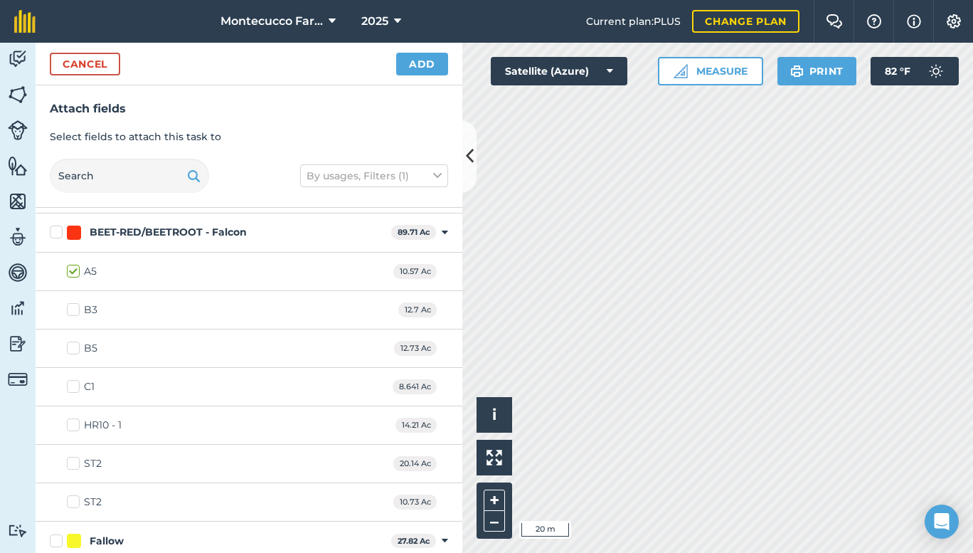
scroll to position [1043, 0]
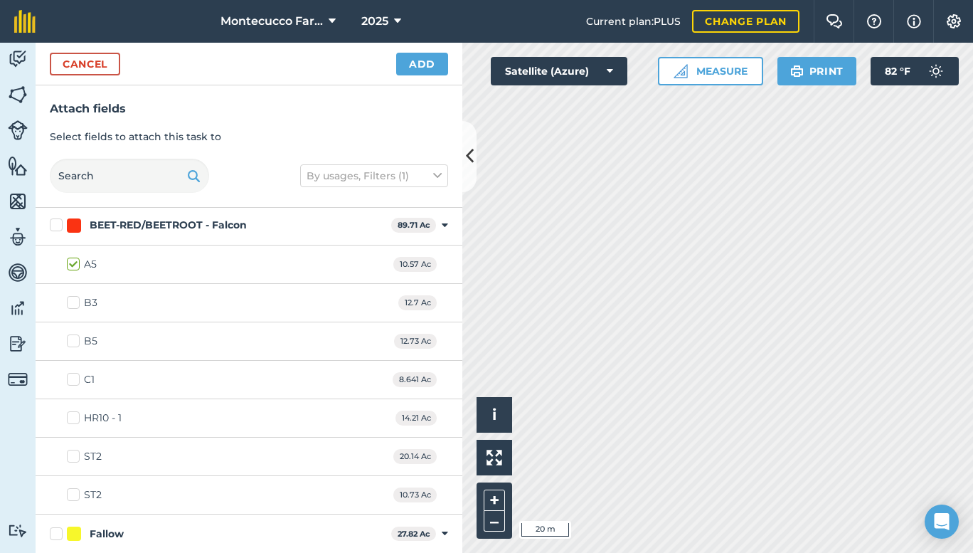
click at [78, 300] on label "B3" at bounding box center [82, 302] width 31 height 15
click at [76, 300] on input "B3" at bounding box center [71, 299] width 9 height 9
checkbox input "true"
click at [77, 342] on label "B5" at bounding box center [82, 341] width 31 height 15
click at [76, 342] on input "B5" at bounding box center [71, 338] width 9 height 9
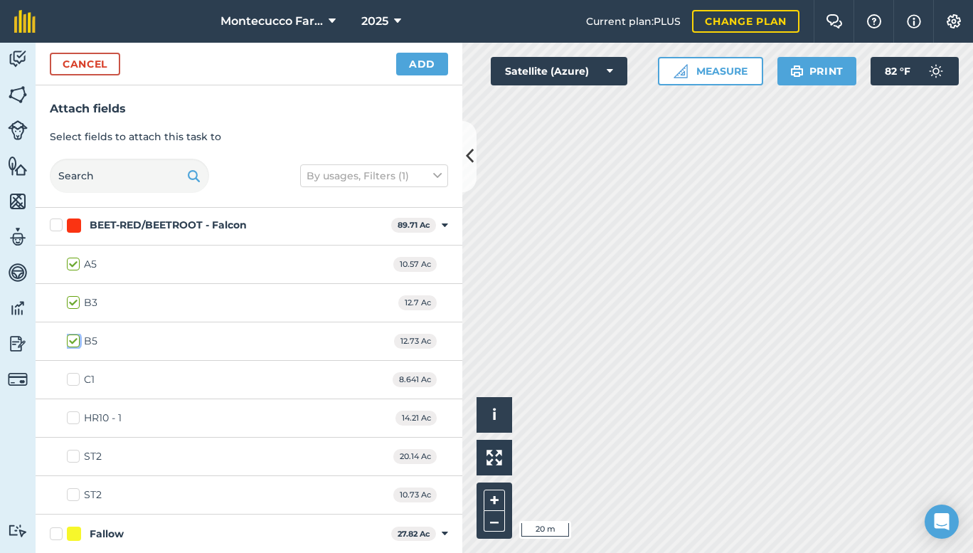
checkbox input "true"
click at [75, 455] on label "ST2" at bounding box center [84, 456] width 35 height 15
click at [75, 455] on input "ST2" at bounding box center [71, 453] width 9 height 9
checkbox input "true"
click at [74, 494] on label "ST2" at bounding box center [84, 494] width 35 height 15
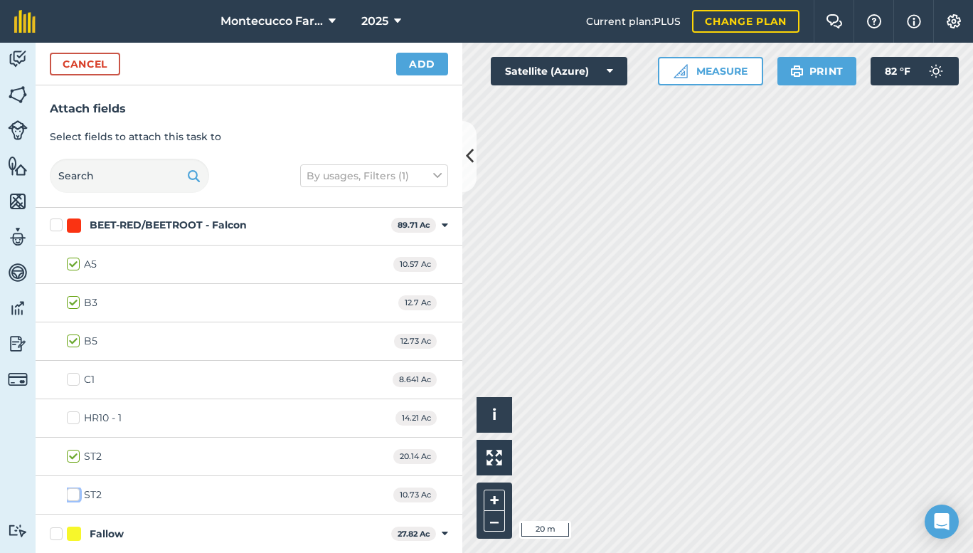
click at [74, 494] on input "ST2" at bounding box center [71, 491] width 9 height 9
checkbox input "true"
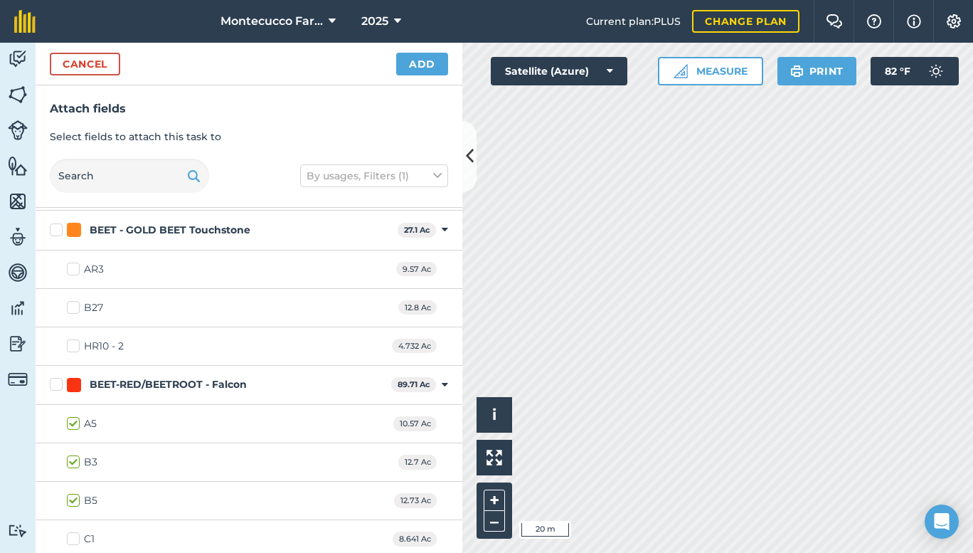
scroll to position [866, 0]
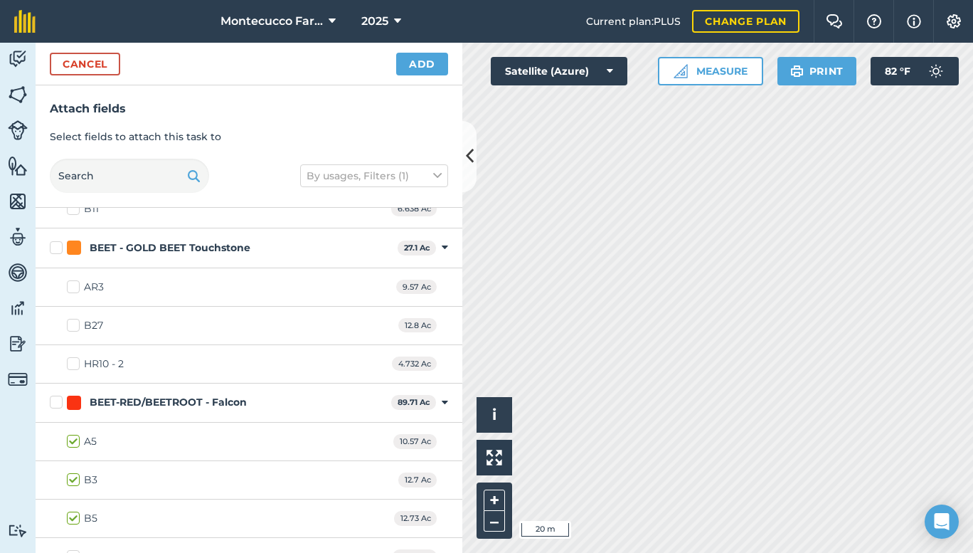
click at [72, 287] on label "AR3" at bounding box center [85, 287] width 37 height 15
click at [72, 287] on input "AR3" at bounding box center [71, 284] width 9 height 9
checkbox input "true"
click at [427, 66] on button "Add" at bounding box center [422, 64] width 52 height 23
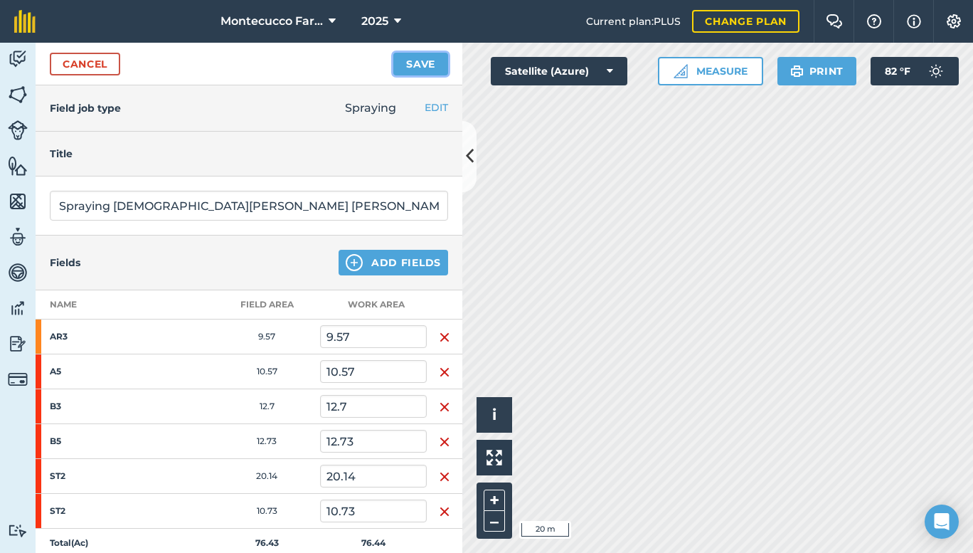
click at [412, 59] on button "Save" at bounding box center [420, 64] width 55 height 23
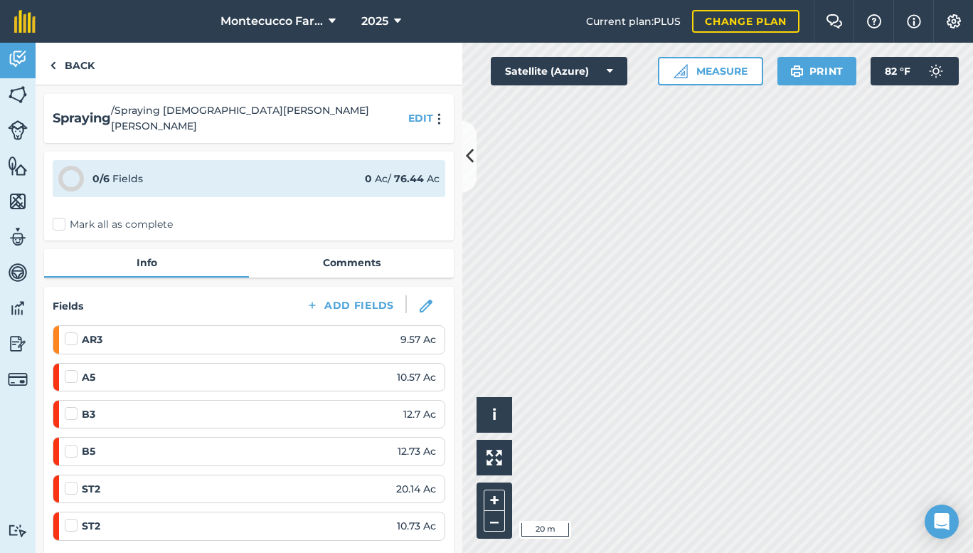
click at [59, 217] on label "Mark all as complete" at bounding box center [113, 224] width 120 height 15
click at [59, 217] on input "Mark all as complete" at bounding box center [57, 221] width 9 height 9
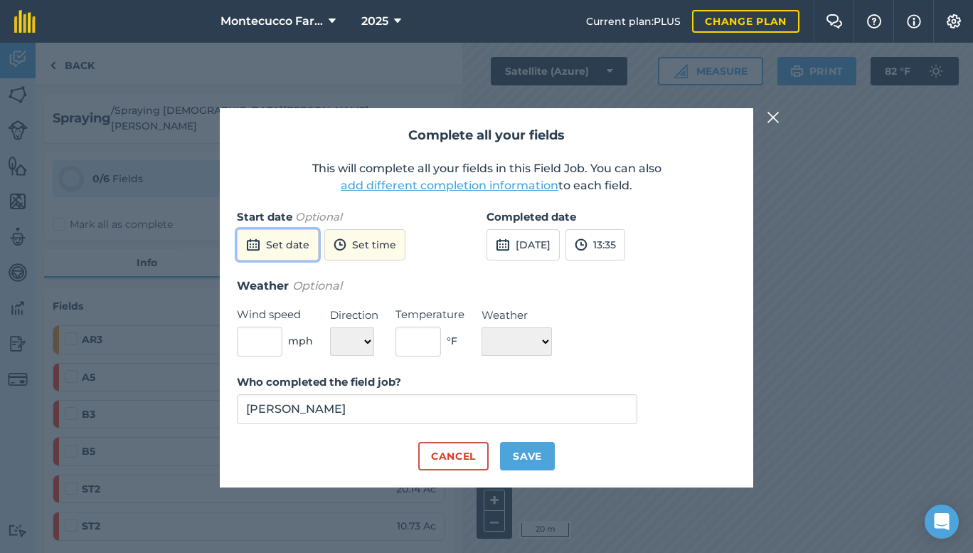
click at [295, 244] on button "Set date" at bounding box center [278, 244] width 82 height 31
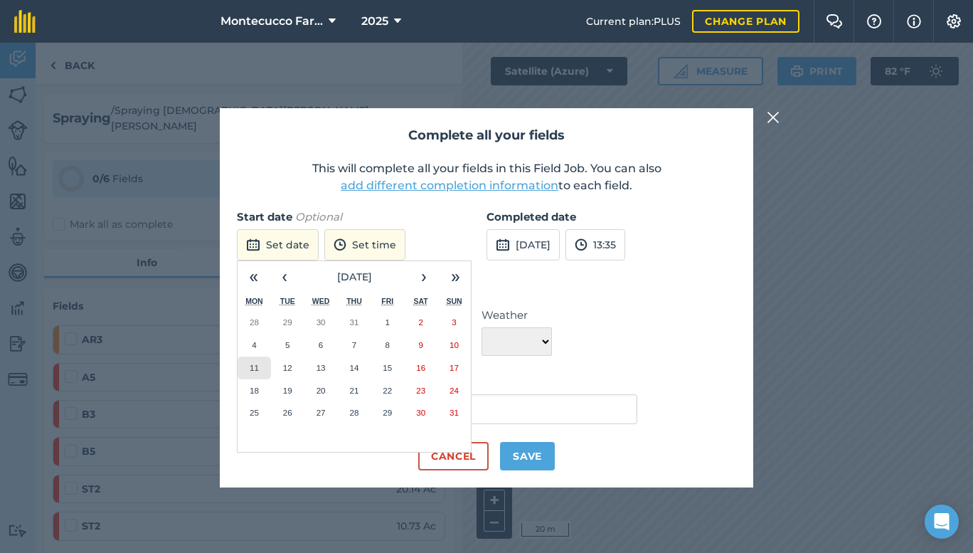
click at [256, 368] on abbr "11" at bounding box center [254, 367] width 9 height 9
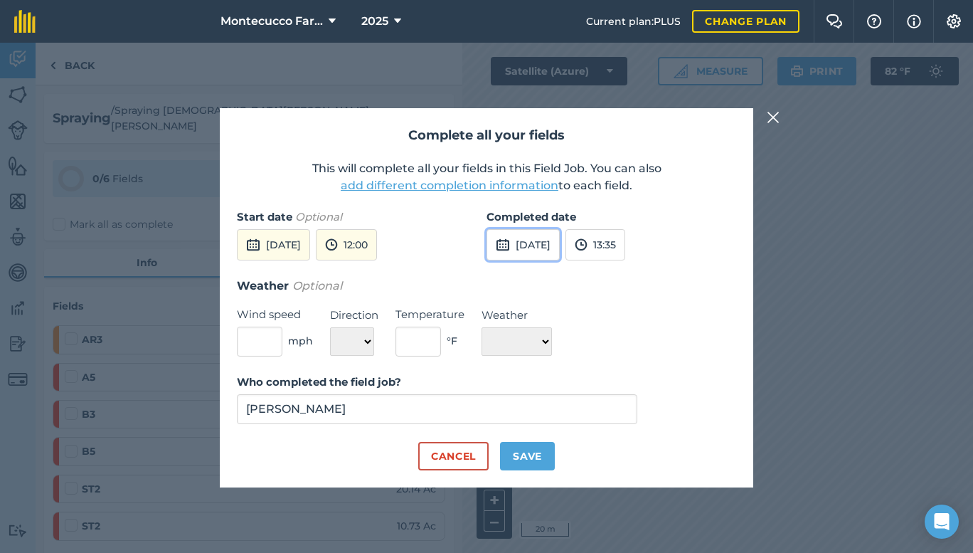
click at [560, 237] on button "[DATE]" at bounding box center [523, 244] width 73 height 31
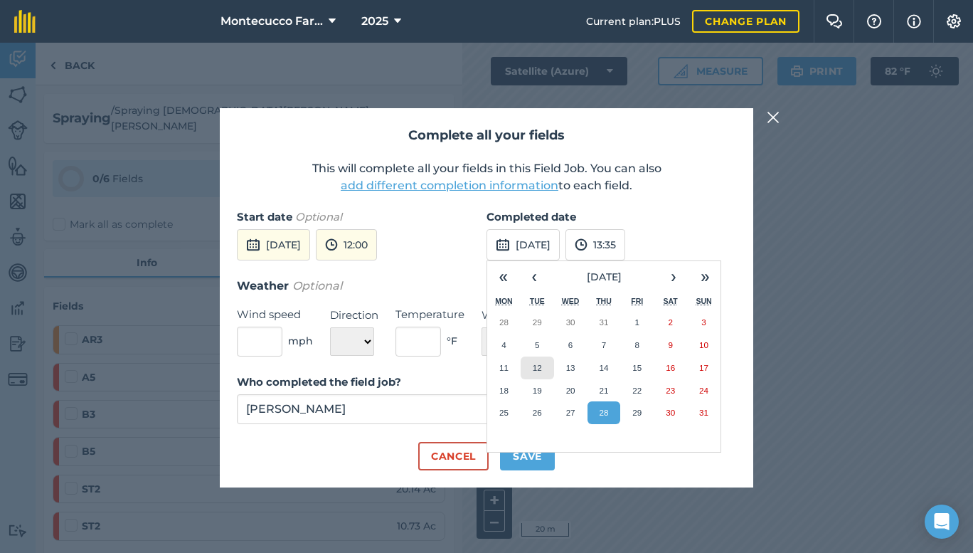
click at [536, 363] on abbr "12" at bounding box center [537, 367] width 9 height 9
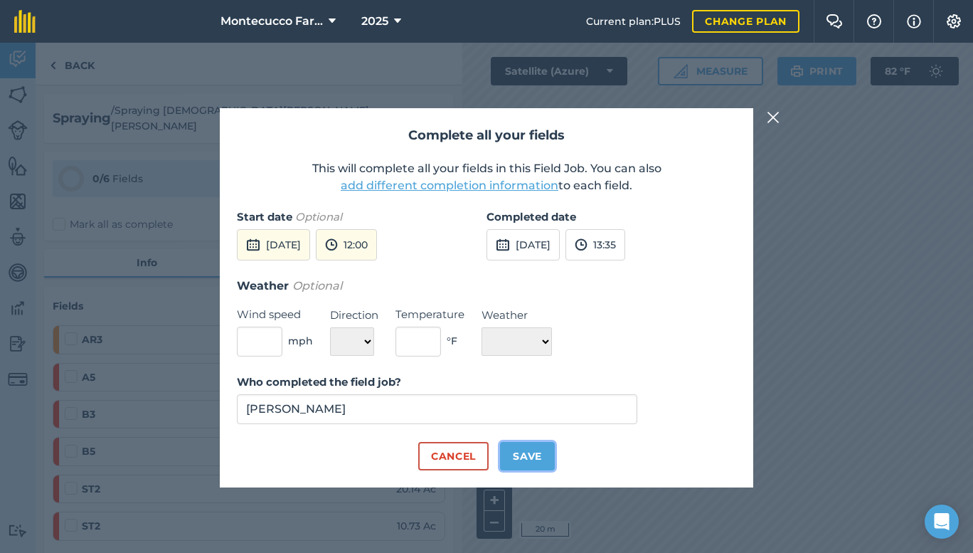
click at [531, 453] on button "Save" at bounding box center [527, 456] width 55 height 28
checkbox input "true"
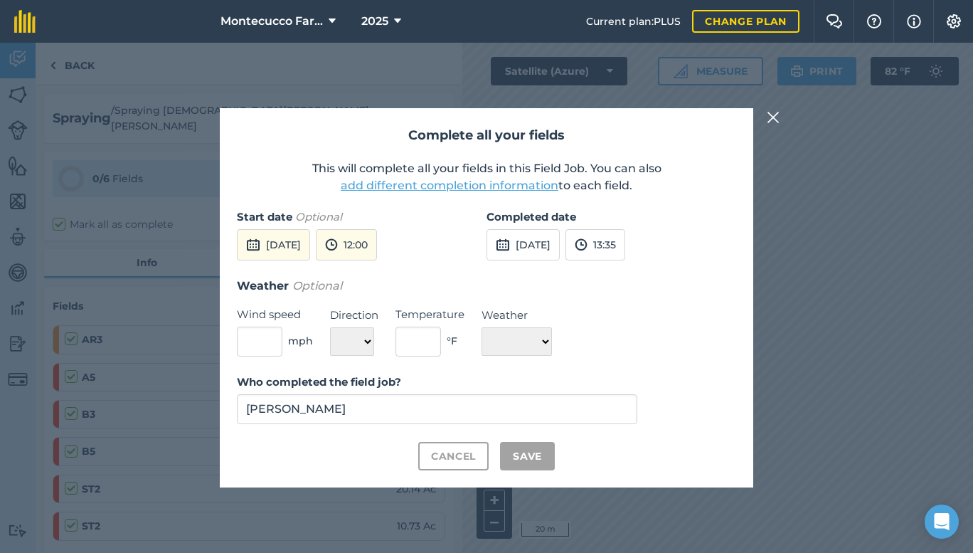
checkbox input "true"
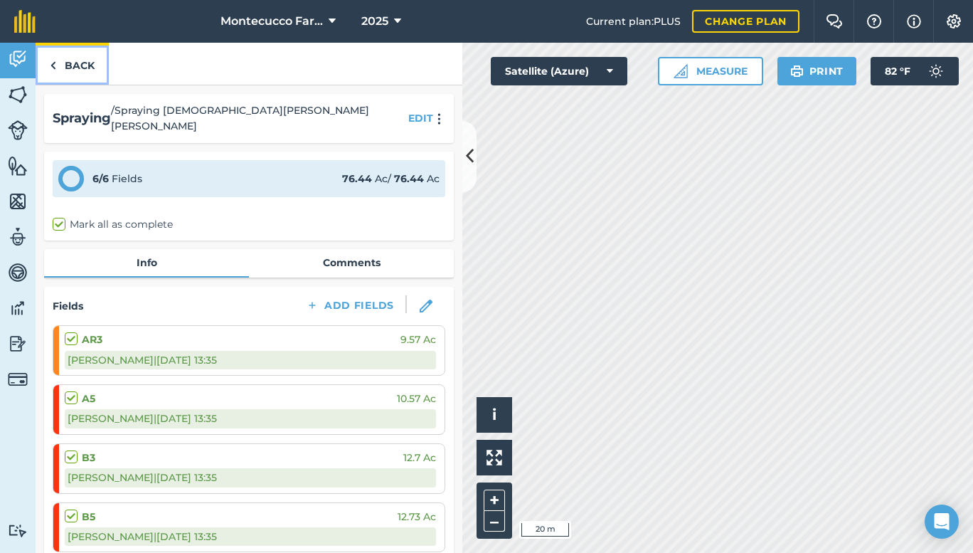
click at [83, 63] on link "Back" at bounding box center [72, 64] width 73 height 42
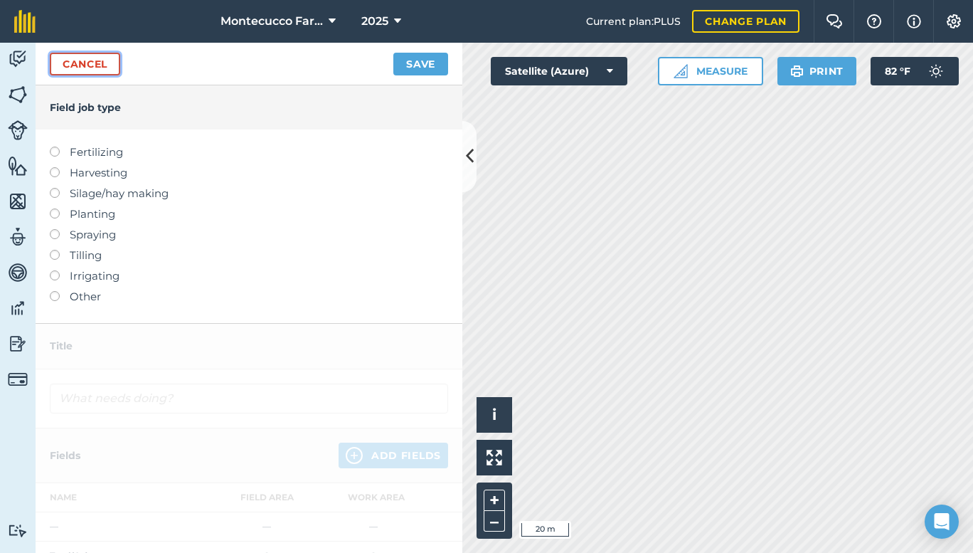
click at [75, 60] on link "Cancel" at bounding box center [85, 64] width 70 height 23
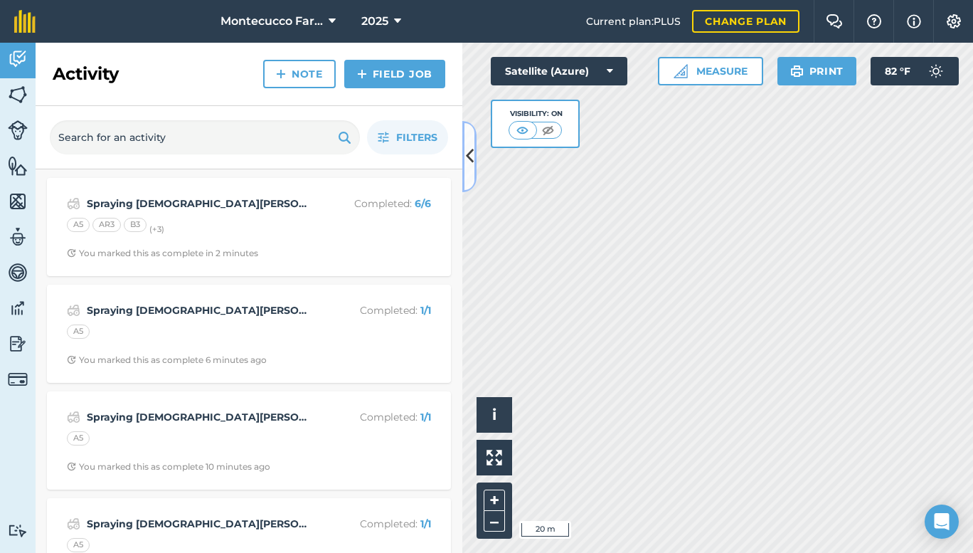
click at [468, 163] on icon at bounding box center [470, 156] width 8 height 25
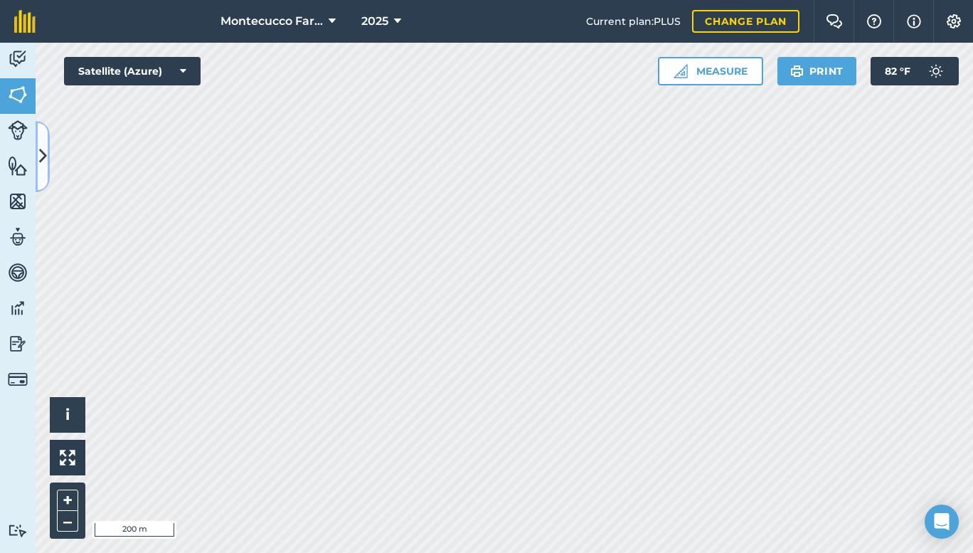
click at [40, 152] on icon at bounding box center [43, 156] width 8 height 25
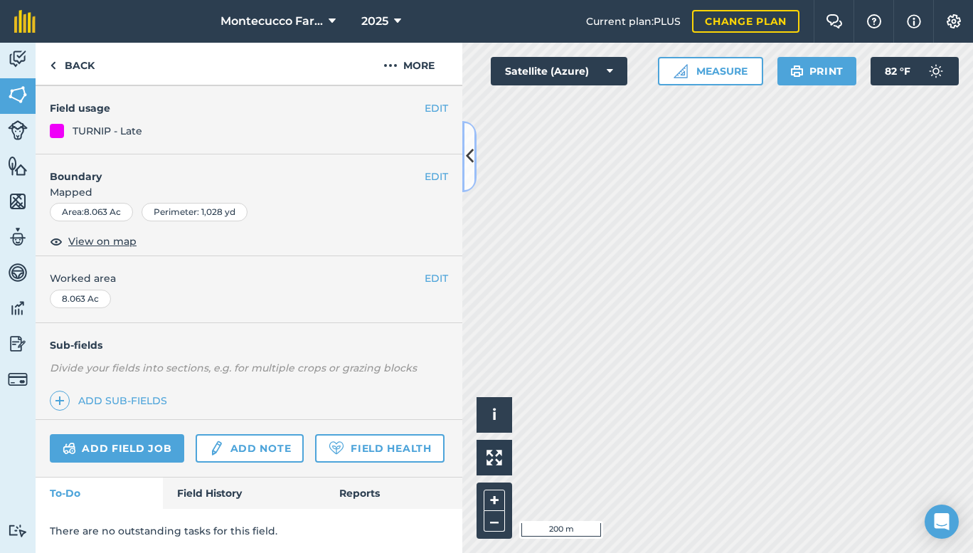
scroll to position [157, 0]
click at [192, 490] on link "Field History" at bounding box center [244, 492] width 162 height 31
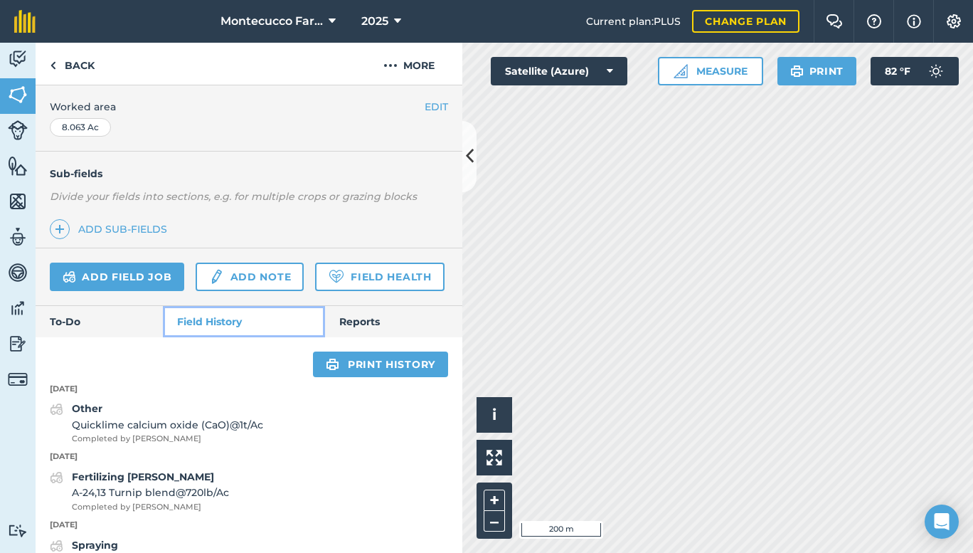
scroll to position [318, 0]
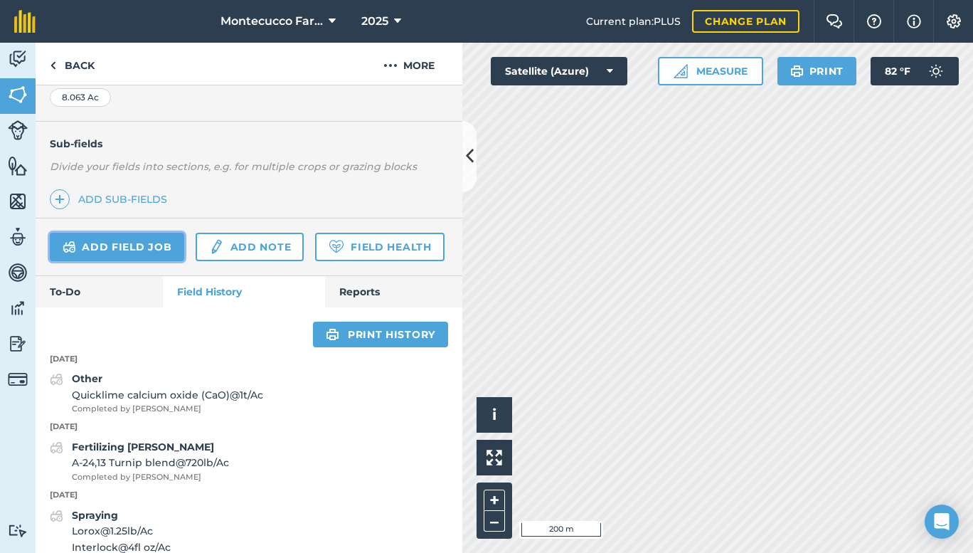
click at [102, 244] on link "Add field job" at bounding box center [117, 247] width 134 height 28
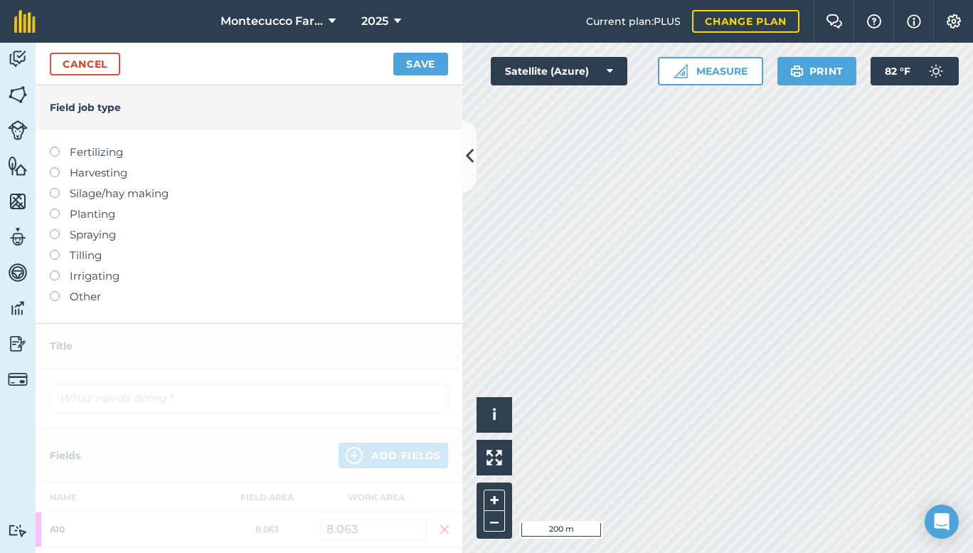
click at [105, 212] on label "Planting" at bounding box center [249, 214] width 398 height 17
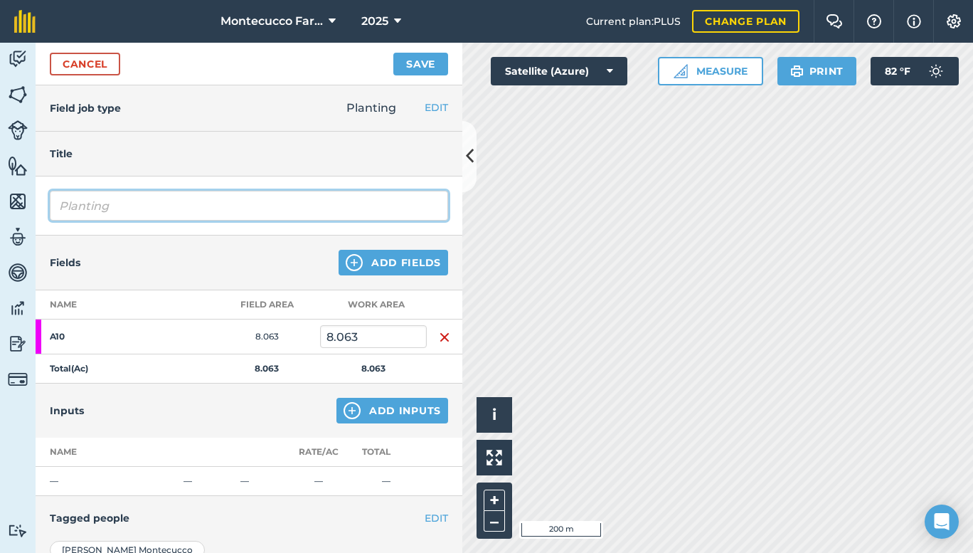
click at [116, 208] on input "Planting" at bounding box center [249, 206] width 398 height 30
type input "Planting [PERSON_NAME]"
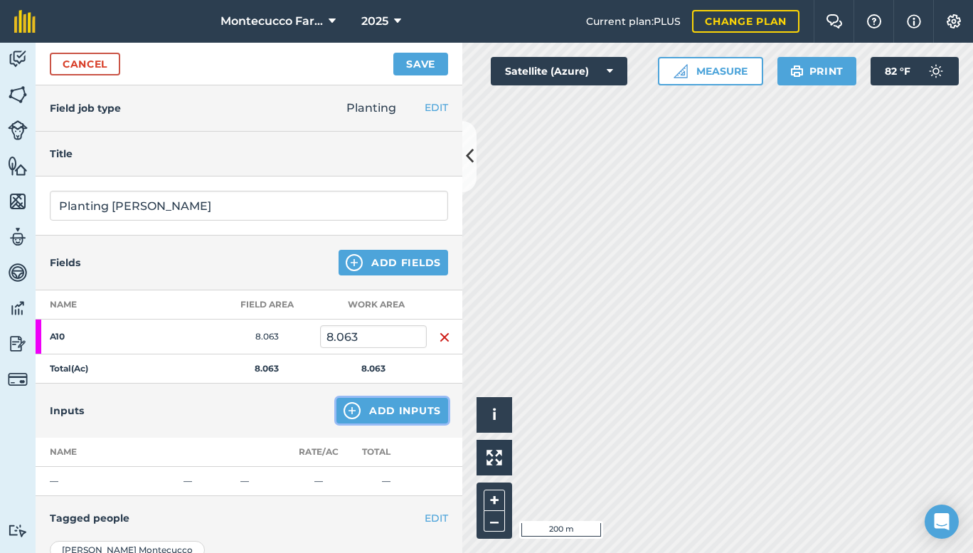
click at [407, 411] on button "Add Inputs" at bounding box center [393, 411] width 112 height 26
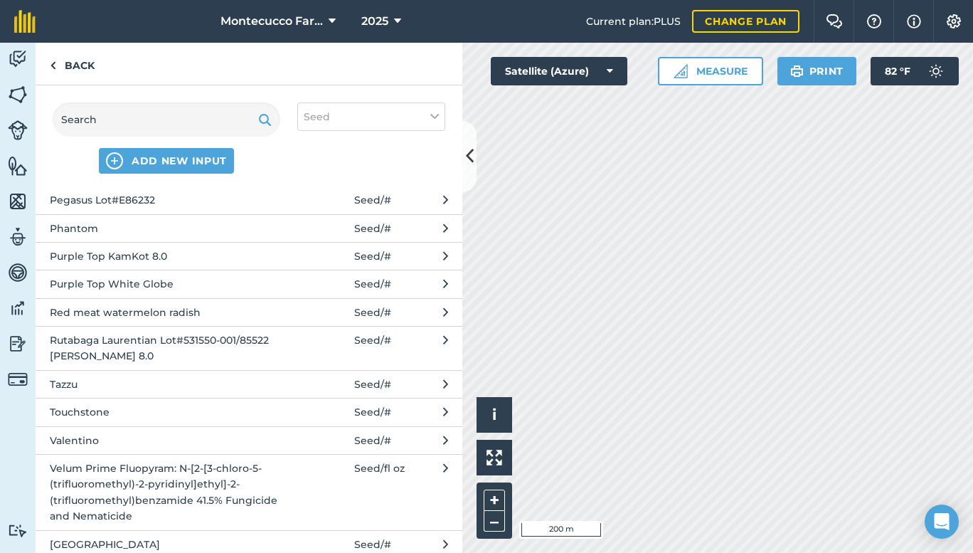
scroll to position [755, 0]
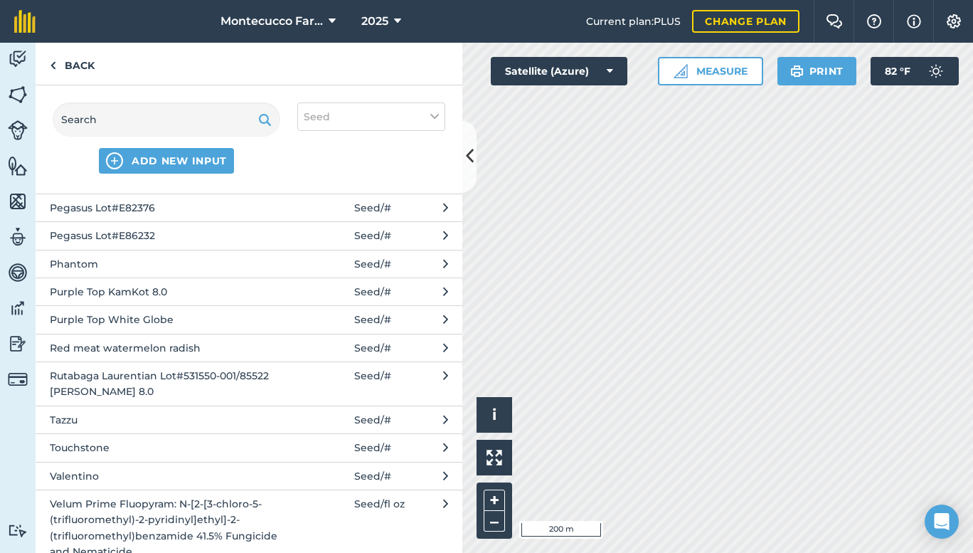
click at [159, 294] on span "Purple Top KamKot 8.0" at bounding box center [166, 292] width 233 height 16
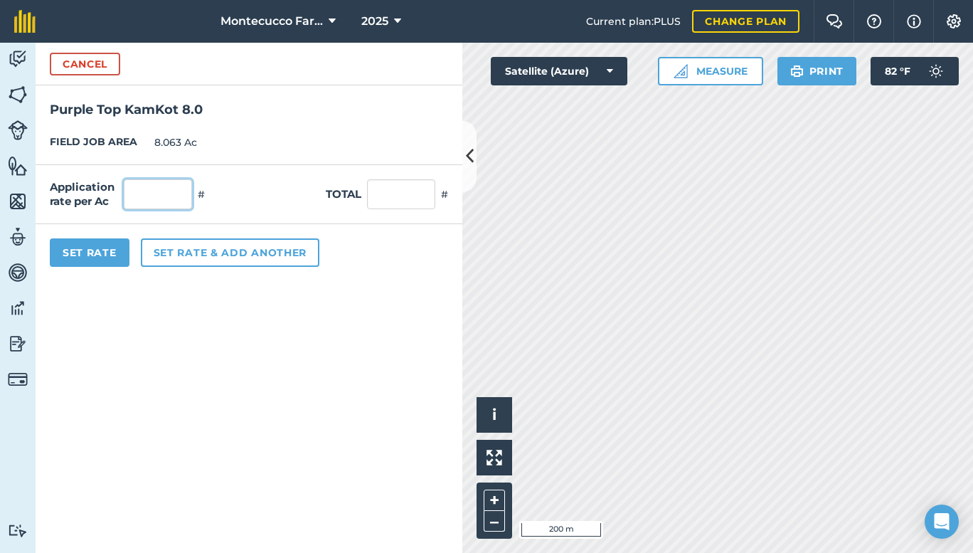
click at [181, 195] on input "text" at bounding box center [158, 194] width 68 height 30
type input "184,000"
type input "1,483,592"
click at [240, 248] on button "Set rate & add another" at bounding box center [230, 252] width 179 height 28
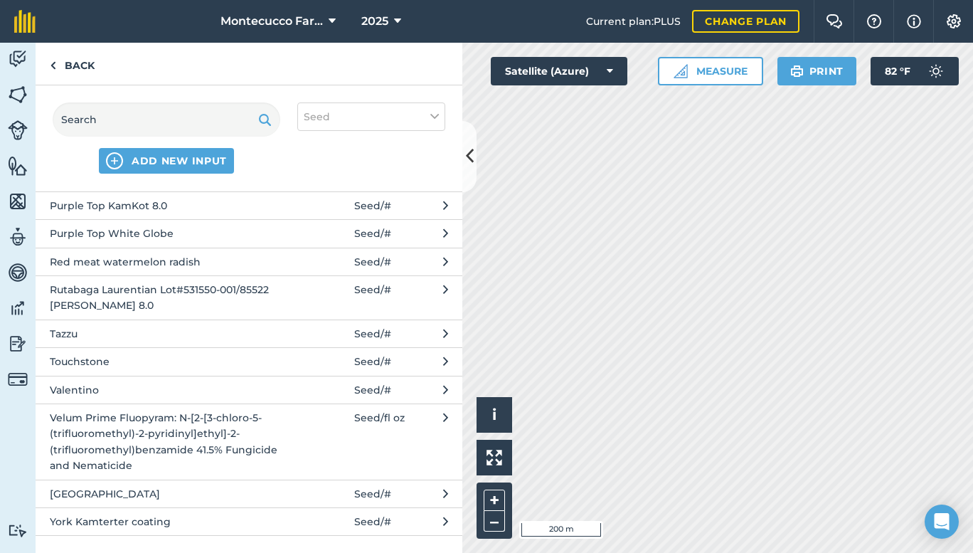
scroll to position [830, 0]
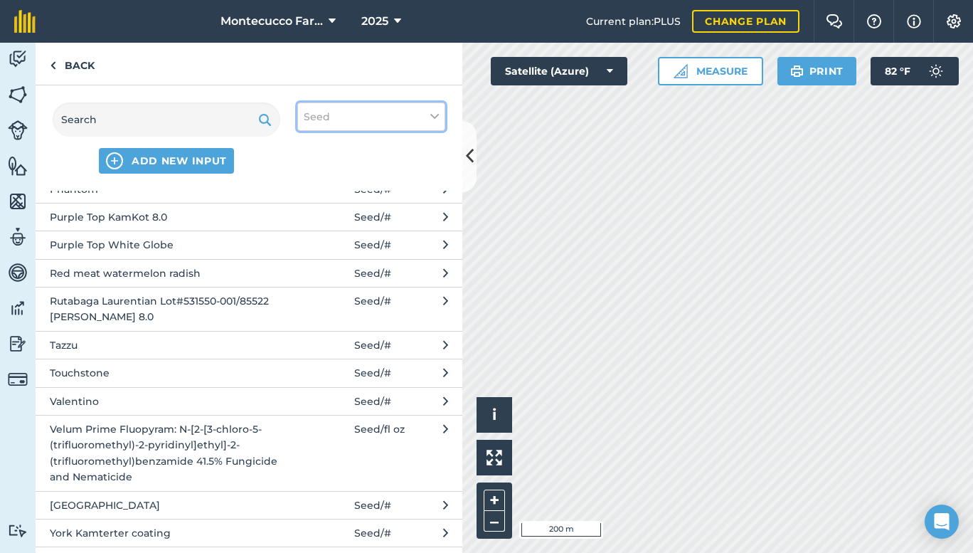
click at [432, 113] on icon at bounding box center [434, 117] width 9 height 16
click at [329, 196] on label "Spray" at bounding box center [371, 198] width 135 height 15
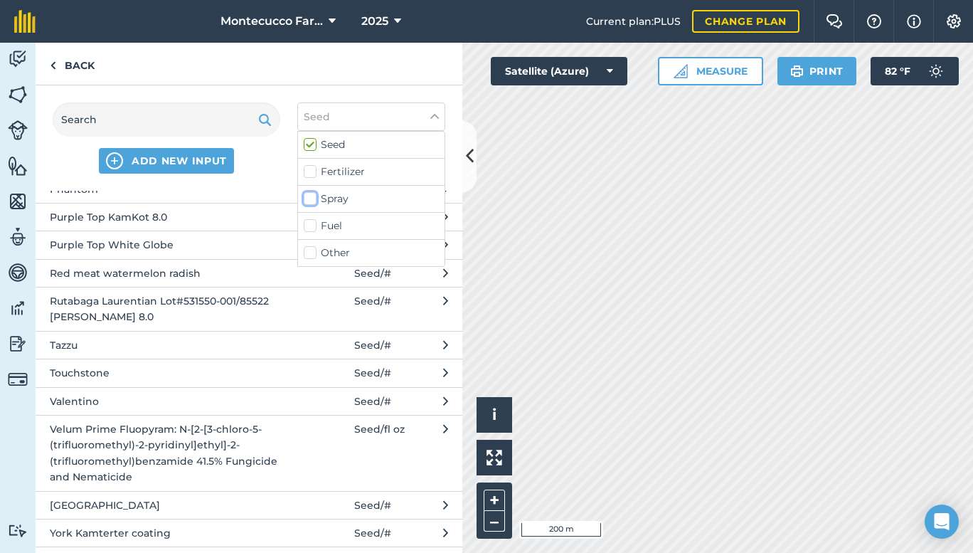
click at [313, 196] on input "Spray" at bounding box center [308, 195] width 9 height 9
checkbox input "true"
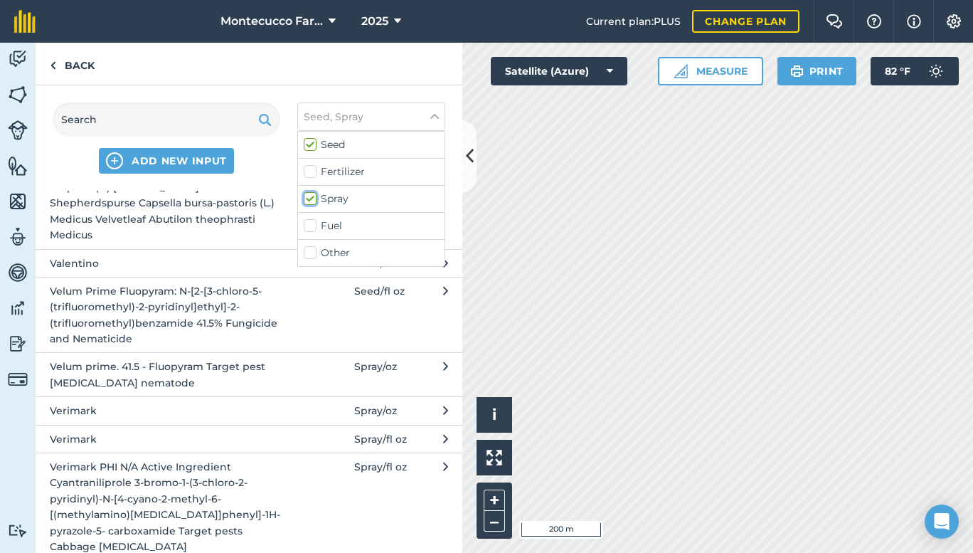
scroll to position [4998, 0]
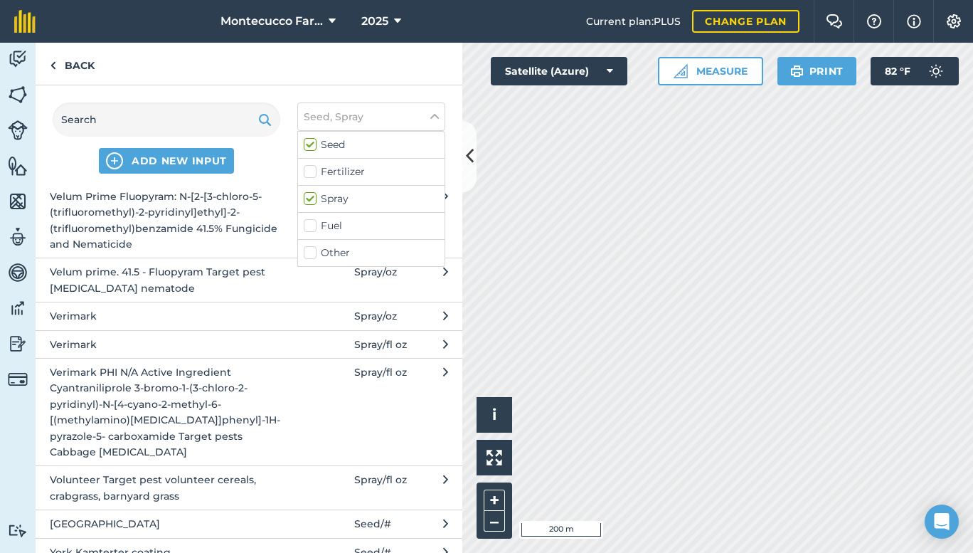
click at [189, 368] on span "Verimark PHI N/A Active Ingredient Cyantraniliprole 3-bromo-1-(3-chloro-2-pyrid…" at bounding box center [166, 411] width 233 height 95
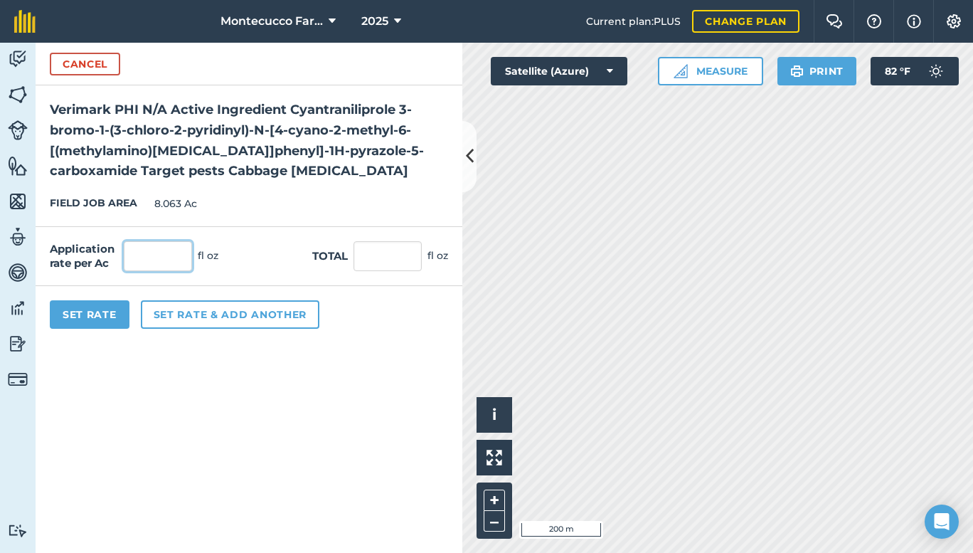
click at [179, 262] on input "text" at bounding box center [158, 256] width 68 height 30
type input "13.5"
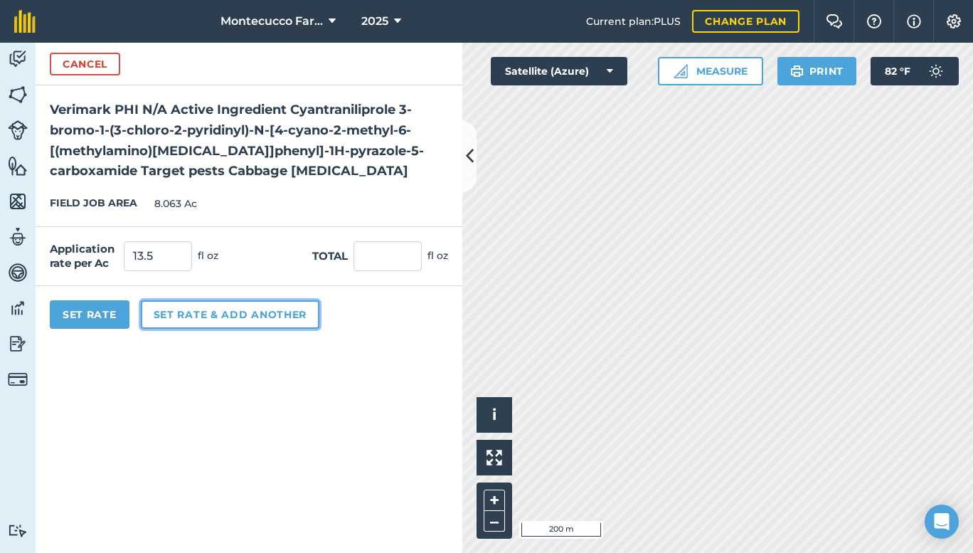
type input "108.851"
click at [206, 316] on button "Set rate & add another" at bounding box center [230, 314] width 179 height 28
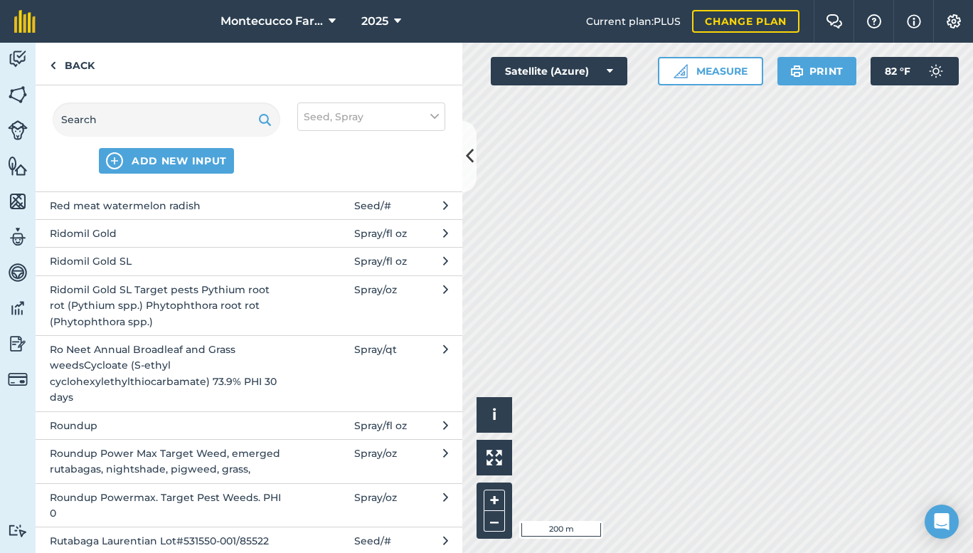
scroll to position [3802, 0]
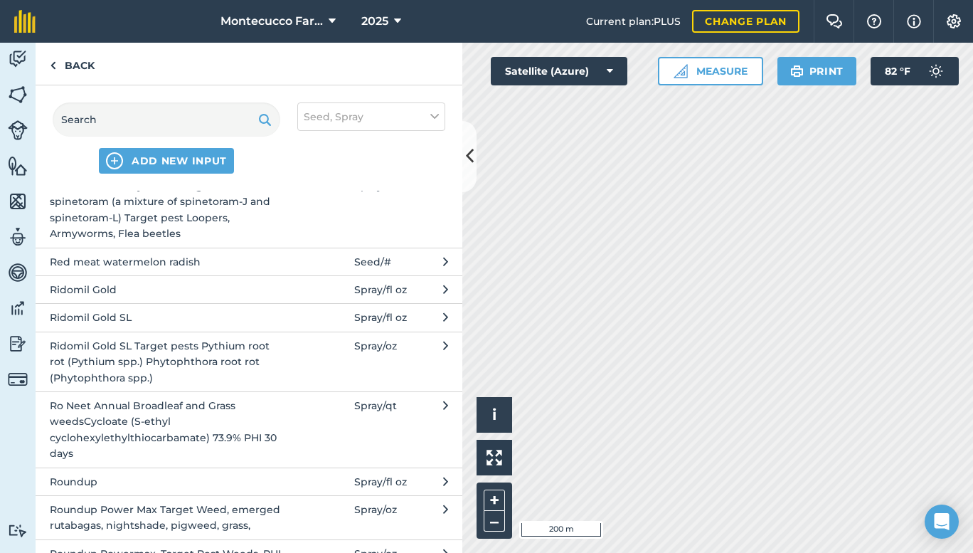
click at [159, 338] on span "Ridomil Gold SL Target pests Pythium root rot (Pythium spp.) Phytophthora root …" at bounding box center [166, 362] width 233 height 48
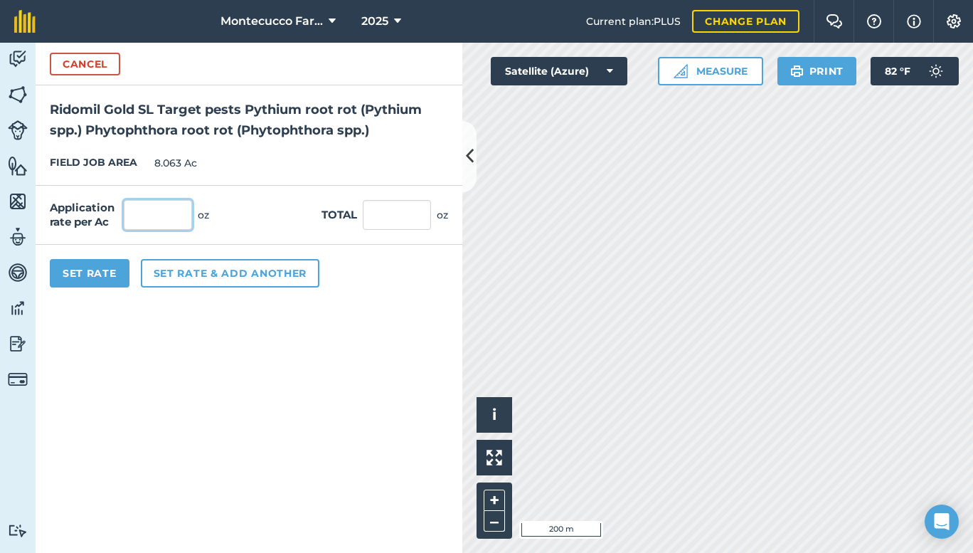
click at [144, 214] on input "text" at bounding box center [158, 215] width 68 height 30
type input "6"
type input "48.378"
click at [81, 266] on button "Set Rate" at bounding box center [90, 273] width 80 height 28
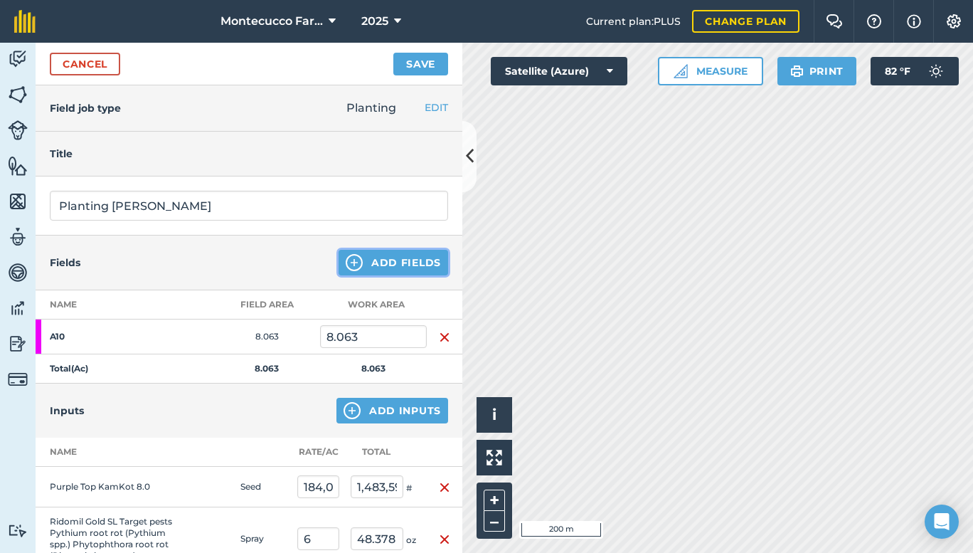
click at [351, 257] on button "Add Fields" at bounding box center [394, 263] width 110 height 26
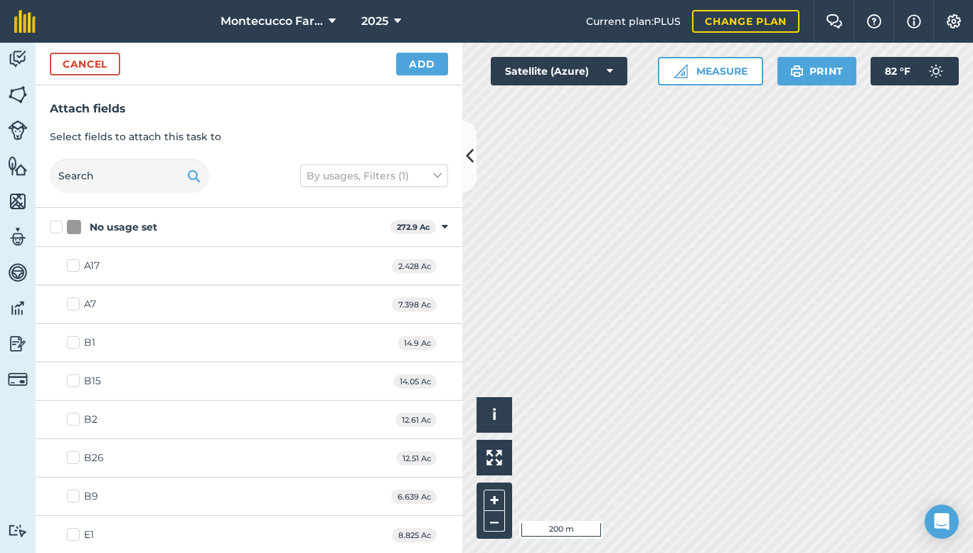
checkbox input "true"
click at [428, 54] on button "Add" at bounding box center [422, 64] width 52 height 23
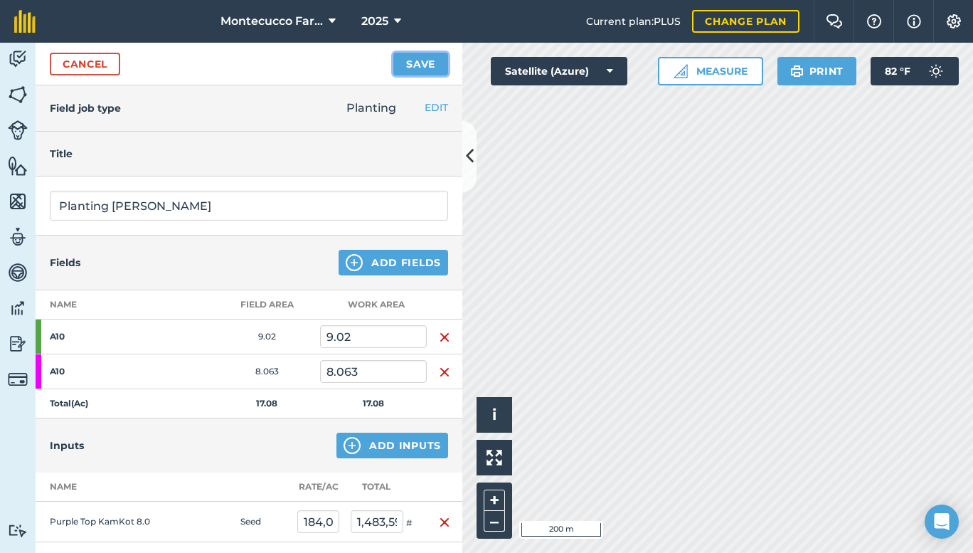
click at [416, 67] on button "Save" at bounding box center [420, 64] width 55 height 23
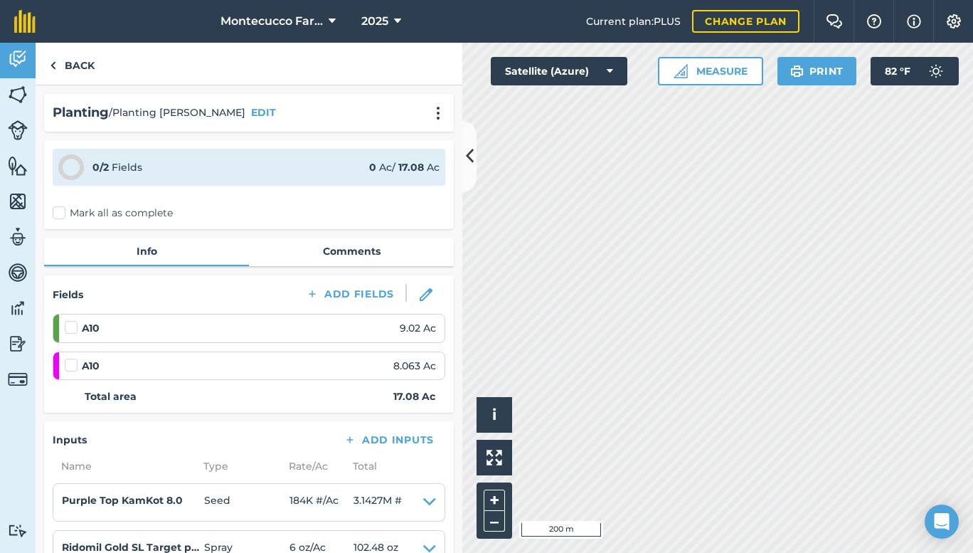
click at [65, 207] on label "Mark all as complete" at bounding box center [113, 213] width 120 height 15
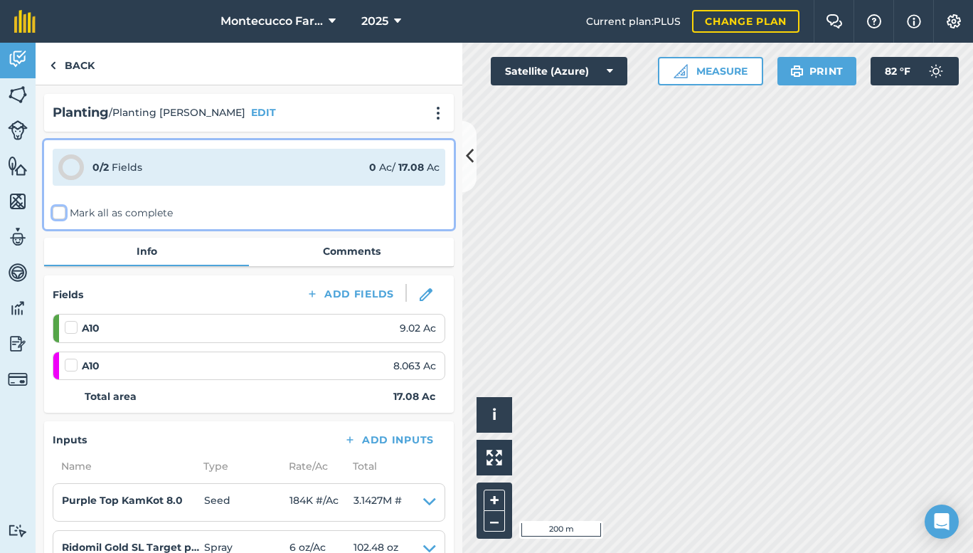
click at [62, 207] on input "Mark all as complete" at bounding box center [57, 210] width 9 height 9
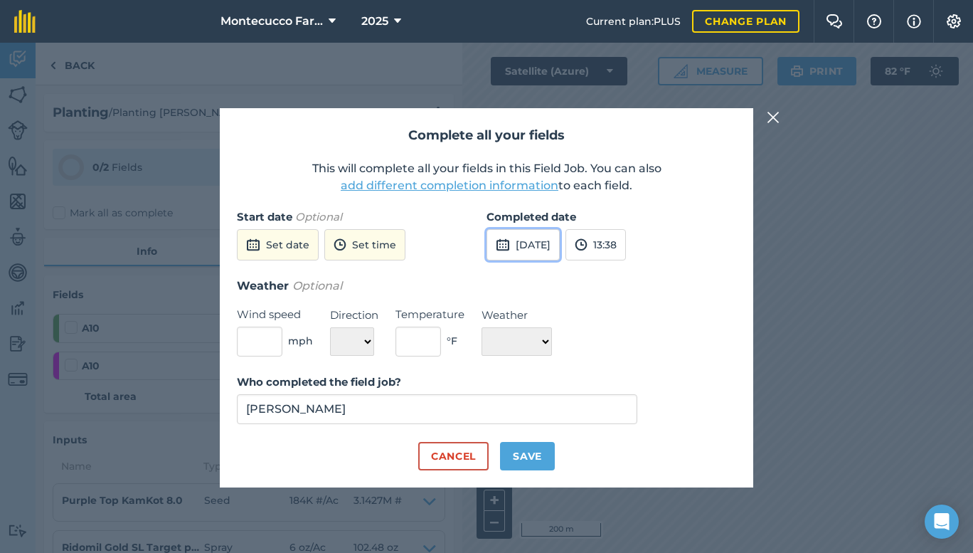
click at [560, 245] on button "[DATE]" at bounding box center [523, 244] width 73 height 31
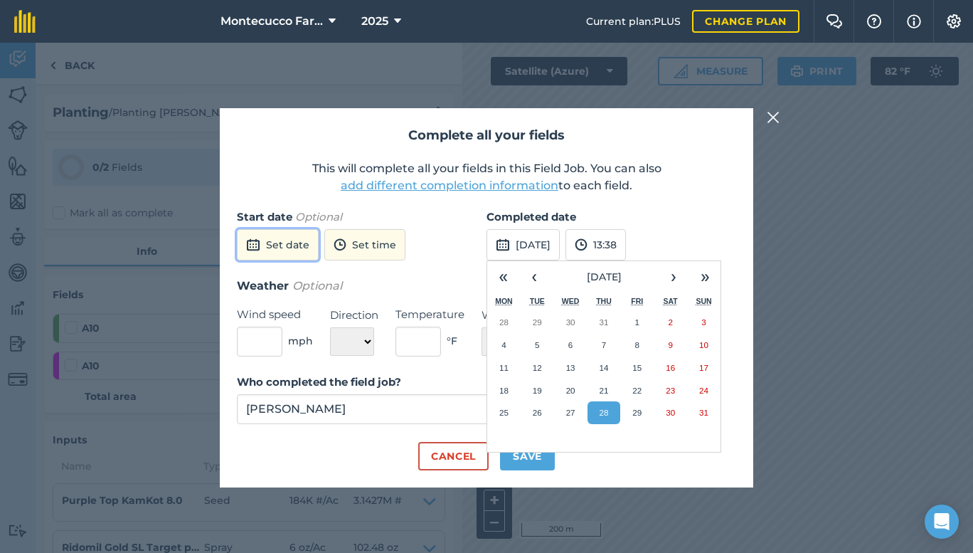
click at [300, 245] on button "Set date" at bounding box center [278, 244] width 82 height 31
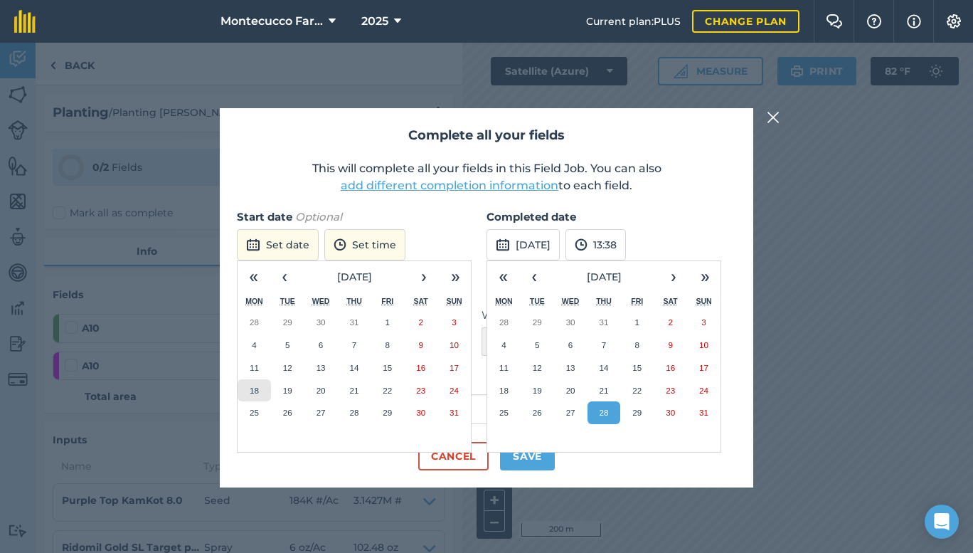
click at [253, 384] on button "18" at bounding box center [254, 390] width 33 height 23
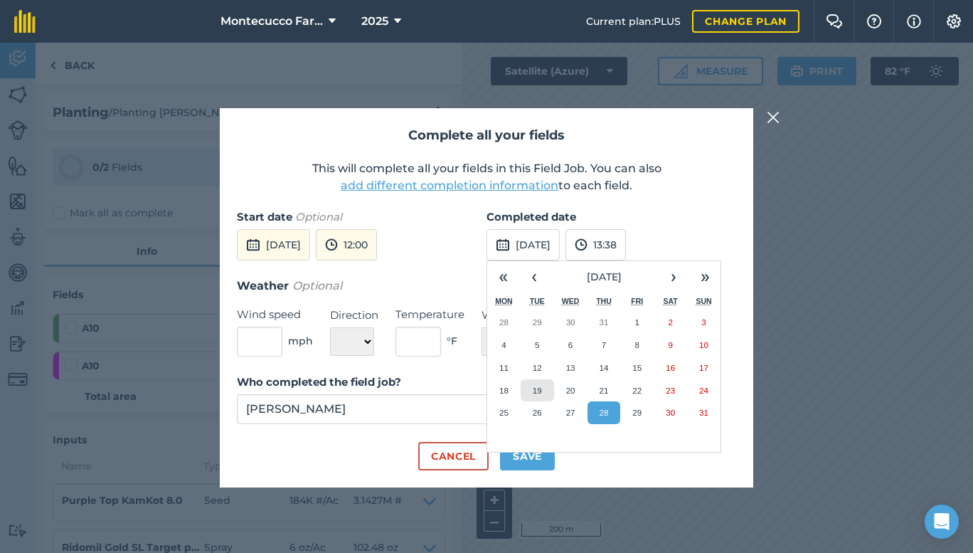
click at [542, 387] on button "19" at bounding box center [537, 390] width 33 height 23
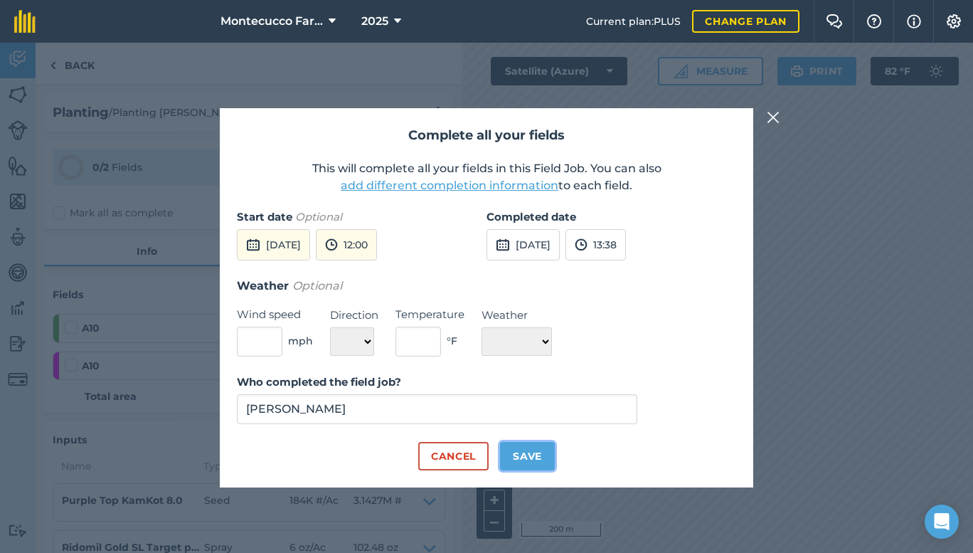
click at [525, 453] on button "Save" at bounding box center [527, 456] width 55 height 28
checkbox input "true"
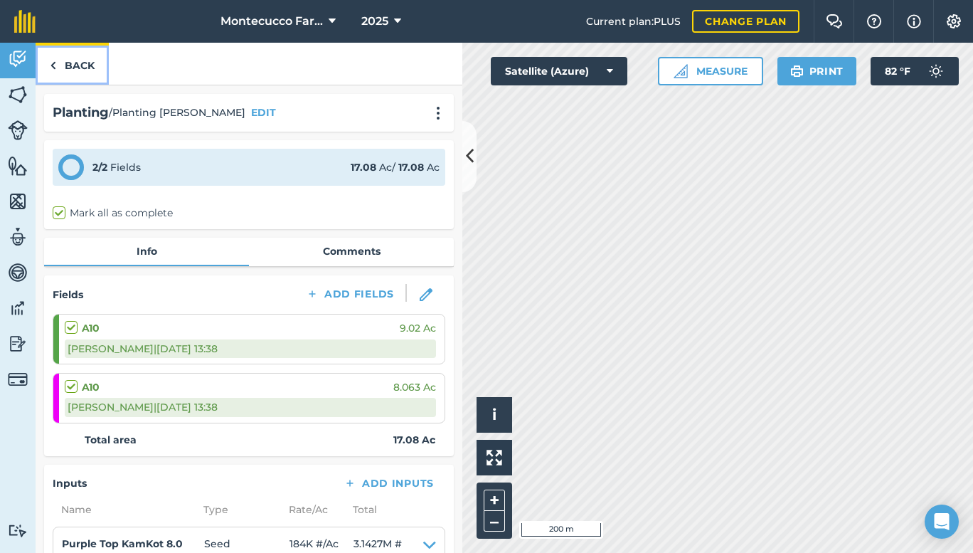
click at [75, 60] on link "Back" at bounding box center [72, 64] width 73 height 42
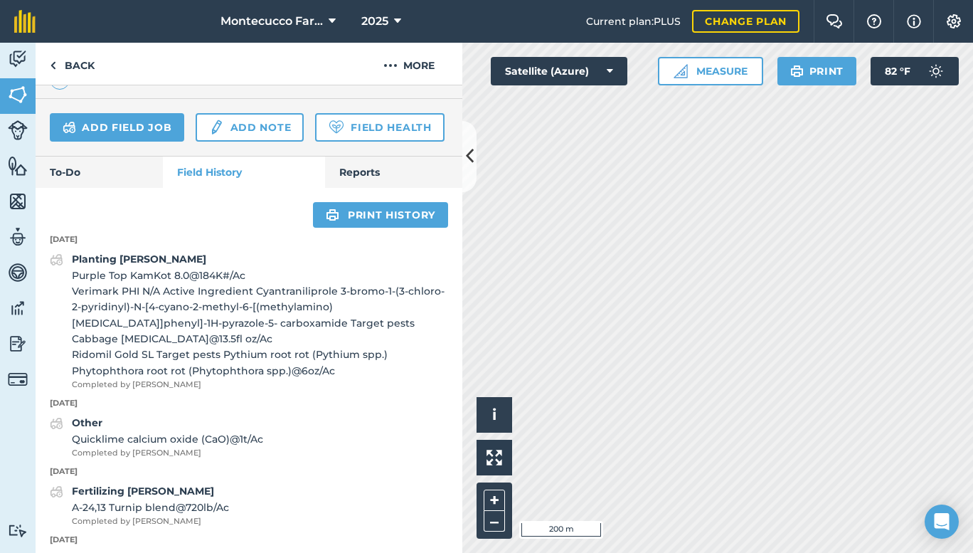
scroll to position [427, 0]
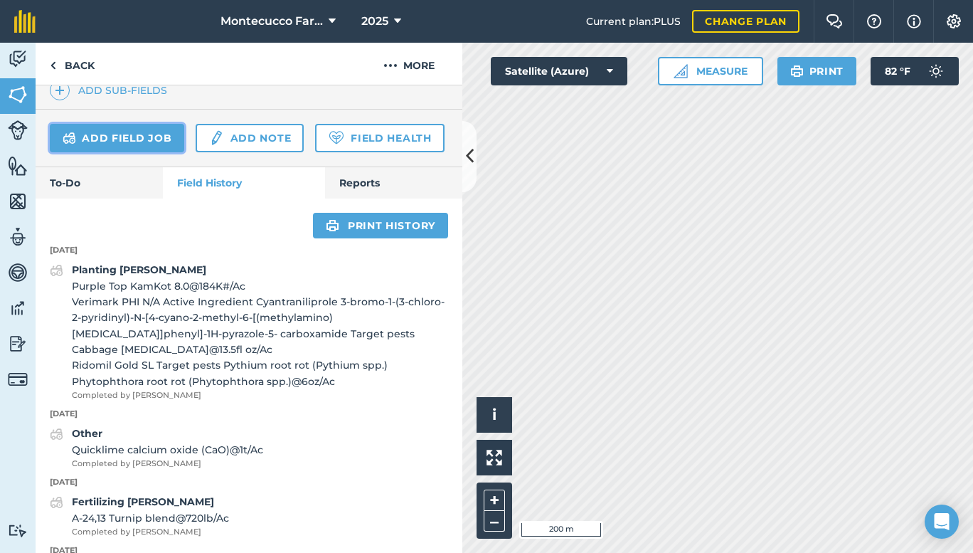
click at [101, 136] on link "Add field job" at bounding box center [117, 138] width 134 height 28
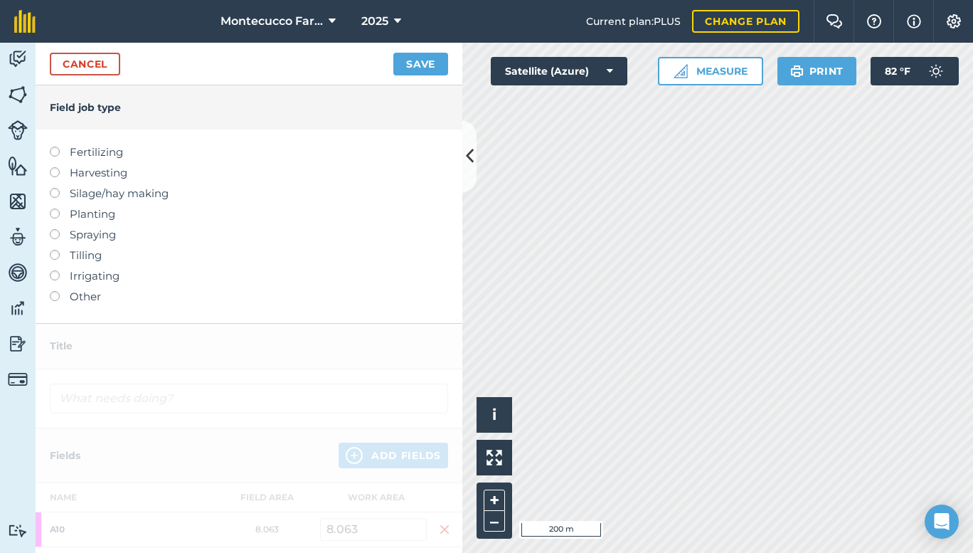
click at [83, 235] on label "Spraying" at bounding box center [249, 234] width 398 height 17
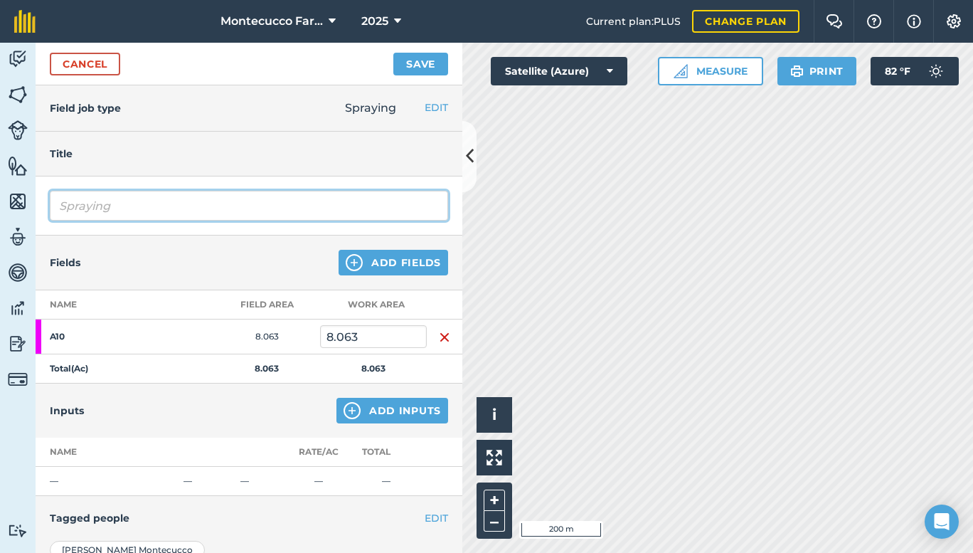
click at [151, 201] on input "Spraying" at bounding box center [249, 206] width 398 height 30
type input "Spraying [DEMOGRAPHIC_DATA][PERSON_NAME] [PERSON_NAME]"
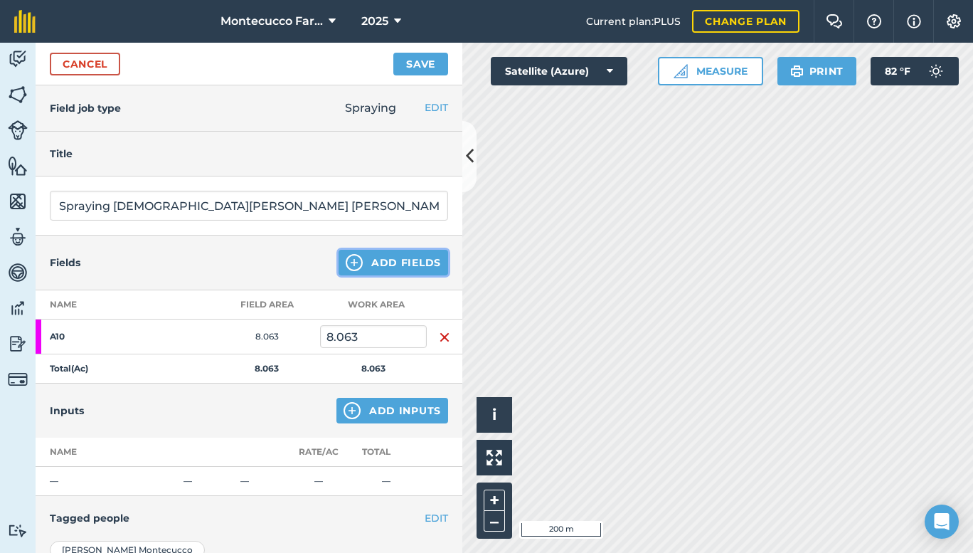
click at [425, 265] on button "Add Fields" at bounding box center [394, 263] width 110 height 26
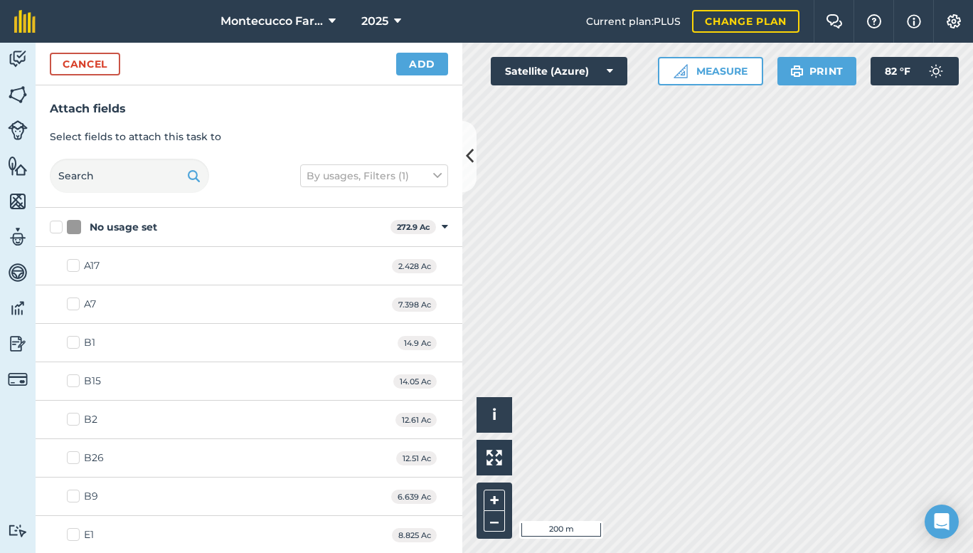
checkbox input "true"
click at [427, 59] on button "Add" at bounding box center [422, 64] width 52 height 23
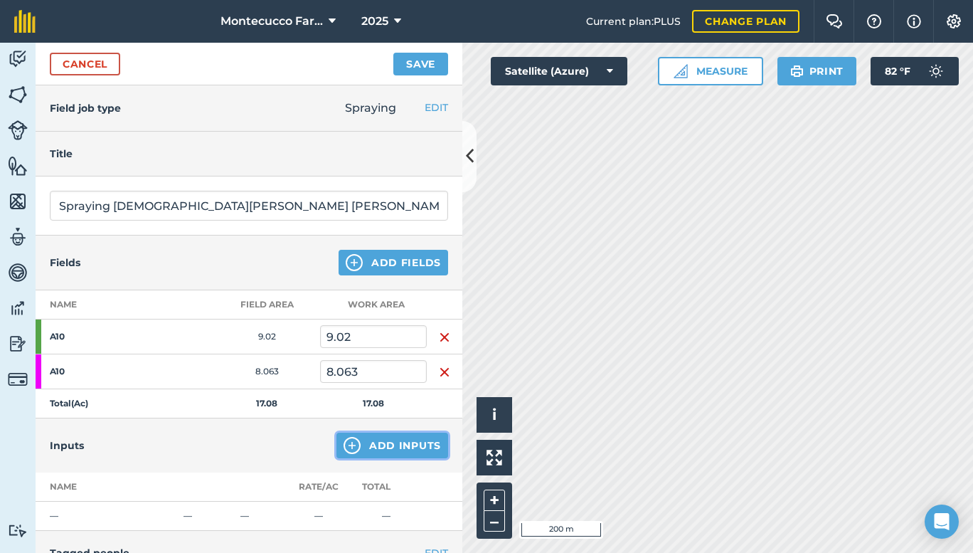
click at [409, 445] on button "Add Inputs" at bounding box center [393, 446] width 112 height 26
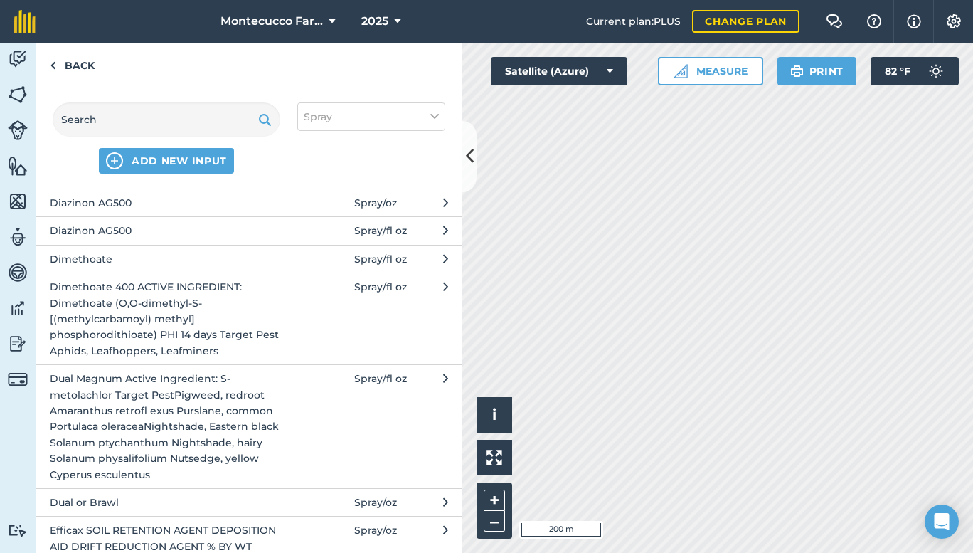
scroll to position [1212, 0]
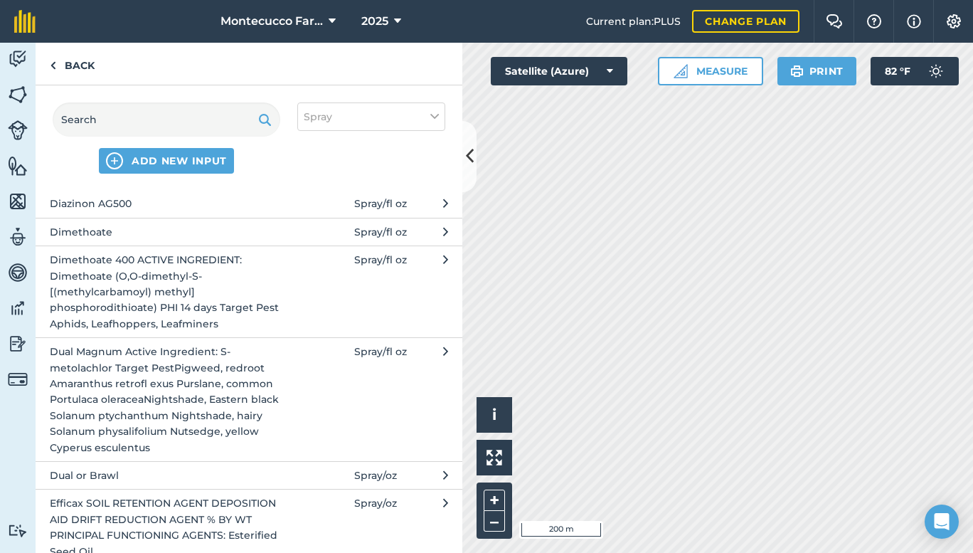
click at [164, 394] on span "Dual Magnum Active Ingredient: S-metolachlor Target PestPigweed, redroot Amaran…" at bounding box center [166, 400] width 233 height 112
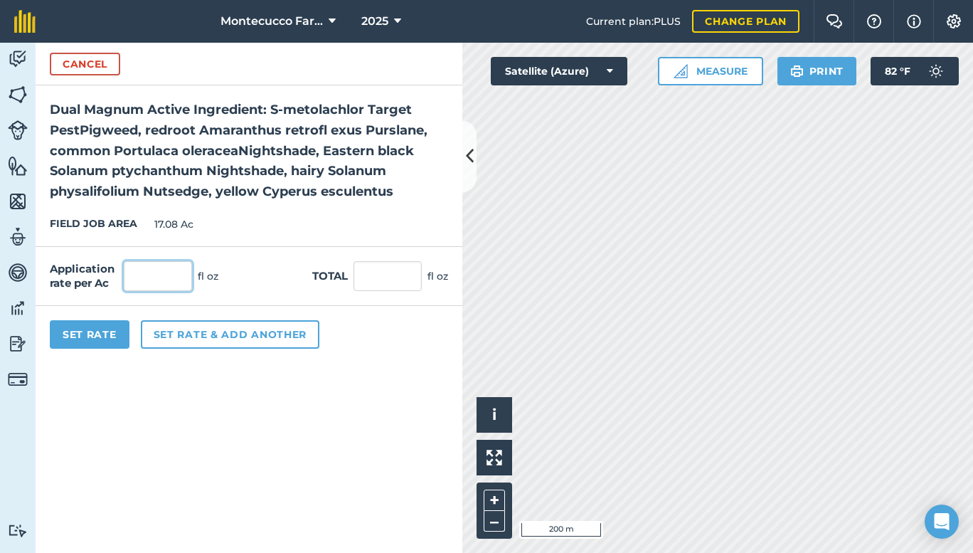
click at [151, 277] on input "text" at bounding box center [158, 276] width 68 height 30
type input "8"
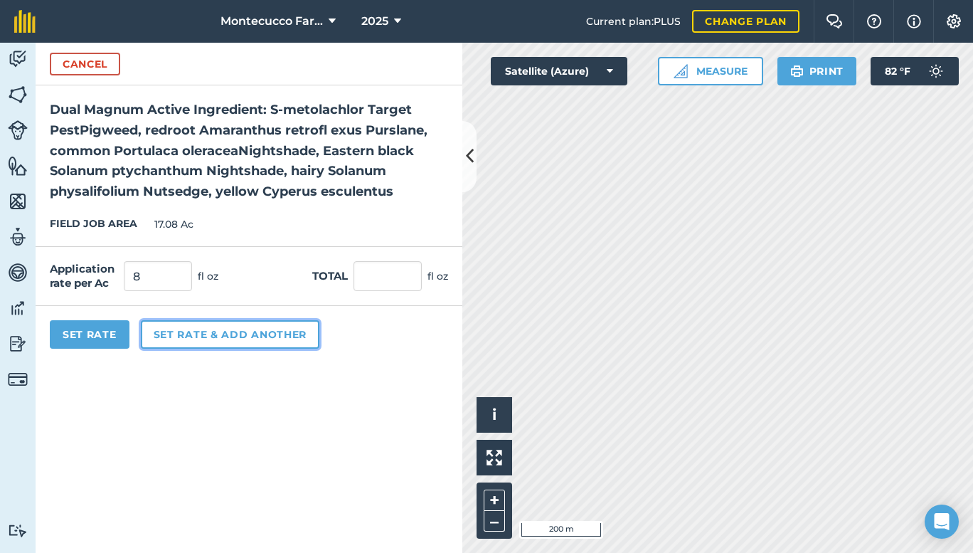
type input "136.64"
click at [178, 327] on button "Set rate & add another" at bounding box center [230, 334] width 179 height 28
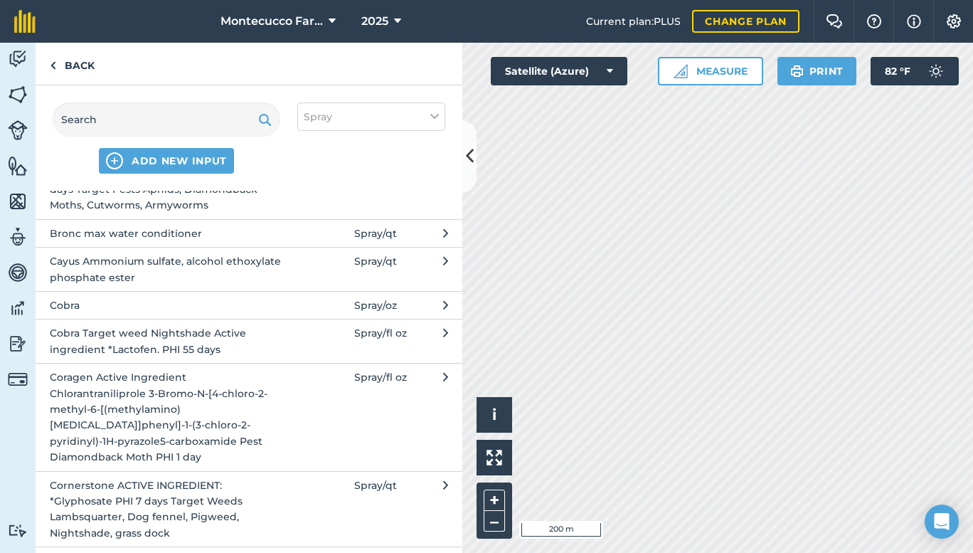
scroll to position [999, 0]
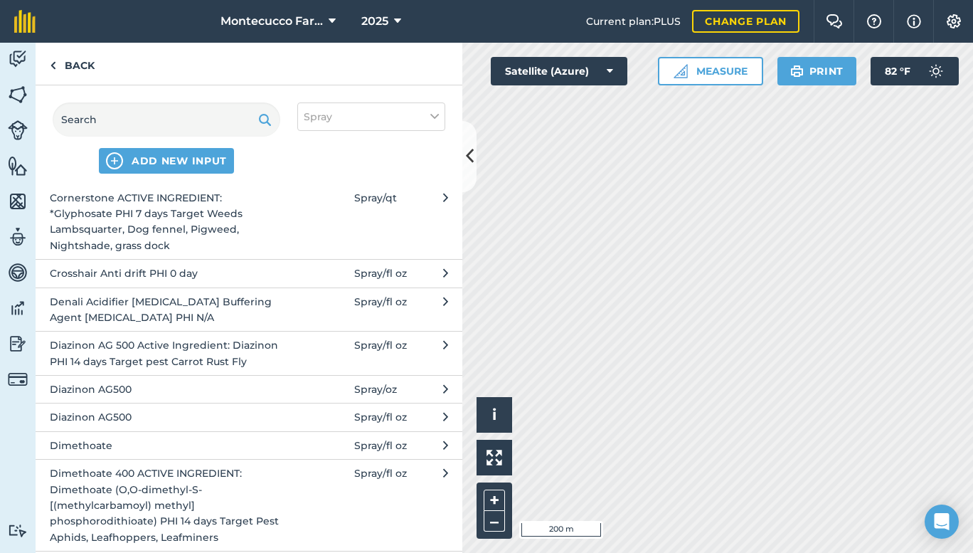
click at [220, 275] on span "Crosshair Anti drift PHI 0 day" at bounding box center [166, 273] width 233 height 16
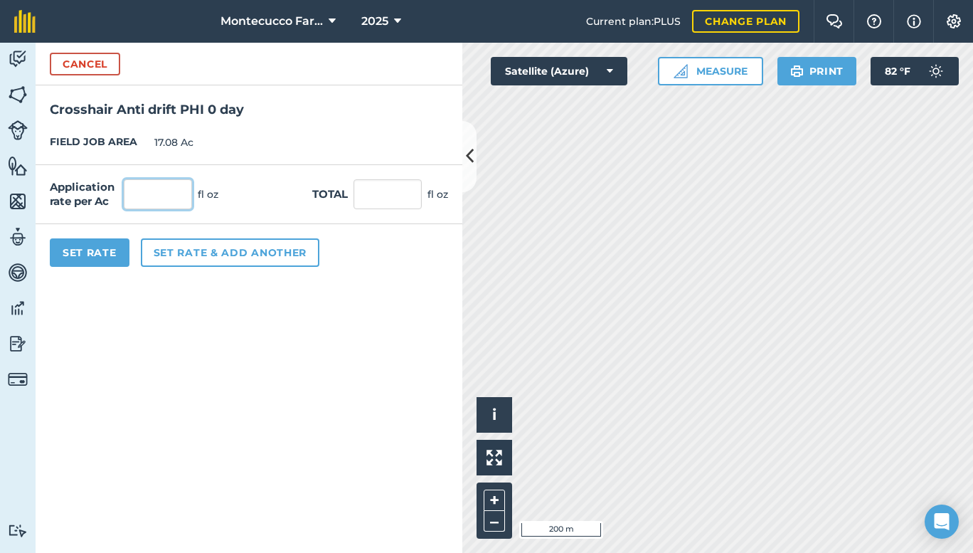
click at [167, 202] on input "text" at bounding box center [158, 194] width 68 height 30
type input "4"
type input "68.32"
click at [106, 251] on button "Set Rate" at bounding box center [90, 252] width 80 height 28
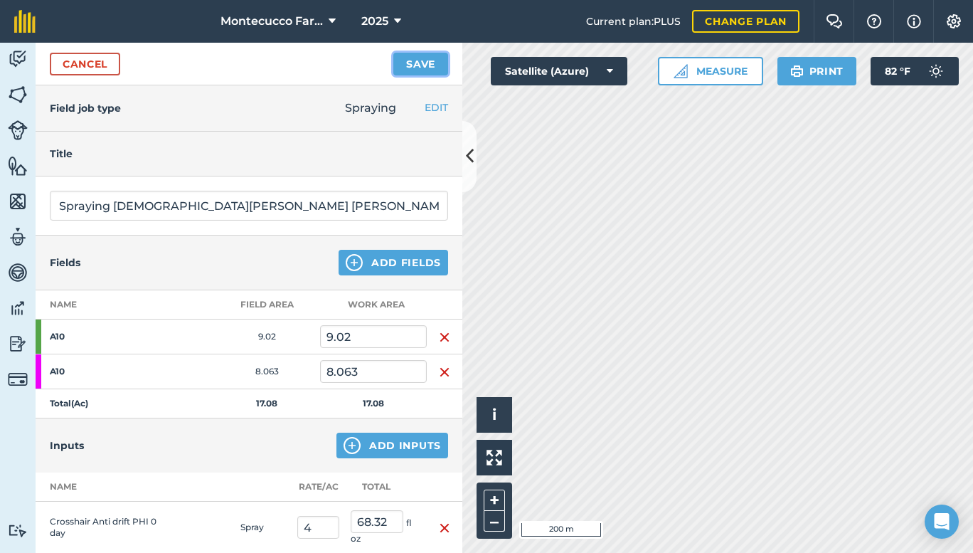
click at [418, 58] on button "Save" at bounding box center [420, 64] width 55 height 23
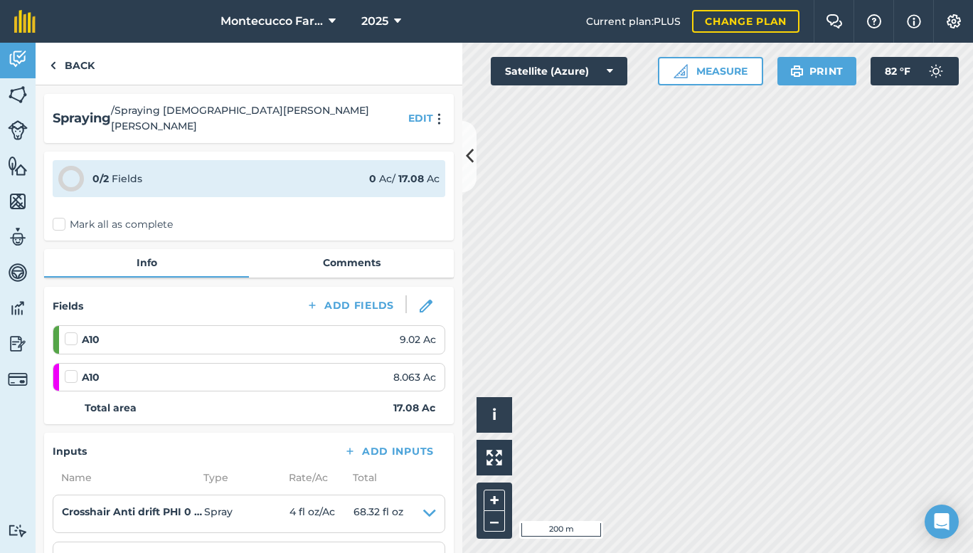
click at [59, 217] on label "Mark all as complete" at bounding box center [113, 224] width 120 height 15
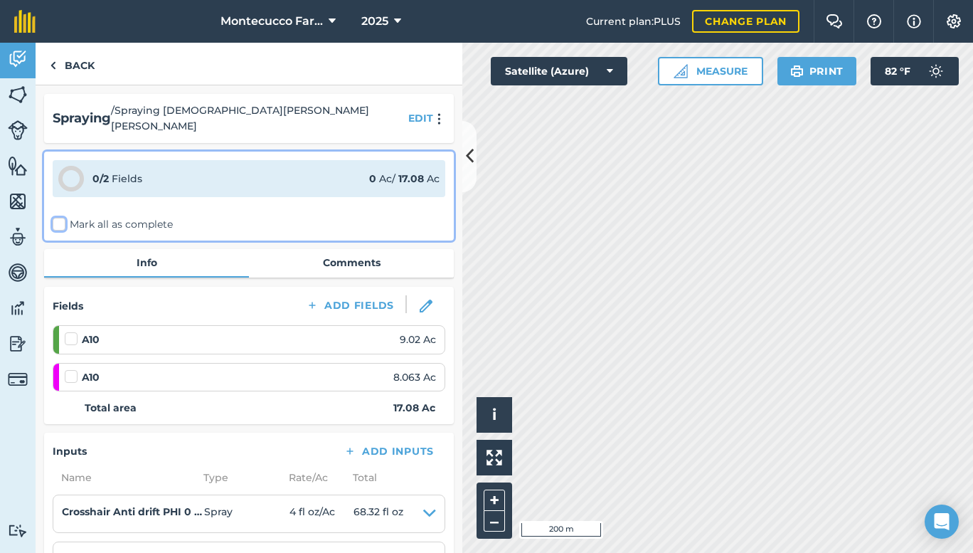
click at [59, 217] on input "Mark all as complete" at bounding box center [57, 221] width 9 height 9
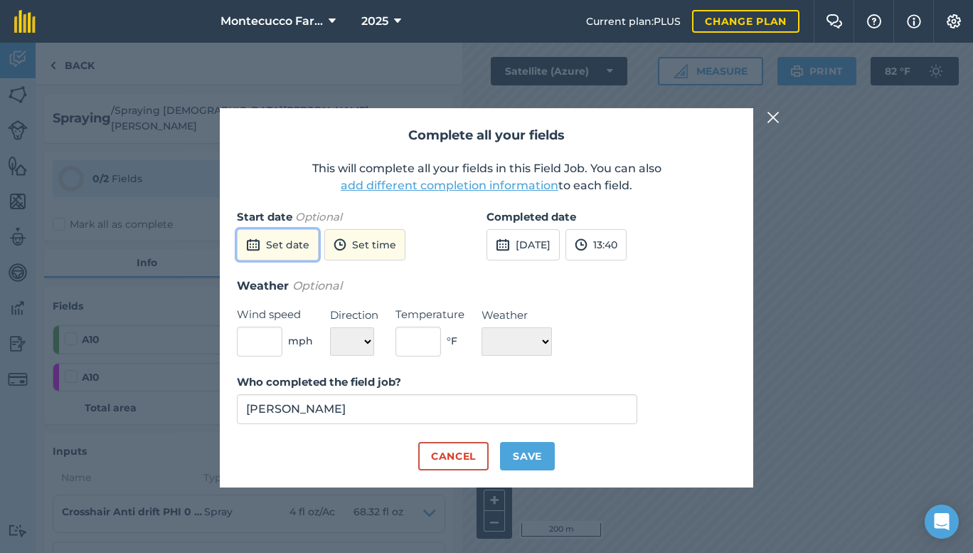
click at [285, 244] on button "Set date" at bounding box center [278, 244] width 82 height 31
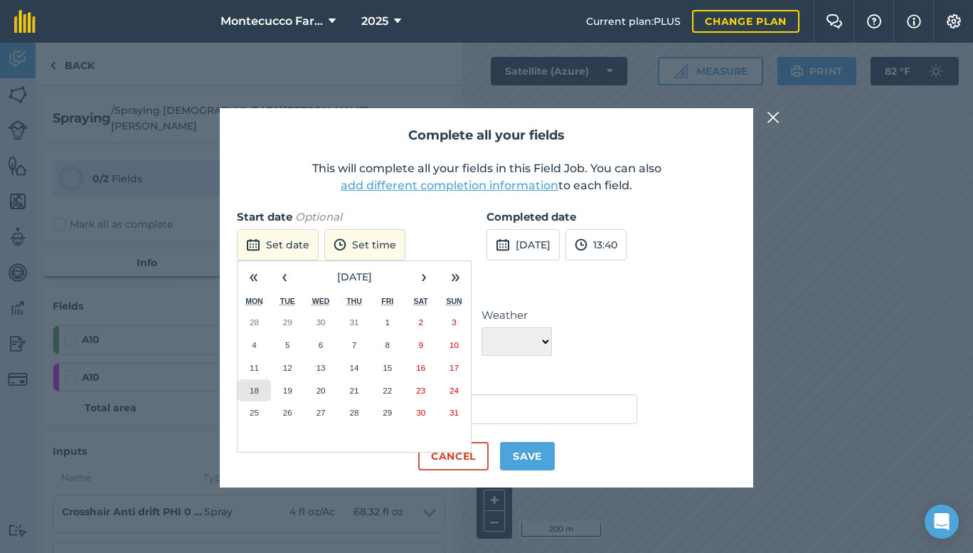
click at [253, 383] on button "18" at bounding box center [254, 390] width 33 height 23
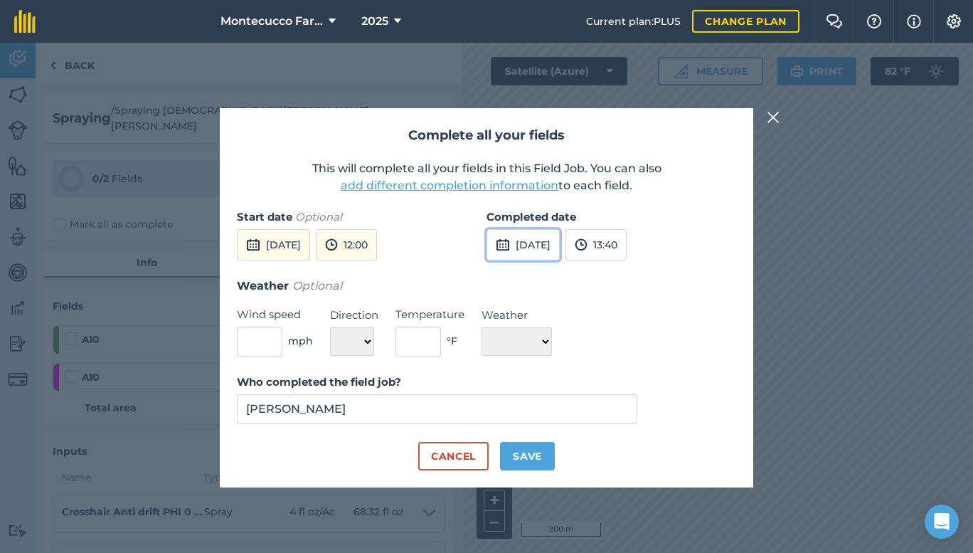
click at [540, 248] on button "[DATE]" at bounding box center [523, 244] width 73 height 31
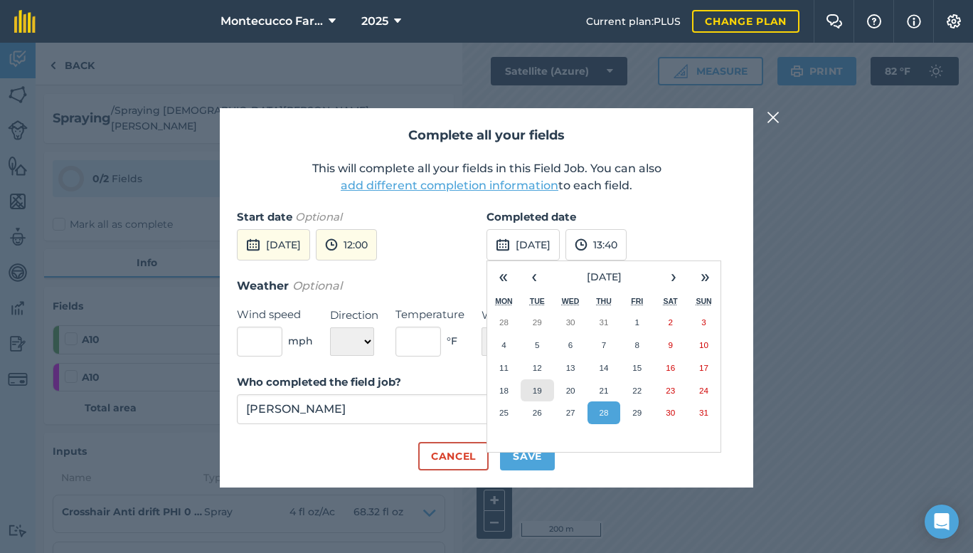
click at [543, 390] on button "19" at bounding box center [537, 390] width 33 height 23
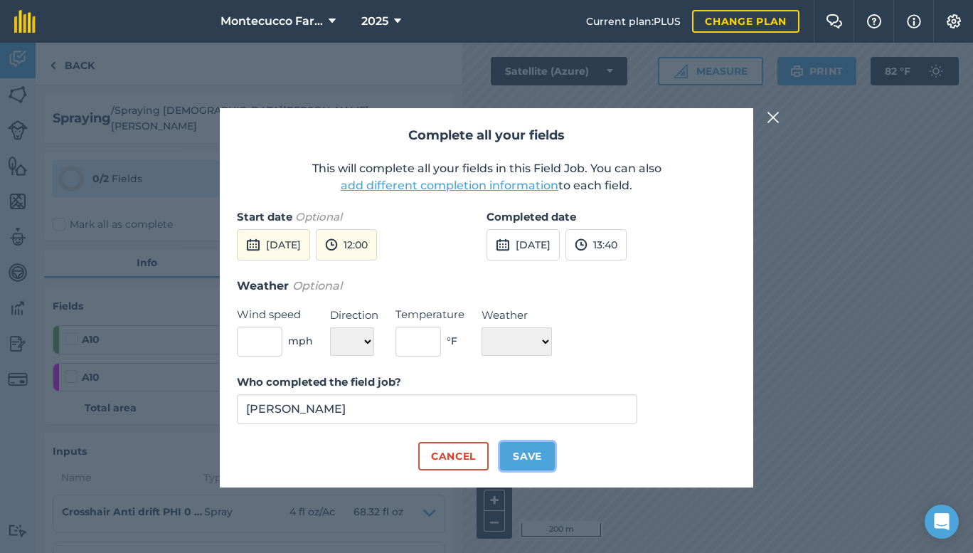
click at [539, 455] on button "Save" at bounding box center [527, 456] width 55 height 28
checkbox input "true"
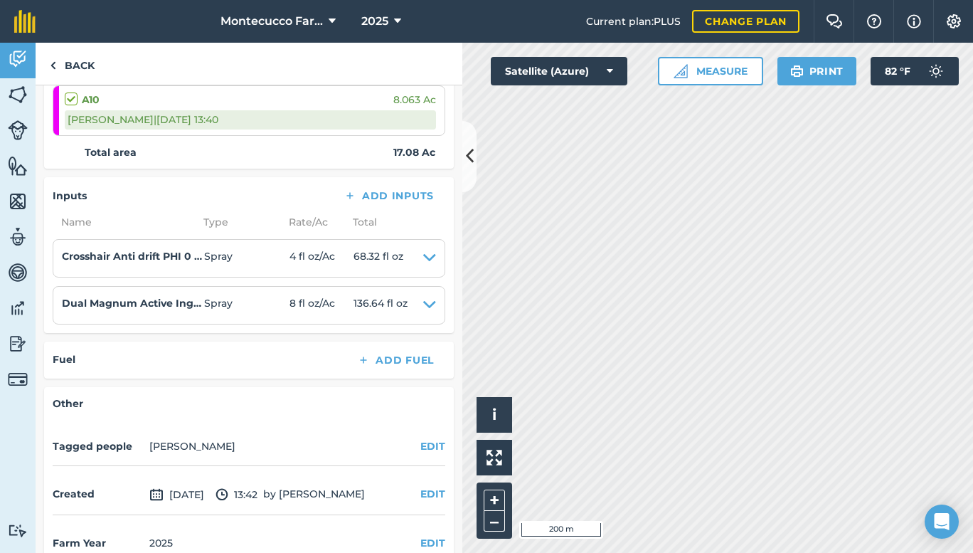
scroll to position [314, 0]
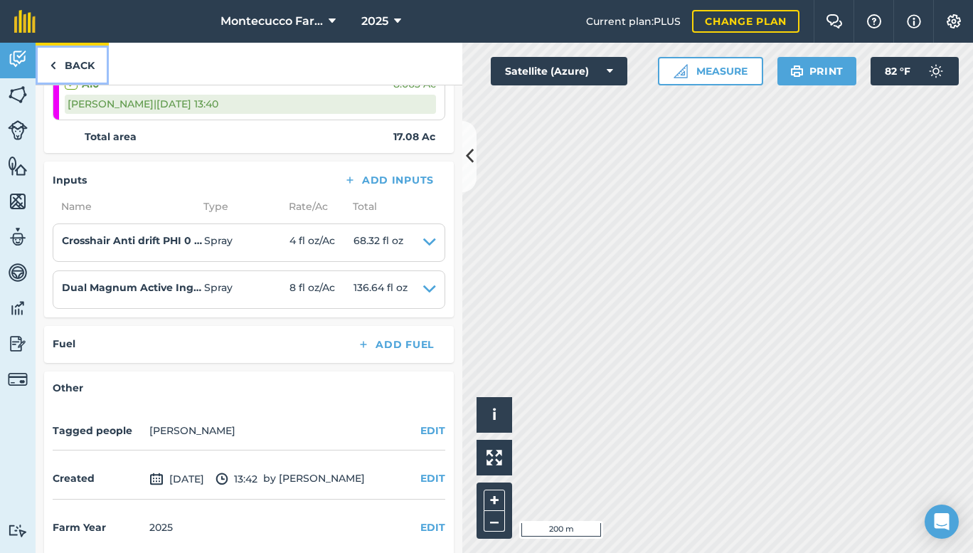
click at [83, 61] on link "Back" at bounding box center [72, 64] width 73 height 42
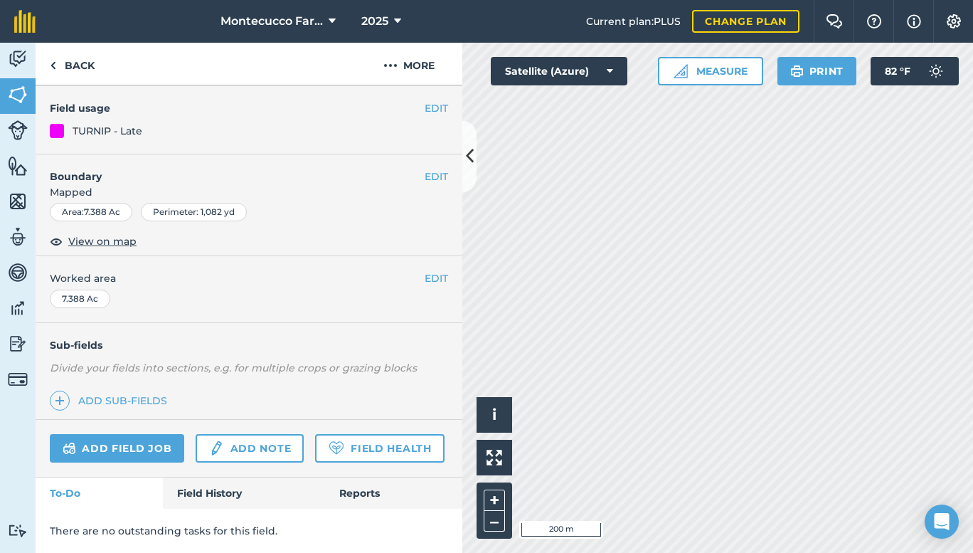
scroll to position [157, 0]
click at [134, 434] on link "Add field job" at bounding box center [117, 448] width 134 height 28
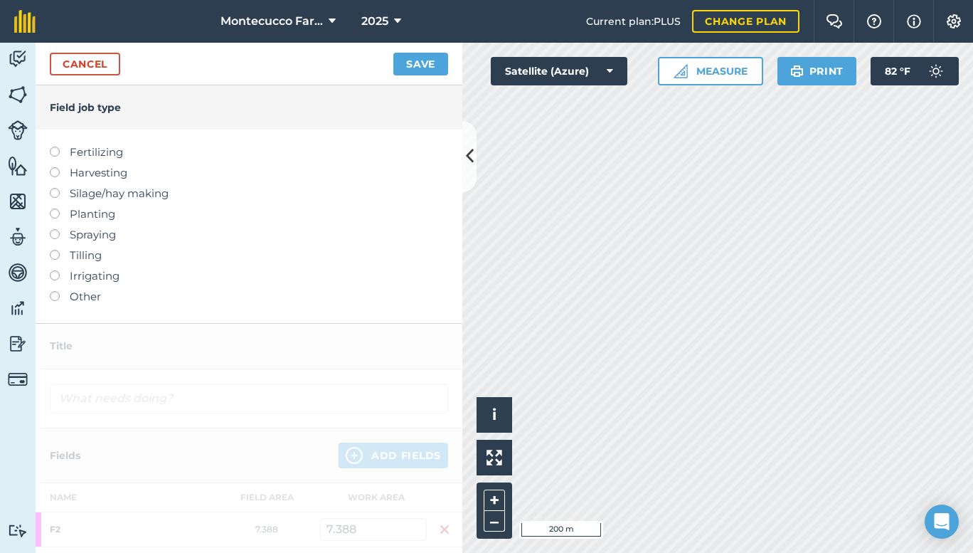
click at [58, 208] on label at bounding box center [60, 208] width 20 height 0
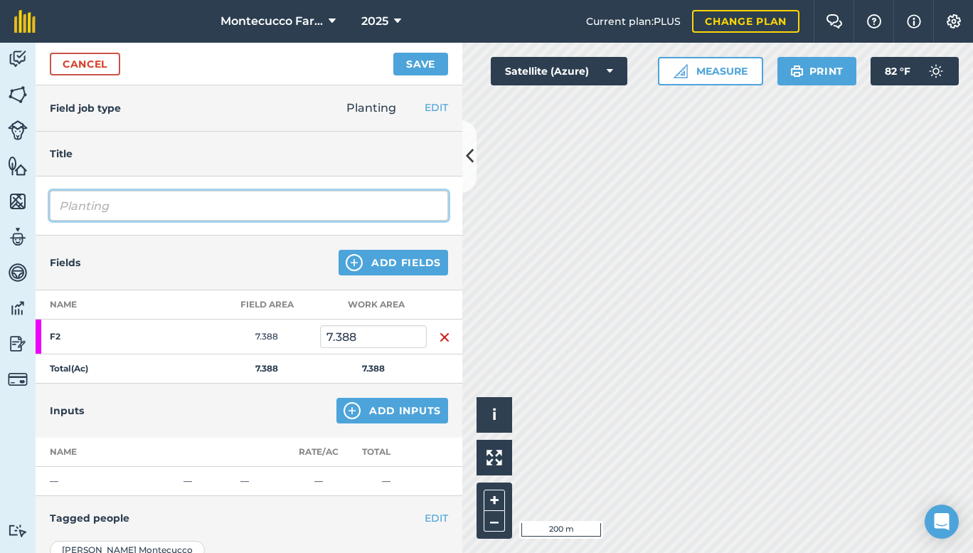
click at [149, 201] on input "Planting" at bounding box center [249, 206] width 398 height 30
type input "Planting [PERSON_NAME]"
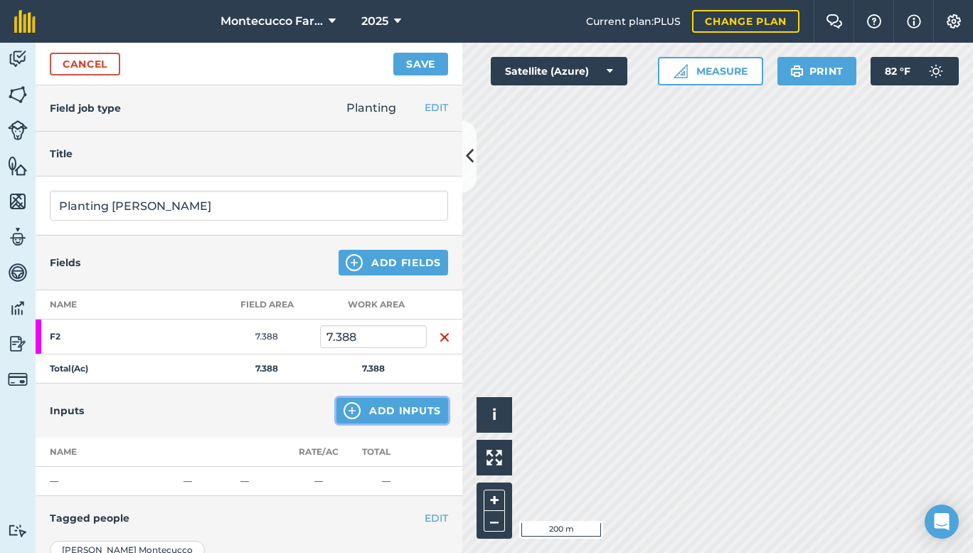
click at [394, 408] on button "Add Inputs" at bounding box center [393, 411] width 112 height 26
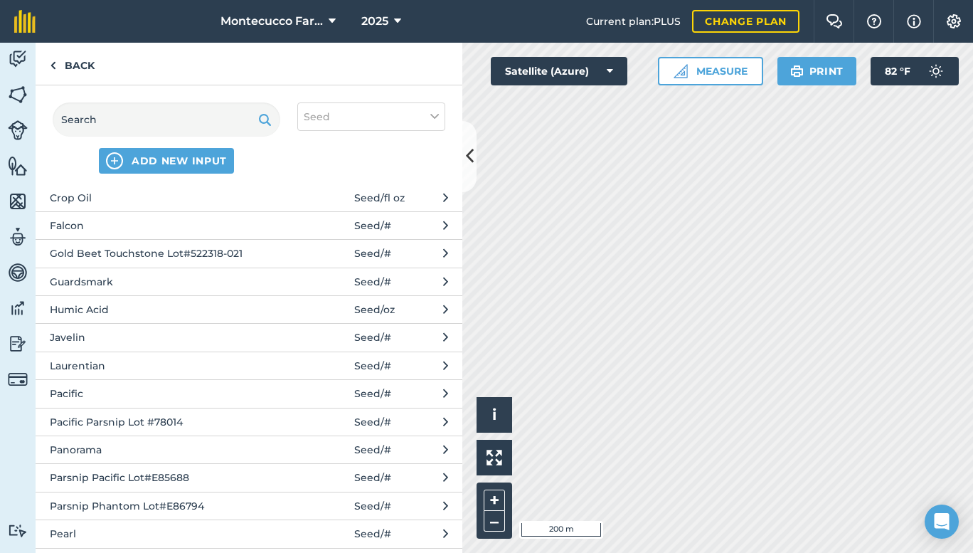
scroll to position [634, 0]
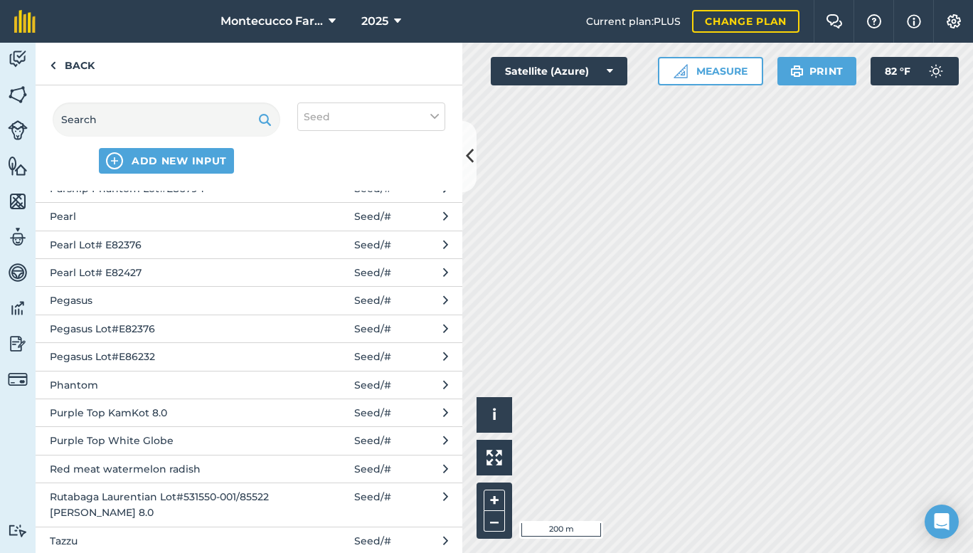
click at [178, 413] on span "Purple Top KamKot 8.0" at bounding box center [166, 413] width 233 height 16
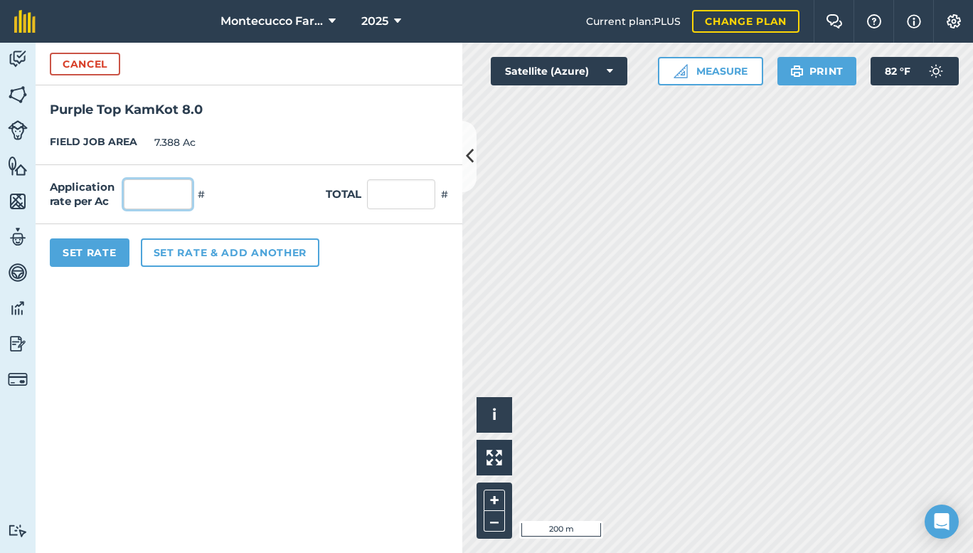
click at [152, 189] on input "text" at bounding box center [158, 194] width 68 height 30
type input "184,000"
type input "1,359,392"
click at [213, 248] on button "Set rate & add another" at bounding box center [230, 252] width 179 height 28
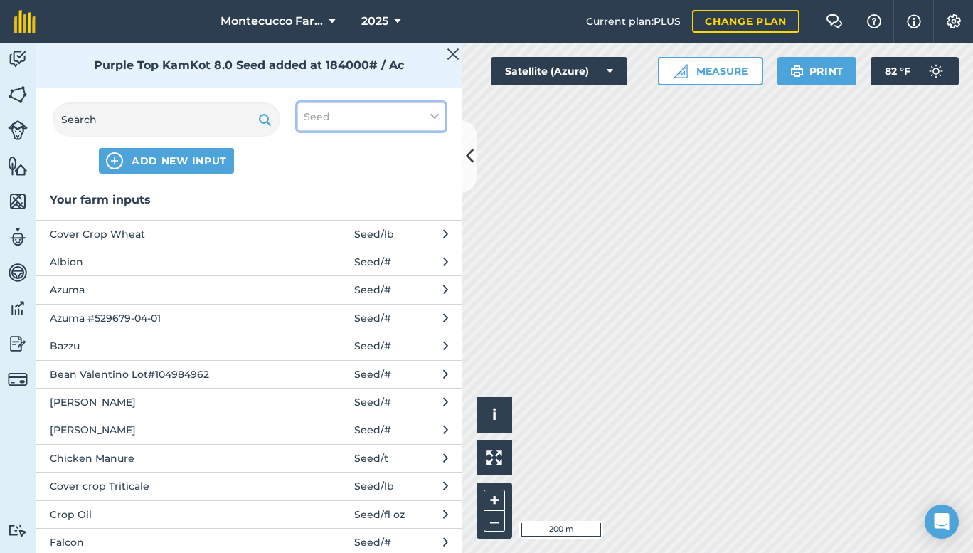
click at [369, 119] on button "Seed" at bounding box center [371, 116] width 148 height 28
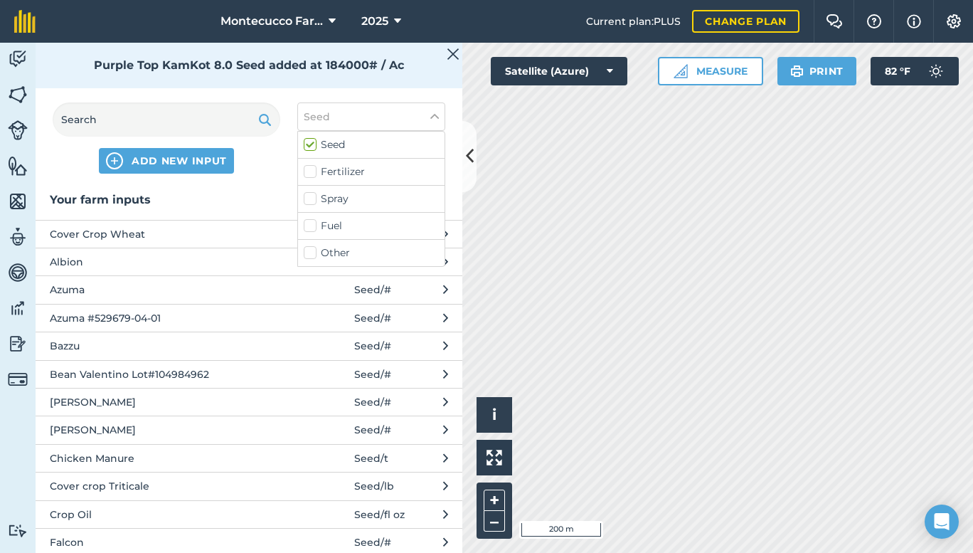
click at [377, 195] on label "Spray" at bounding box center [371, 198] width 135 height 15
click at [313, 195] on input "Spray" at bounding box center [308, 195] width 9 height 9
checkbox input "true"
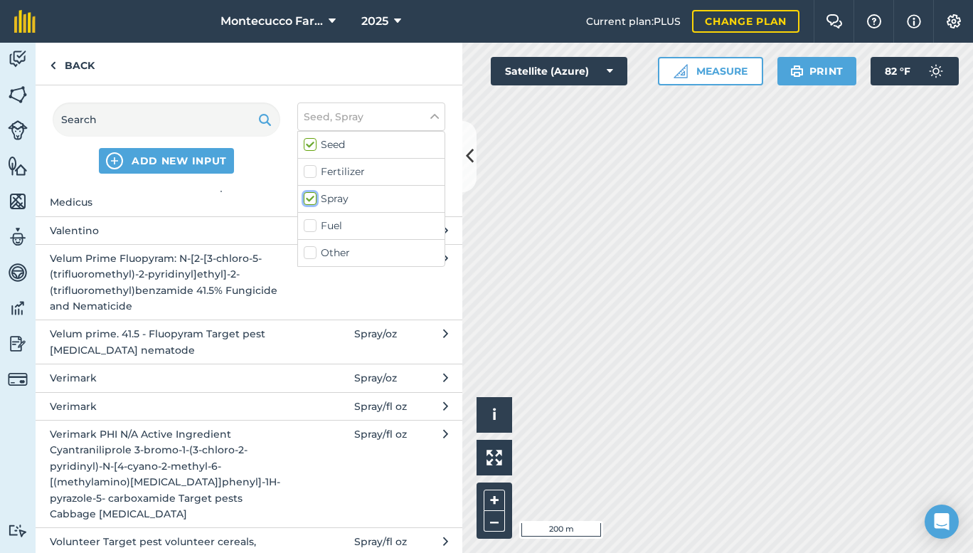
scroll to position [4913, 0]
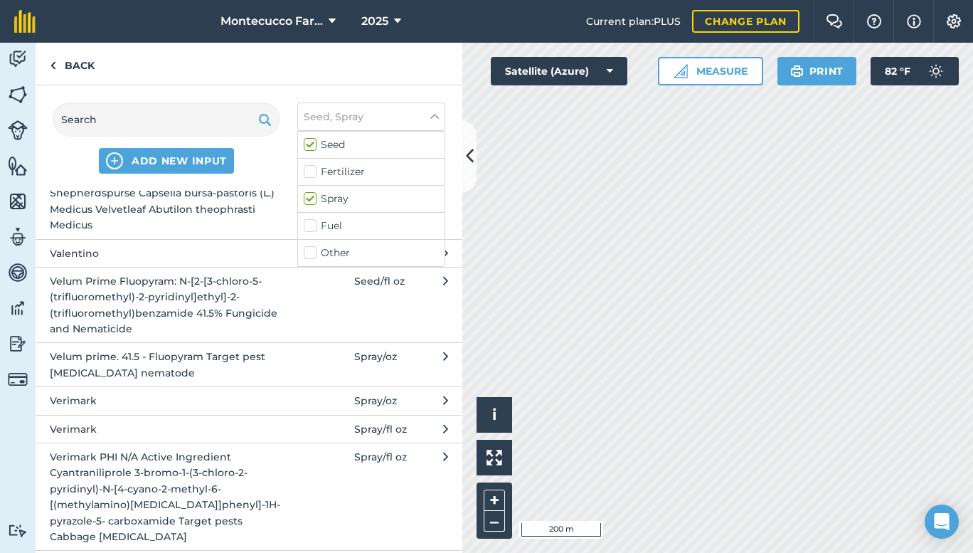
click at [253, 477] on span "Verimark PHI N/A Active Ingredient Cyantraniliprole 3-bromo-1-(3-chloro-2-pyrid…" at bounding box center [166, 496] width 233 height 95
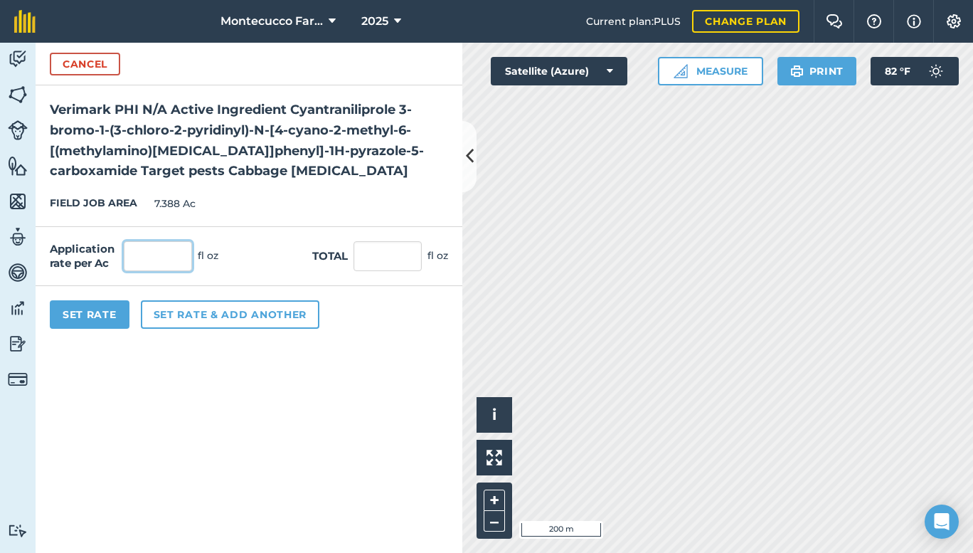
click at [150, 263] on input "text" at bounding box center [158, 256] width 68 height 30
type input "13.5"
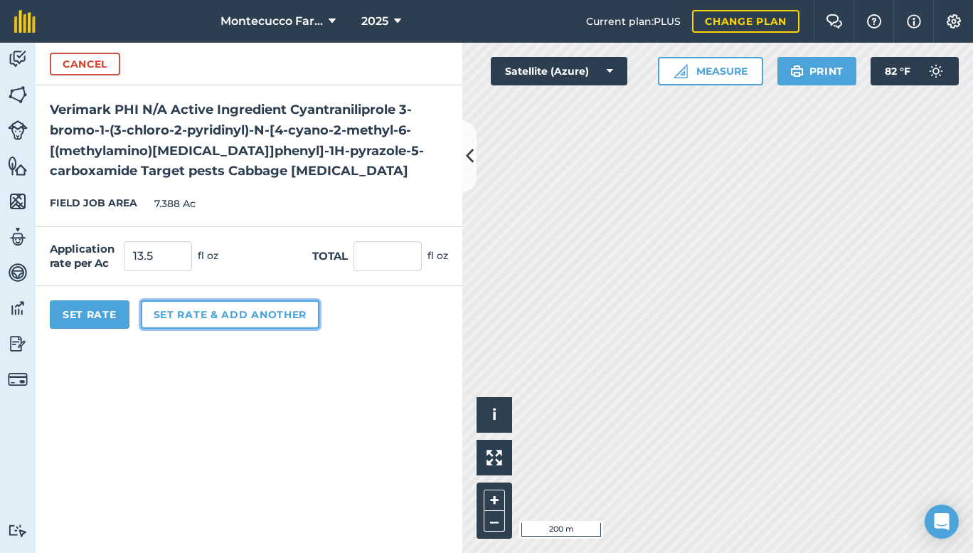
type input "99.738"
click at [218, 310] on button "Set rate & add another" at bounding box center [230, 314] width 179 height 28
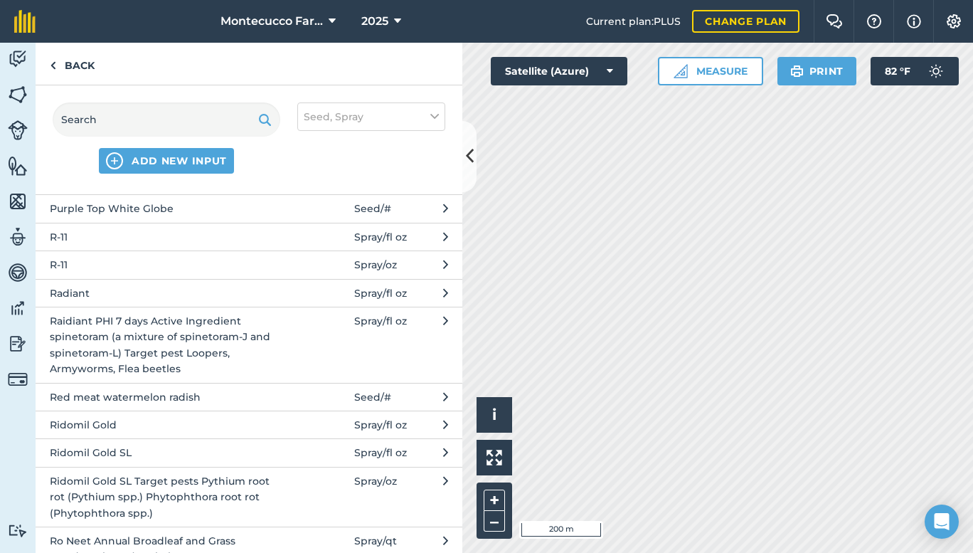
scroll to position [3689, 0]
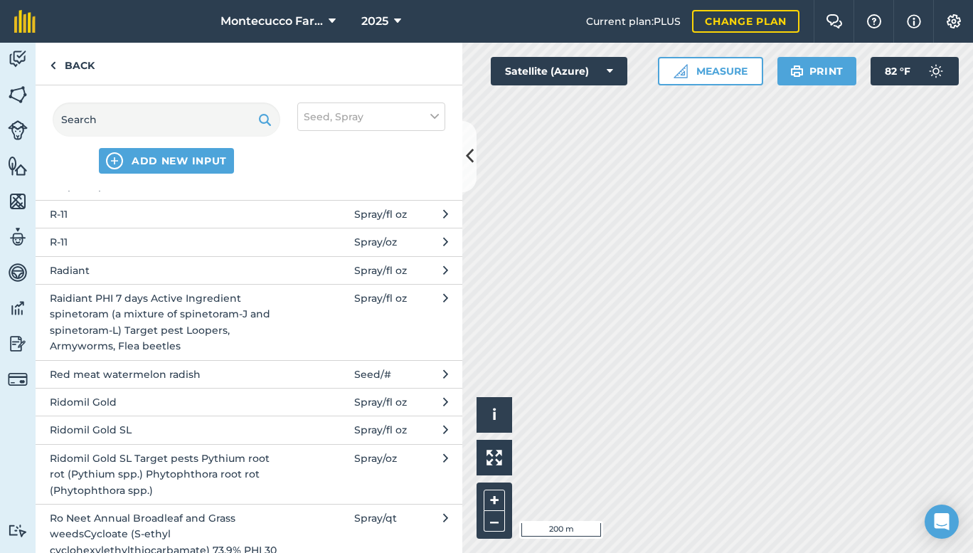
click at [209, 460] on span "Ridomil Gold SL Target pests Pythium root rot (Pythium spp.) Phytophthora root …" at bounding box center [166, 474] width 233 height 48
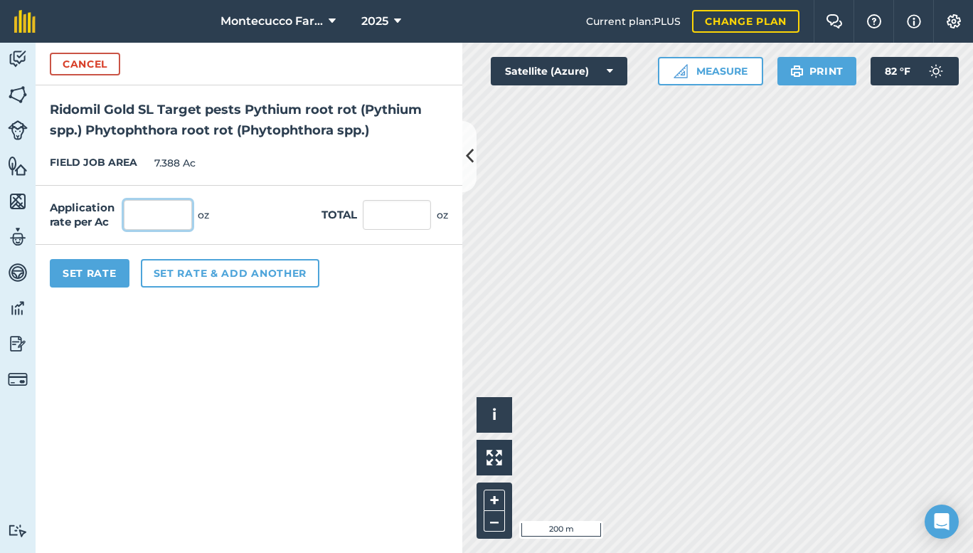
click at [159, 214] on input "text" at bounding box center [158, 215] width 68 height 30
type input "6"
type input "44.328"
drag, startPoint x: 85, startPoint y: 271, endPoint x: 113, endPoint y: 277, distance: 28.5
click at [89, 273] on button "Set Rate" at bounding box center [90, 273] width 80 height 28
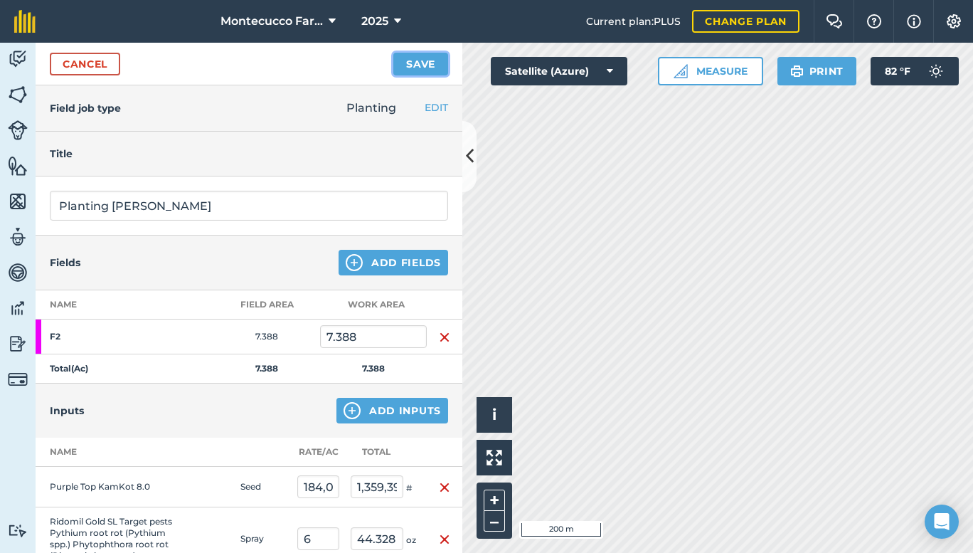
click at [415, 62] on button "Save" at bounding box center [420, 64] width 55 height 23
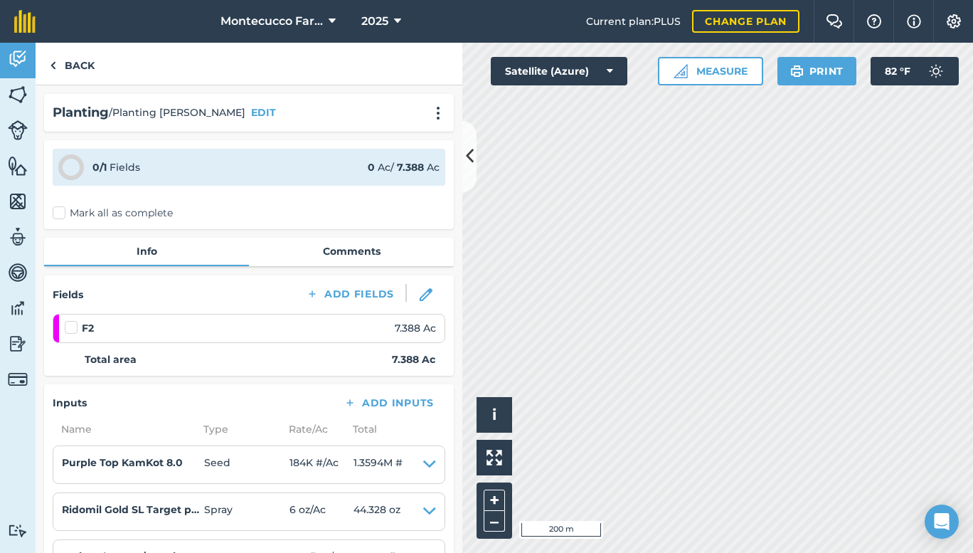
click at [58, 210] on label "Mark all as complete" at bounding box center [113, 213] width 120 height 15
click at [58, 210] on input "Mark all as complete" at bounding box center [57, 210] width 9 height 9
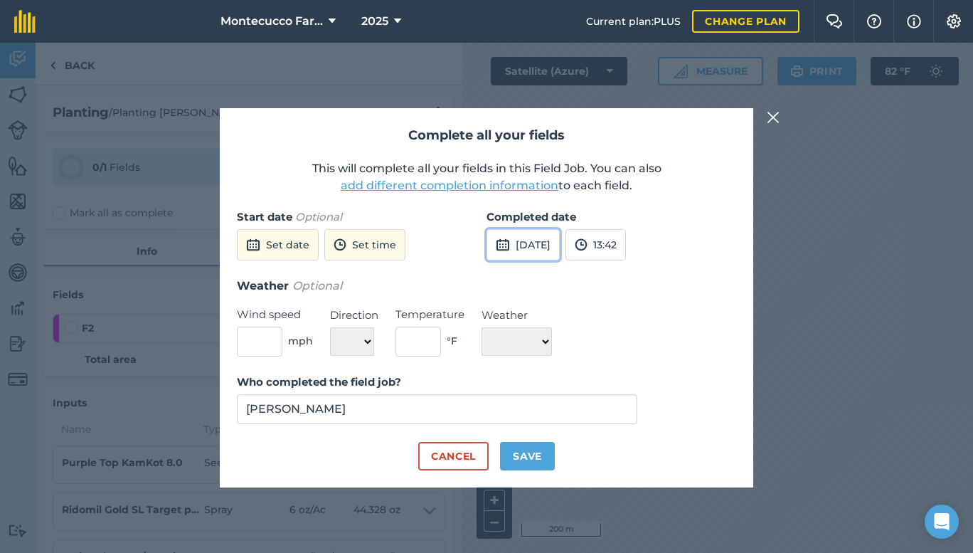
click at [560, 248] on button "[DATE]" at bounding box center [523, 244] width 73 height 31
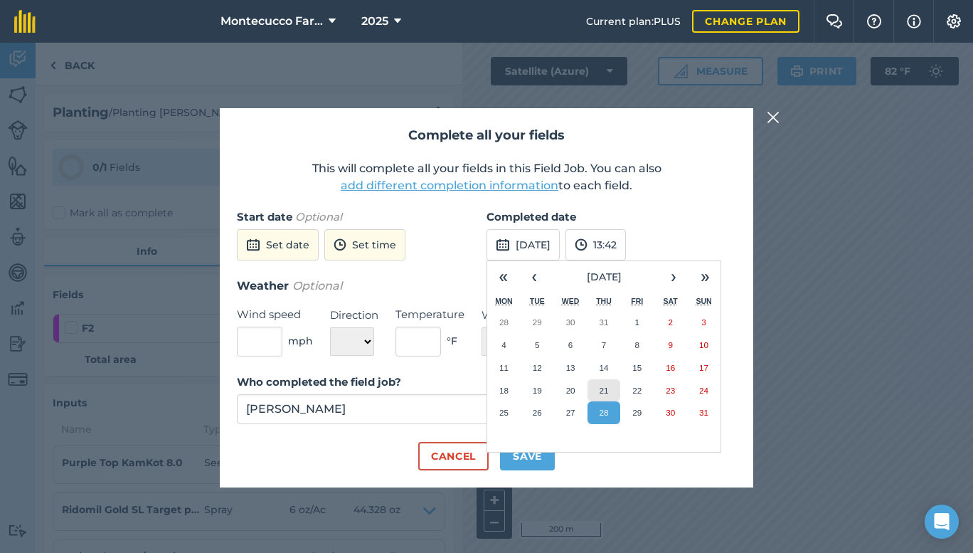
click at [605, 384] on button "21" at bounding box center [604, 390] width 33 height 23
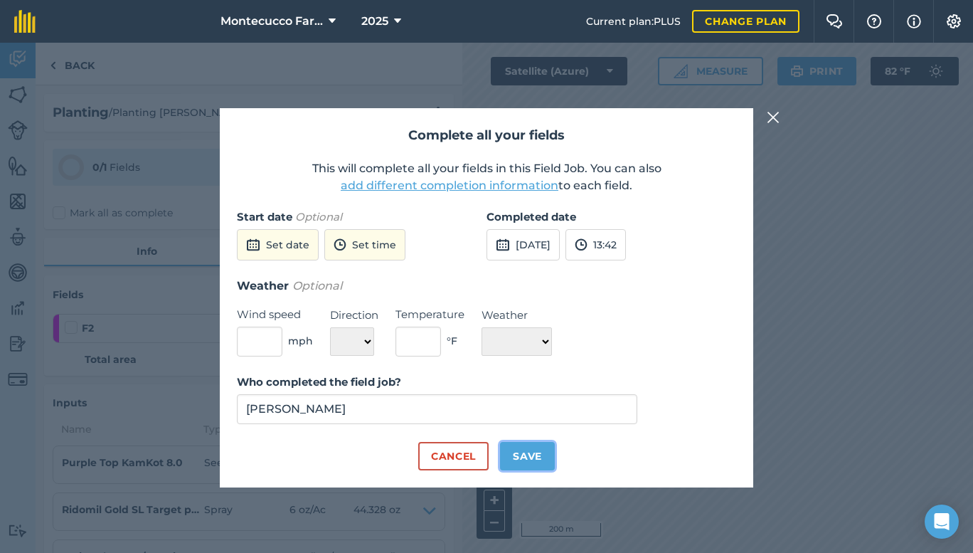
click at [520, 454] on button "Save" at bounding box center [527, 456] width 55 height 28
checkbox input "true"
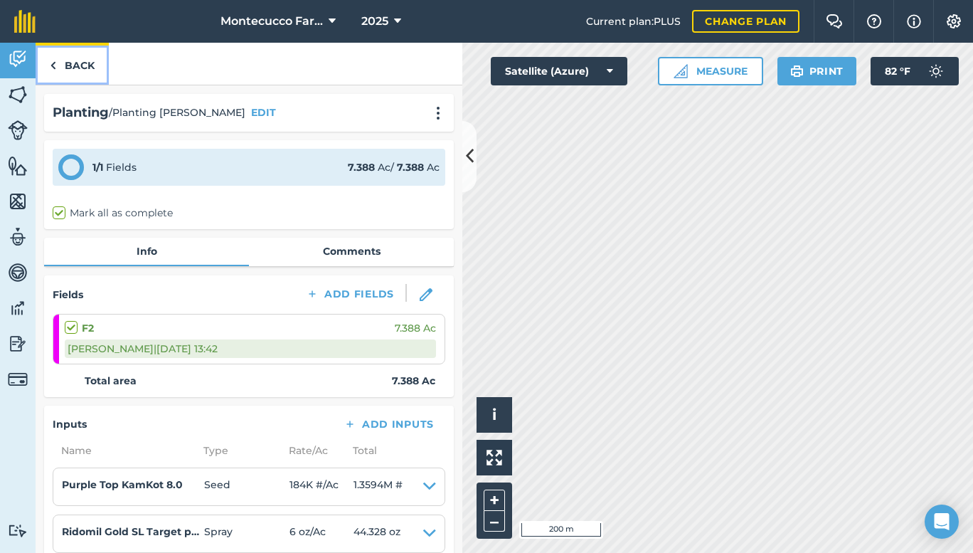
click at [80, 63] on link "Back" at bounding box center [72, 64] width 73 height 42
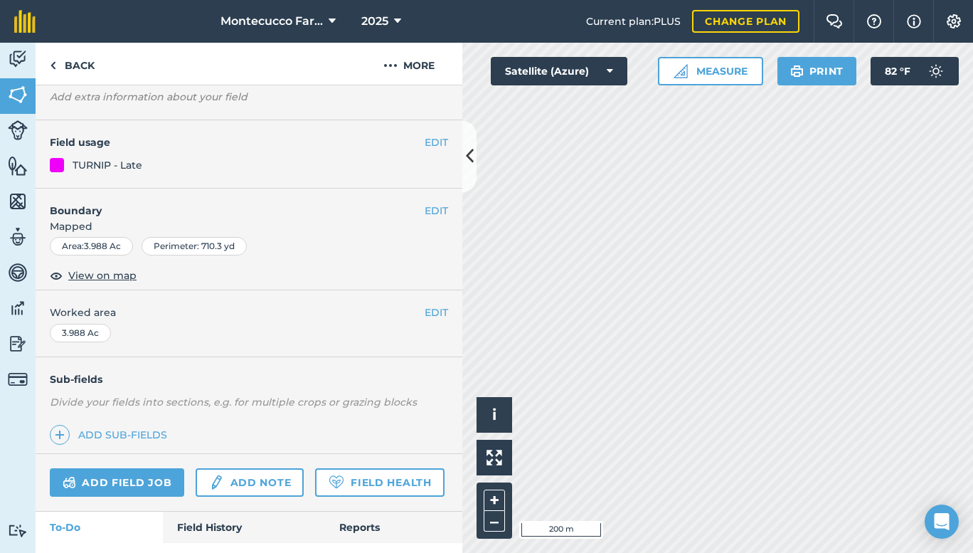
scroll to position [157, 0]
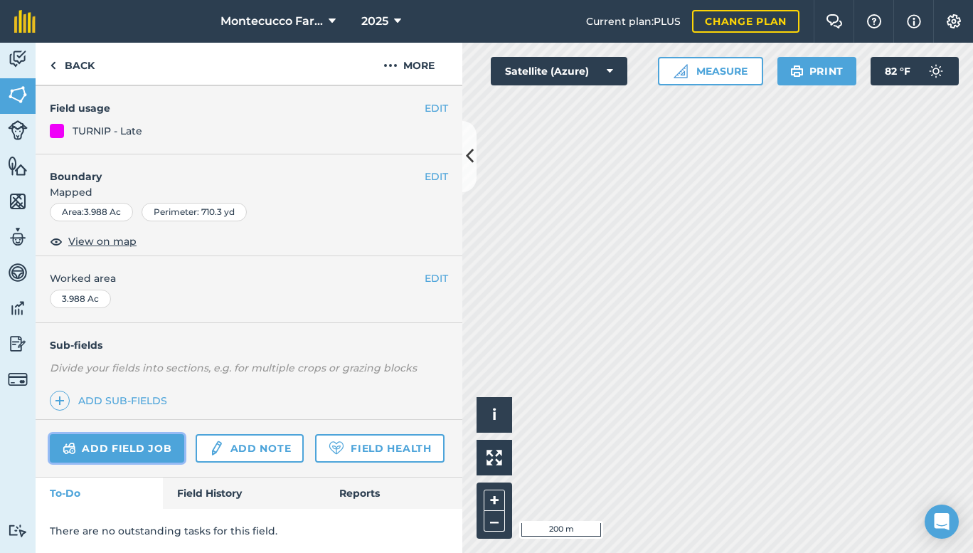
click at [145, 434] on link "Add field job" at bounding box center [117, 448] width 134 height 28
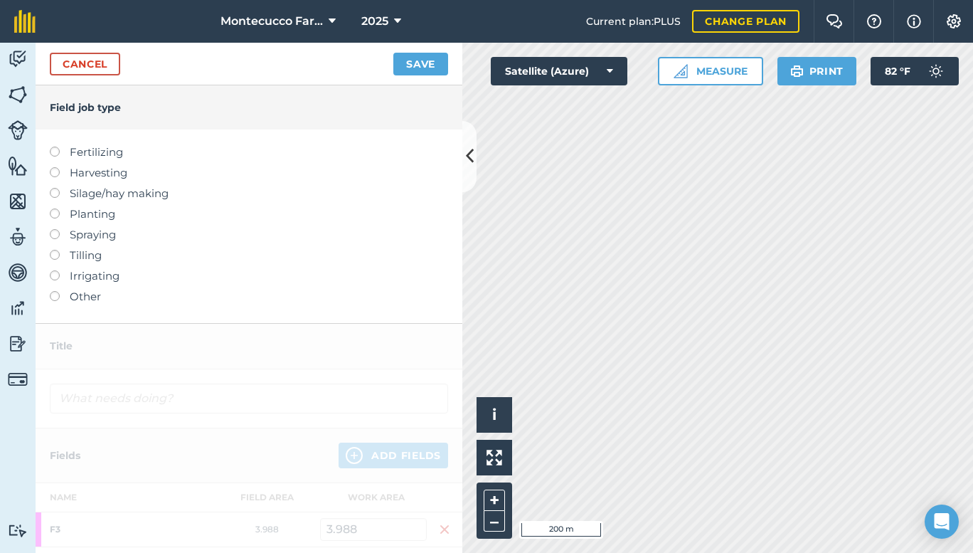
click at [51, 209] on label "Planting" at bounding box center [249, 214] width 398 height 17
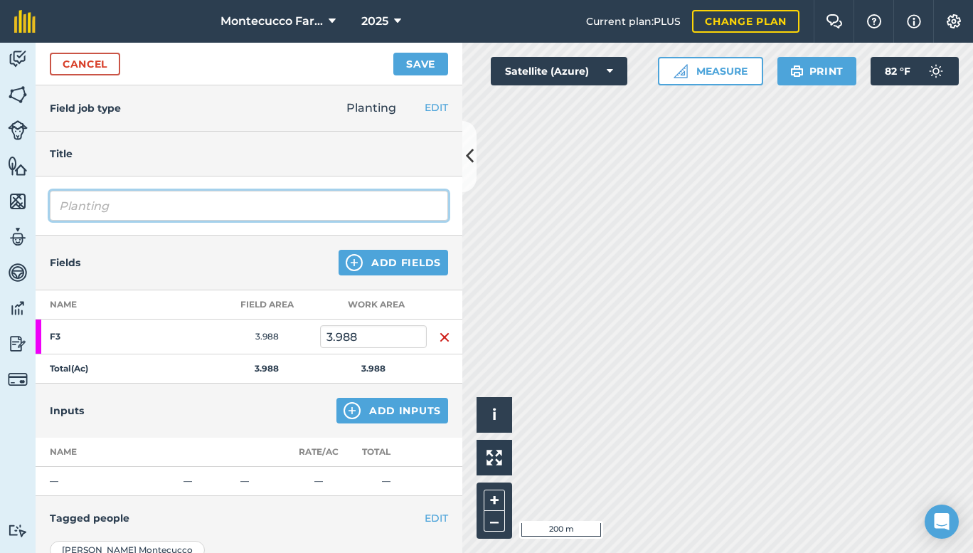
click at [110, 203] on input "Planting" at bounding box center [249, 206] width 398 height 30
type input "Planting [PERSON_NAME]"
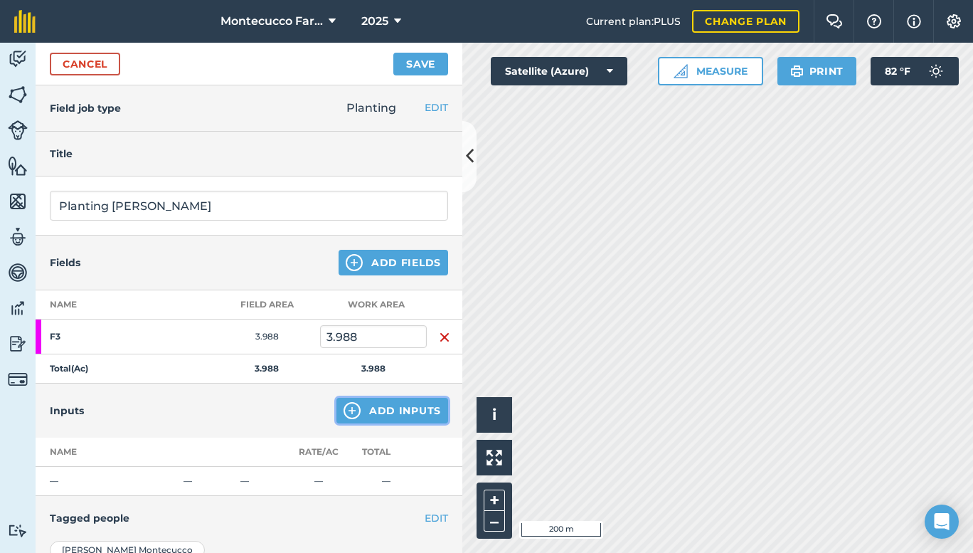
click at [419, 409] on button "Add Inputs" at bounding box center [393, 411] width 112 height 26
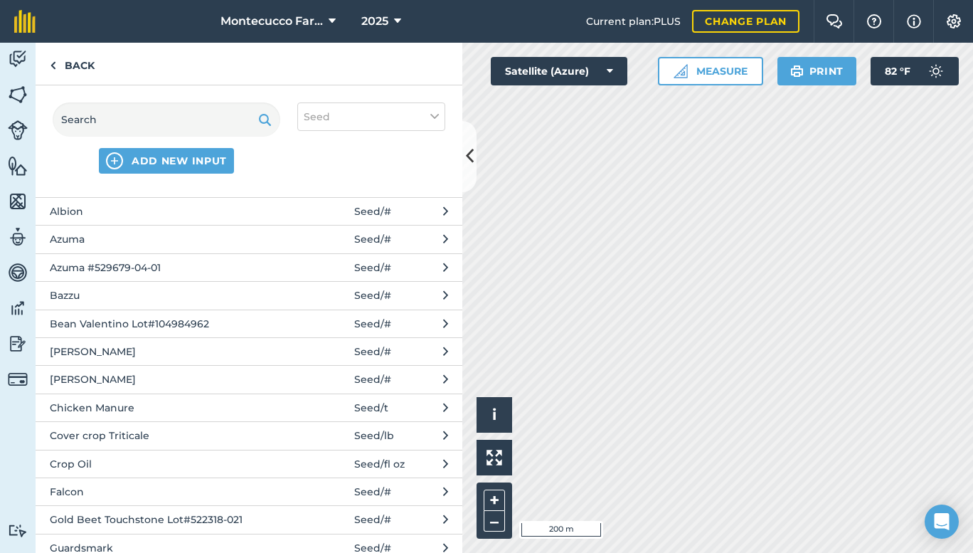
scroll to position [634, 0]
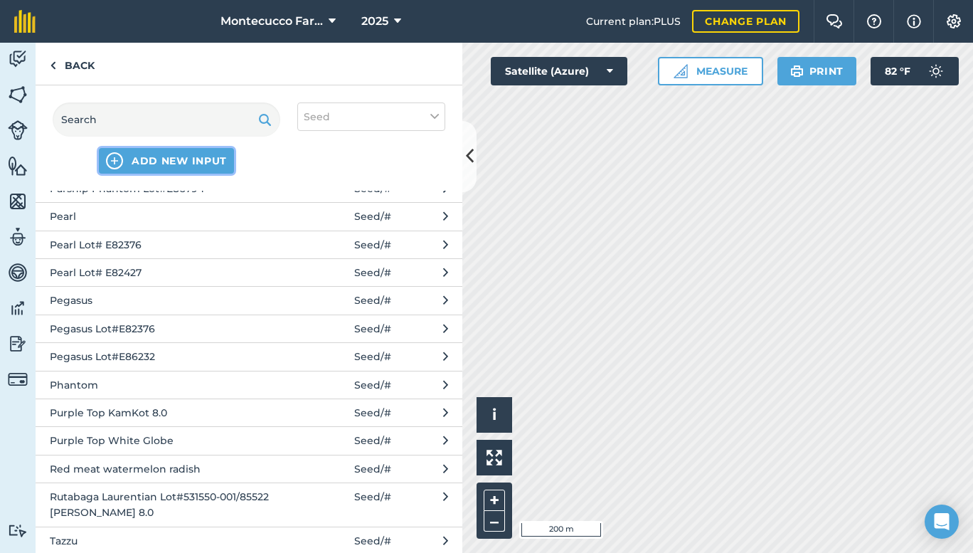
click at [184, 165] on span "ADD NEW INPUT" at bounding box center [179, 161] width 95 height 14
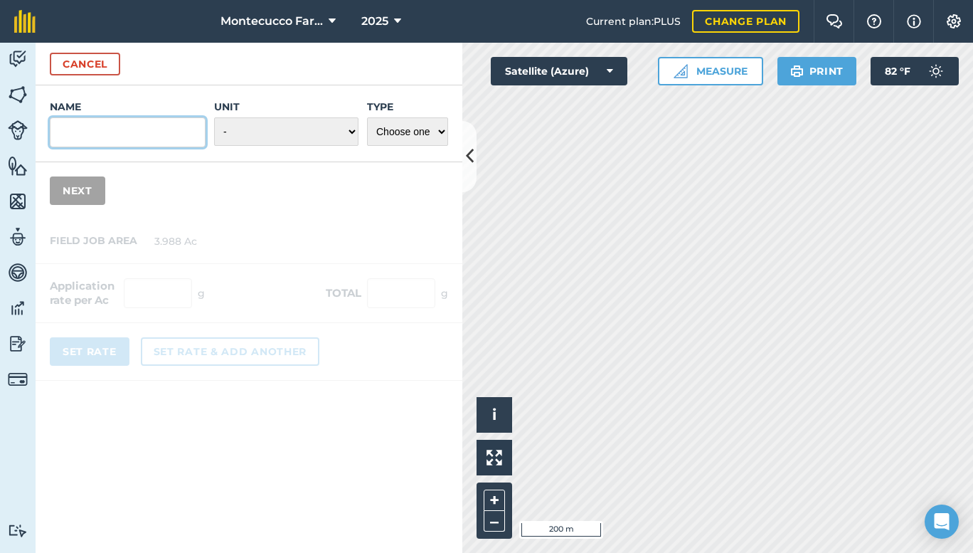
click at [175, 131] on input "Name" at bounding box center [128, 132] width 156 height 30
type input "Royal Crown"
click at [282, 139] on select "- Grams/g Kilograms/kg Metric tonnes/t Millilitres/ml Litres/L Ounces/oz Pounds…" at bounding box center [286, 131] width 144 height 28
select select "COUNT"
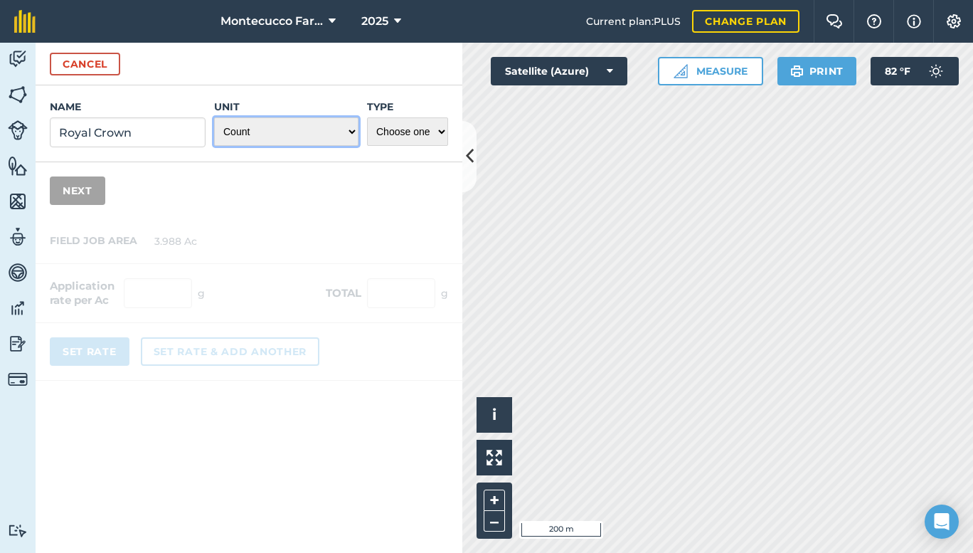
click at [214, 117] on select "- Grams/g Kilograms/kg Metric tonnes/t Millilitres/ml Litres/L Ounces/oz Pounds…" at bounding box center [286, 131] width 144 height 28
click at [421, 130] on select "Choose one Fertilizer Seed Spray Fuel Other" at bounding box center [407, 131] width 81 height 28
select select "SEED"
click at [367, 117] on select "Choose one Fertilizer Seed Spray Fuel Other" at bounding box center [407, 131] width 81 height 28
click at [95, 198] on button "Next" at bounding box center [77, 190] width 55 height 28
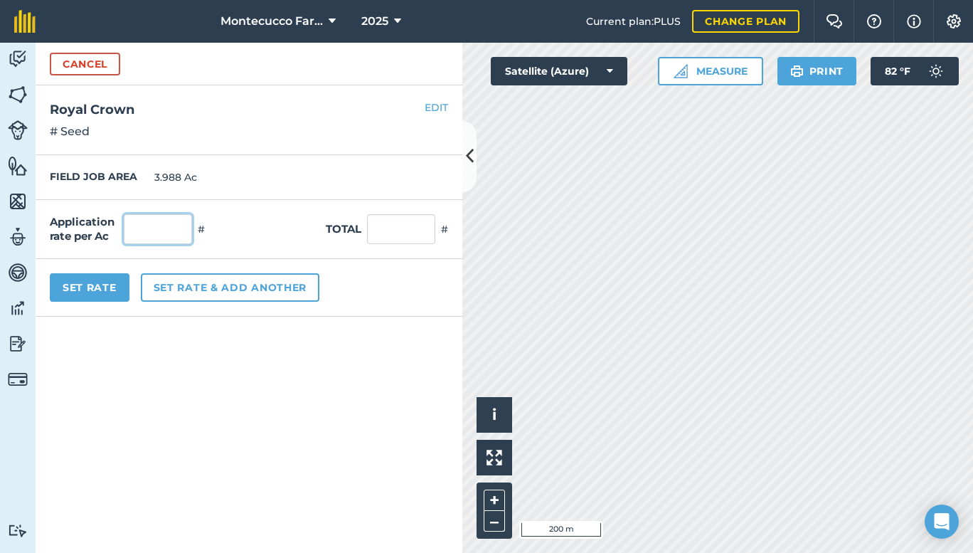
drag, startPoint x: 167, startPoint y: 231, endPoint x: 176, endPoint y: 234, distance: 9.7
click at [169, 232] on input "text" at bounding box center [158, 229] width 68 height 30
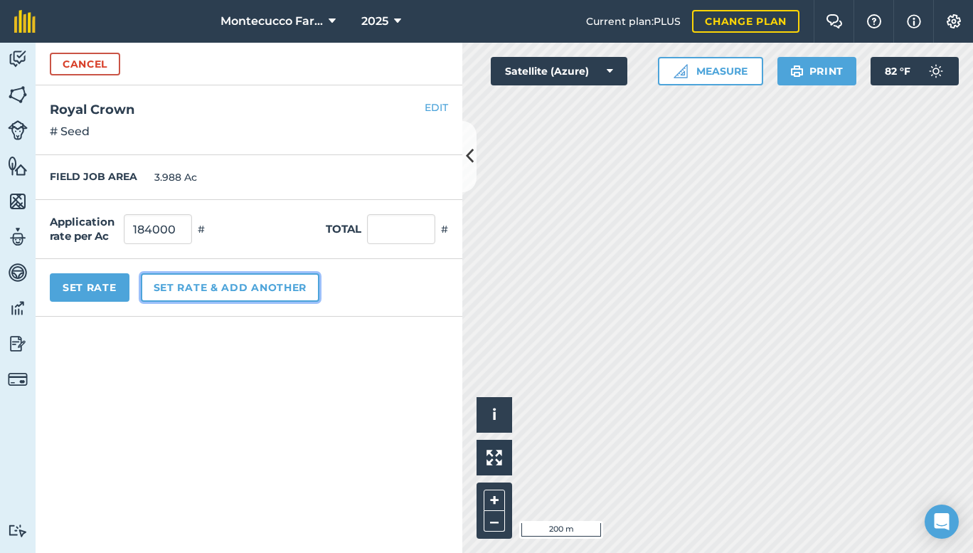
type input "184,000"
type input "733,792"
click at [176, 285] on button "Set rate & add another" at bounding box center [230, 287] width 179 height 28
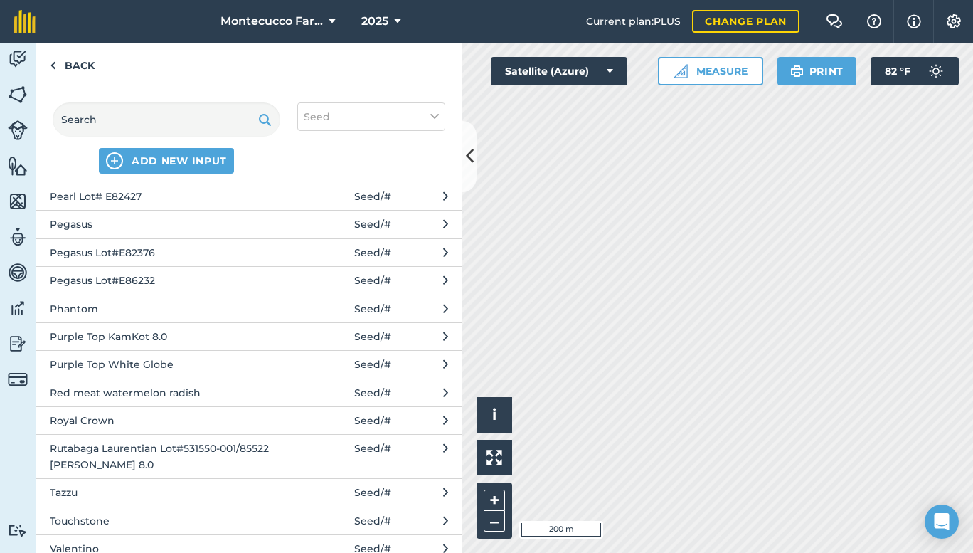
scroll to position [712, 0]
click at [443, 417] on icon at bounding box center [445, 419] width 5 height 16
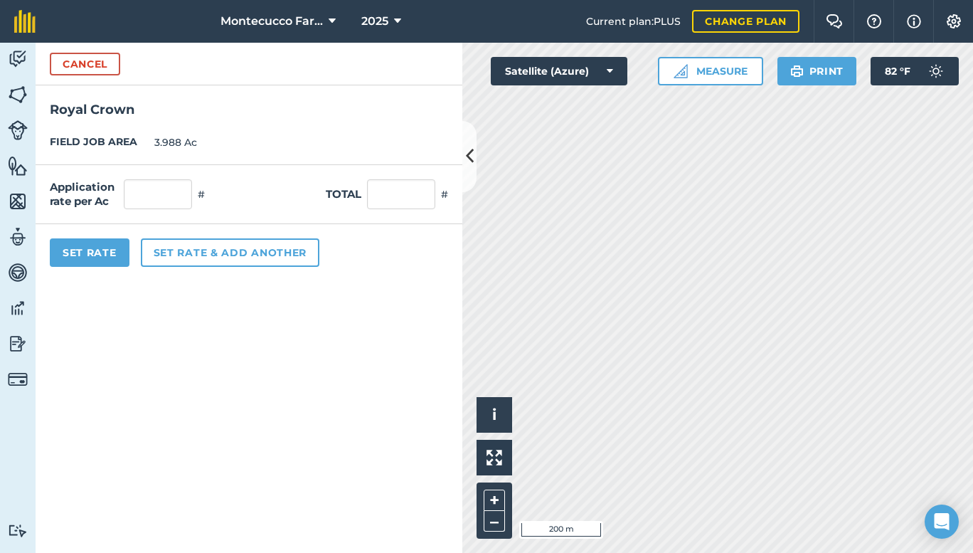
click at [156, 107] on h2 "Royal Crown" at bounding box center [249, 102] width 427 height 35
click at [86, 111] on h2 "Royal Crown" at bounding box center [249, 102] width 427 height 35
click at [253, 131] on div "FIELD JOB AREA 3.988 Ac" at bounding box center [249, 142] width 427 height 45
click at [372, 117] on h2 "Royal Crown" at bounding box center [249, 102] width 427 height 35
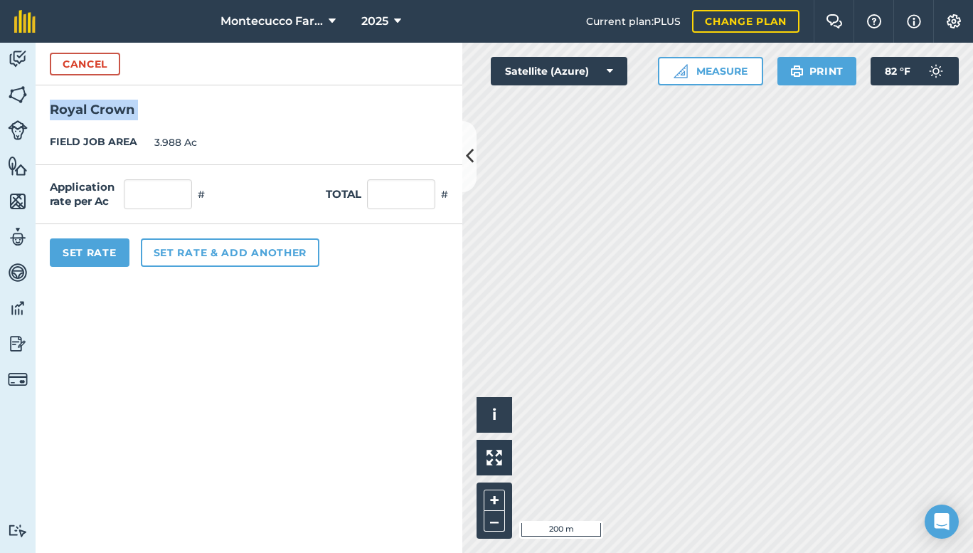
click at [372, 117] on h2 "Royal Crown" at bounding box center [249, 102] width 427 height 35
click at [226, 116] on h2 "Royal Crown" at bounding box center [249, 102] width 427 height 35
click at [86, 58] on button "Cancel" at bounding box center [85, 64] width 70 height 23
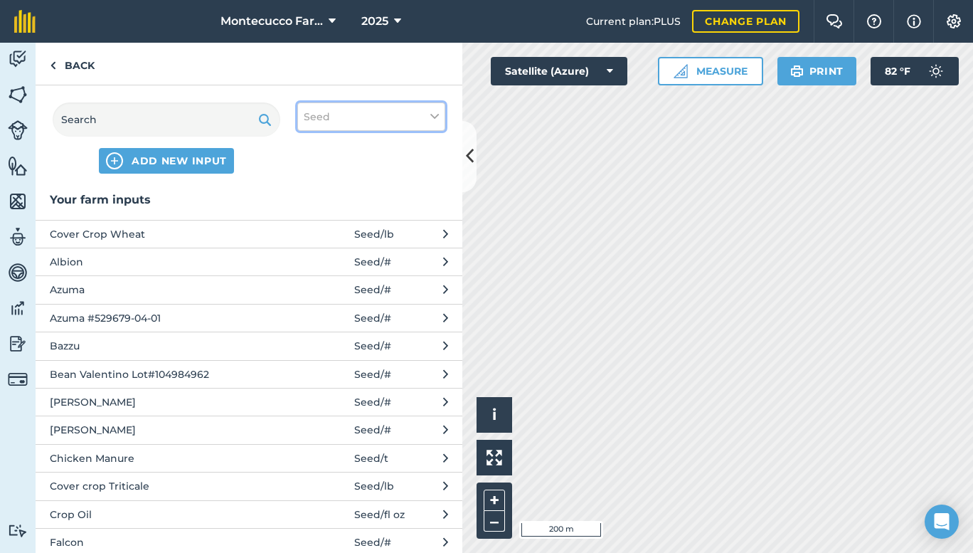
click at [420, 112] on button "Seed" at bounding box center [371, 116] width 148 height 28
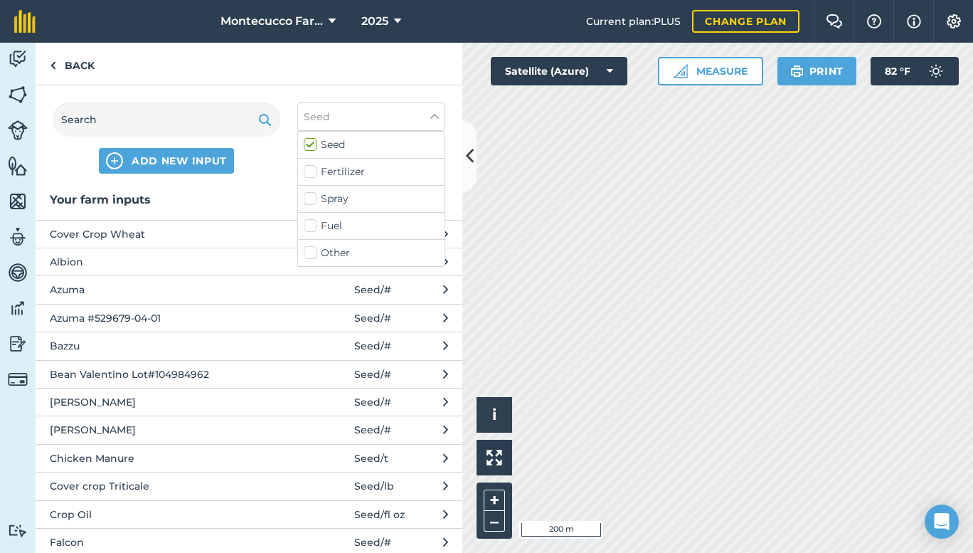
click at [334, 200] on label "Spray" at bounding box center [371, 198] width 135 height 15
click at [313, 200] on input "Spray" at bounding box center [308, 195] width 9 height 9
checkbox input "true"
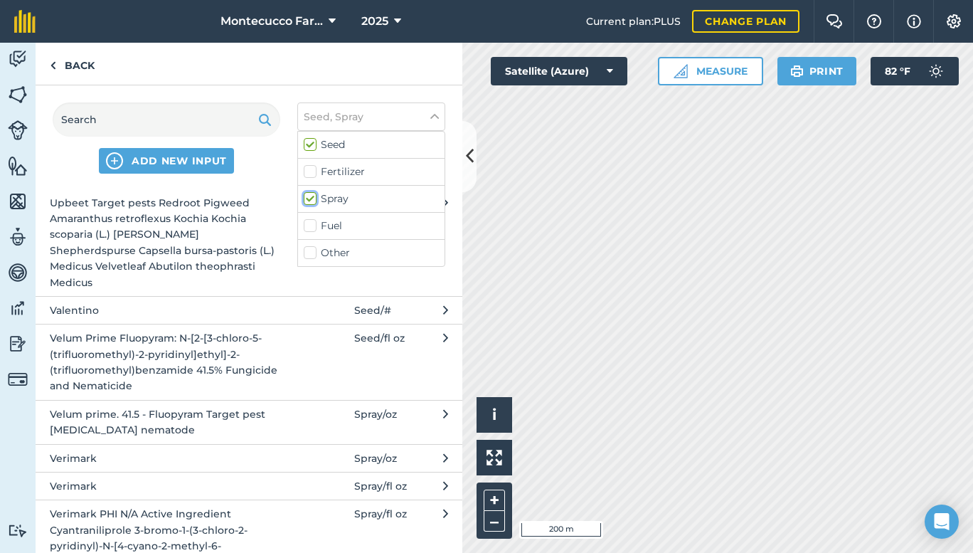
scroll to position [5025, 0]
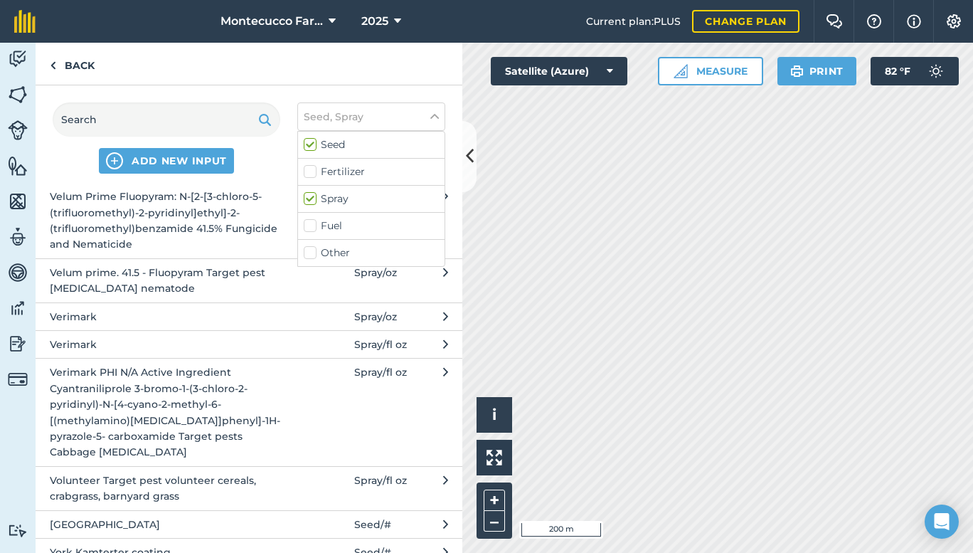
click at [265, 391] on span "Verimark PHI N/A Active Ingredient Cyantraniliprole 3-bromo-1-(3-chloro-2-pyrid…" at bounding box center [166, 411] width 233 height 95
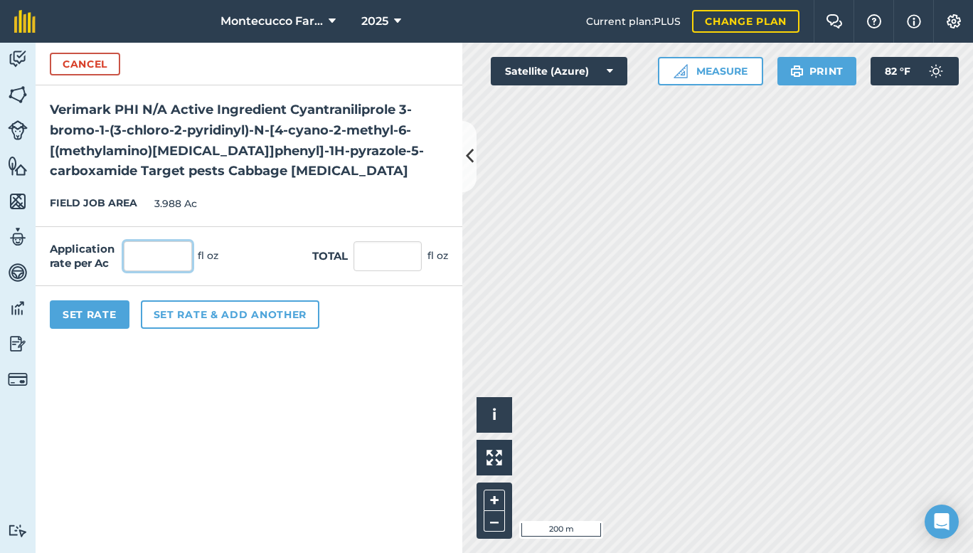
click at [173, 255] on input "text" at bounding box center [158, 256] width 68 height 30
type input "13.5"
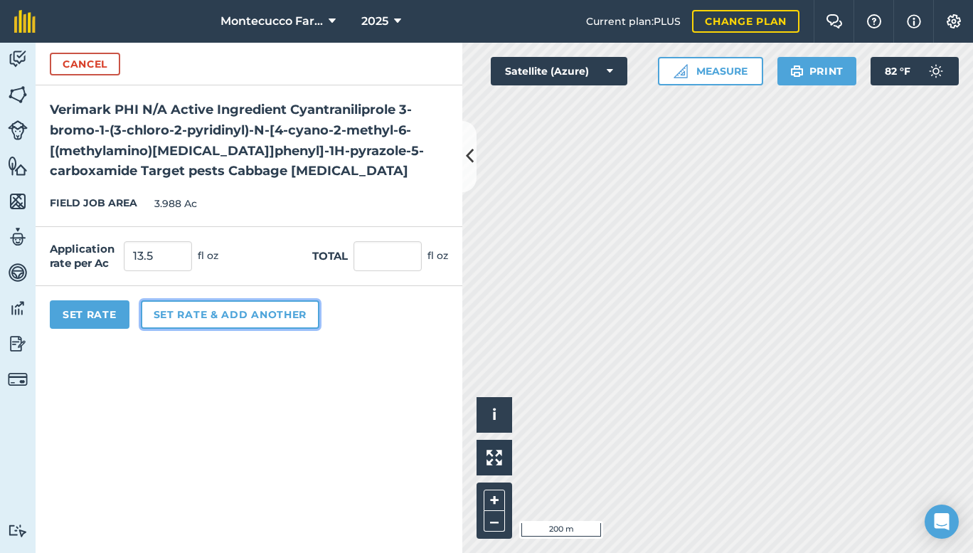
type input "53.838"
click at [224, 312] on button "Set rate & add another" at bounding box center [230, 314] width 179 height 28
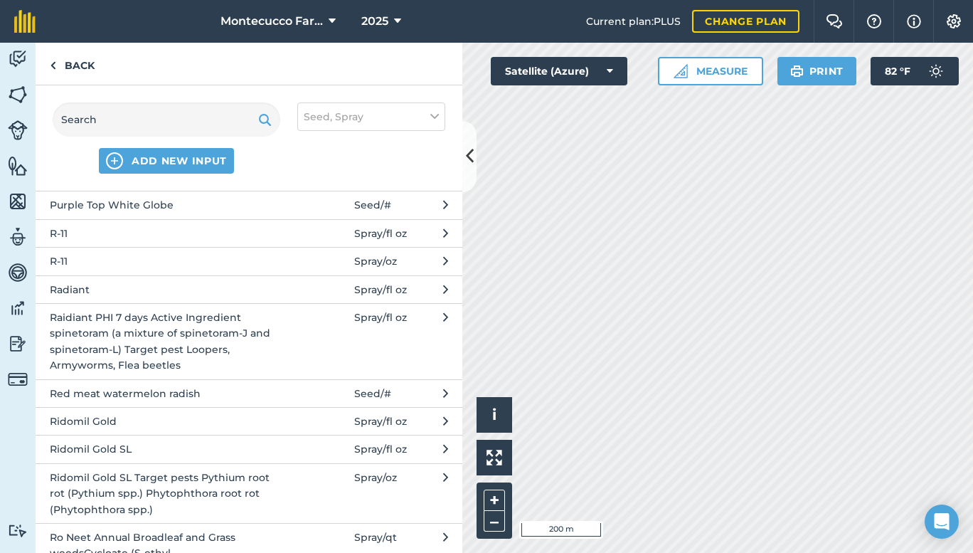
scroll to position [3676, 0]
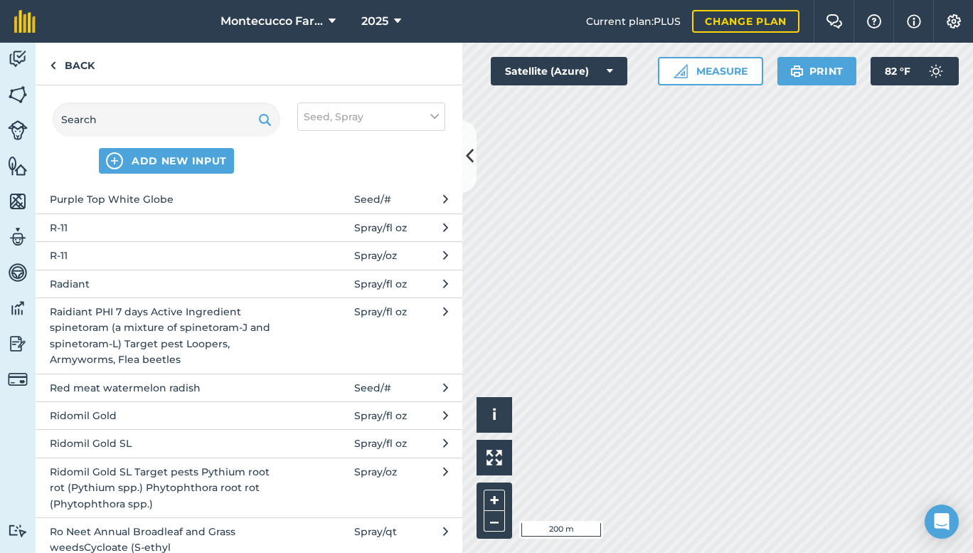
click at [164, 476] on span "Ridomil Gold SL Target pests Pythium root rot (Pythium spp.) Phytophthora root …" at bounding box center [166, 488] width 233 height 48
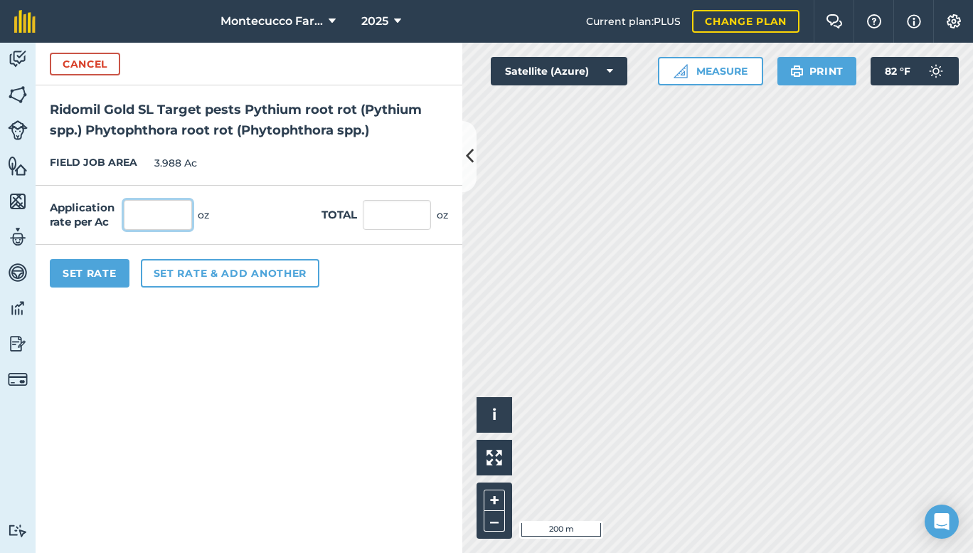
click at [188, 213] on input "text" at bounding box center [158, 215] width 68 height 30
type input "6"
type input "23.928"
click at [184, 273] on button "Set rate & add another" at bounding box center [230, 273] width 179 height 28
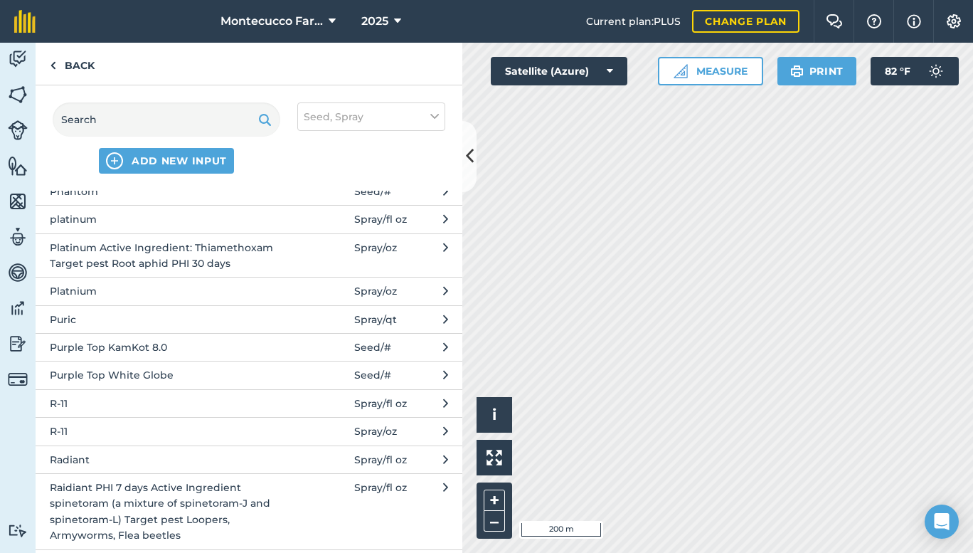
scroll to position [3500, 0]
click at [280, 305] on button "Puric Spray / qt" at bounding box center [249, 319] width 427 height 28
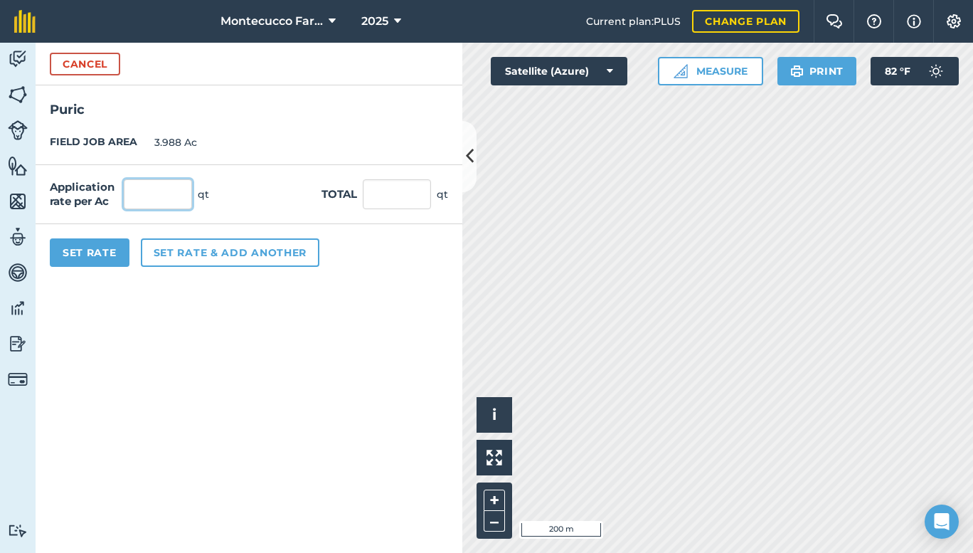
click at [174, 189] on input "text" at bounding box center [158, 194] width 68 height 30
type input "1"
type input "3.988"
click at [91, 250] on button "Set Rate" at bounding box center [90, 252] width 80 height 28
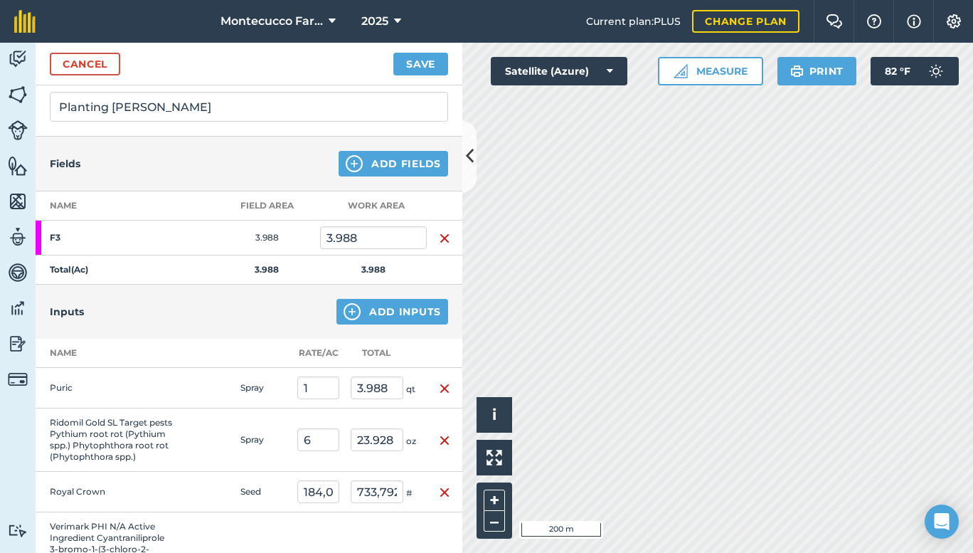
scroll to position [97, 0]
click at [421, 65] on button "Save" at bounding box center [420, 64] width 55 height 23
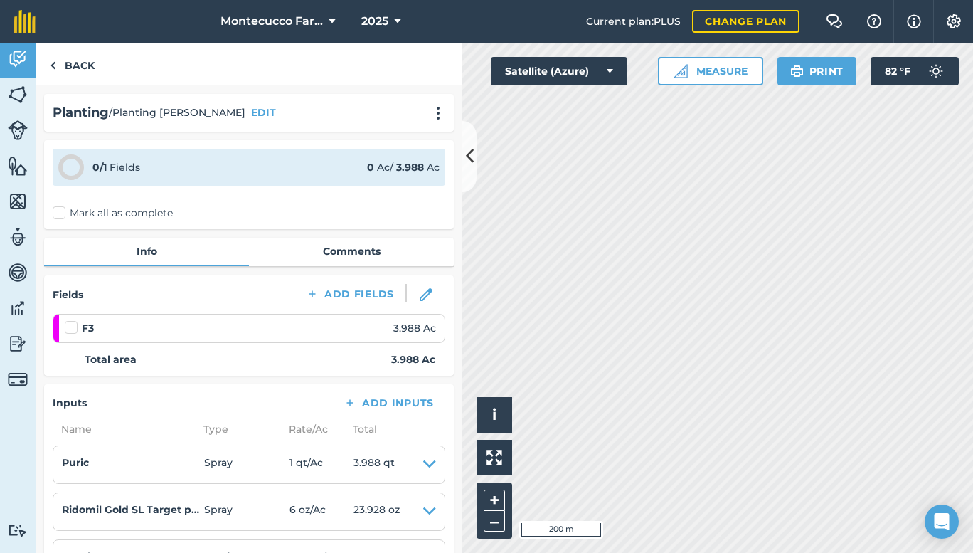
click at [56, 211] on label "Mark all as complete" at bounding box center [113, 213] width 120 height 15
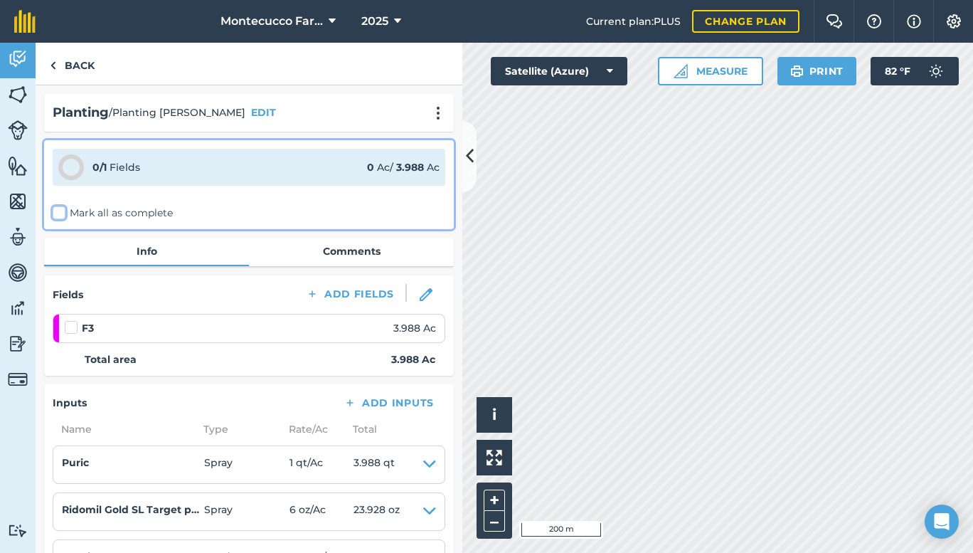
click at [56, 211] on input "Mark all as complete" at bounding box center [57, 210] width 9 height 9
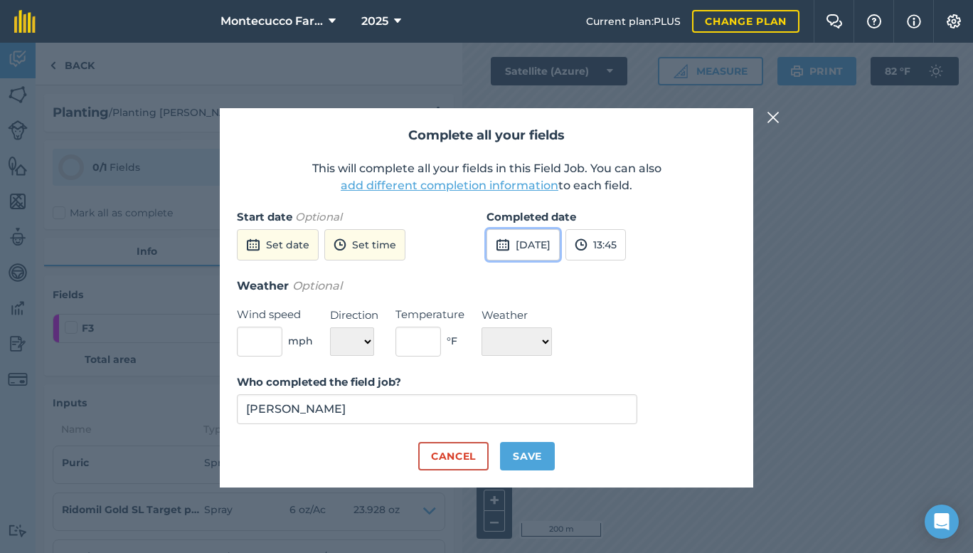
click at [560, 238] on button "[DATE]" at bounding box center [523, 244] width 73 height 31
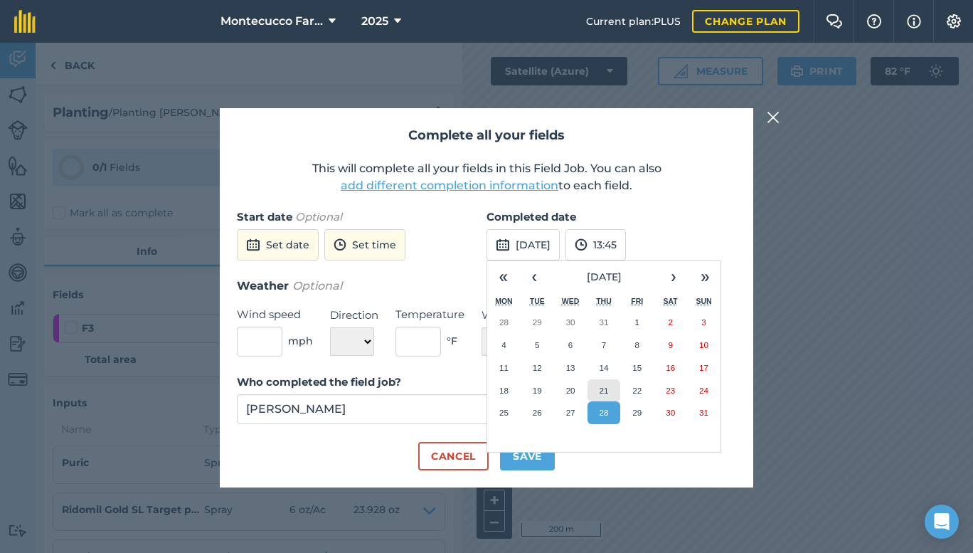
click at [600, 391] on abbr "21" at bounding box center [603, 390] width 9 height 9
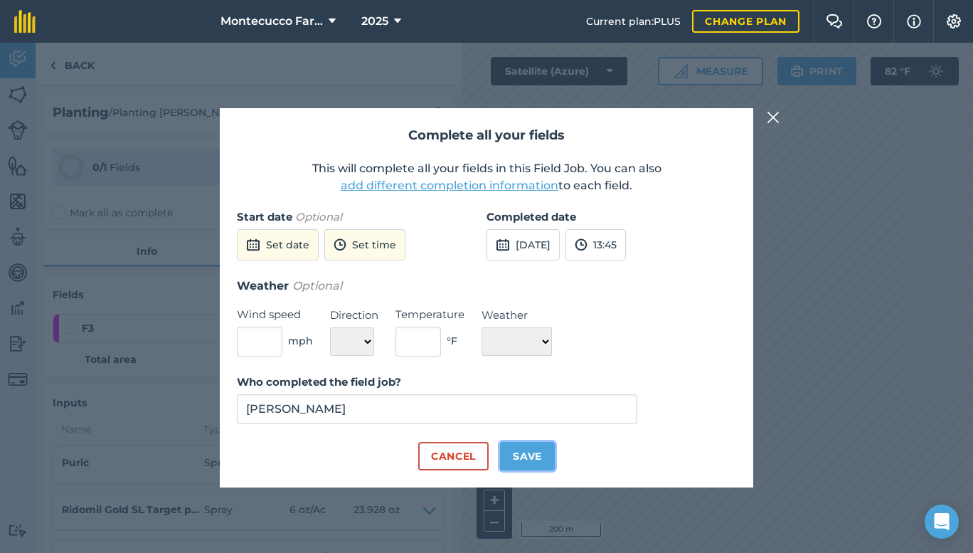
click at [525, 453] on button "Save" at bounding box center [527, 456] width 55 height 28
checkbox input "true"
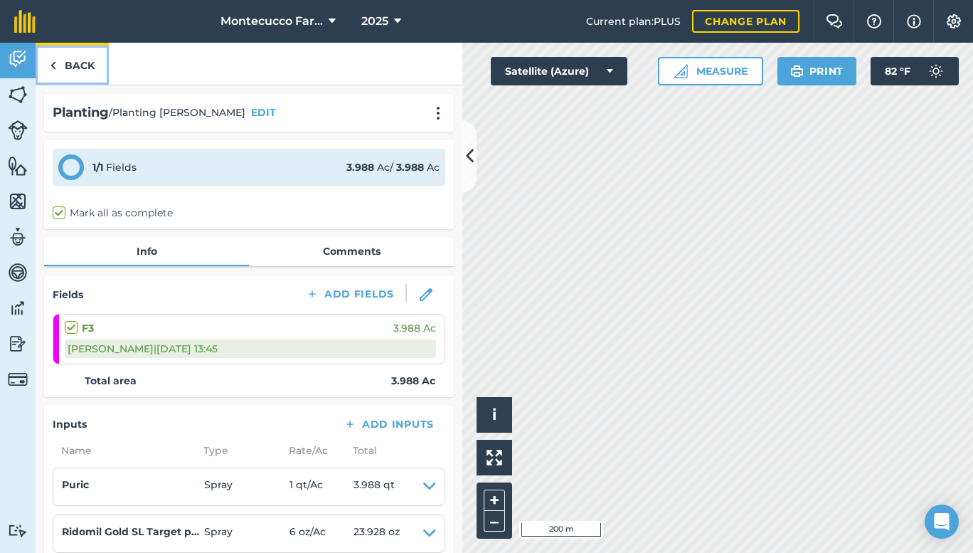
click at [89, 61] on link "Back" at bounding box center [72, 64] width 73 height 42
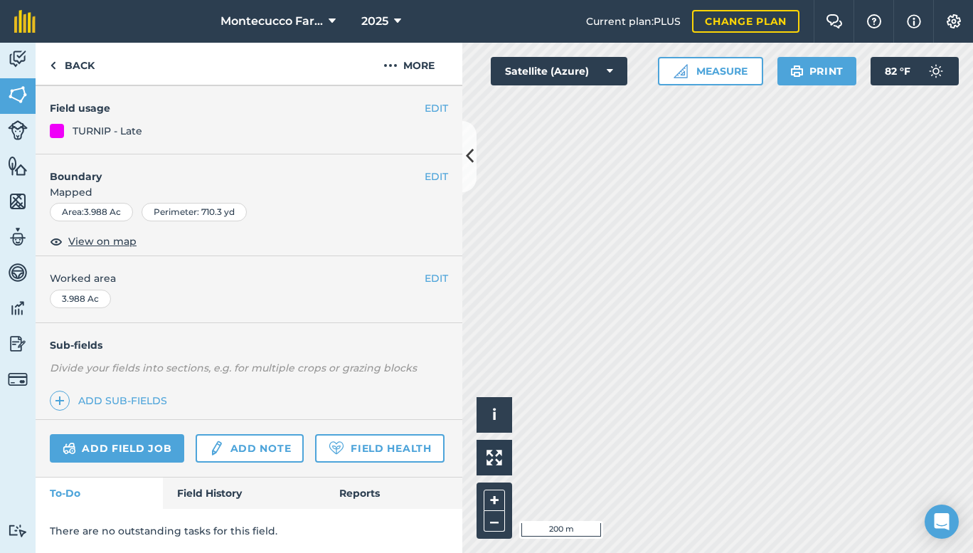
scroll to position [135, 0]
click at [118, 434] on link "Add field job" at bounding box center [117, 448] width 134 height 28
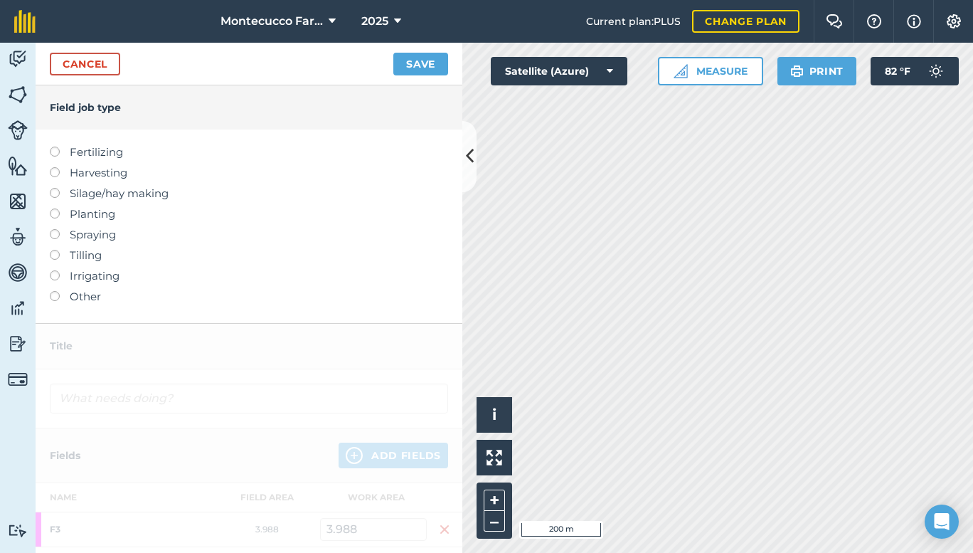
click at [82, 230] on label "Spraying" at bounding box center [249, 234] width 398 height 17
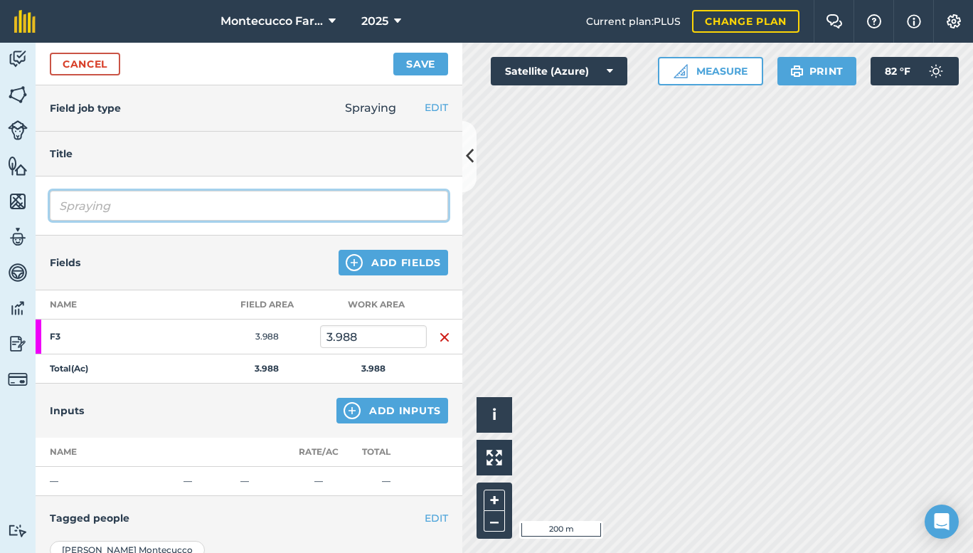
click at [129, 208] on input "Spraying" at bounding box center [249, 206] width 398 height 30
type input "Spraying [DEMOGRAPHIC_DATA][PERSON_NAME] [PERSON_NAME]"
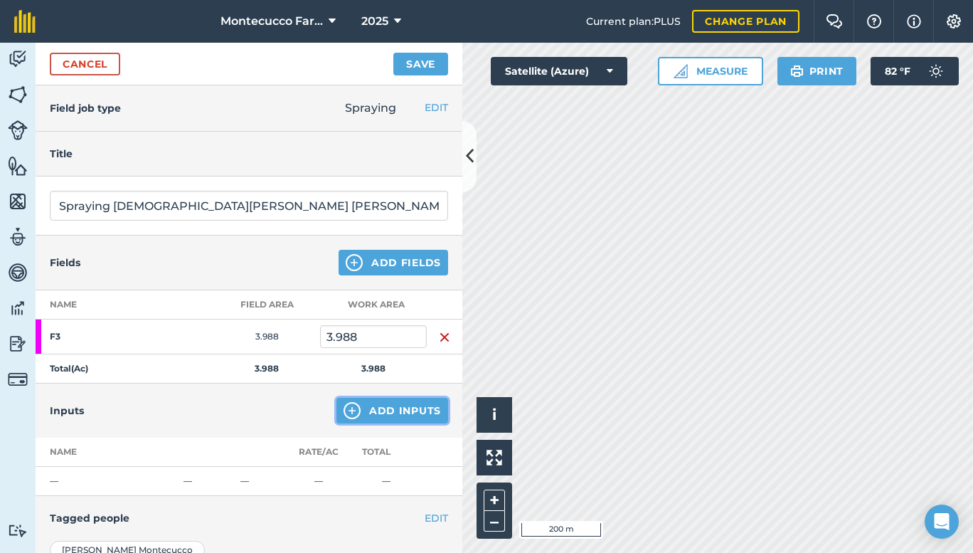
click at [359, 410] on button "Add Inputs" at bounding box center [393, 411] width 112 height 26
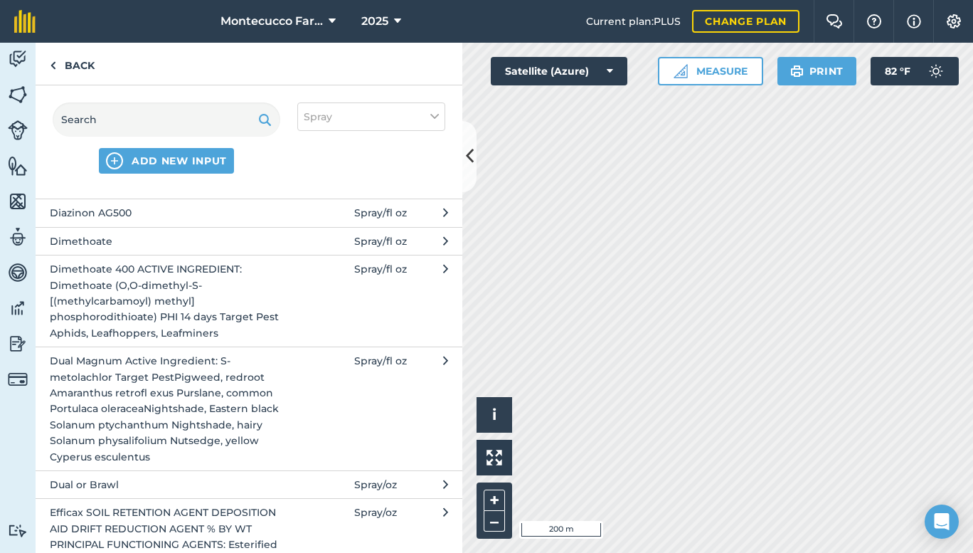
scroll to position [1217, 0]
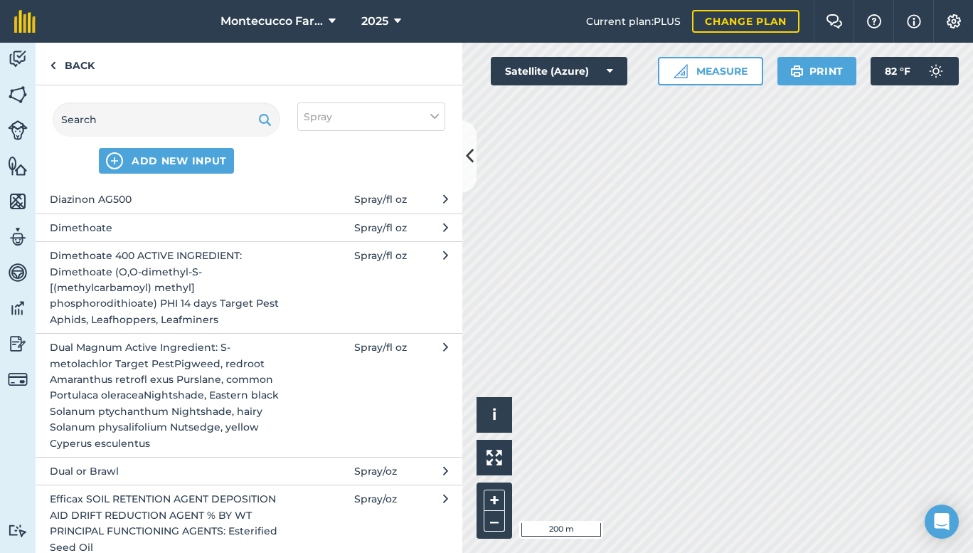
click at [292, 379] on button "Dual Magnum Active Ingredient: S-metolachlor Target PestPigweed, redroot Amaran…" at bounding box center [249, 395] width 427 height 124
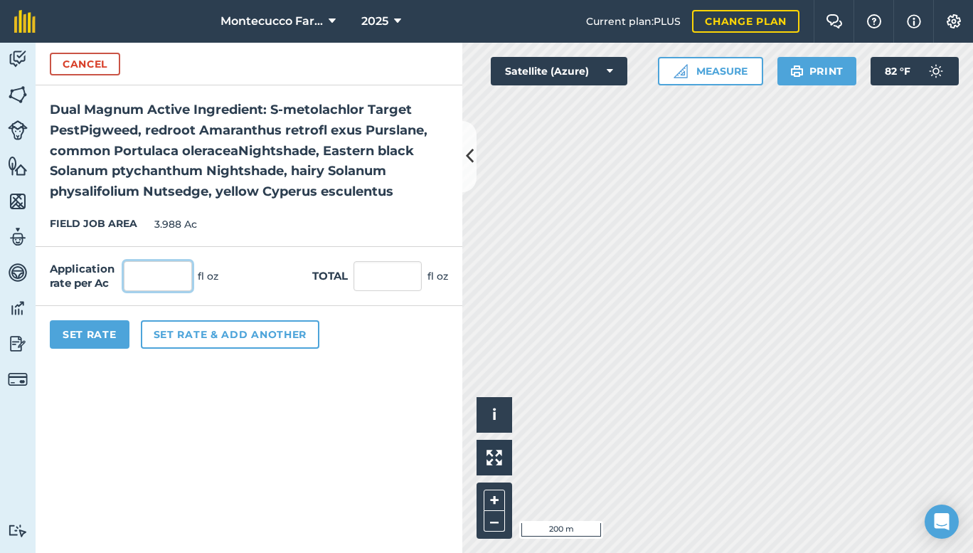
click at [129, 280] on input "text" at bounding box center [158, 276] width 68 height 30
type input "8"
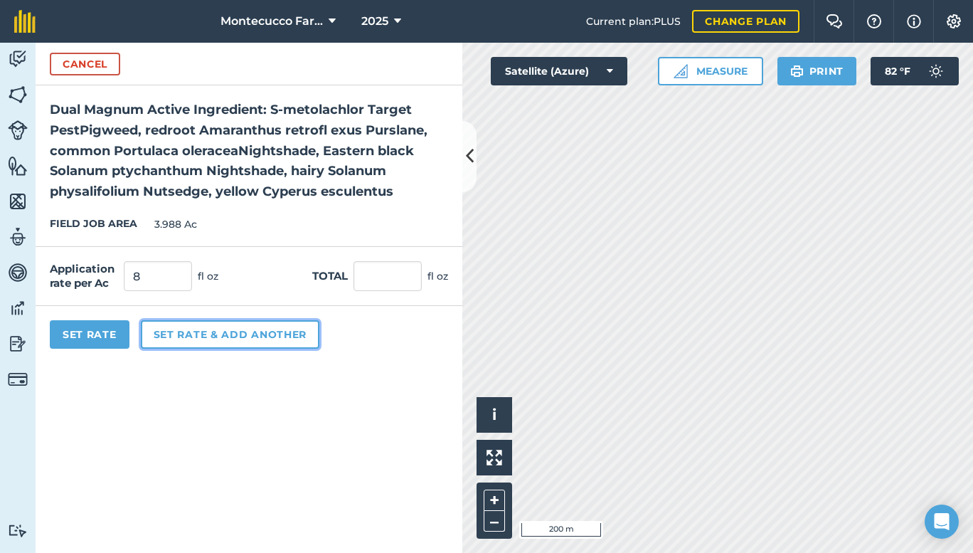
type input "31.904"
click at [201, 333] on button "Set rate & add another" at bounding box center [230, 334] width 179 height 28
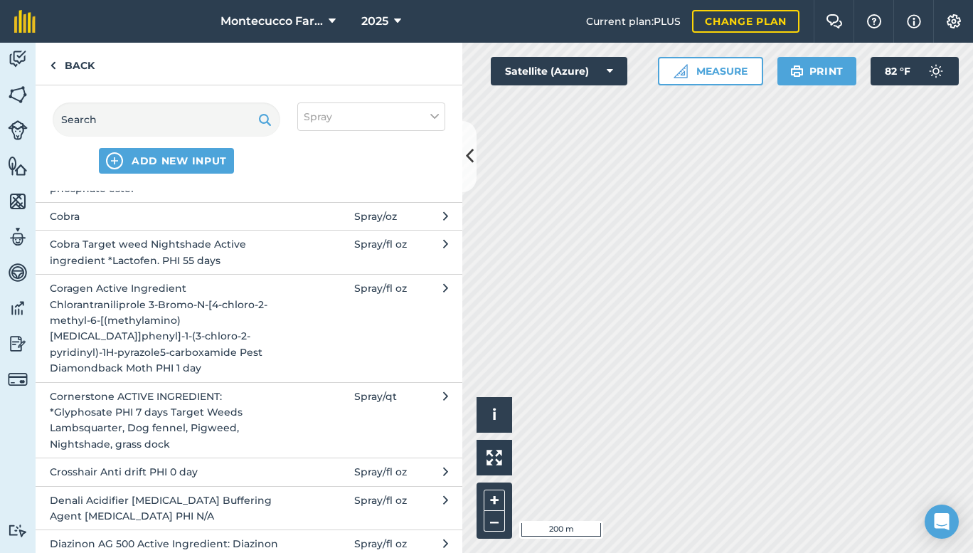
scroll to position [832, 0]
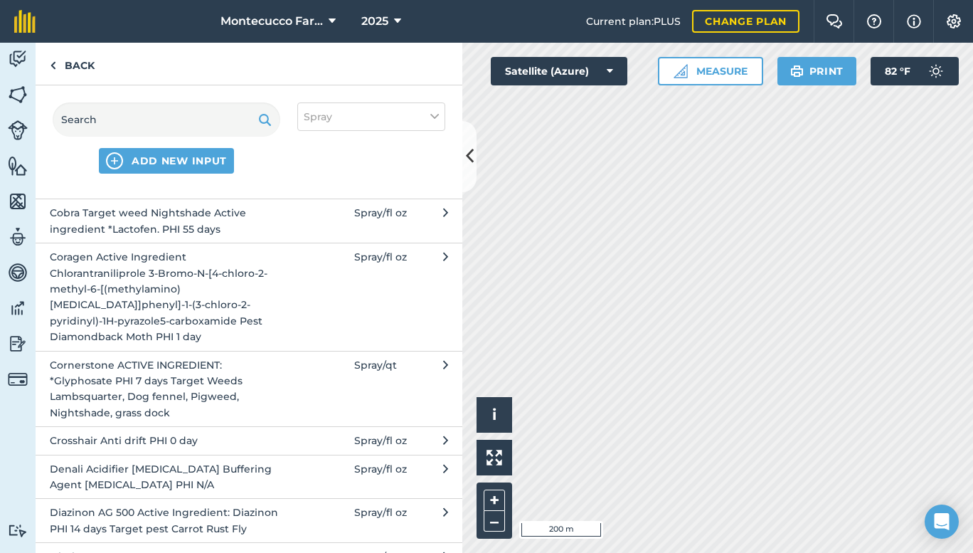
click at [316, 438] on button "Crosshair Anti drift PHI 0 day Spray / fl oz" at bounding box center [249, 440] width 427 height 28
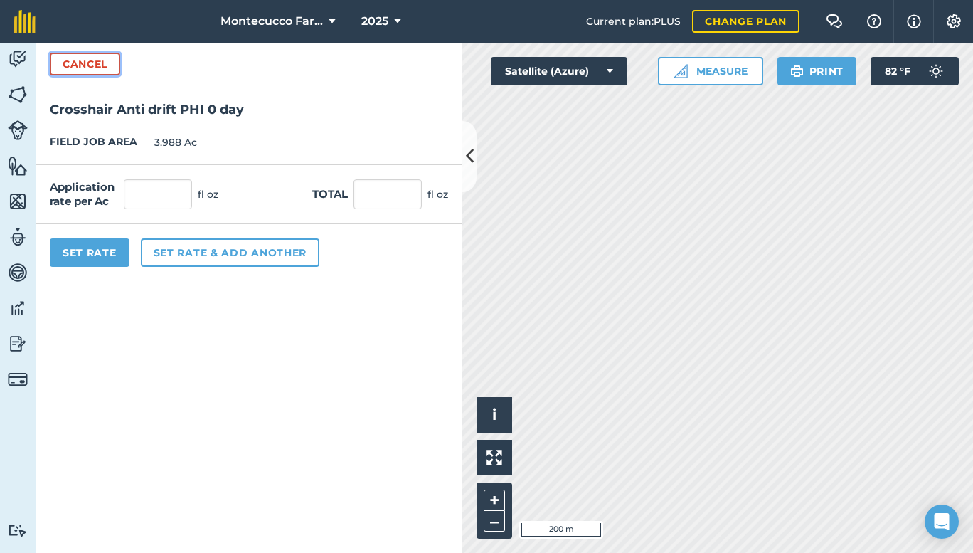
click at [90, 57] on button "Cancel" at bounding box center [85, 64] width 70 height 23
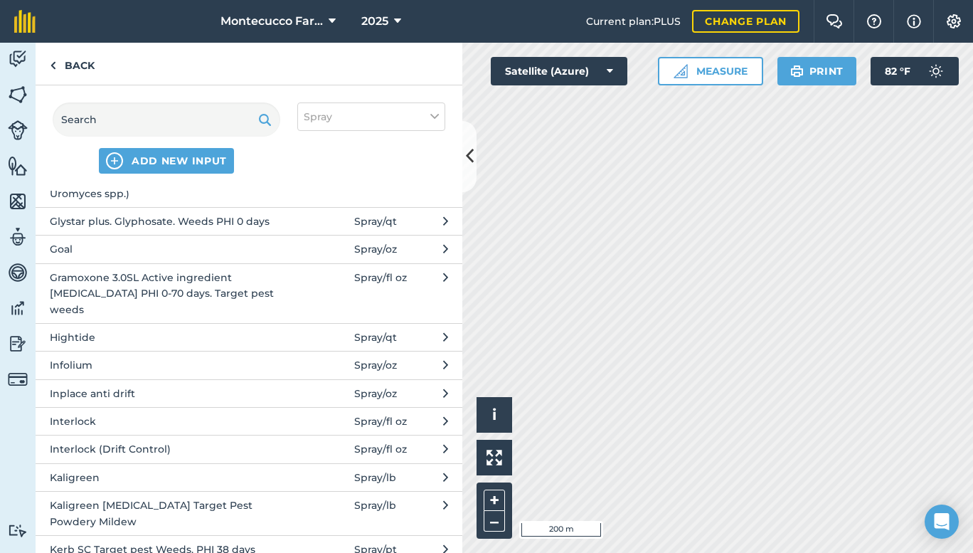
scroll to position [1801, 0]
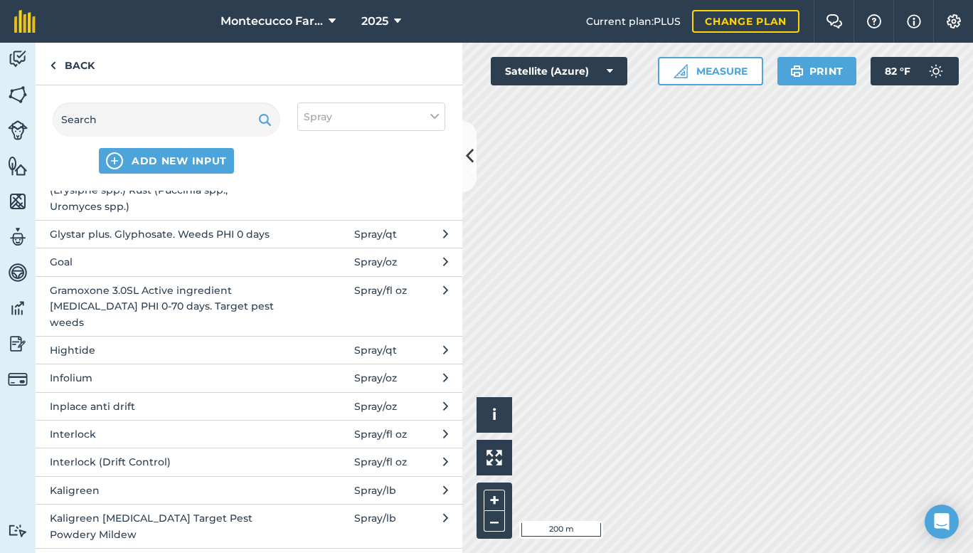
click at [316, 393] on button "Inplace anti drift Spray / oz" at bounding box center [249, 406] width 427 height 28
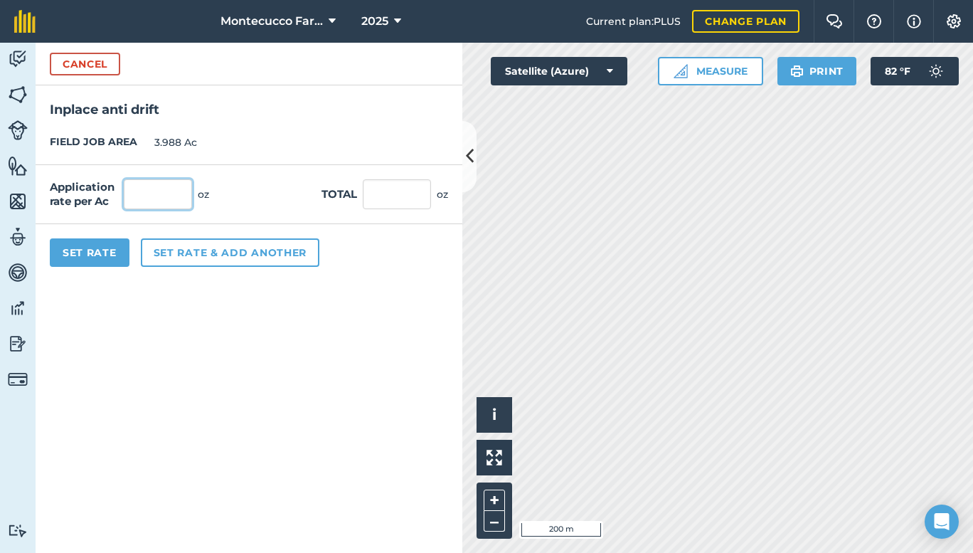
click at [169, 186] on input "text" at bounding box center [158, 194] width 68 height 30
type input "4"
type input "15.952"
click at [95, 247] on button "Set Rate" at bounding box center [90, 252] width 80 height 28
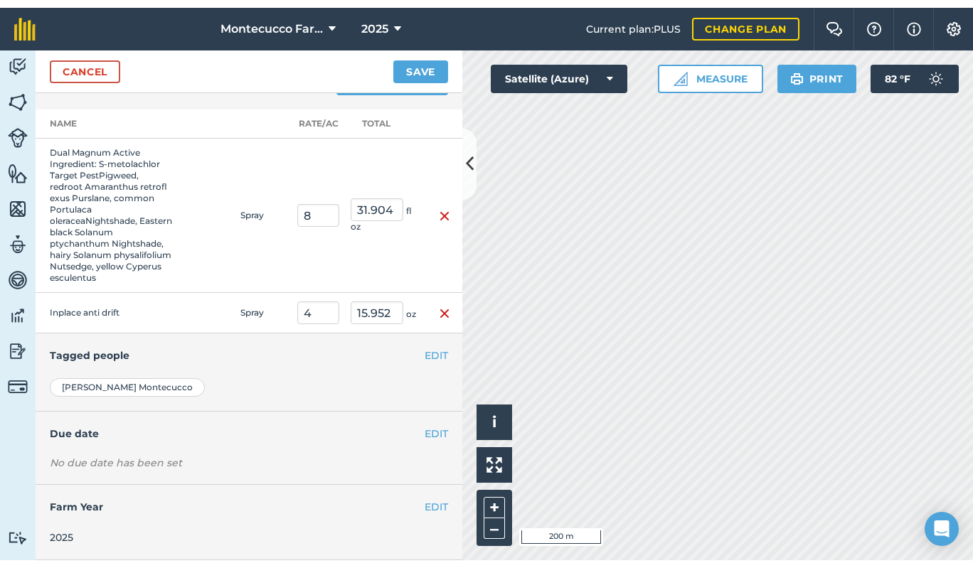
scroll to position [51, 0]
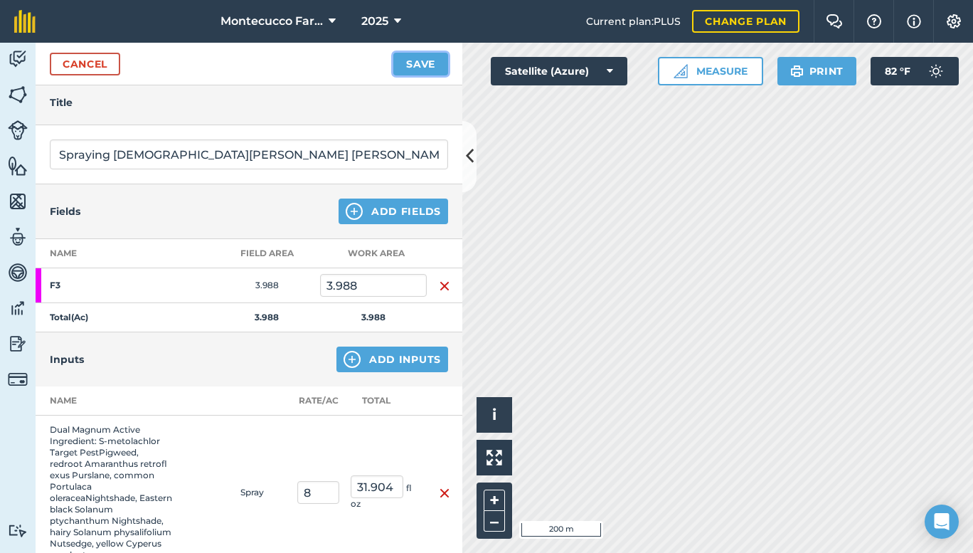
click at [427, 60] on button "Save" at bounding box center [420, 64] width 55 height 23
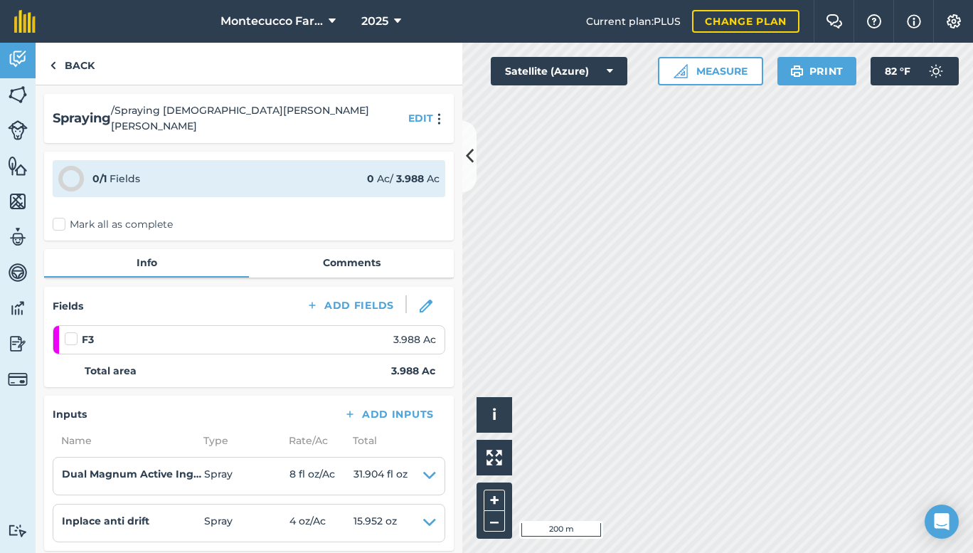
click at [63, 217] on label "Mark all as complete" at bounding box center [113, 224] width 120 height 15
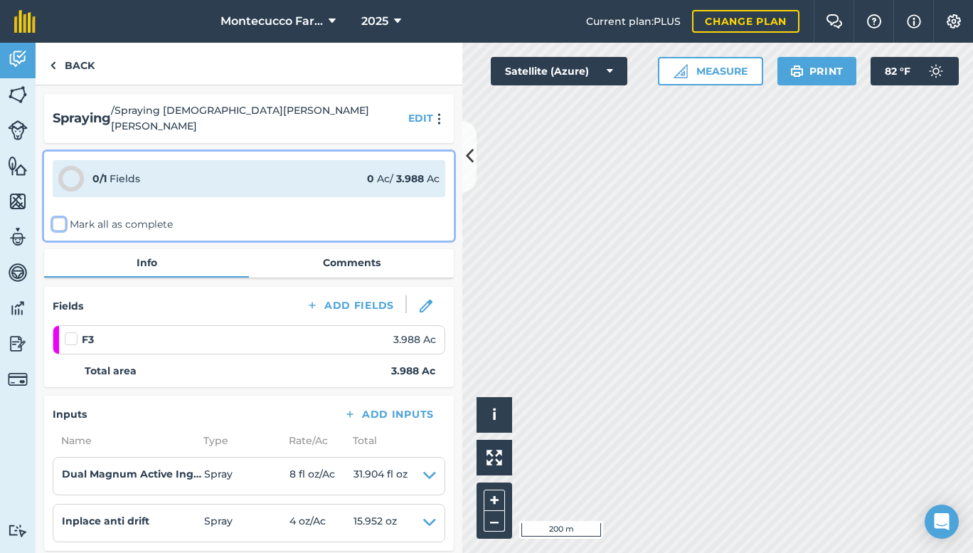
click at [62, 217] on input "Mark all as complete" at bounding box center [57, 221] width 9 height 9
checkbox input "false"
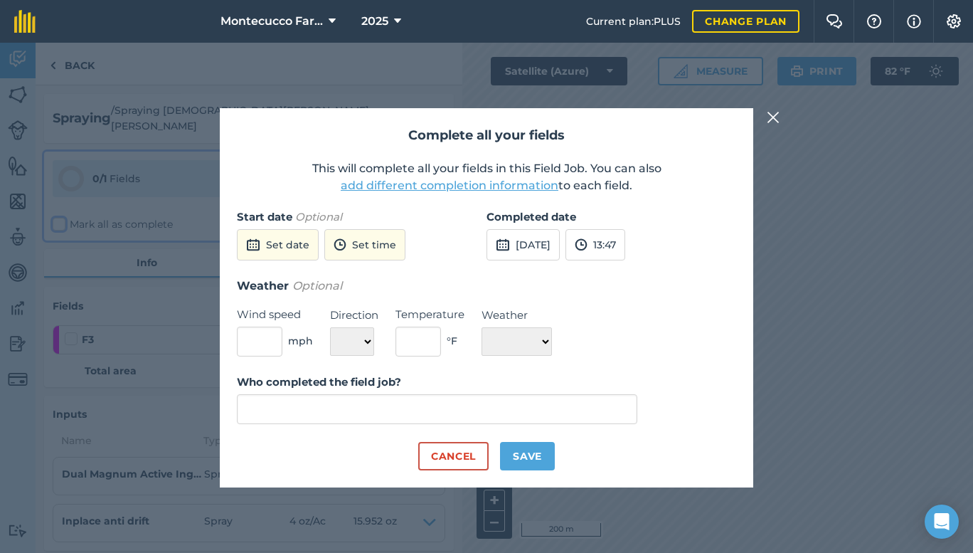
type input "[PERSON_NAME]"
click at [531, 240] on button "[DATE]" at bounding box center [523, 244] width 73 height 31
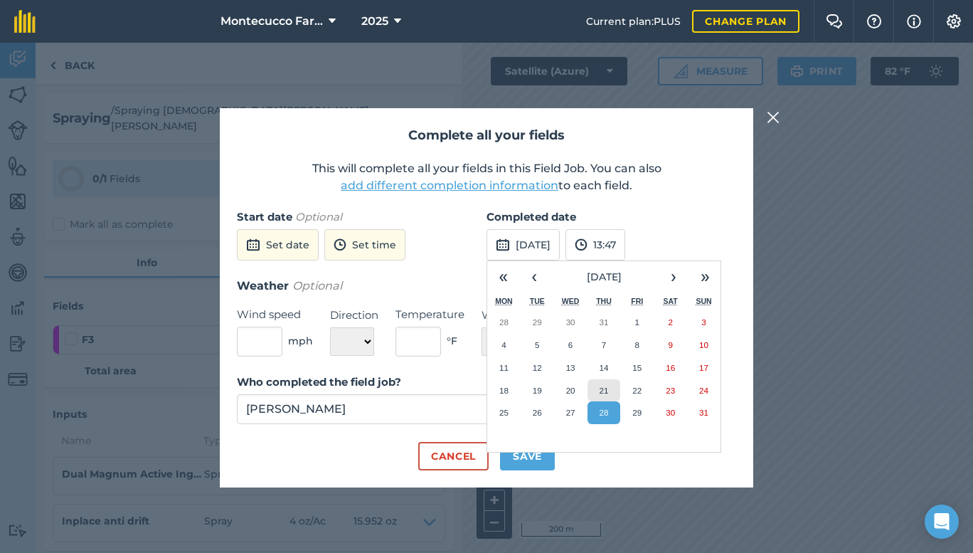
click at [608, 391] on abbr "21" at bounding box center [603, 390] width 9 height 9
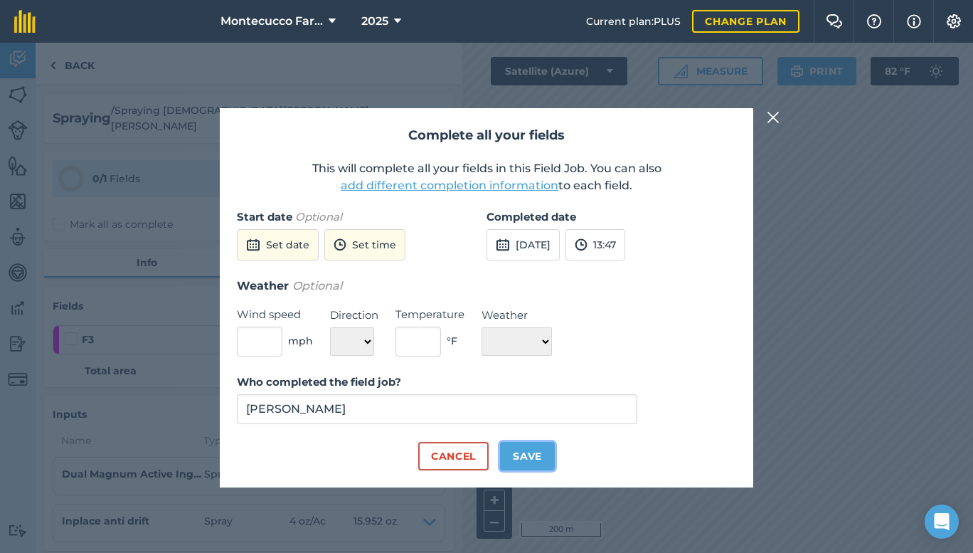
click at [526, 451] on button "Save" at bounding box center [527, 456] width 55 height 28
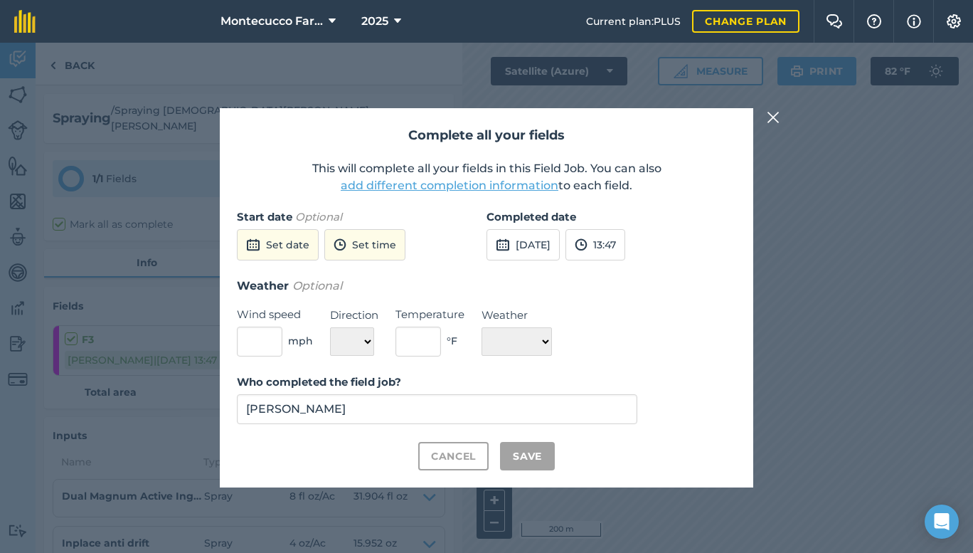
checkbox input "true"
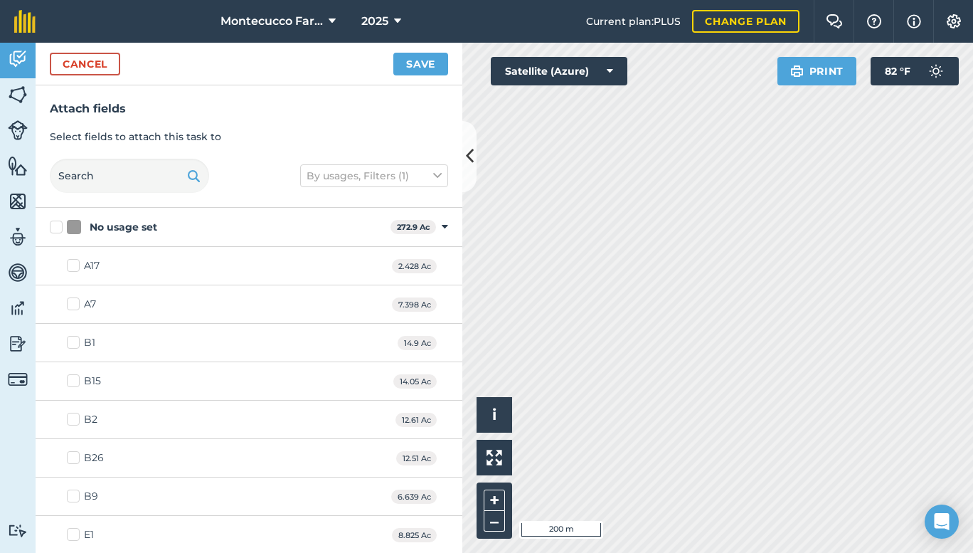
checkbox input "true"
click at [406, 65] on button "Save" at bounding box center [420, 64] width 55 height 23
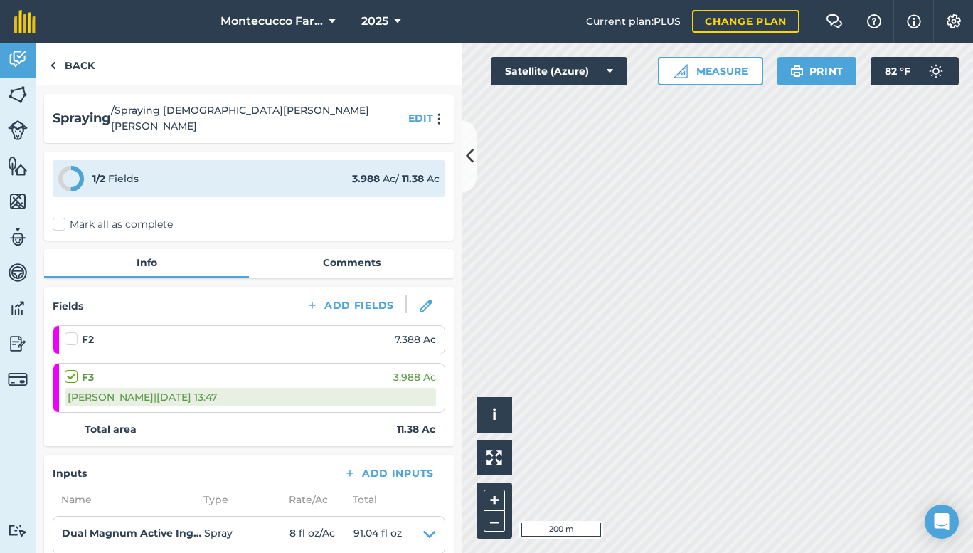
click at [58, 217] on label "Mark all as complete" at bounding box center [113, 224] width 120 height 15
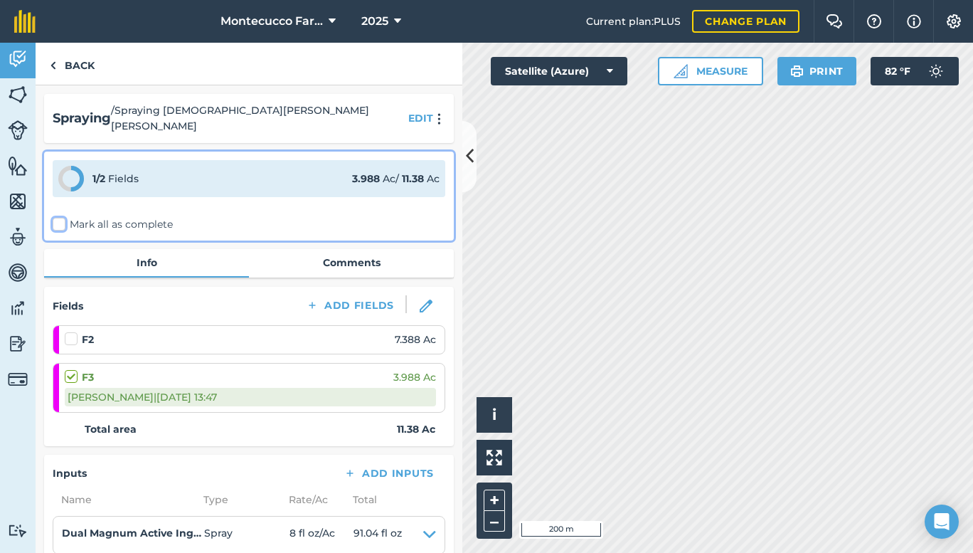
click at [58, 217] on input "Mark all as complete" at bounding box center [57, 221] width 9 height 9
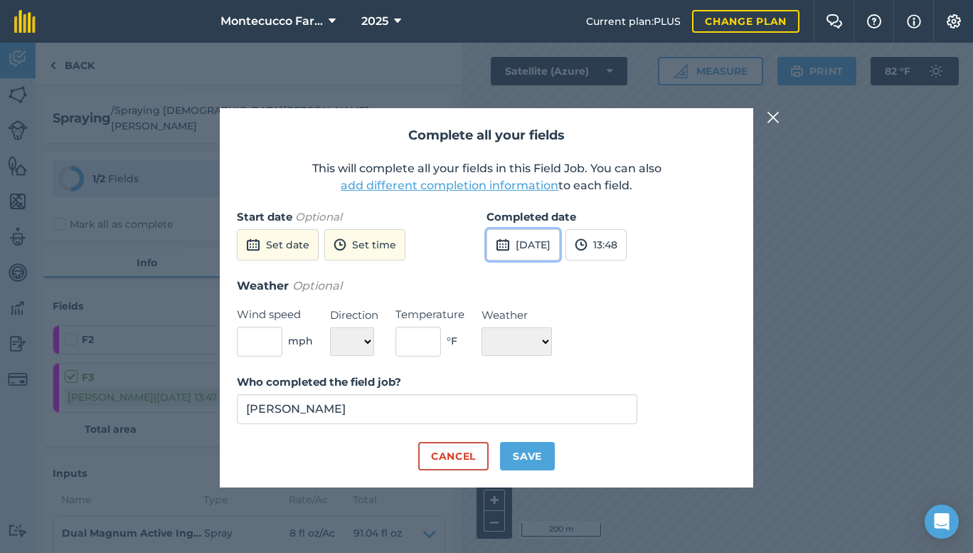
click at [560, 243] on button "[DATE]" at bounding box center [523, 244] width 73 height 31
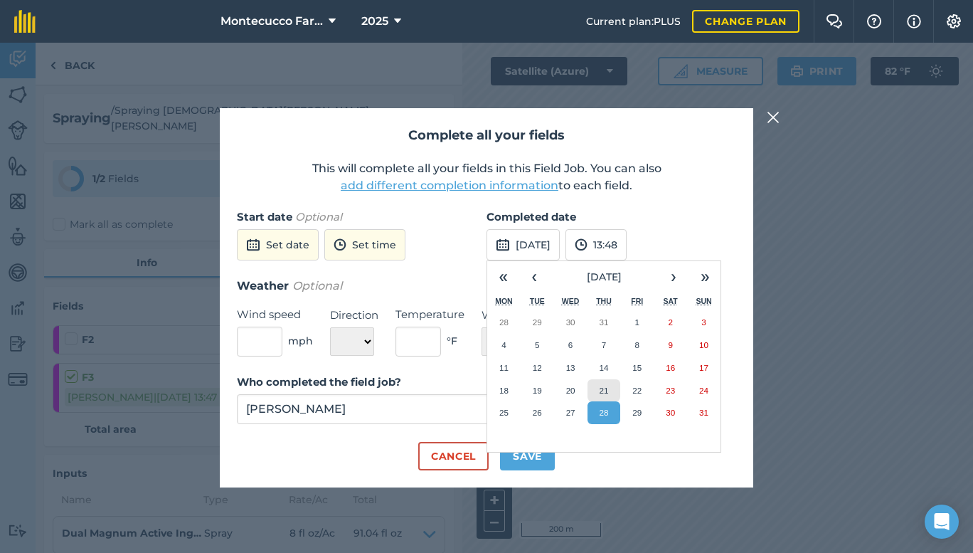
click at [607, 386] on abbr "21" at bounding box center [603, 390] width 9 height 9
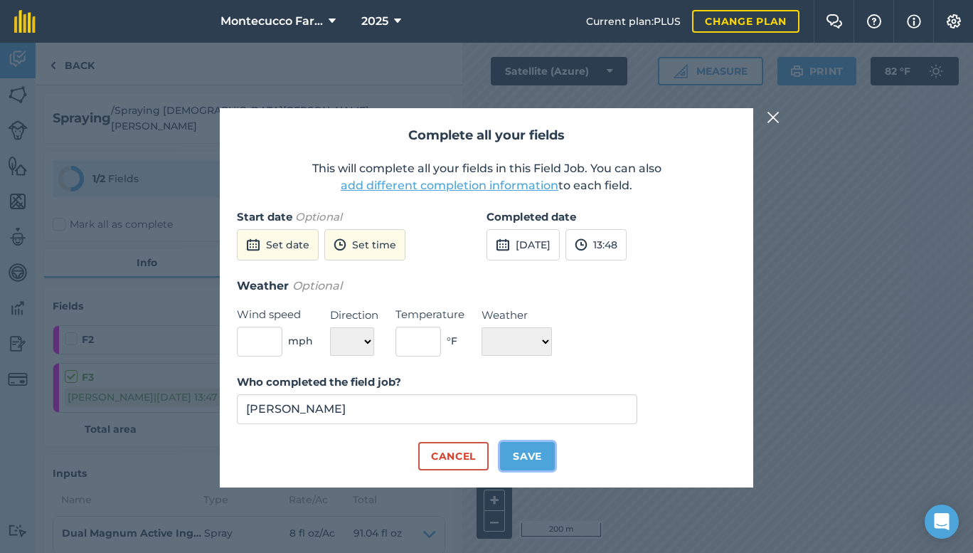
click at [529, 451] on button "Save" at bounding box center [527, 456] width 55 height 28
checkbox input "true"
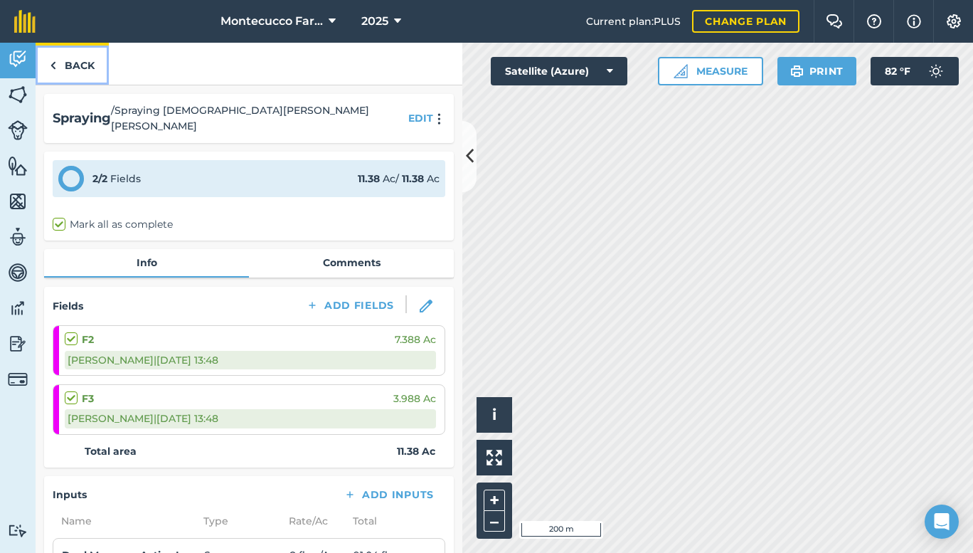
click at [75, 65] on link "Back" at bounding box center [72, 64] width 73 height 42
